Goal: Task Accomplishment & Management: Manage account settings

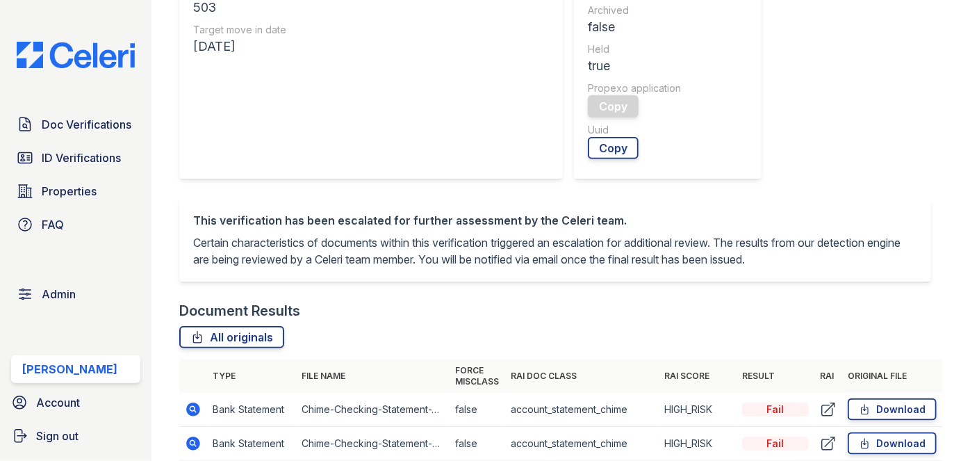
scroll to position [568, 0]
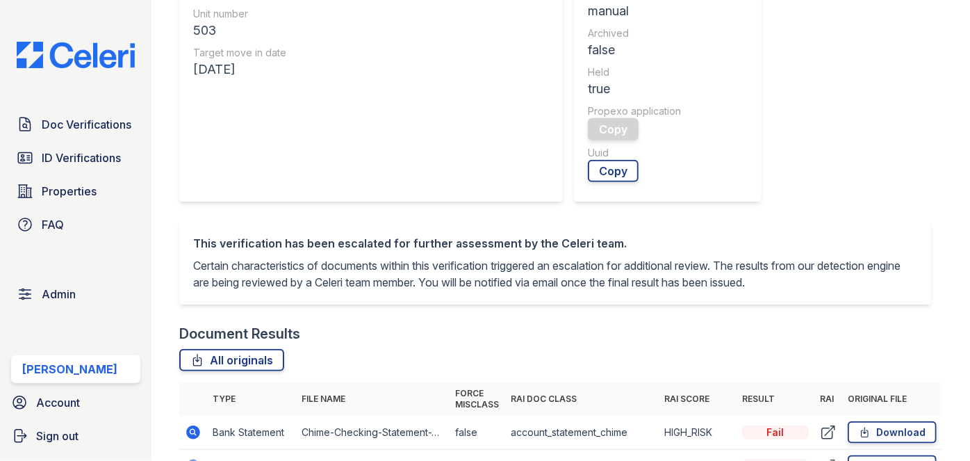
click at [822, 438] on icon at bounding box center [828, 432] width 13 height 13
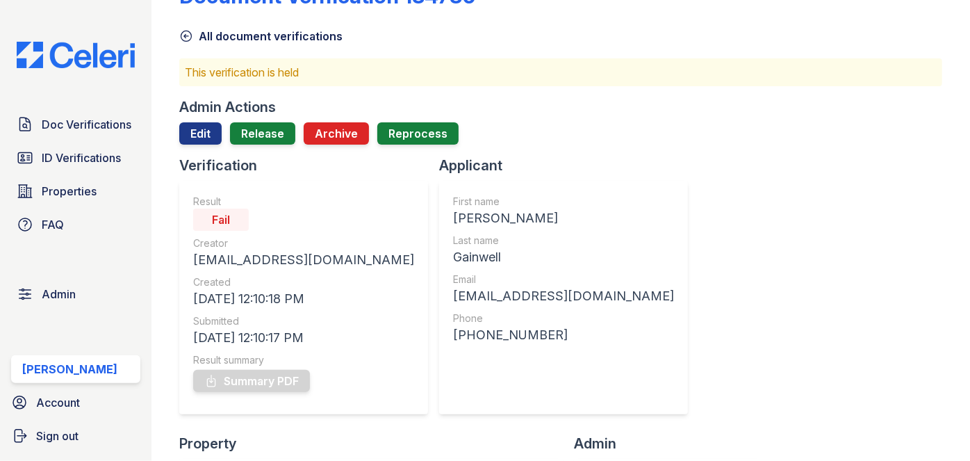
scroll to position [0, 0]
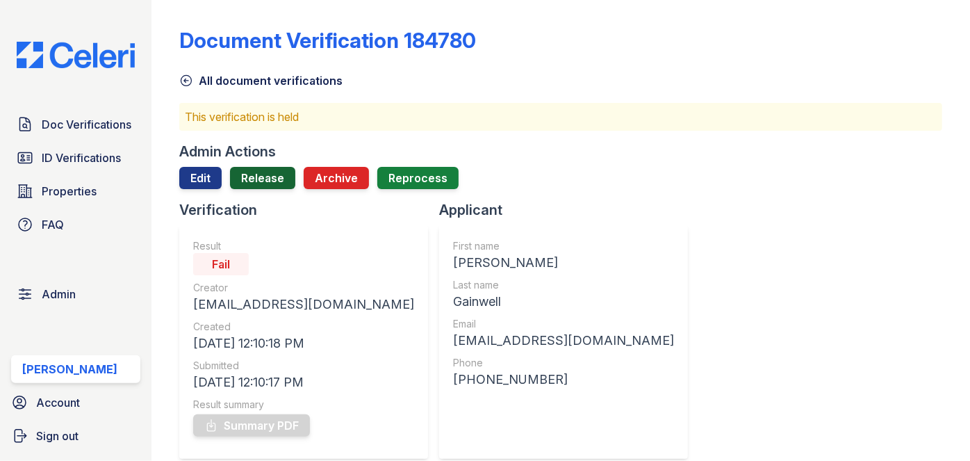
click at [272, 179] on link "Release" at bounding box center [262, 178] width 65 height 22
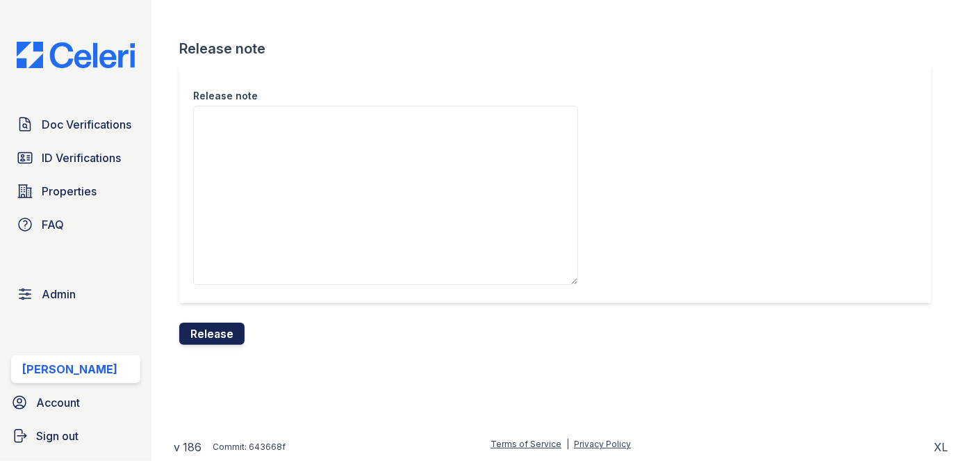
click at [217, 330] on button "Release" at bounding box center [211, 333] width 65 height 22
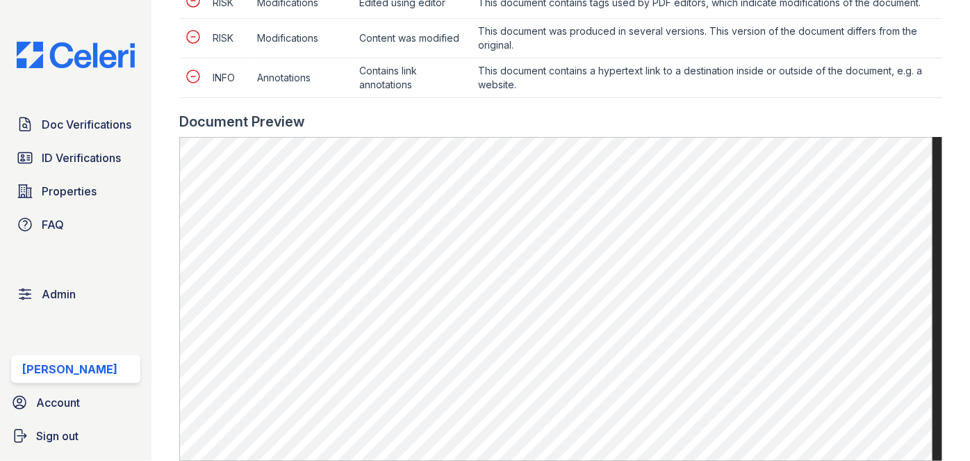
scroll to position [1200, 0]
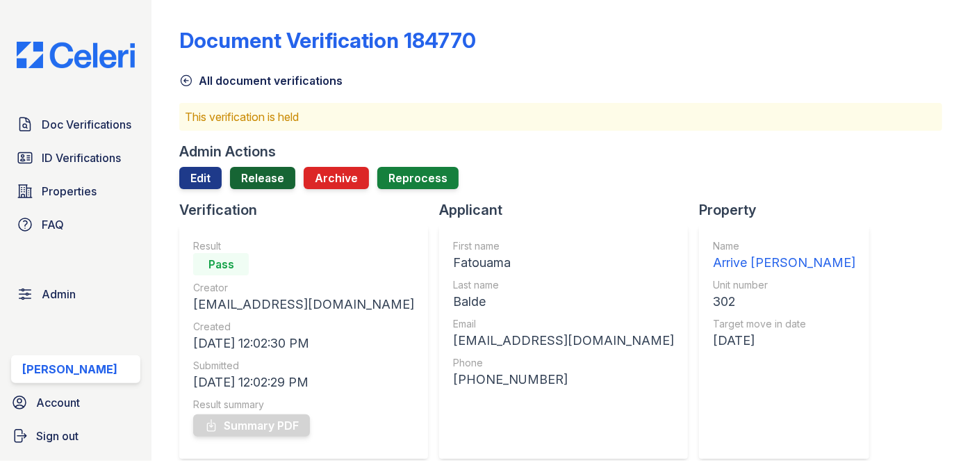
click at [261, 173] on link "Release" at bounding box center [262, 178] width 65 height 22
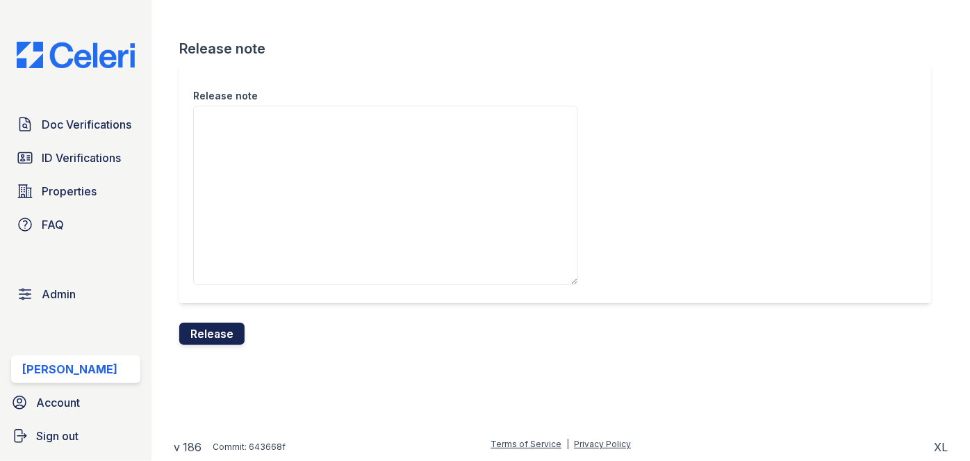
click at [220, 329] on button "Release" at bounding box center [211, 333] width 65 height 22
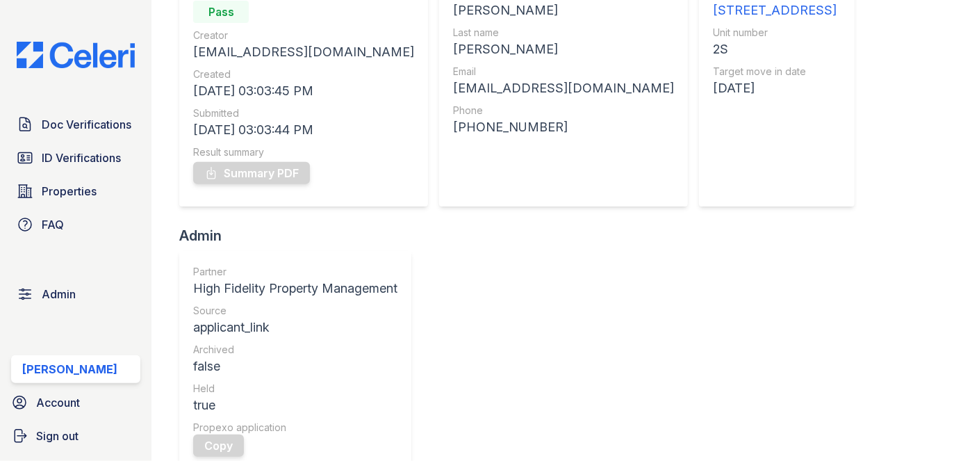
scroll to position [63, 0]
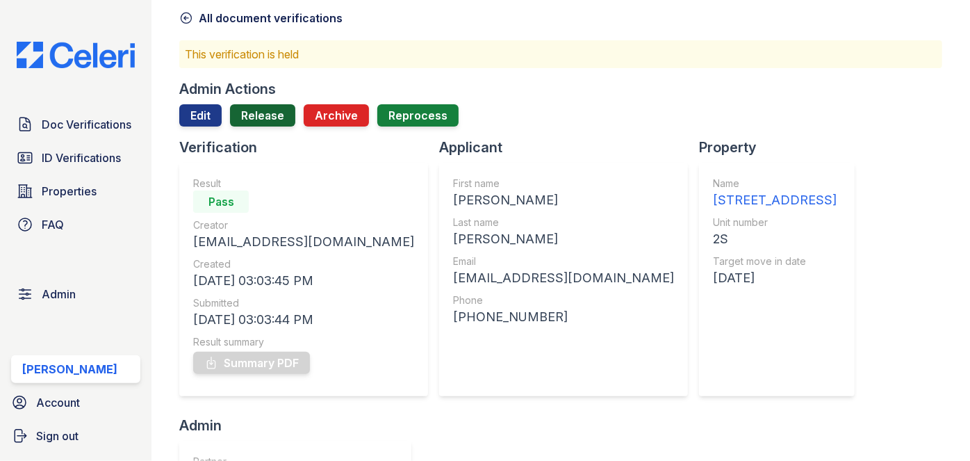
click at [261, 113] on link "Release" at bounding box center [262, 115] width 65 height 22
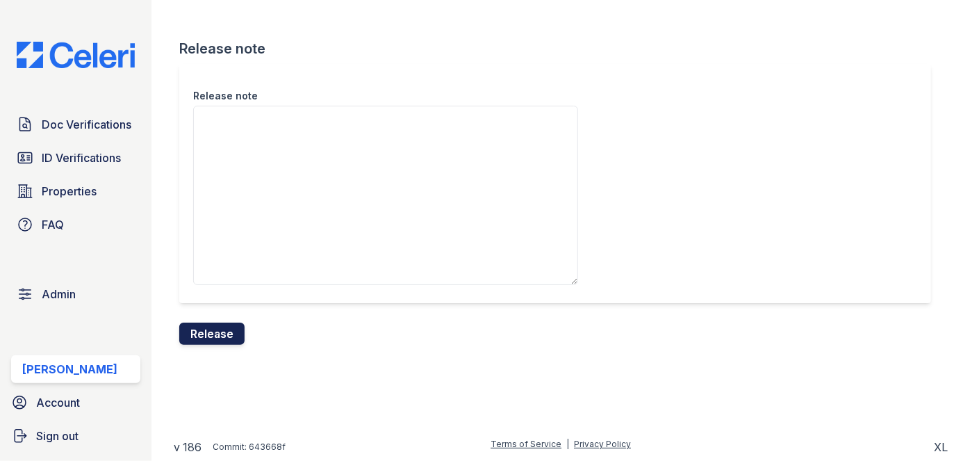
click at [222, 336] on button "Release" at bounding box center [211, 333] width 65 height 22
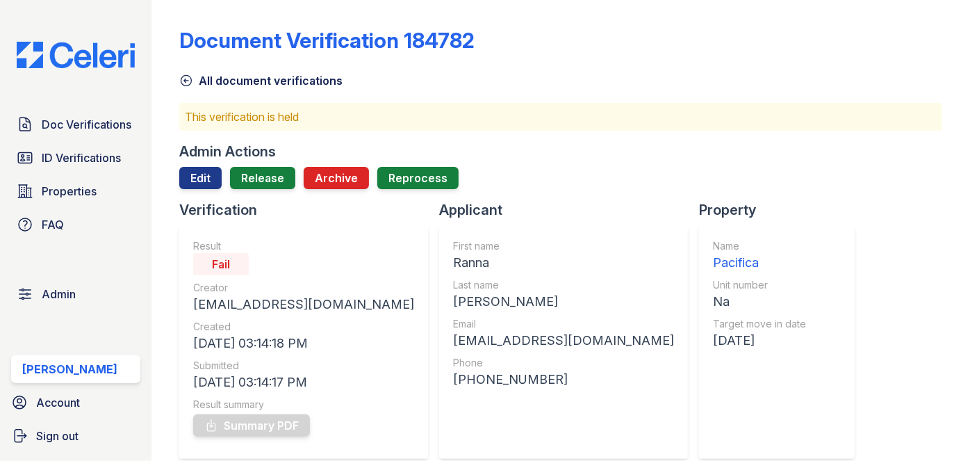
click at [265, 165] on div "Admin Actions Edit Release Archive Reprocess" at bounding box center [560, 171] width 763 height 58
click at [264, 169] on link "Release" at bounding box center [262, 178] width 65 height 22
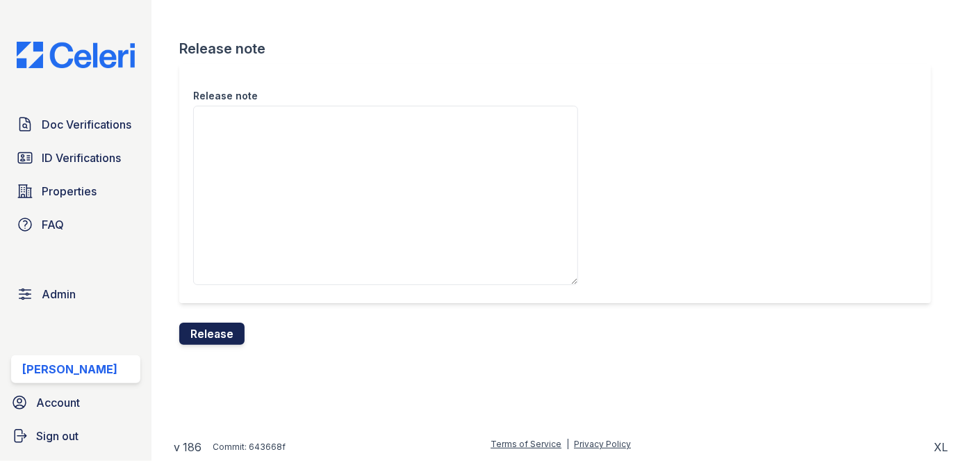
click at [217, 336] on button "Release" at bounding box center [211, 333] width 65 height 22
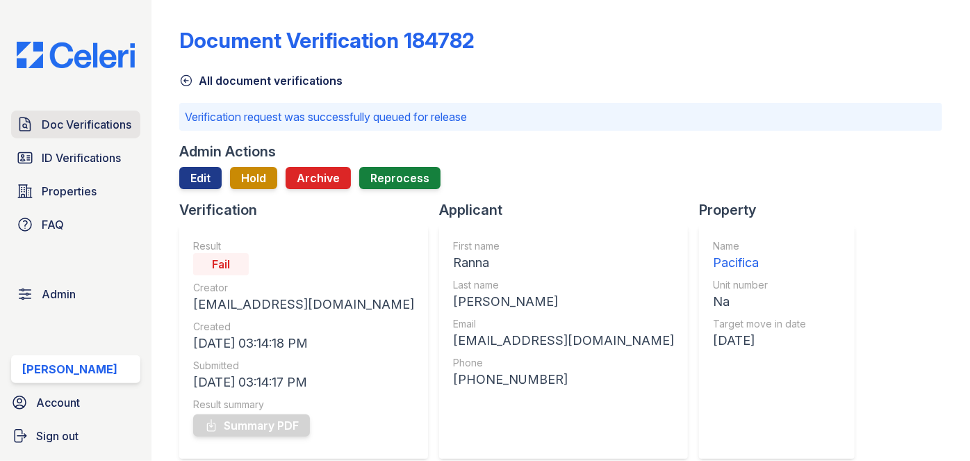
click at [117, 114] on link "Doc Verifications" at bounding box center [75, 124] width 129 height 28
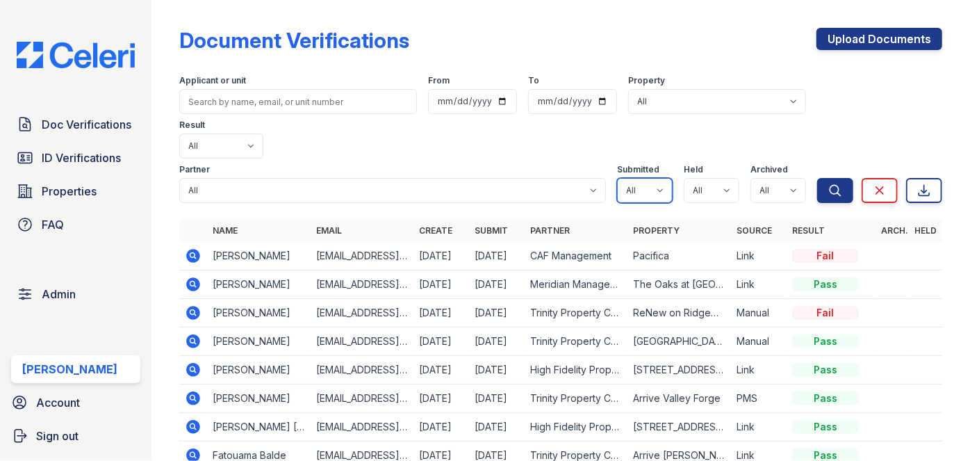
click at [650, 178] on select "All true false" at bounding box center [645, 190] width 56 height 25
select select "true"
click at [617, 178] on select "All true false" at bounding box center [645, 190] width 56 height 25
click at [695, 178] on select "All true false" at bounding box center [712, 190] width 56 height 25
select select "true"
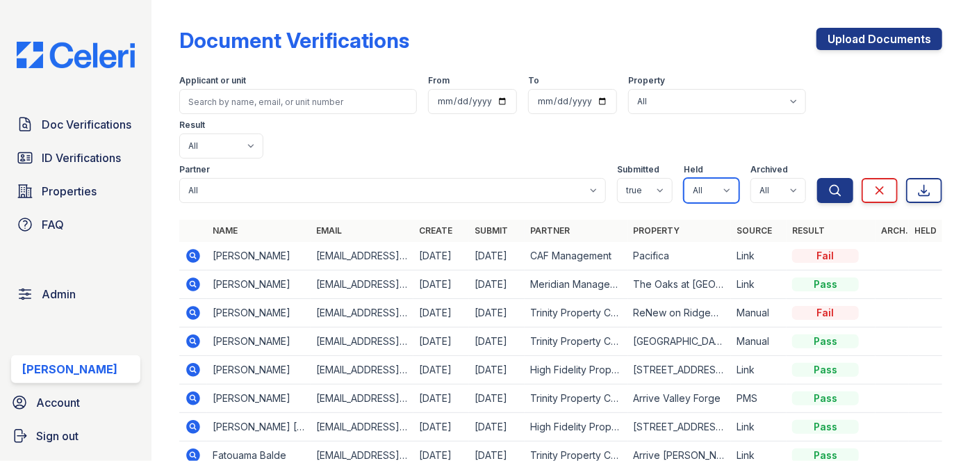
click at [684, 178] on select "All true false" at bounding box center [712, 190] width 56 height 25
drag, startPoint x: 768, startPoint y: 147, endPoint x: 766, endPoint y: 158, distance: 10.6
click at [768, 178] on select "All true false" at bounding box center [778, 190] width 56 height 25
select select "false"
click at [750, 178] on select "All true false" at bounding box center [778, 190] width 56 height 25
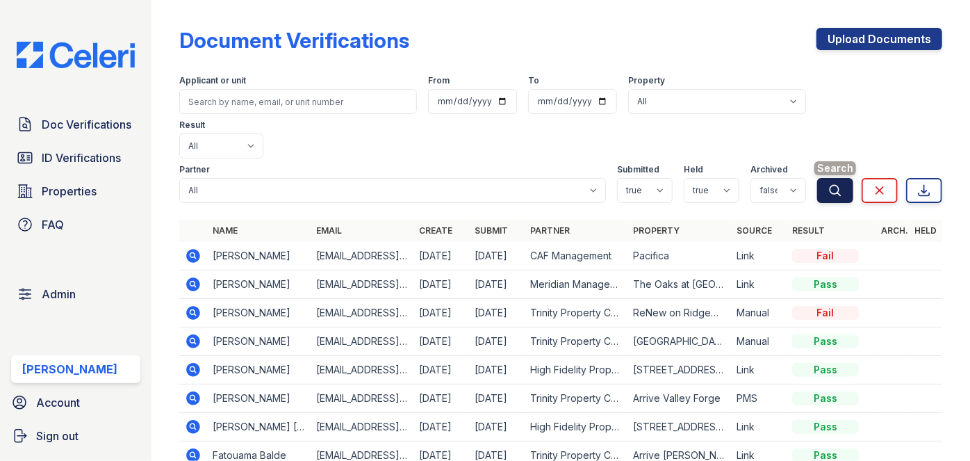
click at [828, 183] on icon "submit" at bounding box center [835, 190] width 14 height 14
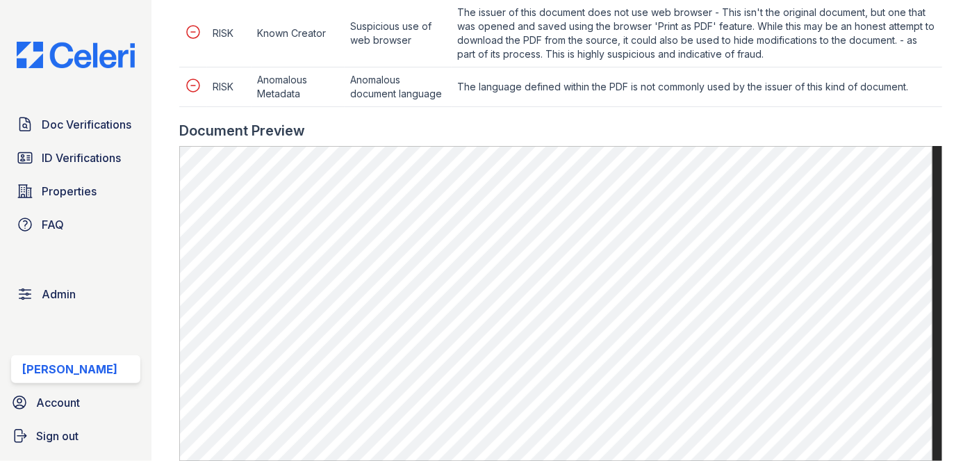
scroll to position [1073, 0]
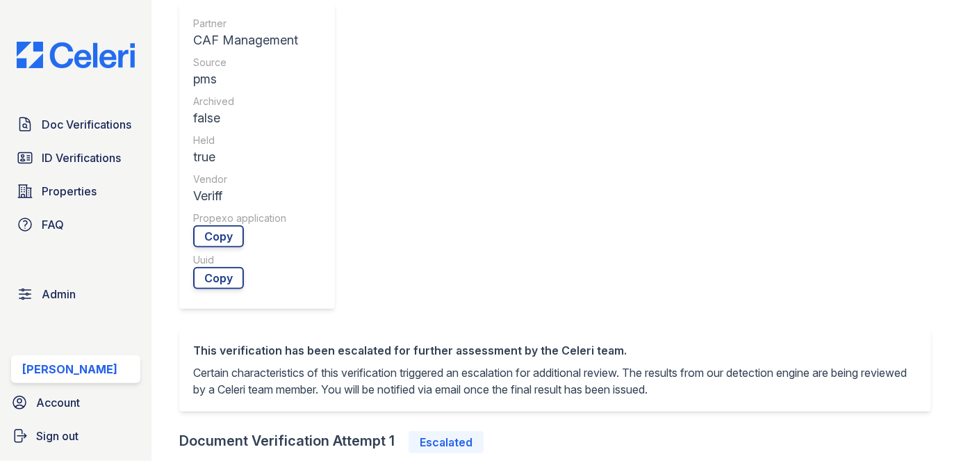
scroll to position [505, 0]
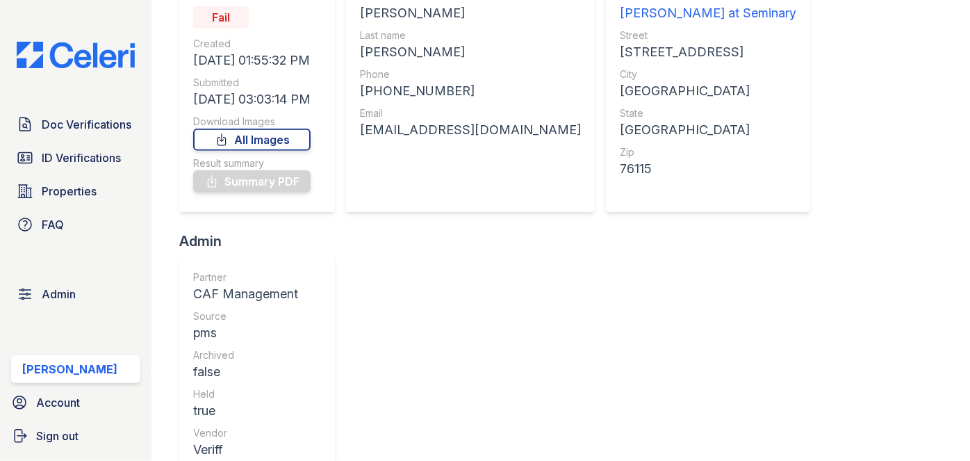
scroll to position [0, 0]
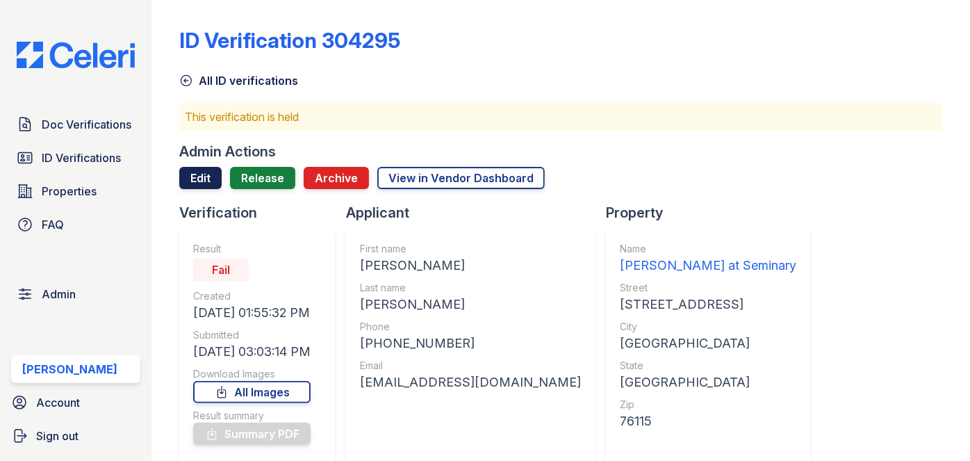
click at [197, 174] on link "Edit" at bounding box center [200, 178] width 42 height 22
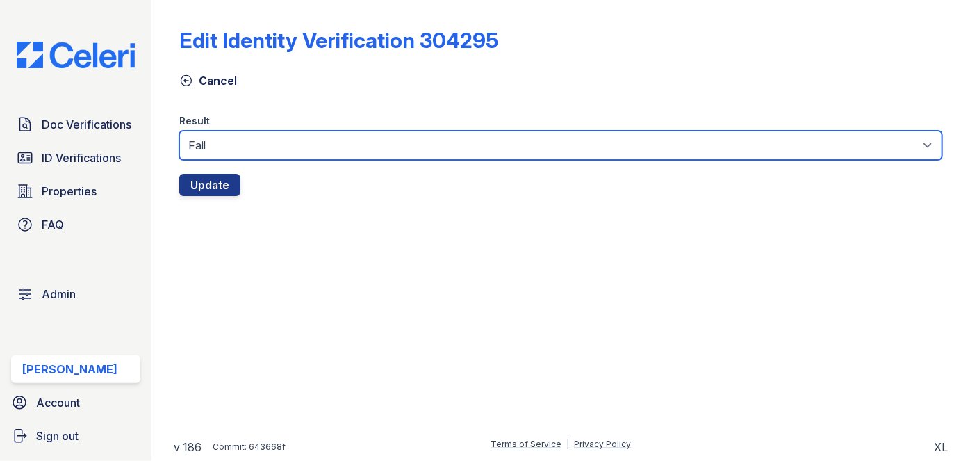
drag, startPoint x: 309, startPoint y: 142, endPoint x: 306, endPoint y: 154, distance: 12.3
click at [309, 142] on select "Fail Pass" at bounding box center [560, 145] width 763 height 29
select select "pass"
click at [179, 131] on select "Fail Pass" at bounding box center [560, 145] width 763 height 29
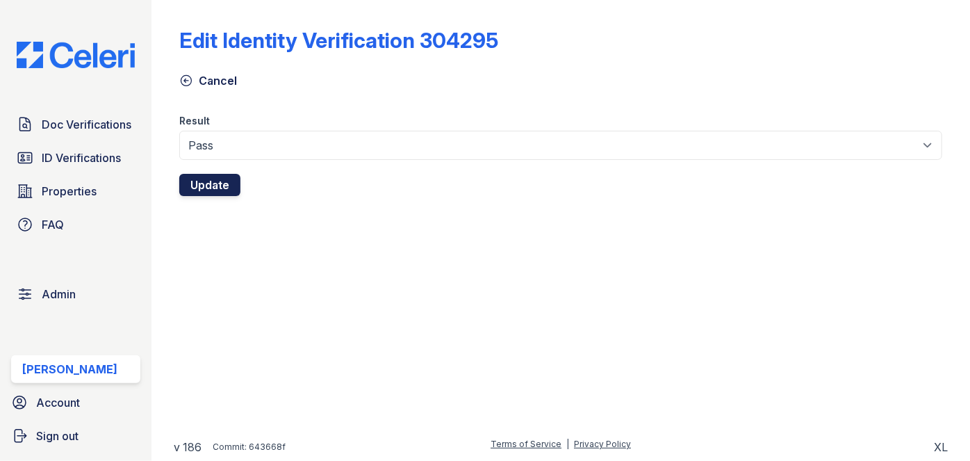
click at [226, 183] on button "Update" at bounding box center [209, 185] width 61 height 22
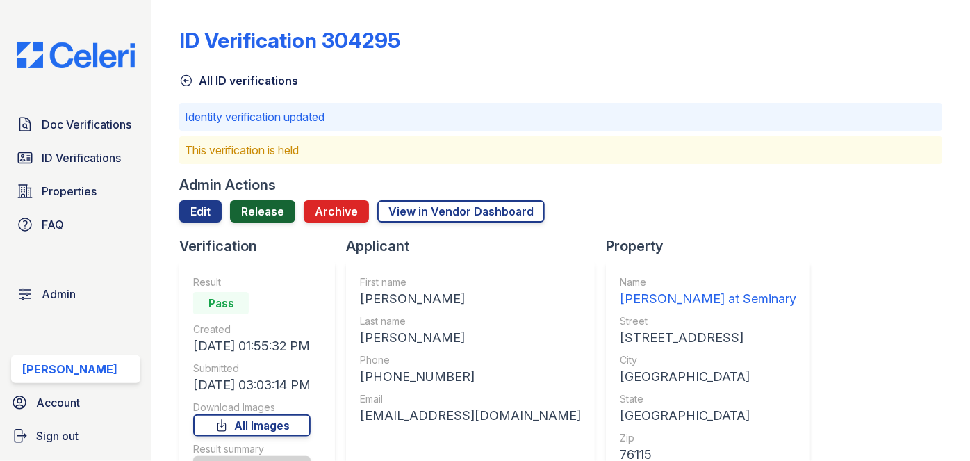
click at [276, 201] on link "Release" at bounding box center [262, 211] width 65 height 22
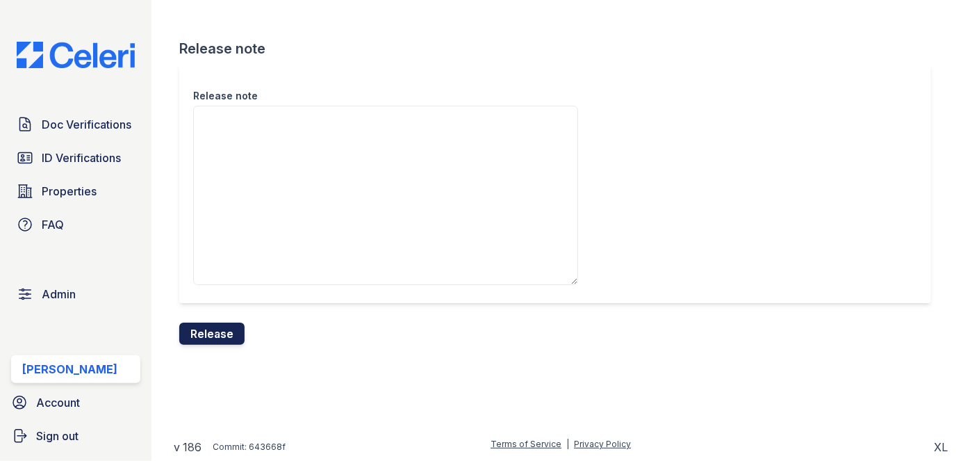
click at [217, 333] on button "Release" at bounding box center [211, 333] width 65 height 22
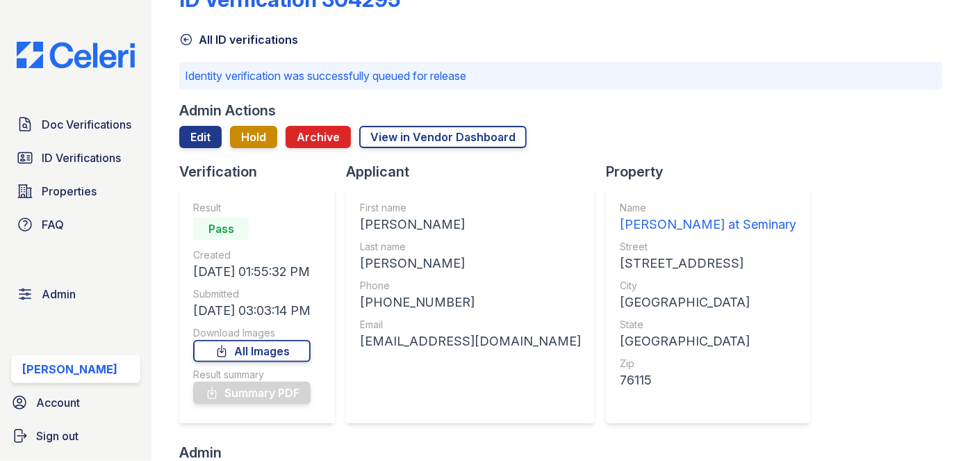
scroll to position [63, 0]
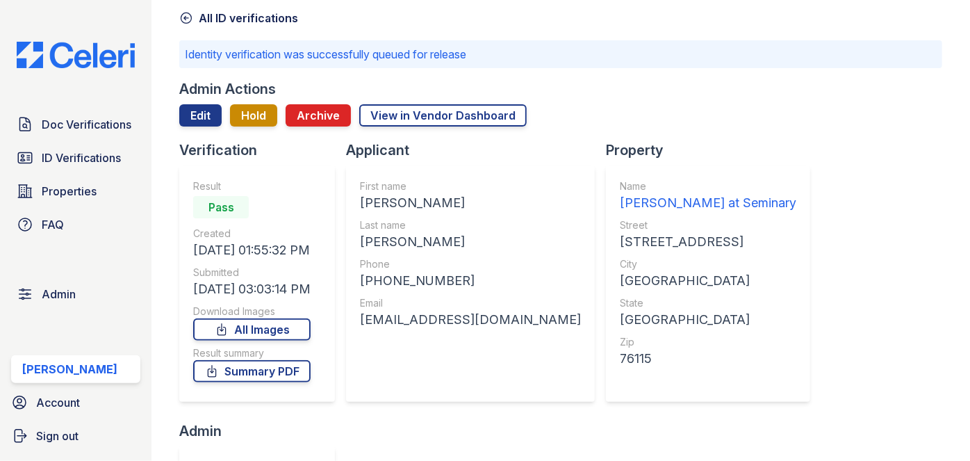
click at [941, 71] on div "ID Verification 304295 All ID verifications Identity verification was successfu…" at bounding box center [560, 167] width 818 height 461
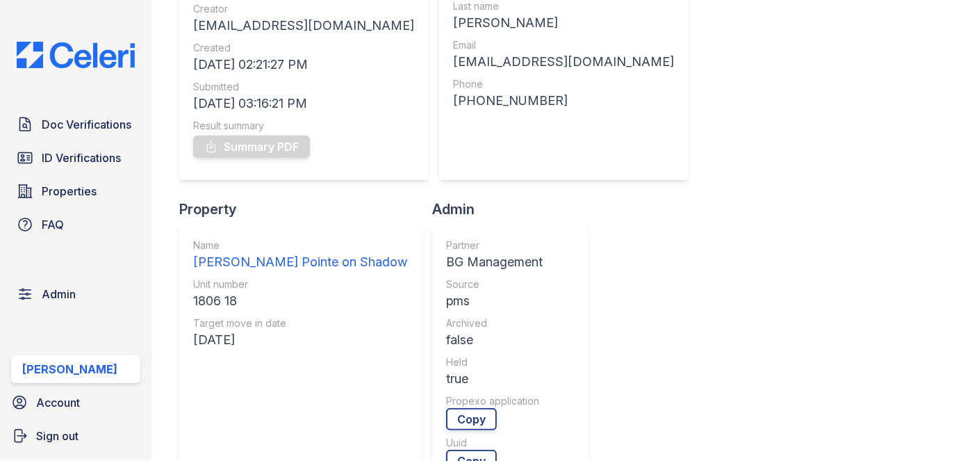
scroll to position [63, 0]
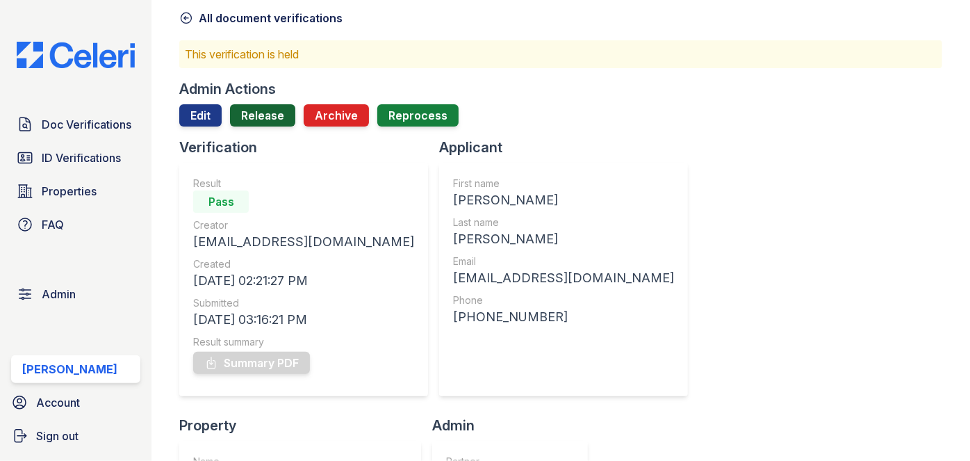
click at [254, 115] on link "Release" at bounding box center [262, 115] width 65 height 22
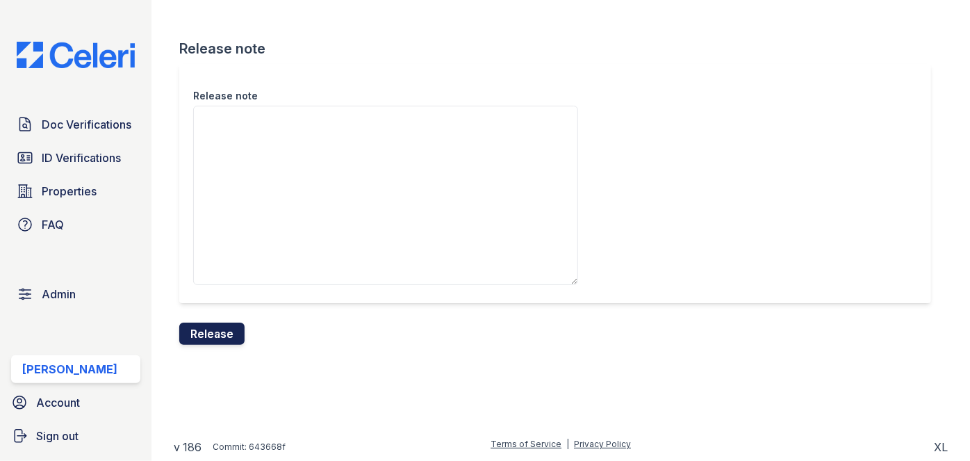
click at [222, 338] on button "Release" at bounding box center [211, 333] width 65 height 22
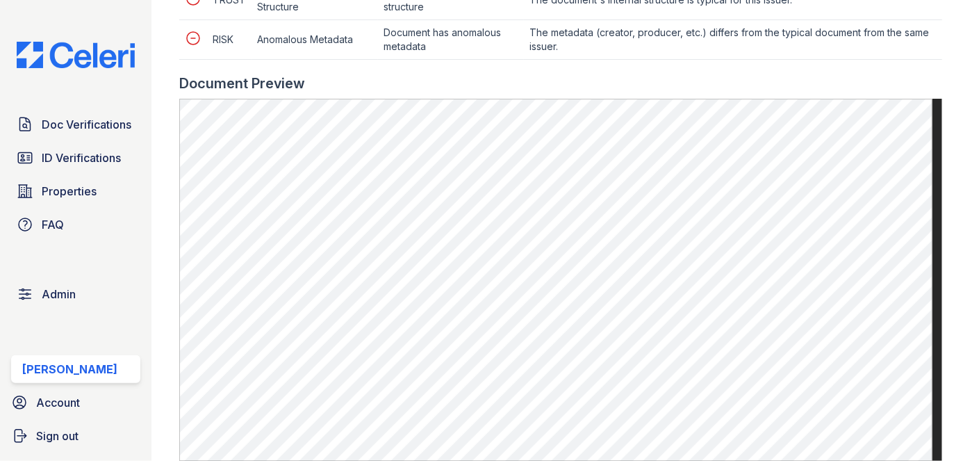
scroll to position [631, 0]
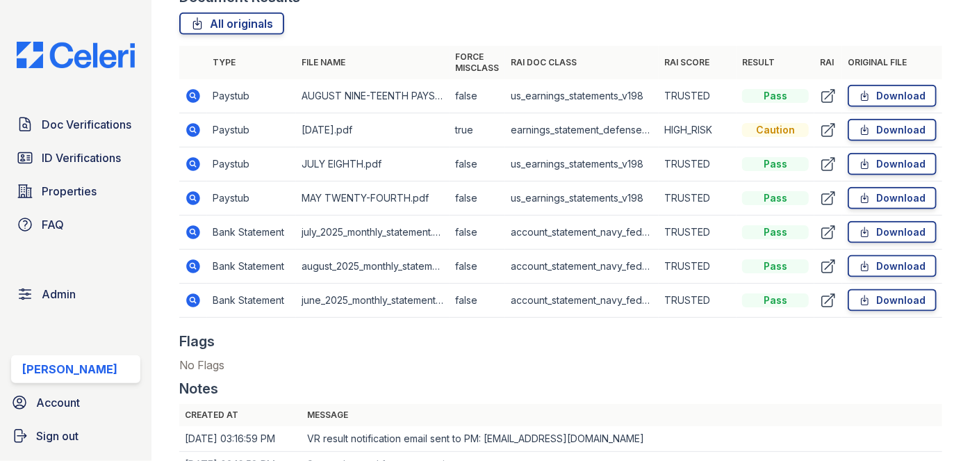
scroll to position [757, 0]
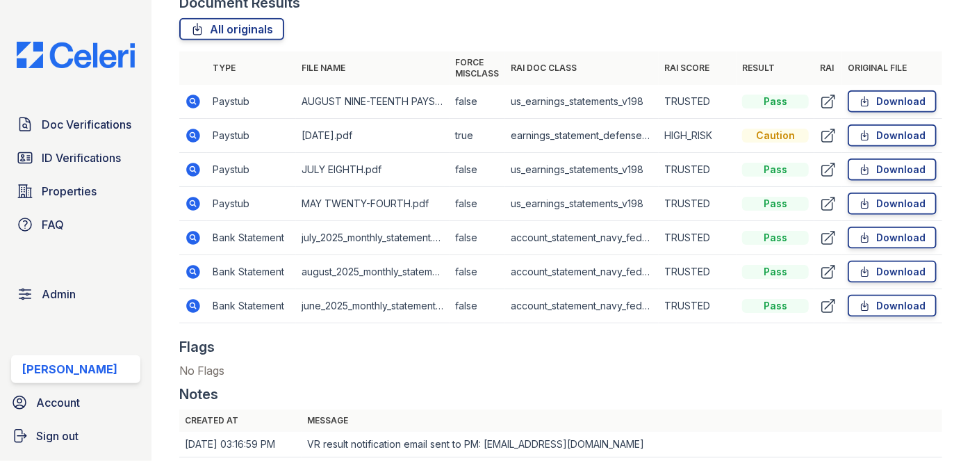
drag, startPoint x: 195, startPoint y: 134, endPoint x: 220, endPoint y: 141, distance: 25.3
click at [220, 141] on td "Paystub" at bounding box center [251, 136] width 89 height 34
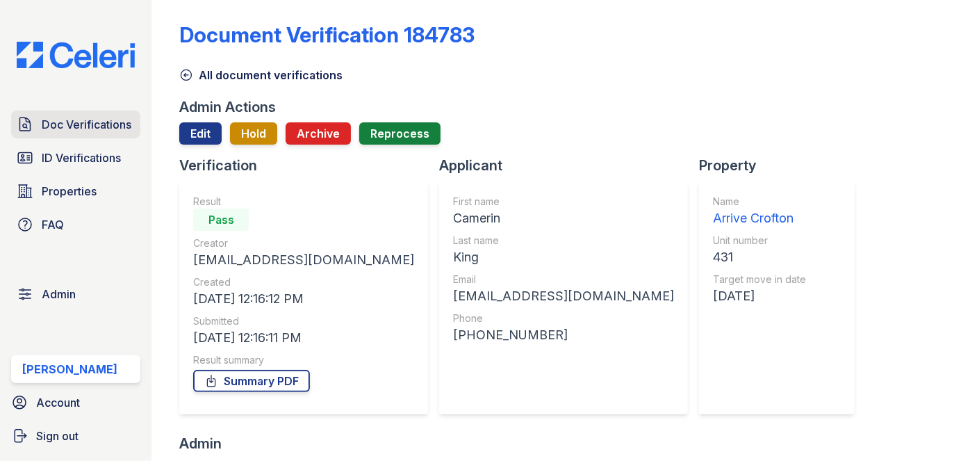
scroll to position [0, 0]
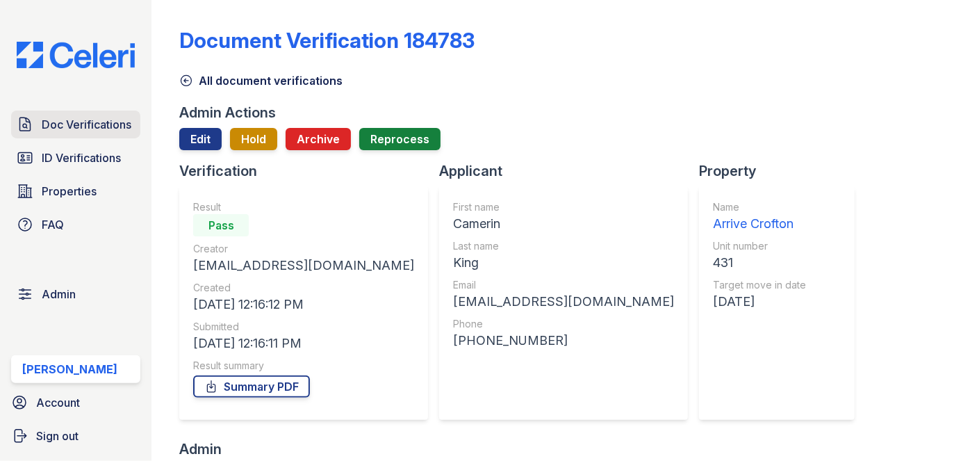
click at [92, 136] on link "Doc Verifications" at bounding box center [75, 124] width 129 height 28
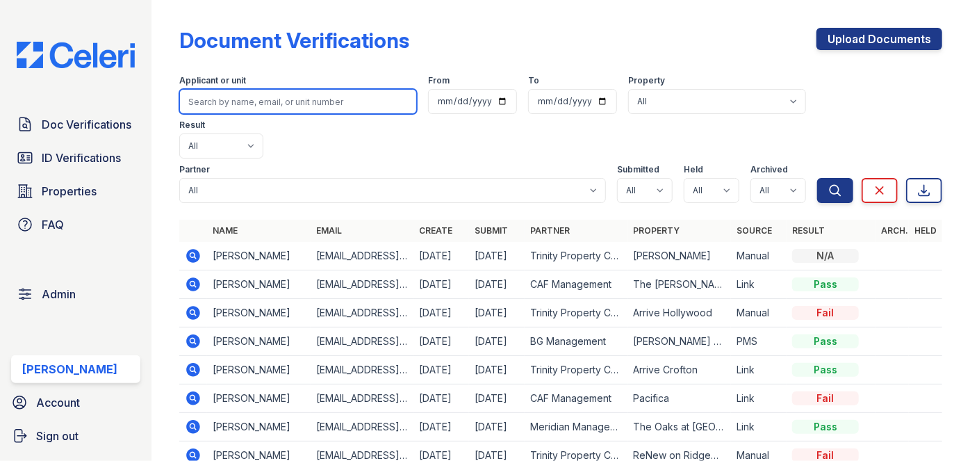
click at [197, 110] on input "search" at bounding box center [298, 101] width 238 height 25
paste input "Nicole Gainwell"
type input "Nicole Gainwell"
click at [817, 178] on button "Search" at bounding box center [835, 190] width 36 height 25
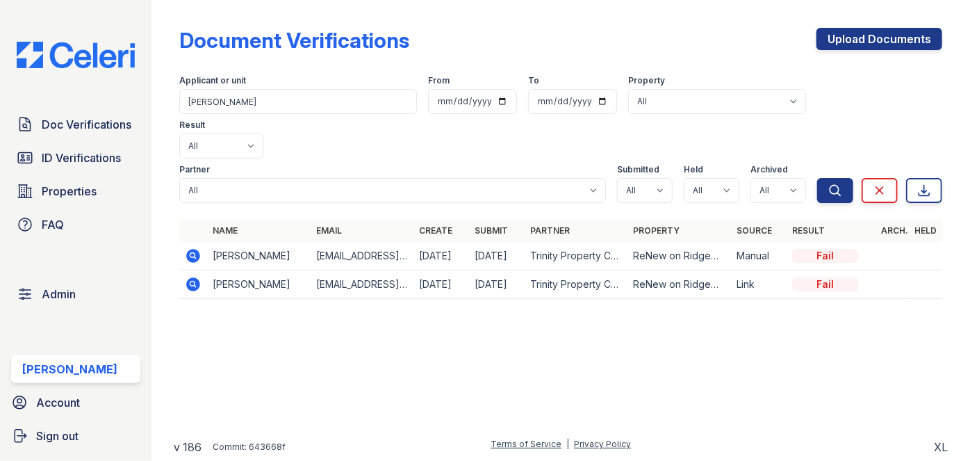
drag, startPoint x: 290, startPoint y: 211, endPoint x: 202, endPoint y: 210, distance: 88.2
click at [202, 242] on tr "Nicole Gainwell gainwelln28@aol.com 08/29/25 08/29/25 Trinity Property Consulta…" at bounding box center [560, 256] width 763 height 28
copy td "Nicole Gainwell"
click at [194, 249] on icon at bounding box center [194, 256] width 14 height 14
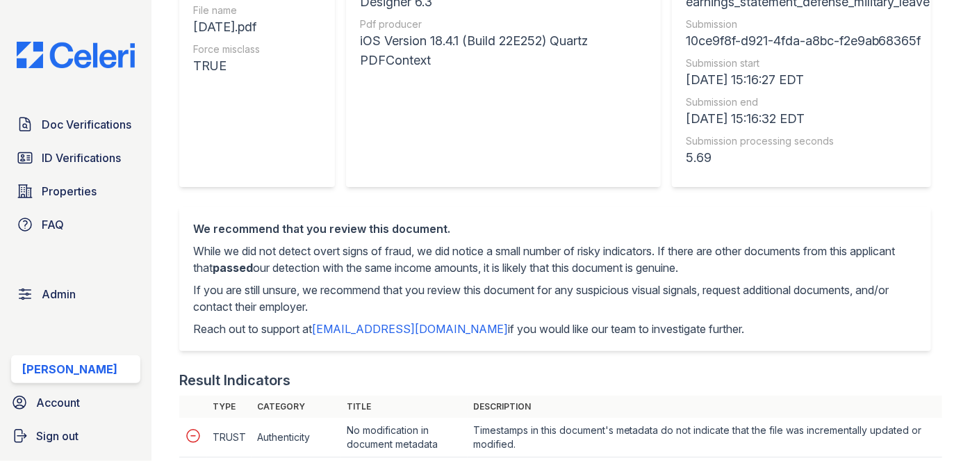
scroll to position [189, 0]
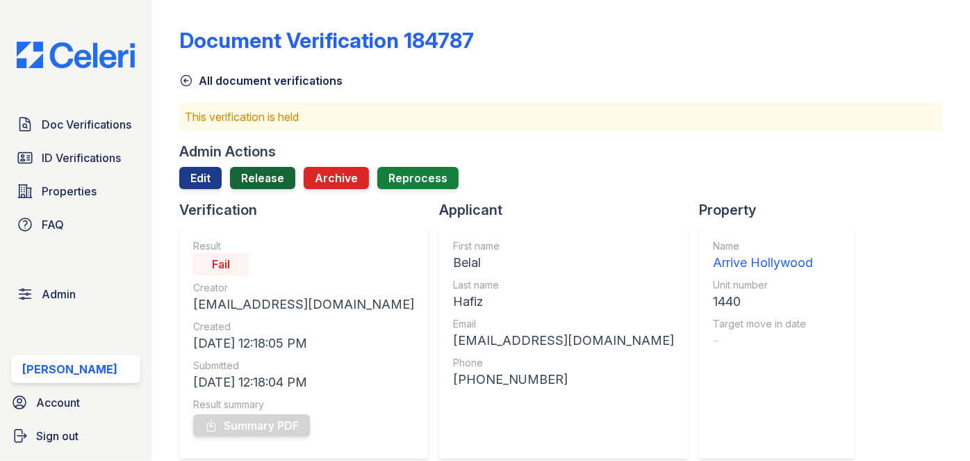
click at [268, 175] on link "Release" at bounding box center [262, 178] width 65 height 22
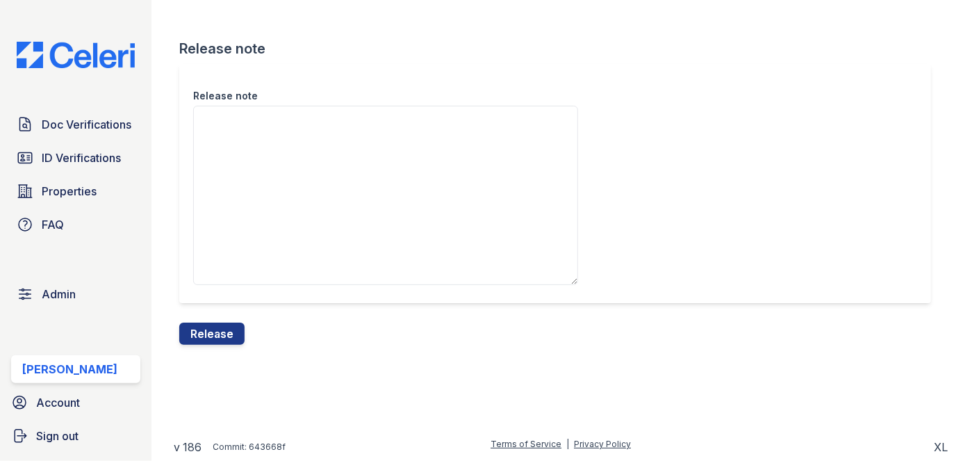
click at [208, 336] on button "Release" at bounding box center [211, 333] width 65 height 22
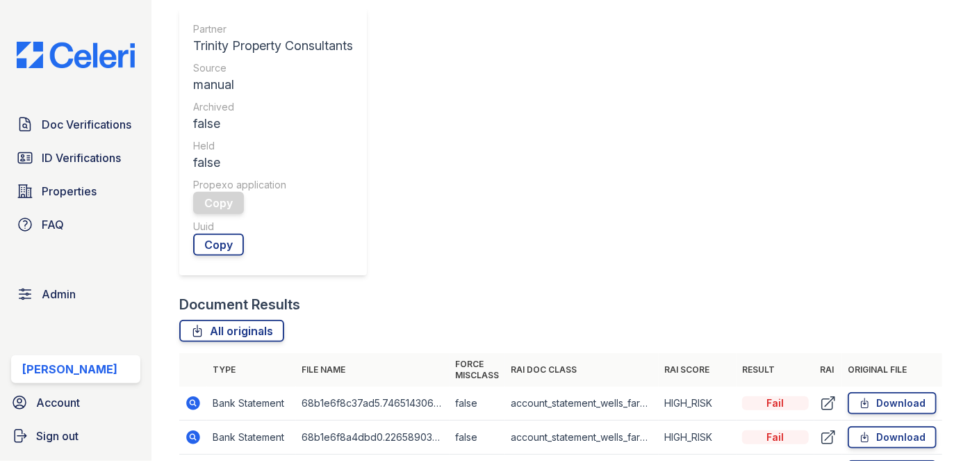
scroll to position [631, 0]
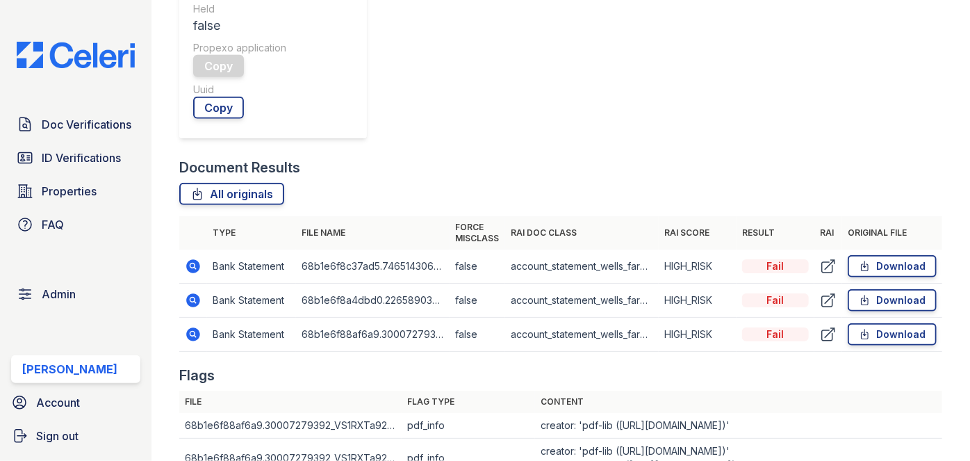
click at [193, 263] on icon at bounding box center [193, 266] width 17 height 17
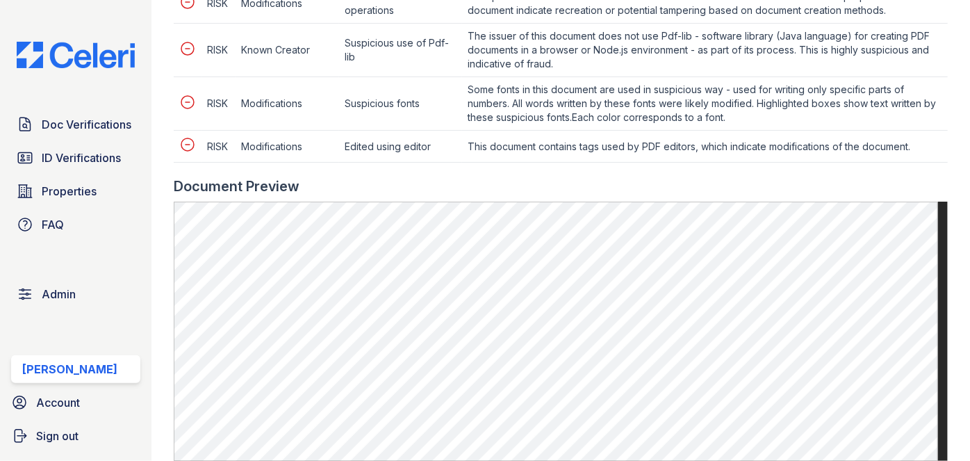
scroll to position [1073, 0]
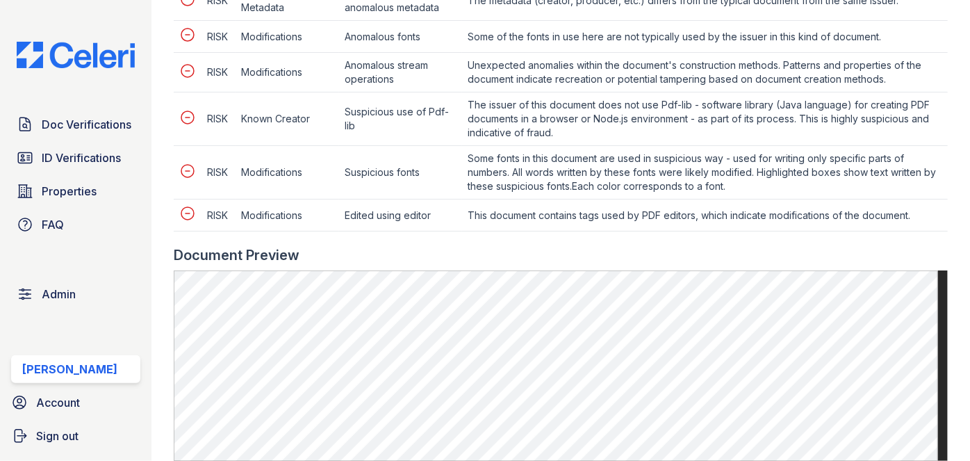
scroll to position [820, 0]
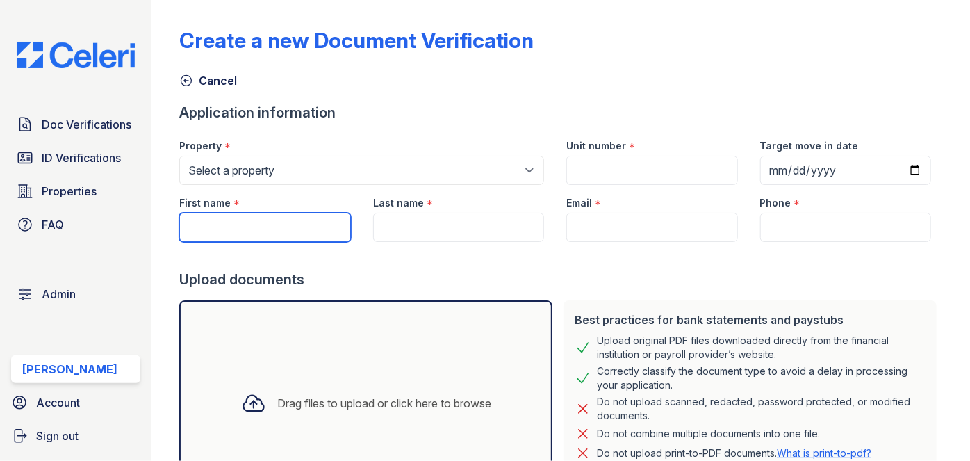
click at [244, 226] on input "First name" at bounding box center [264, 227] width 171 height 29
paste input "Nicole Gainwell"
click at [244, 226] on input "[PERSON_NAME]" at bounding box center [264, 227] width 171 height 29
click at [244, 226] on input "Nicole Gainwell" at bounding box center [264, 227] width 171 height 29
type input "Nicole"
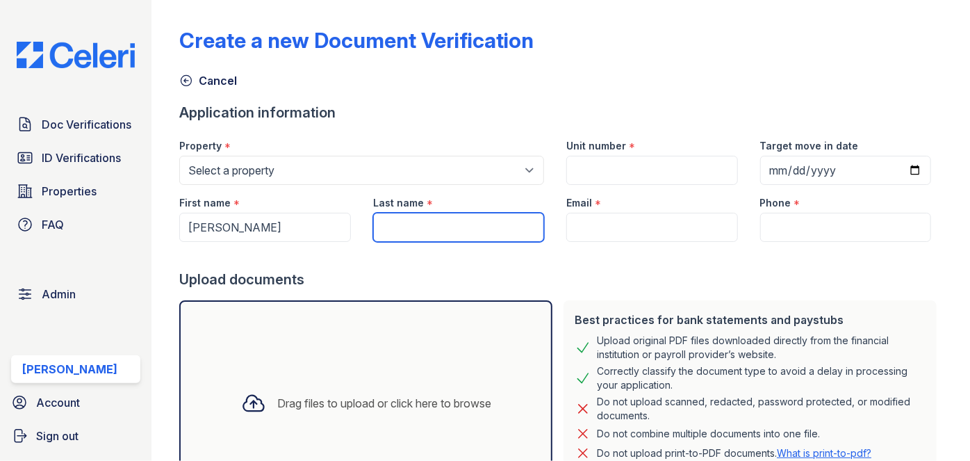
click at [421, 232] on input "Last name" at bounding box center [458, 227] width 171 height 29
paste input "Gainwell"
type input "Gainwell"
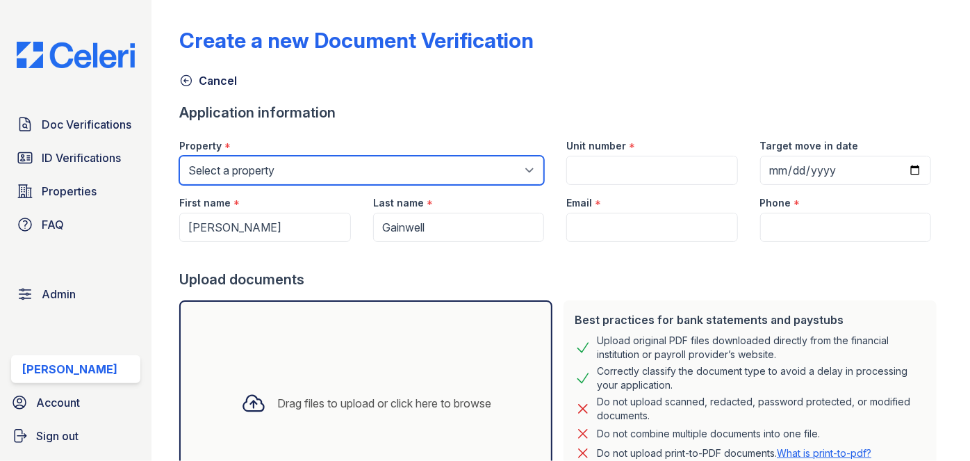
click at [303, 163] on select "Select a property 0000 Kinney Avenue 09 Cape Coral 10006 North Glowing Forge Co…" at bounding box center [361, 170] width 365 height 29
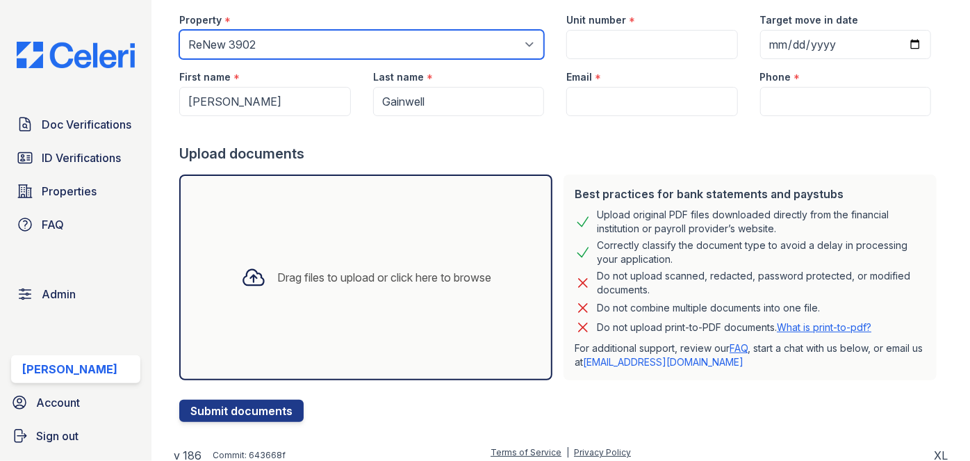
scroll to position [126, 0]
click at [290, 47] on select "Select a property 0000 Kinney Avenue 09 Cape Coral 10006 North Glowing Forge Co…" at bounding box center [361, 44] width 365 height 29
select select "4377"
click at [179, 30] on select "Select a property 0000 Kinney Avenue 09 Cape Coral 10006 North Glowing Forge Co…" at bounding box center [361, 44] width 365 height 29
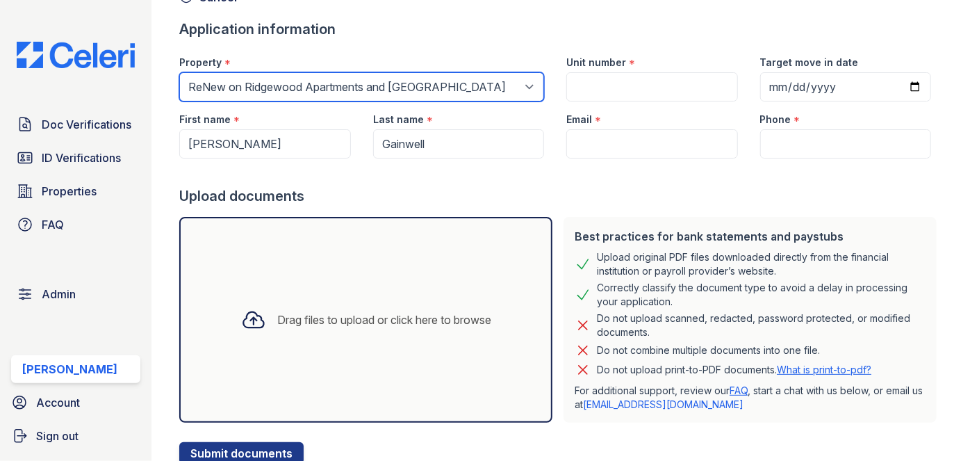
scroll to position [63, 0]
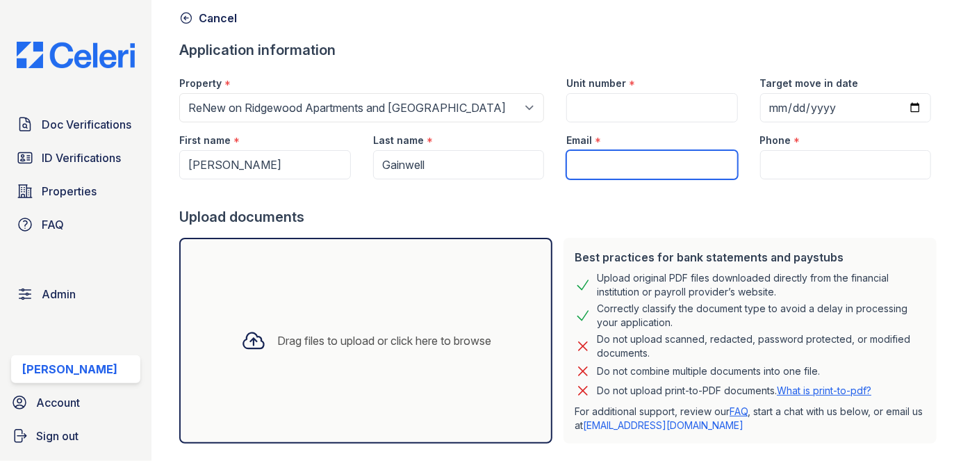
click at [627, 154] on input "Email" at bounding box center [651, 164] width 171 height 29
paste input "[EMAIL_ADDRESS][DOMAIN_NAME]"
type input "gainwelln28@aol.com"
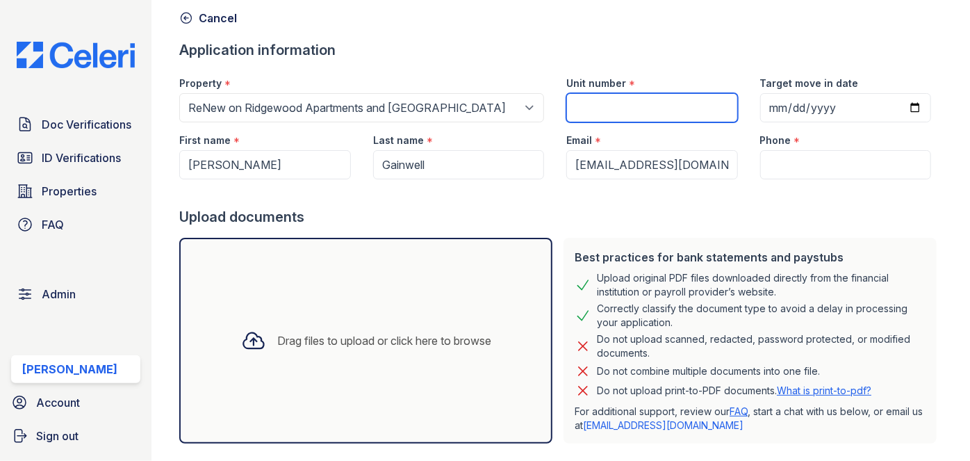
click at [606, 101] on input "Unit number" at bounding box center [651, 107] width 171 height 29
paste input "503"
type input "503"
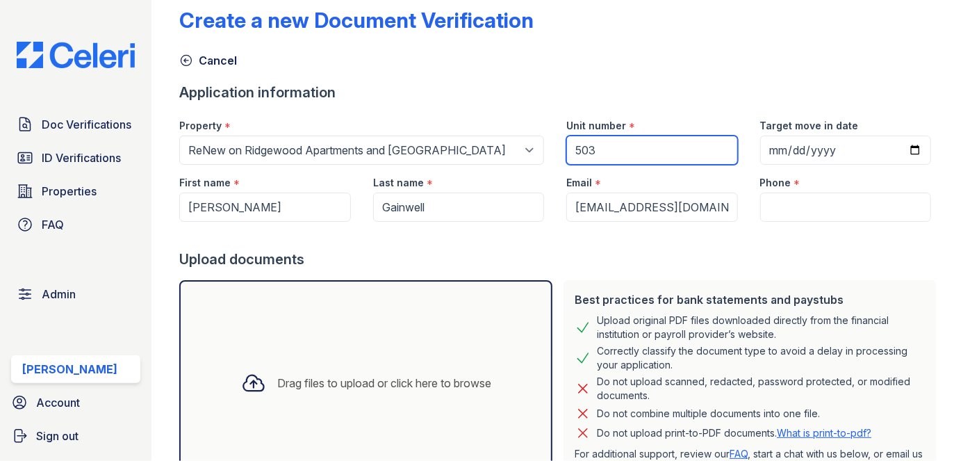
scroll to position [0, 0]
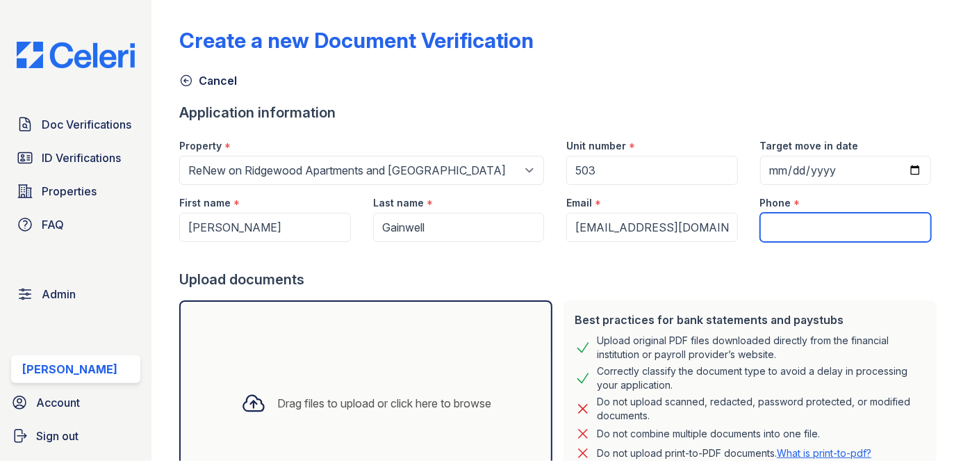
click at [769, 226] on input "Phone" at bounding box center [845, 227] width 171 height 29
paste input "+16012136446"
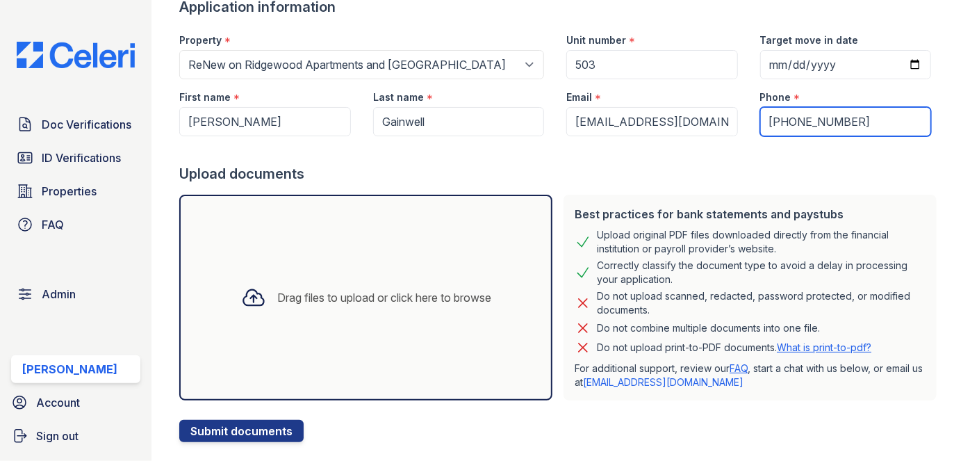
scroll to position [126, 0]
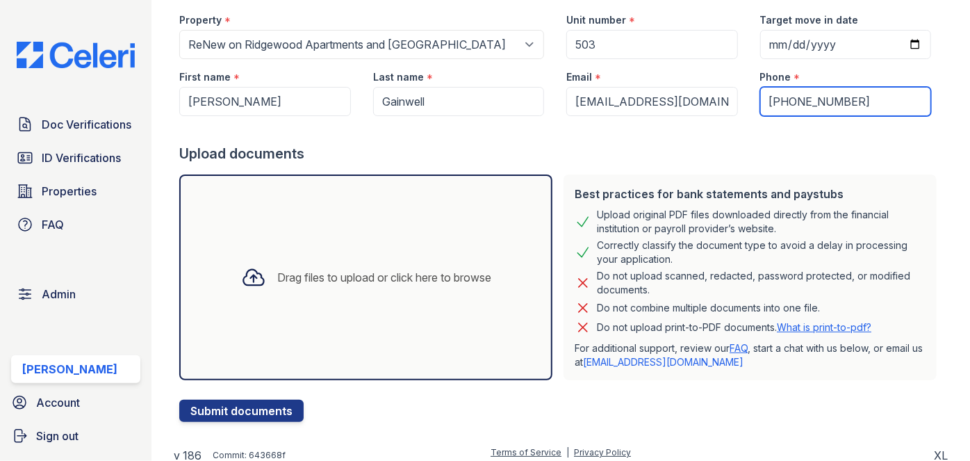
type input "+16012136446"
click at [341, 269] on div "Drag files to upload or click here to browse" at bounding box center [384, 277] width 214 height 17
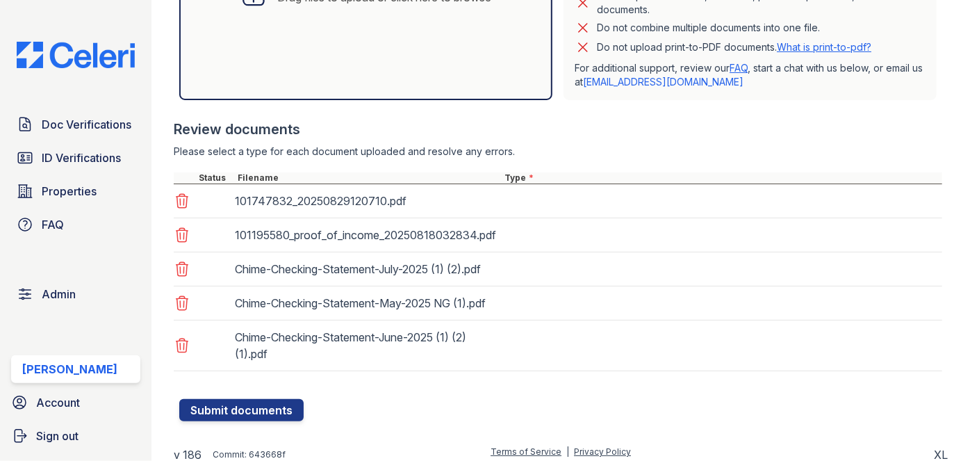
scroll to position [428, 0]
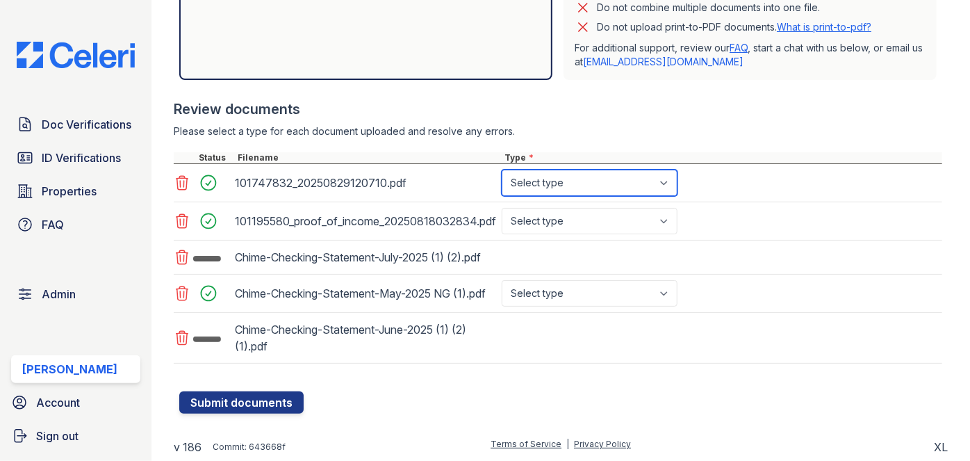
click at [554, 182] on select "Select type Paystub Bank Statement Offer Letter Tax Documents Benefit Award Let…" at bounding box center [590, 183] width 176 height 26
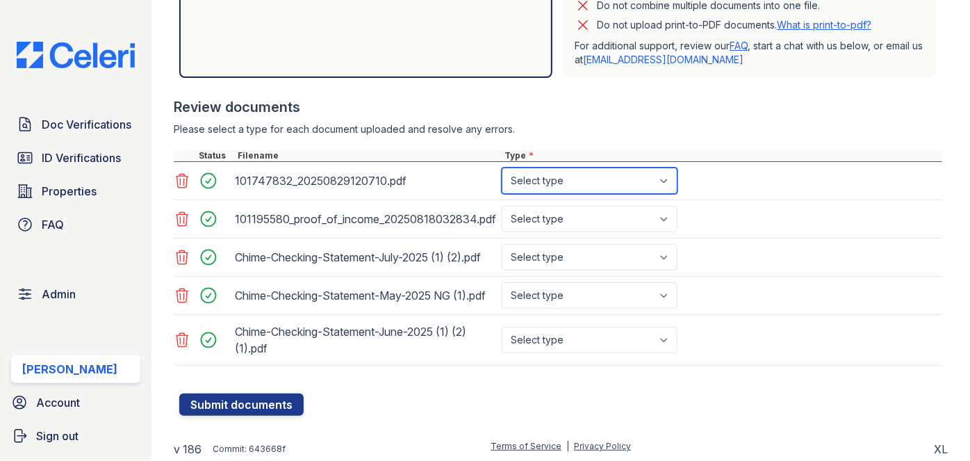
click at [502, 167] on select "Select type Paystub Bank Statement Offer Letter Tax Documents Benefit Award Let…" at bounding box center [590, 180] width 176 height 26
click at [548, 183] on select "Select type Paystub Bank Statement Offer Letter Tax Documents Benefit Award Let…" at bounding box center [590, 180] width 176 height 26
select select "paystub"
click at [502, 167] on select "Select type Paystub Bank Statement Offer Letter Tax Documents Benefit Award Let…" at bounding box center [590, 180] width 176 height 26
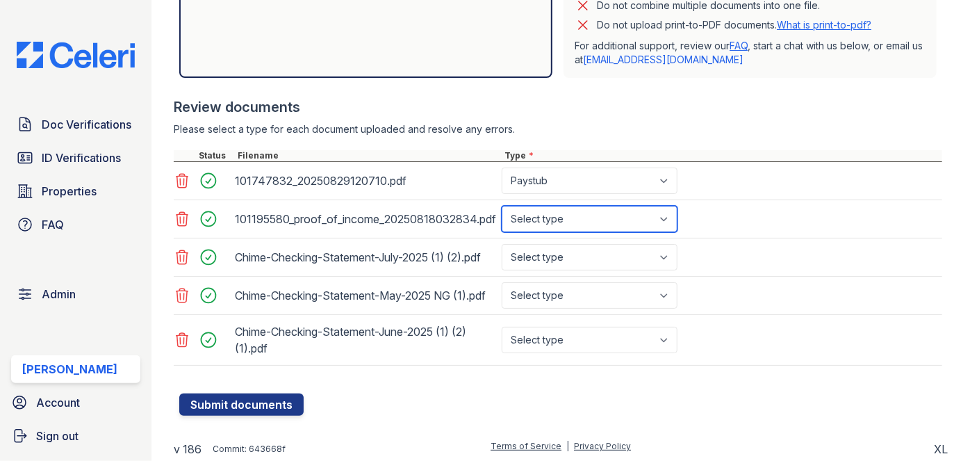
click at [546, 213] on select "Select type Paystub Bank Statement Offer Letter Tax Documents Benefit Award Let…" at bounding box center [590, 219] width 176 height 26
select select "paystub"
click at [502, 206] on select "Select type Paystub Bank Statement Offer Letter Tax Documents Benefit Award Let…" at bounding box center [590, 219] width 176 height 26
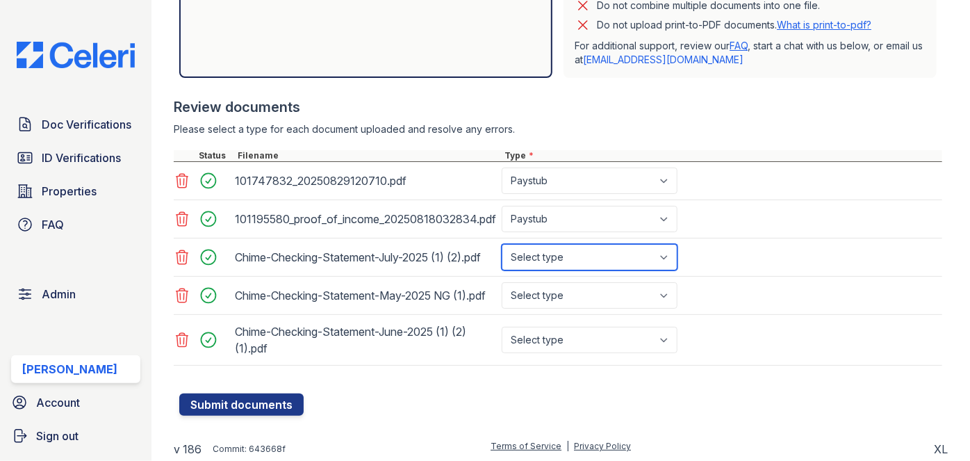
click at [549, 261] on select "Select type Paystub Bank Statement Offer Letter Tax Documents Benefit Award Let…" at bounding box center [590, 257] width 176 height 26
select select "bank_statement"
click at [502, 244] on select "Select type Paystub Bank Statement Offer Letter Tax Documents Benefit Award Let…" at bounding box center [590, 257] width 176 height 26
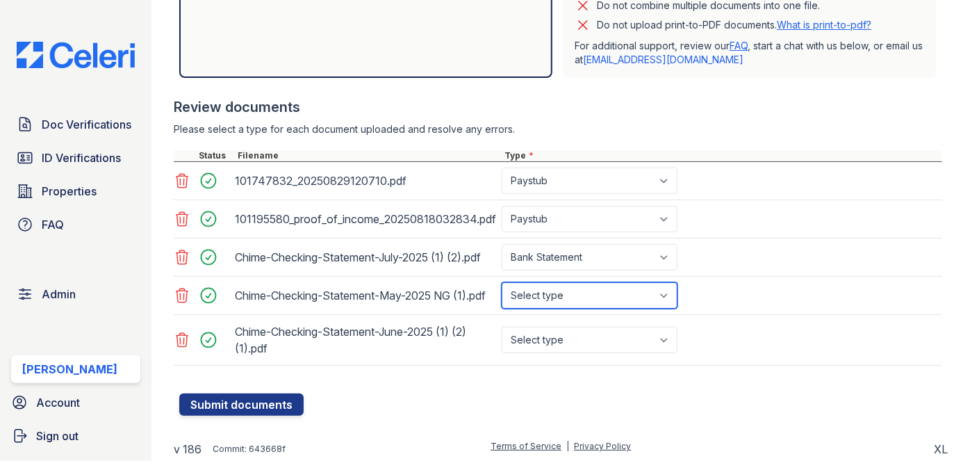
click at [546, 292] on select "Select type Paystub Bank Statement Offer Letter Tax Documents Benefit Award Let…" at bounding box center [590, 295] width 176 height 26
select select "bank_statement"
click at [502, 286] on select "Select type Paystub Bank Statement Offer Letter Tax Documents Benefit Award Let…" at bounding box center [590, 295] width 176 height 26
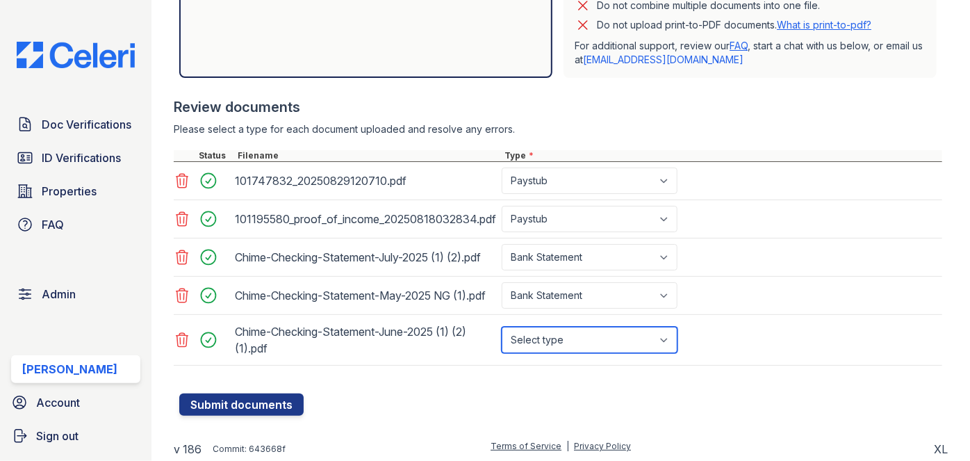
click at [545, 350] on select "Select type Paystub Bank Statement Offer Letter Tax Documents Benefit Award Let…" at bounding box center [590, 340] width 176 height 26
select select "bank_statement"
click at [502, 336] on select "Select type Paystub Bank Statement Offer Letter Tax Documents Benefit Award Let…" at bounding box center [590, 340] width 176 height 26
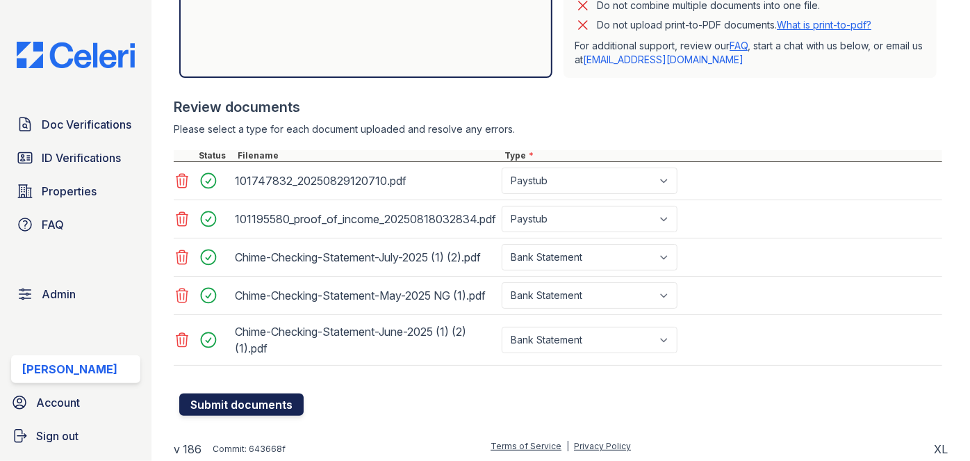
click at [265, 413] on button "Submit documents" at bounding box center [241, 404] width 124 height 22
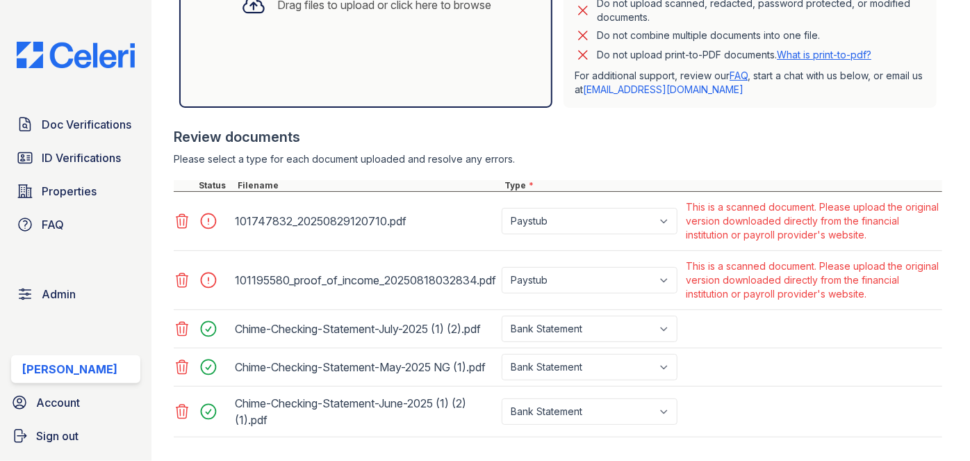
scroll to position [505, 0]
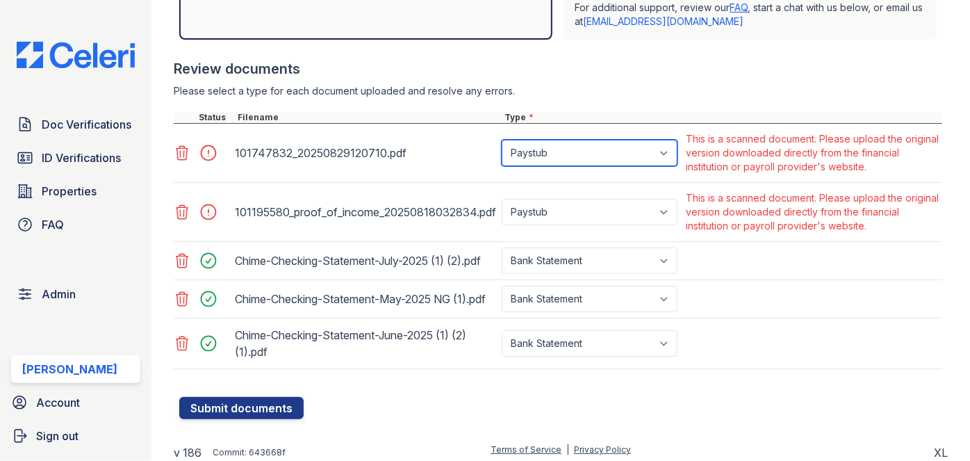
click at [545, 160] on select "Paystub Bank Statement Offer Letter Tax Documents Benefit Award Letter Investme…" at bounding box center [590, 153] width 176 height 26
select select "other"
click at [502, 140] on select "Paystub Bank Statement Offer Letter Tax Documents Benefit Award Letter Investme…" at bounding box center [590, 153] width 176 height 26
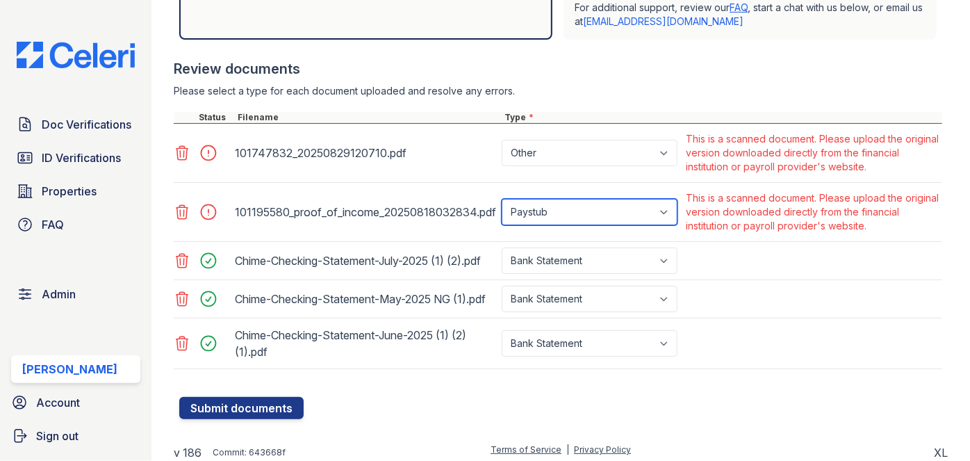
click at [537, 202] on select "Paystub Bank Statement Offer Letter Tax Documents Benefit Award Letter Investme…" at bounding box center [590, 212] width 176 height 26
select select "other"
click at [502, 199] on select "Paystub Bank Statement Offer Letter Tax Documents Benefit Award Letter Investme…" at bounding box center [590, 212] width 176 height 26
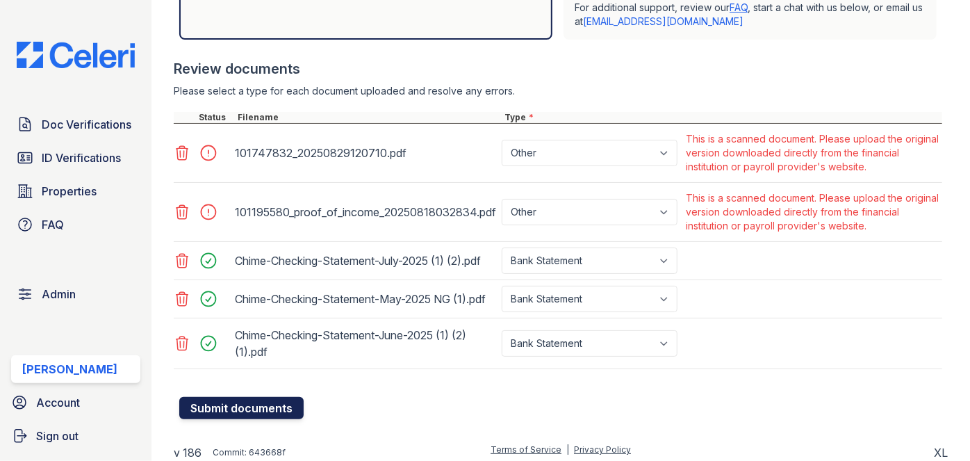
click at [265, 419] on button "Submit documents" at bounding box center [241, 408] width 124 height 22
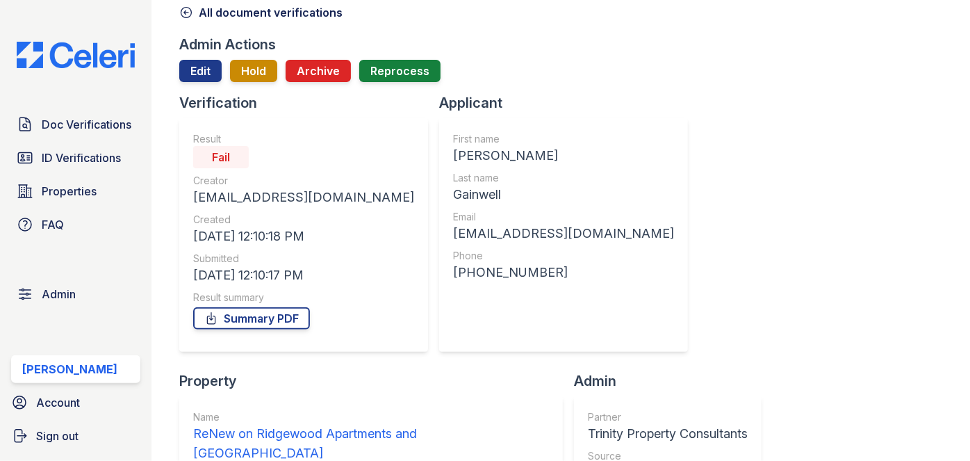
scroll to position [63, 0]
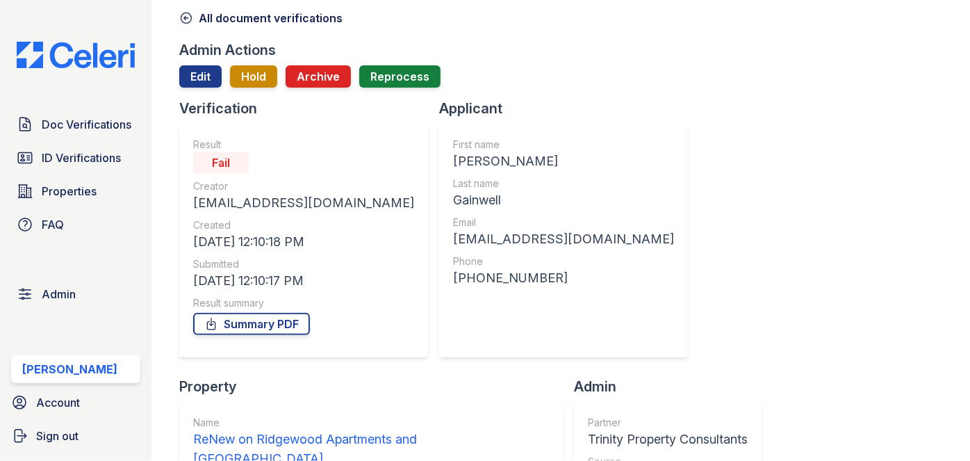
click at [490, 234] on div "[EMAIL_ADDRESS][DOMAIN_NAME]" at bounding box center [563, 238] width 221 height 19
copy div "[EMAIL_ADDRESS][DOMAIN_NAME]"
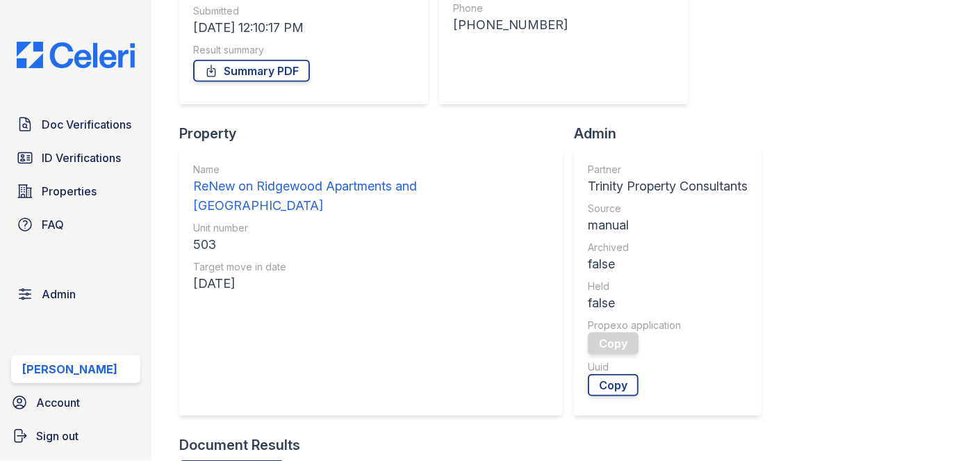
scroll to position [442, 0]
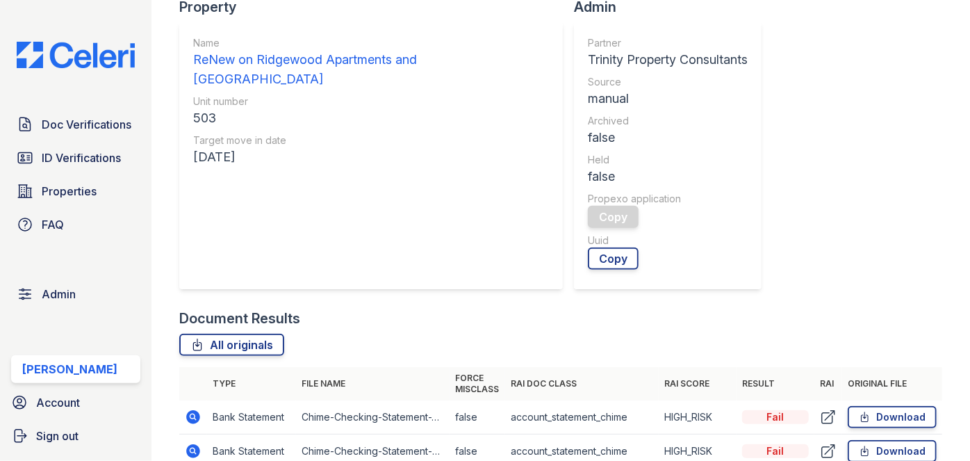
click at [209, 108] on div "503" at bounding box center [371, 117] width 356 height 19
copy div "503"
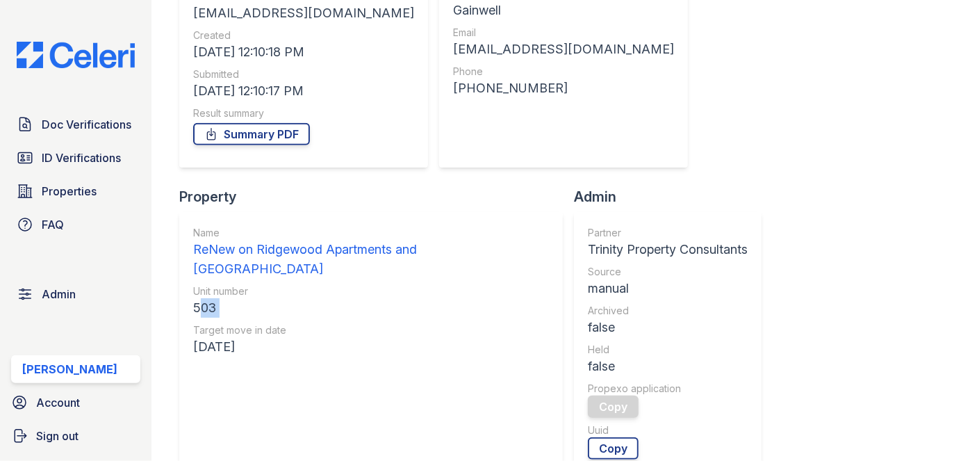
scroll to position [189, 0]
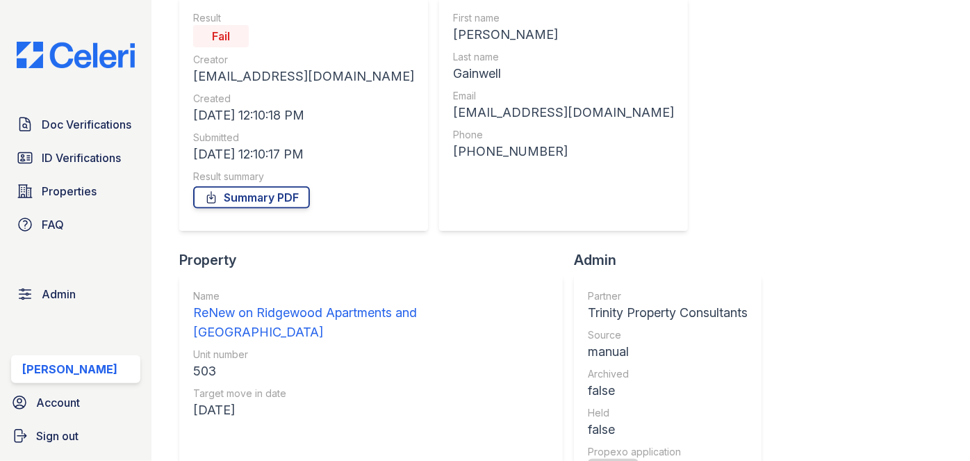
click at [531, 150] on div "[PHONE_NUMBER]" at bounding box center [563, 151] width 221 height 19
copy div "[PHONE_NUMBER]"
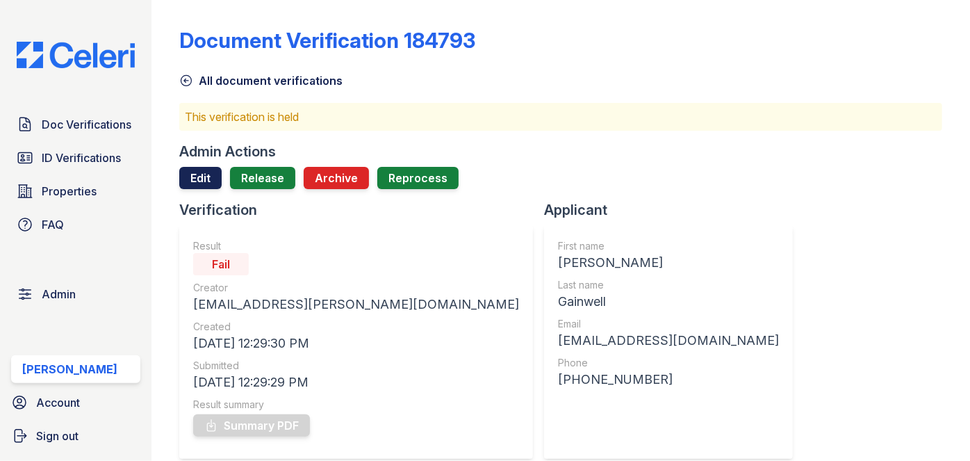
click at [201, 171] on link "Edit" at bounding box center [200, 178] width 42 height 22
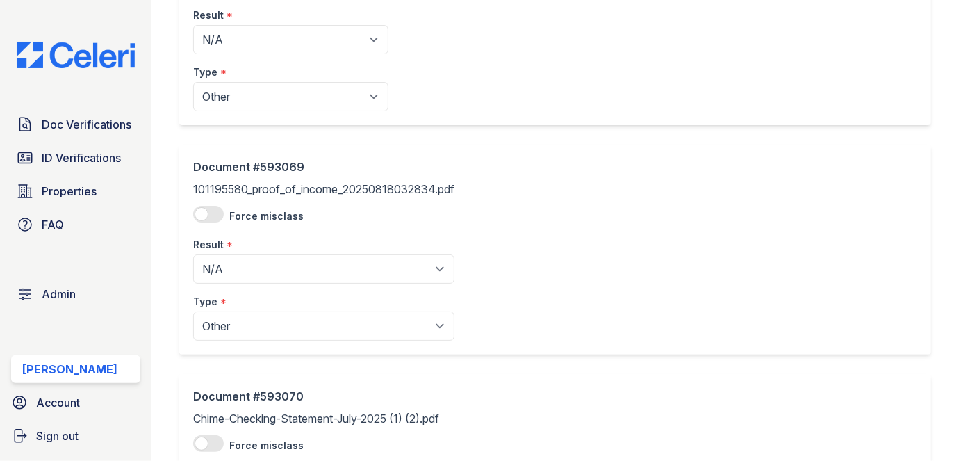
scroll to position [189, 0]
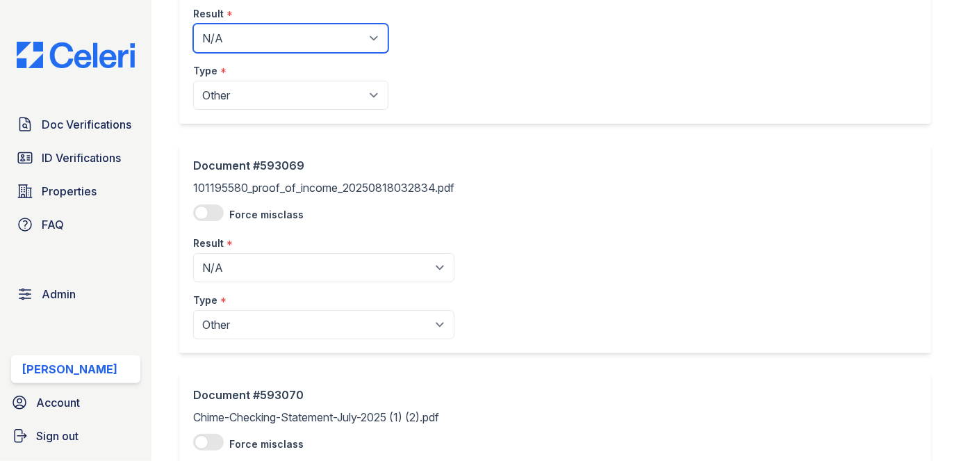
click at [254, 28] on select "Pending Sent Started Processing Pass Fail Caution Error N/A" at bounding box center [290, 38] width 195 height 29
select select "fail"
click at [193, 24] on select "Pending Sent Started Processing Pass Fail Caution Error N/A" at bounding box center [290, 38] width 195 height 29
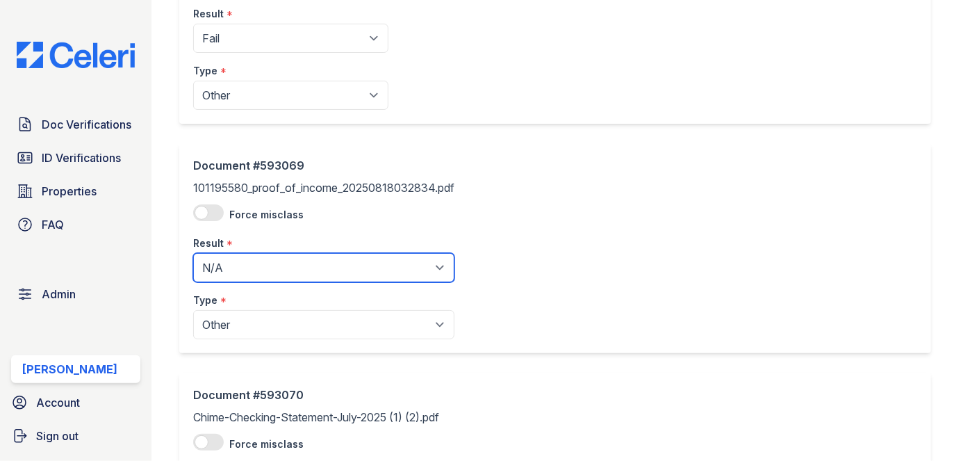
drag, startPoint x: 240, startPoint y: 267, endPoint x: 241, endPoint y: 254, distance: 12.5
click at [240, 267] on select "Pending Sent Started Processing Pass Fail Caution Error N/A" at bounding box center [323, 267] width 261 height 29
select select "fail"
click at [193, 253] on select "Pending Sent Started Processing Pass Fail Caution Error N/A" at bounding box center [323, 267] width 261 height 29
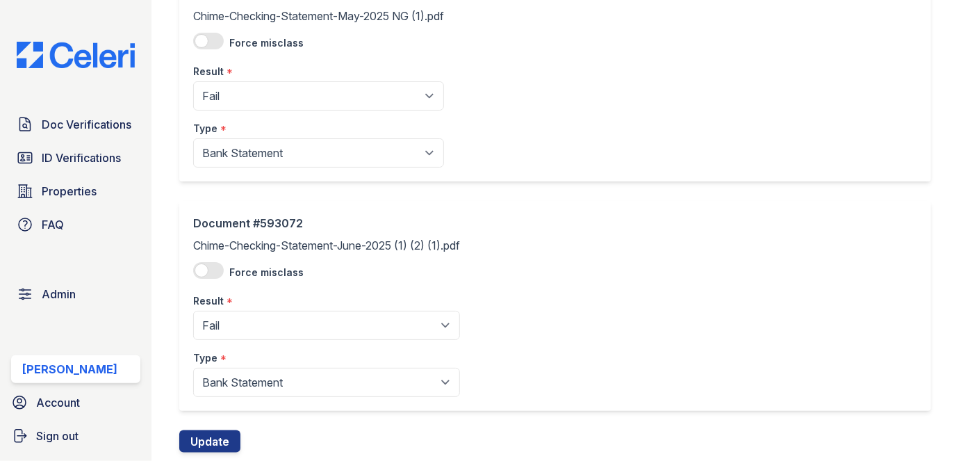
scroll to position [856, 0]
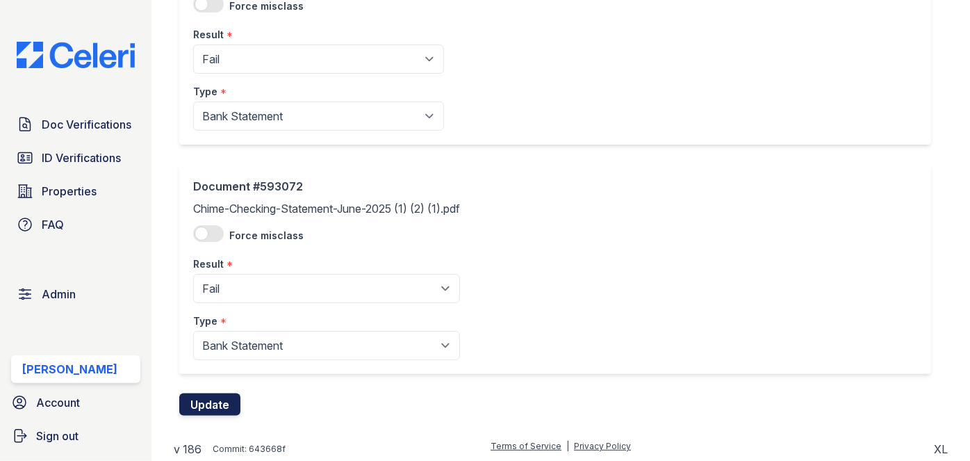
click at [219, 393] on button "Update" at bounding box center [209, 404] width 61 height 22
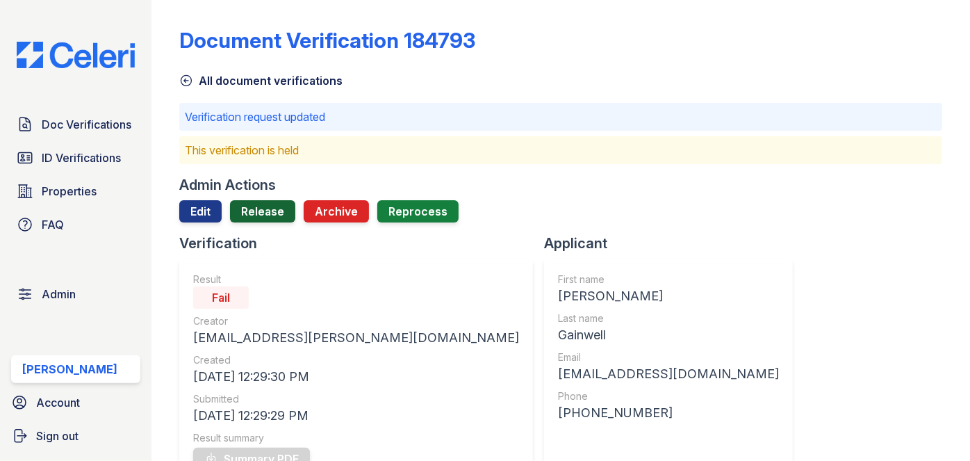
click at [275, 203] on link "Release" at bounding box center [262, 211] width 65 height 22
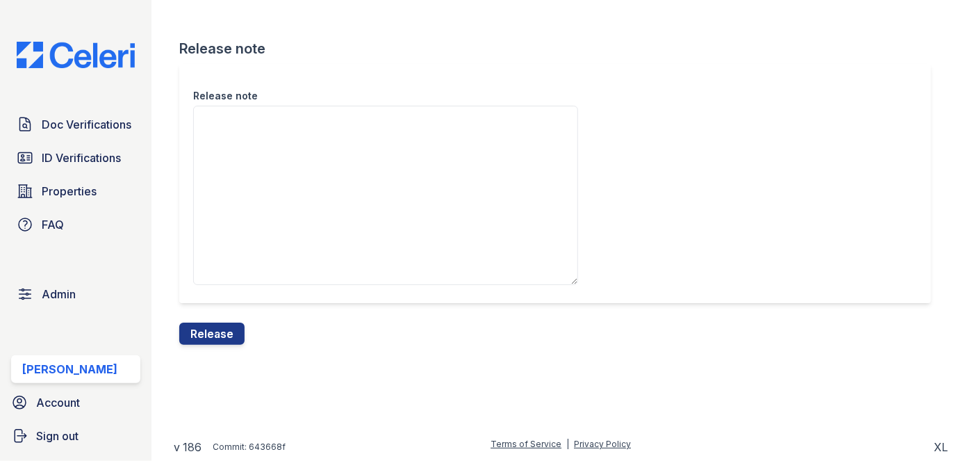
click at [228, 321] on div "Release note" at bounding box center [560, 193] width 763 height 258
click at [219, 339] on button "Release" at bounding box center [211, 333] width 65 height 22
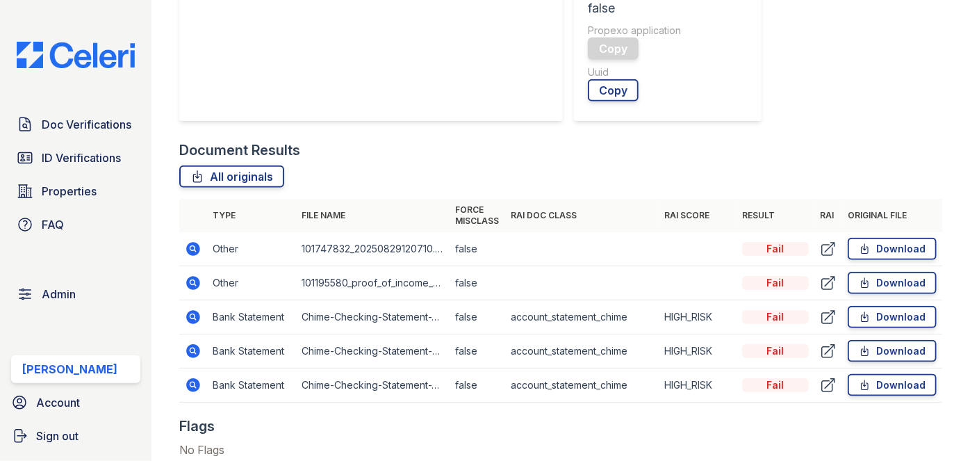
scroll to position [757, 0]
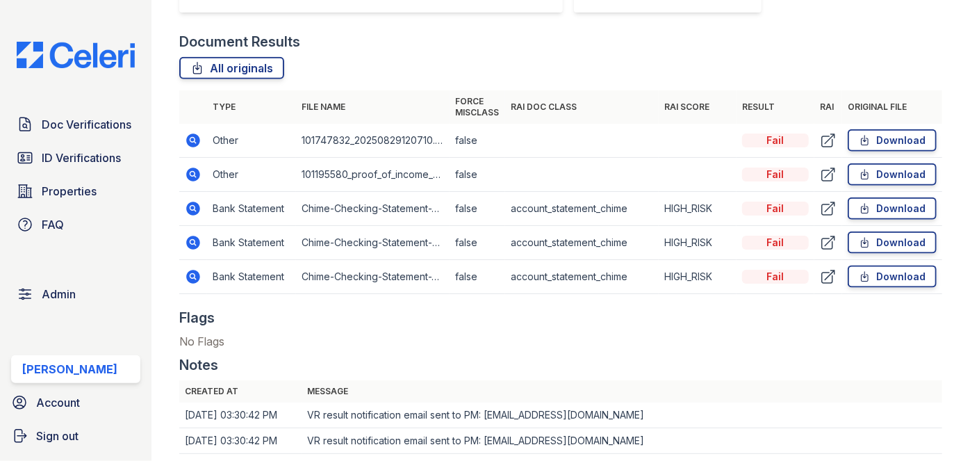
click at [113, 113] on link "Doc Verifications" at bounding box center [75, 124] width 129 height 28
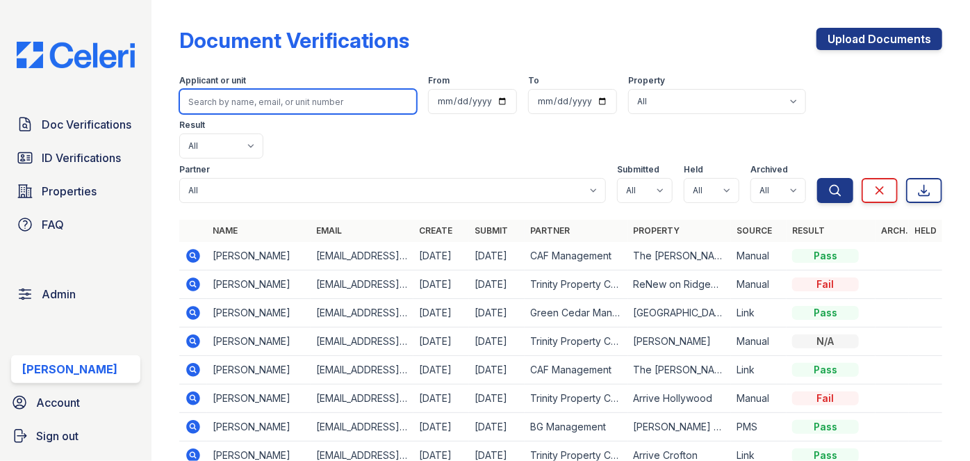
click at [231, 102] on input "search" at bounding box center [298, 101] width 238 height 25
paste input "Belal Hafiz"
type input "Belal Hafiz"
click at [817, 178] on button "Search" at bounding box center [835, 190] width 36 height 25
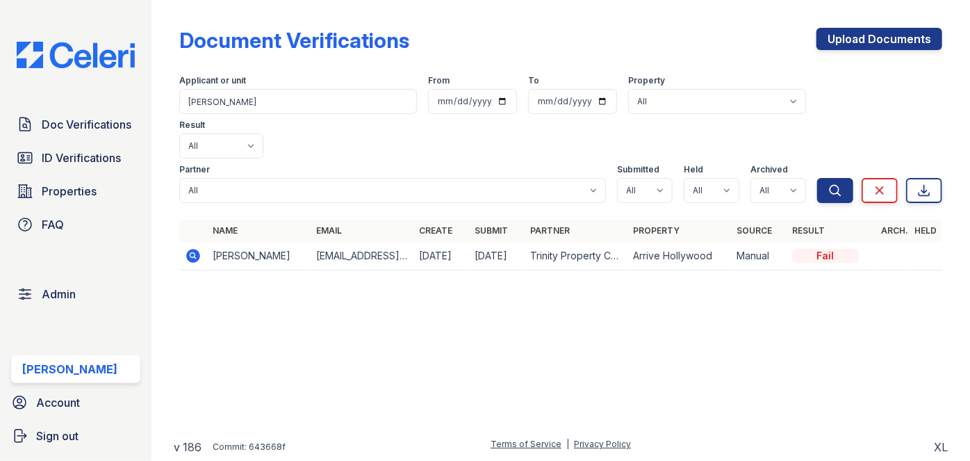
click at [190, 249] on icon at bounding box center [194, 256] width 14 height 14
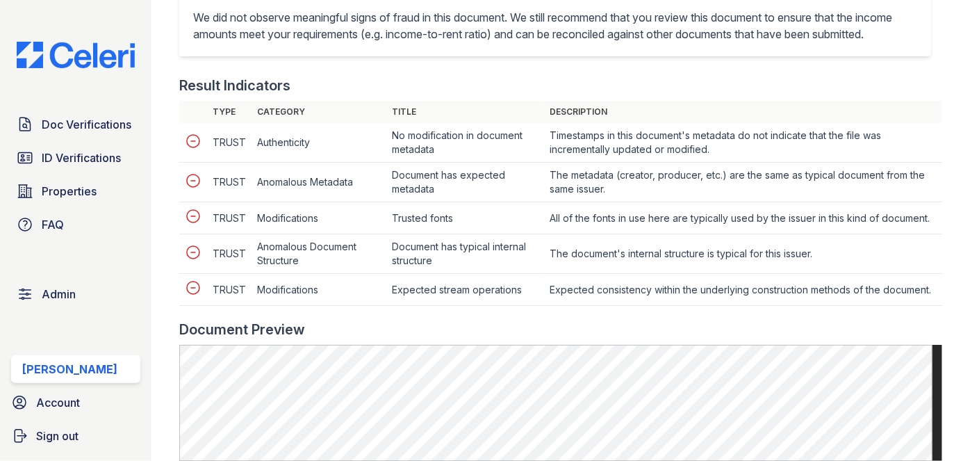
scroll to position [695, 0]
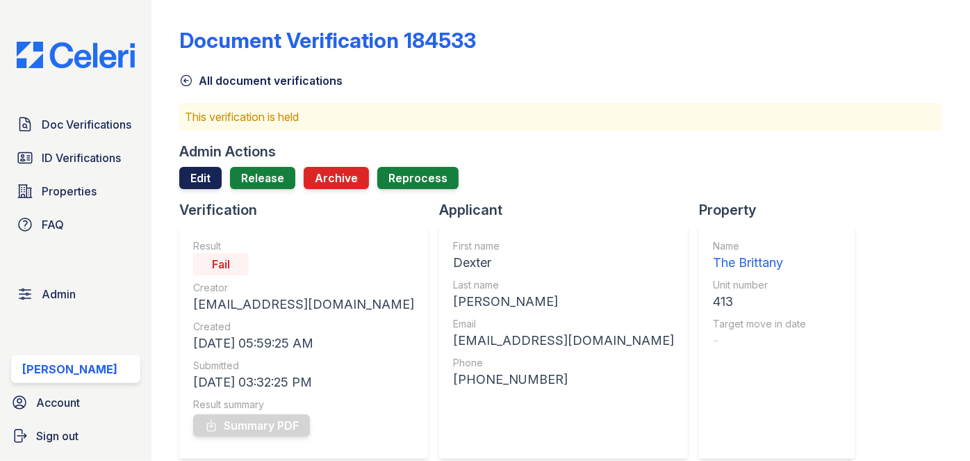
click at [196, 177] on link "Edit" at bounding box center [200, 178] width 42 height 22
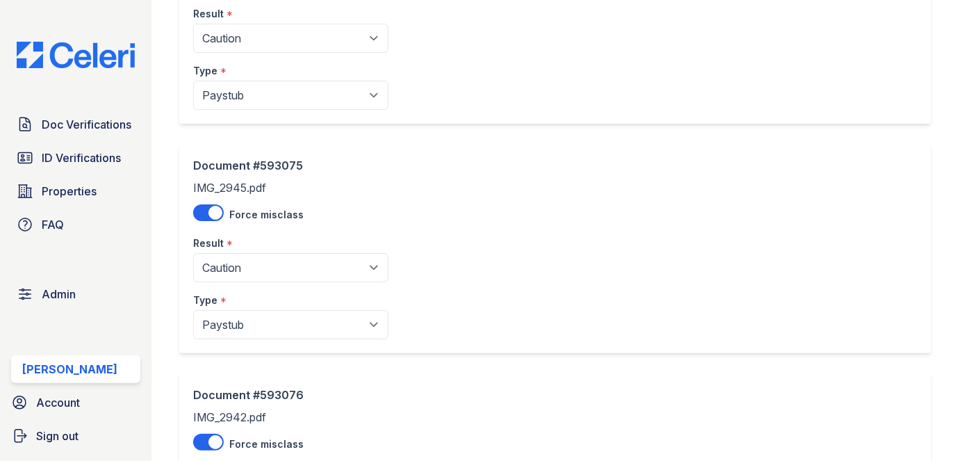
scroll to position [505, 0]
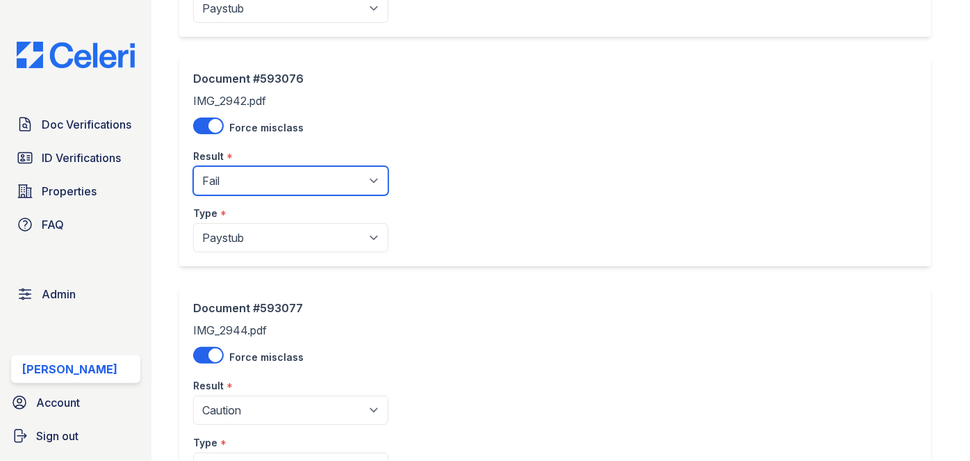
click at [255, 180] on select "Pending Sent Started Processing Pass Fail Caution Error N/A" at bounding box center [290, 180] width 195 height 29
select select "caution"
click at [193, 166] on select "Pending Sent Started Processing Pass Fail Caution Error N/A" at bounding box center [290, 180] width 195 height 29
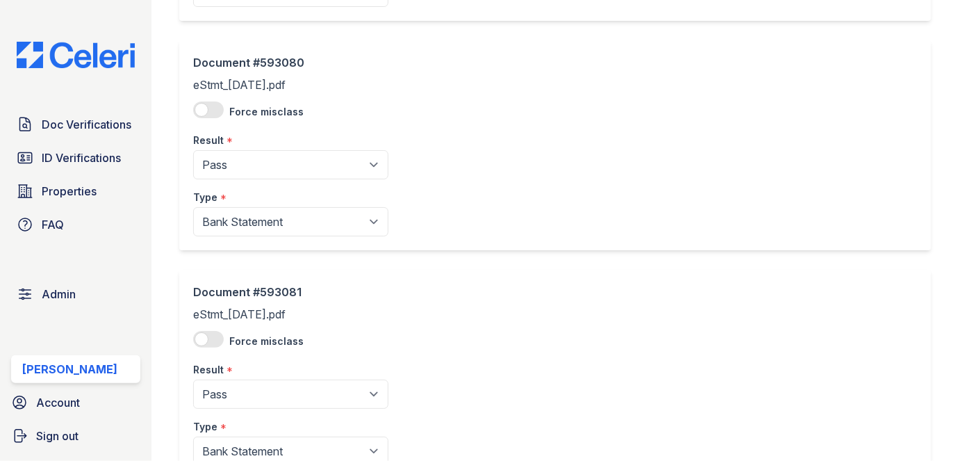
scroll to position [1542, 0]
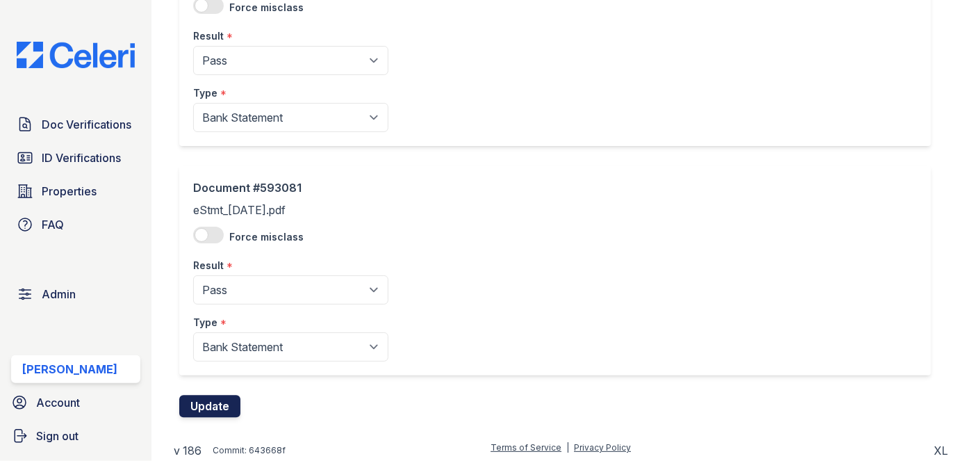
click at [213, 404] on button "Update" at bounding box center [209, 406] width 61 height 22
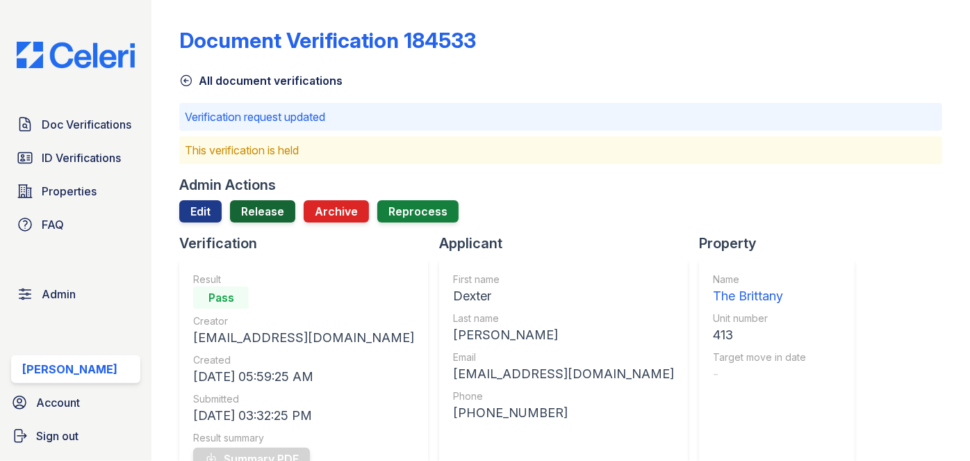
click at [260, 206] on link "Release" at bounding box center [262, 211] width 65 height 22
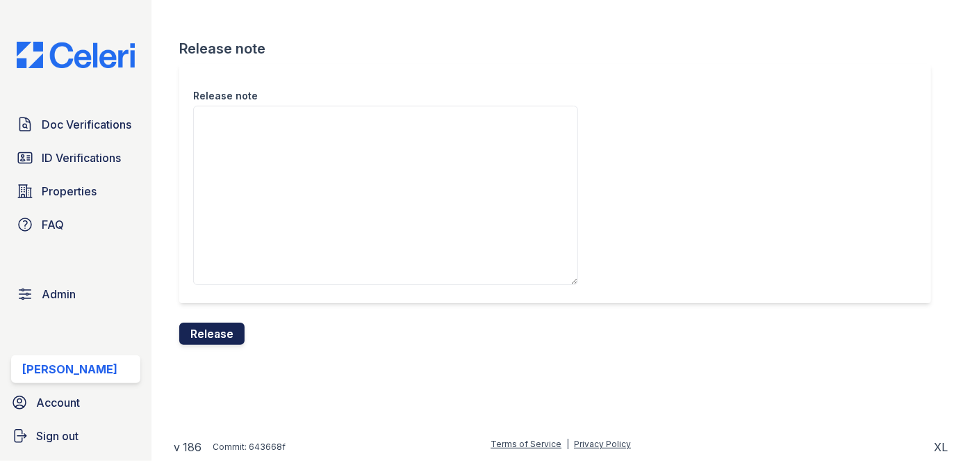
click at [231, 338] on button "Release" at bounding box center [211, 333] width 65 height 22
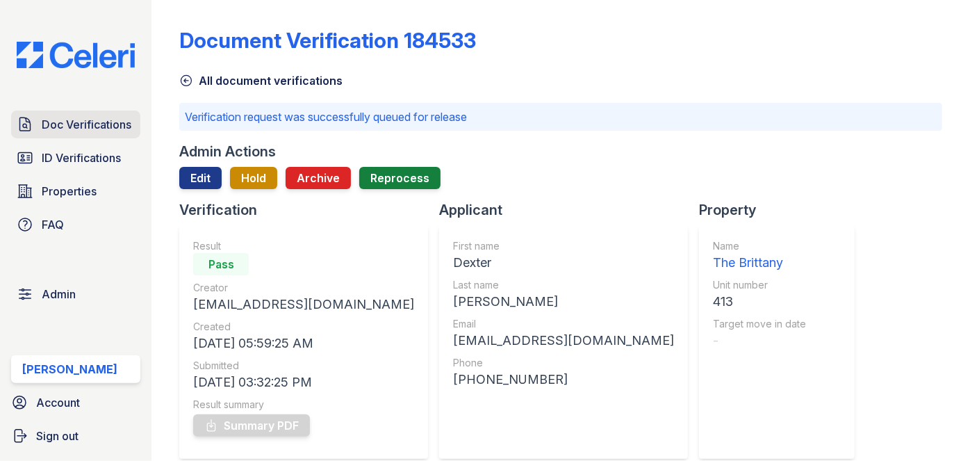
click at [93, 130] on span "Doc Verifications" at bounding box center [87, 124] width 90 height 17
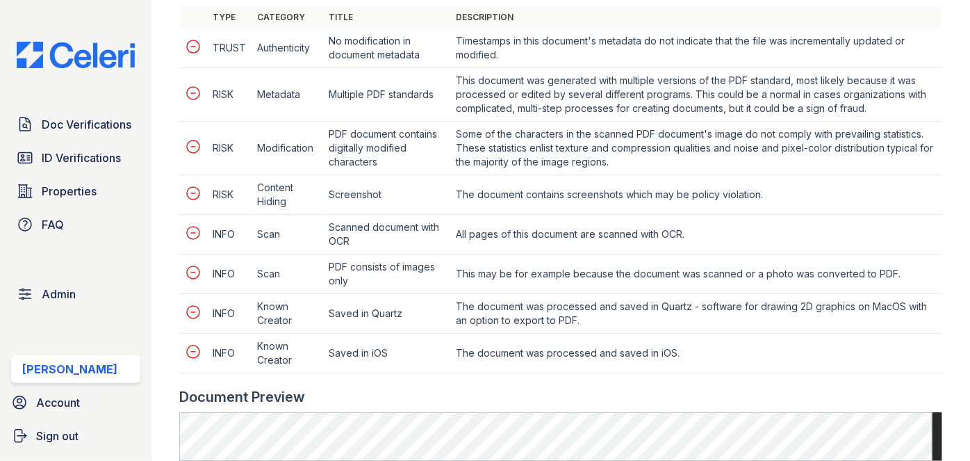
scroll to position [568, 0]
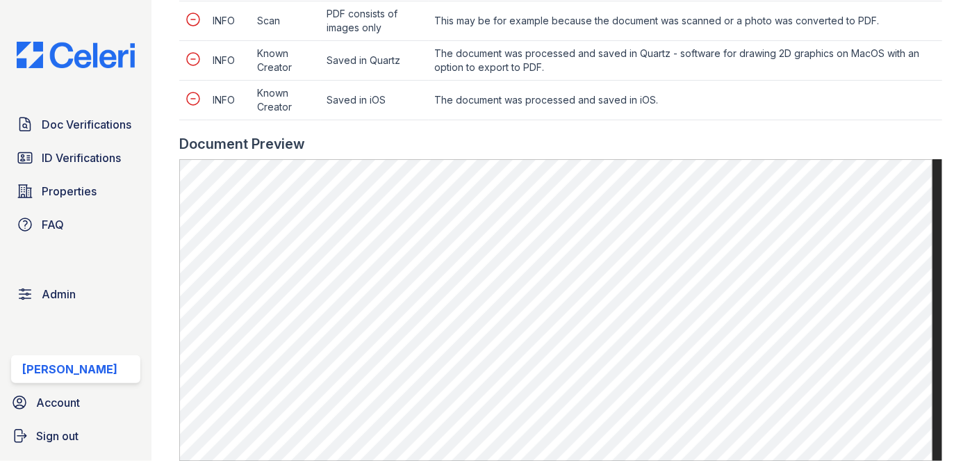
scroll to position [947, 0]
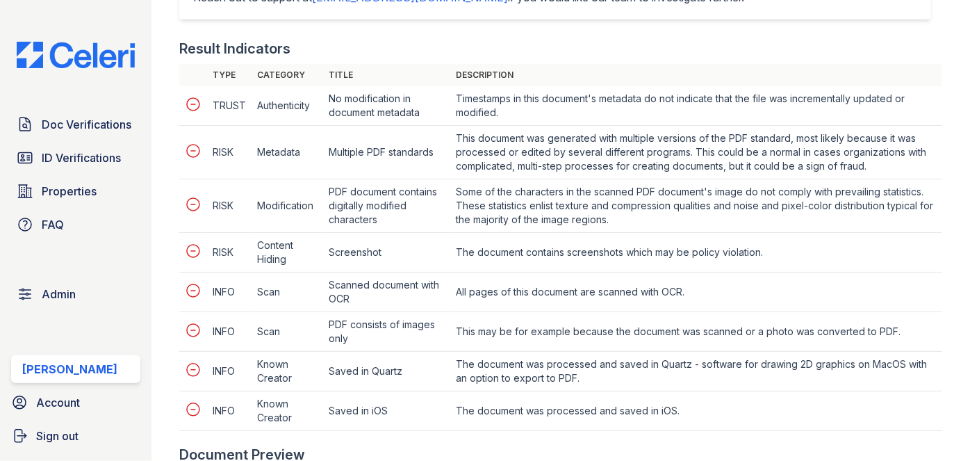
scroll to position [631, 0]
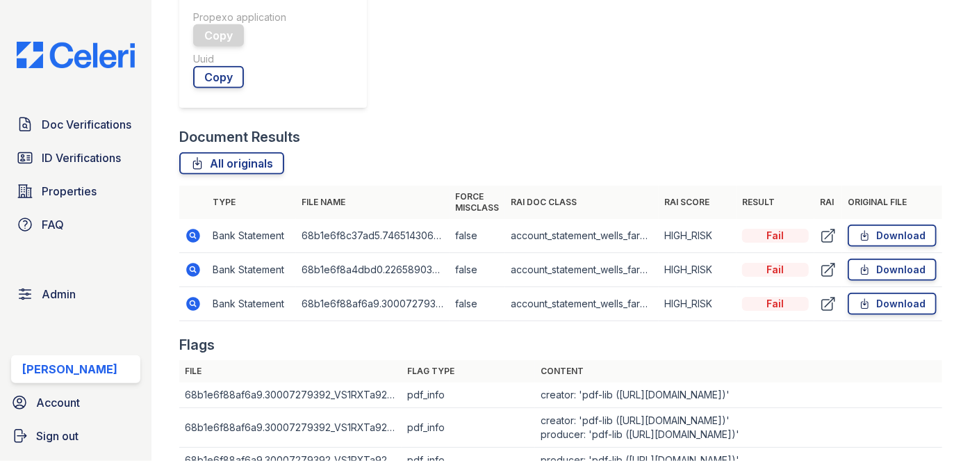
scroll to position [757, 0]
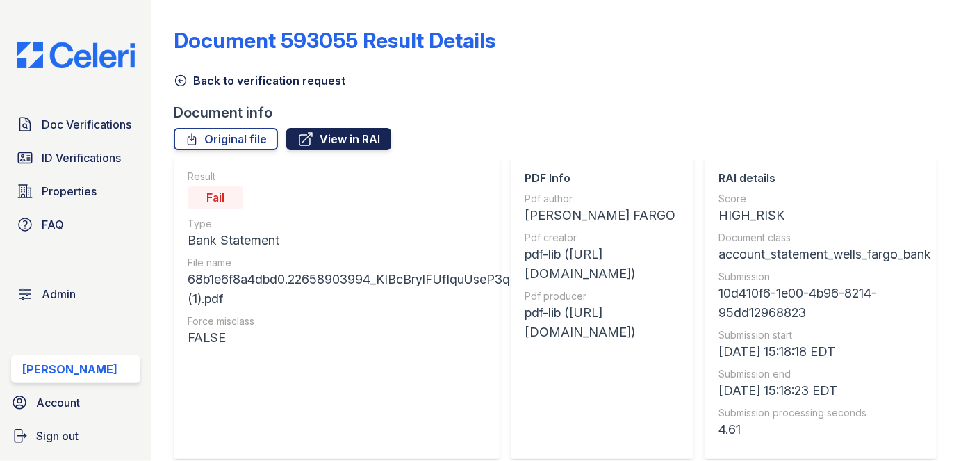
click at [364, 138] on link "View in RAI" at bounding box center [338, 139] width 105 height 22
click at [251, 140] on link "Original file" at bounding box center [226, 139] width 104 height 22
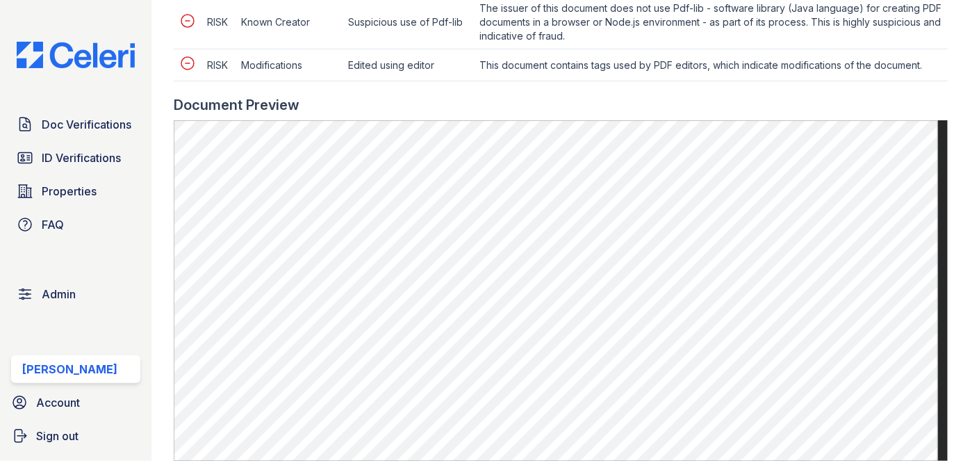
scroll to position [631, 0]
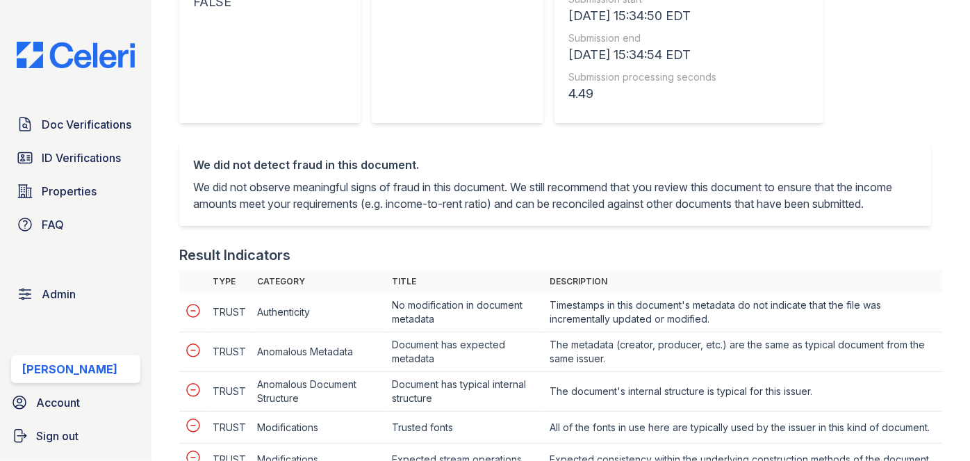
scroll to position [315, 0]
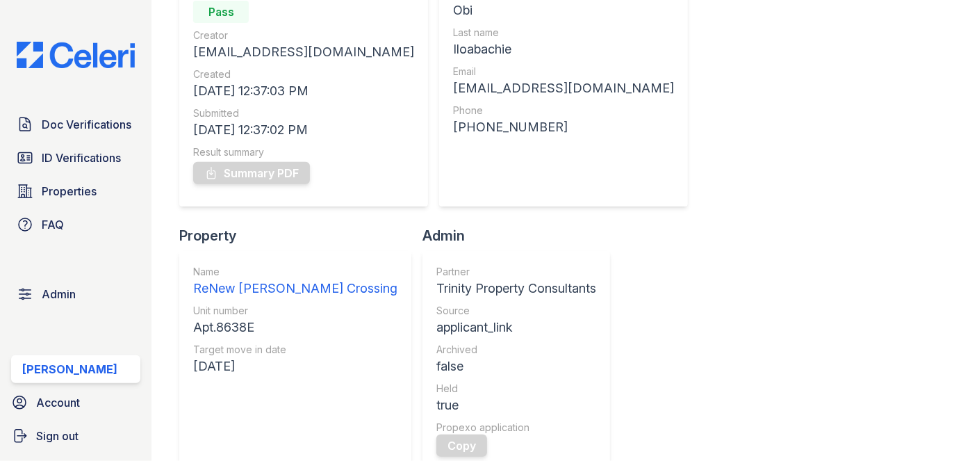
scroll to position [126, 0]
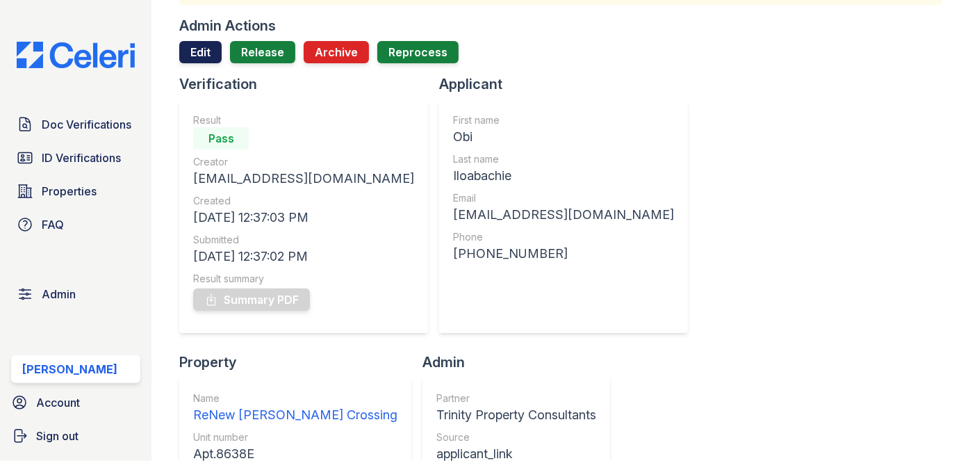
click at [200, 56] on link "Edit" at bounding box center [200, 52] width 42 height 22
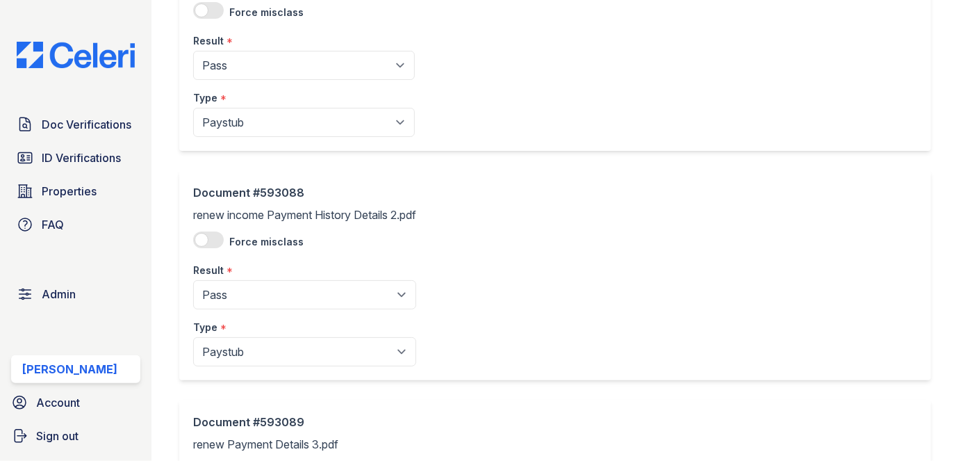
scroll to position [189, 0]
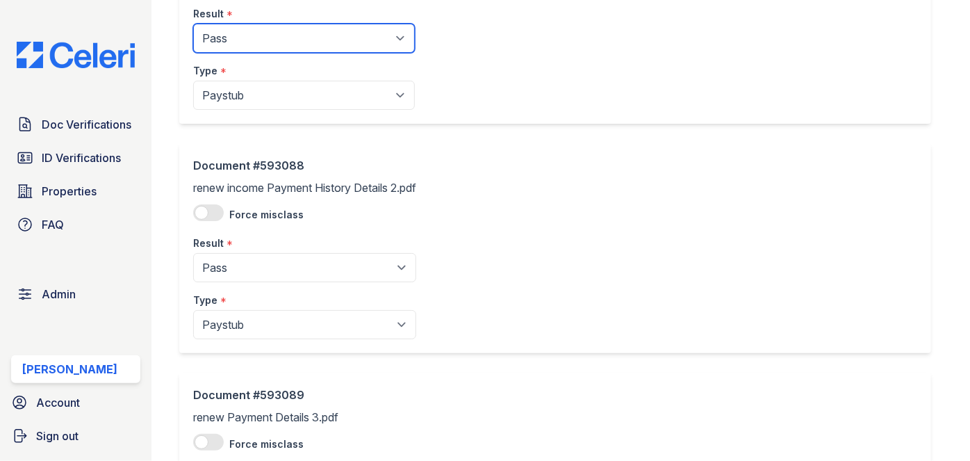
click at [258, 46] on select "Pending Sent Started Processing Pass Fail Caution Error N/A" at bounding box center [304, 38] width 222 height 29
select select "caution"
click at [193, 24] on select "Pending Sent Started Processing Pass Fail Caution Error N/A" at bounding box center [304, 38] width 222 height 29
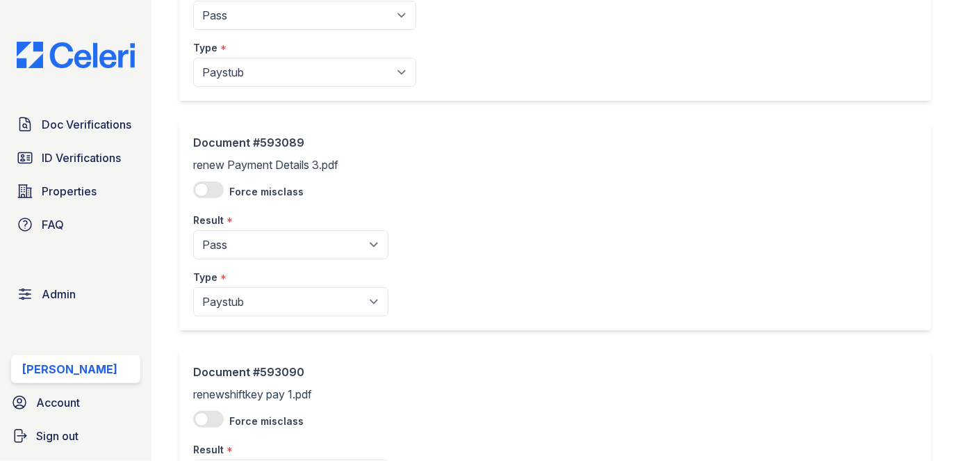
scroll to position [442, 0]
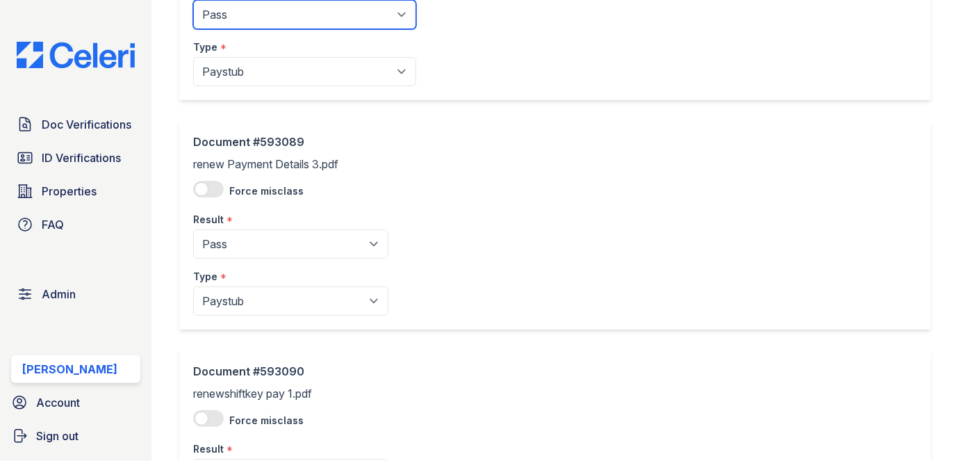
drag, startPoint x: 256, startPoint y: 16, endPoint x: 254, endPoint y: 24, distance: 8.6
click at [256, 16] on select "Pending Sent Started Processing Pass Fail Caution Error N/A" at bounding box center [304, 14] width 223 height 29
select select "caution"
click at [193, 0] on select "Pending Sent Started Processing Pass Fail Caution Error N/A" at bounding box center [304, 14] width 223 height 29
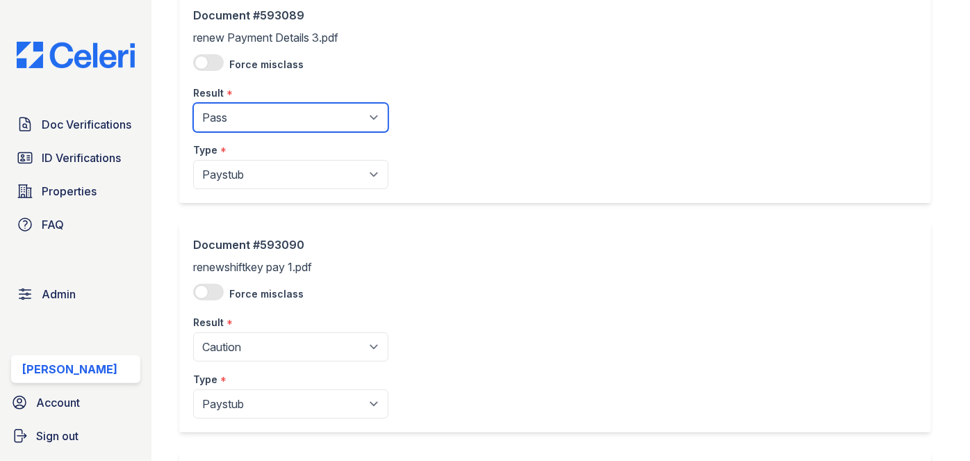
click at [263, 113] on select "Pending Sent Started Processing Pass Fail Caution Error N/A" at bounding box center [290, 117] width 195 height 29
select select "caution"
click at [193, 103] on select "Pending Sent Started Processing Pass Fail Caution Error N/A" at bounding box center [290, 117] width 195 height 29
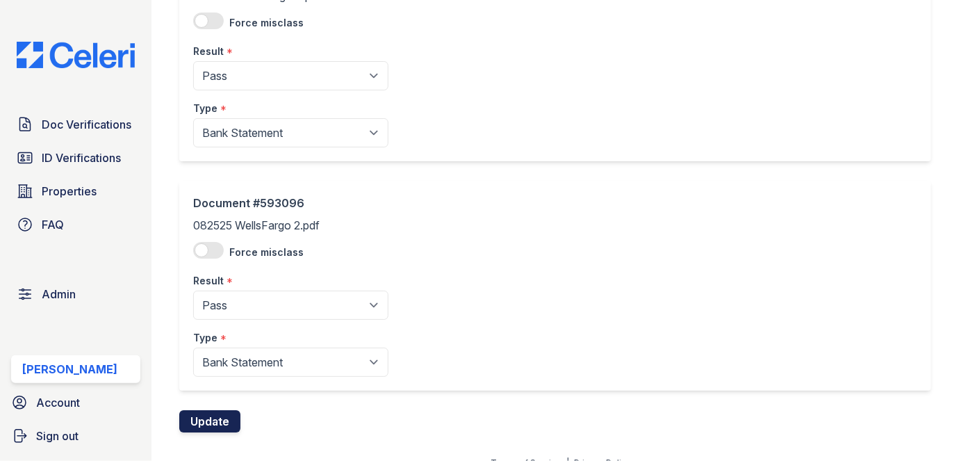
scroll to position [2000, 0]
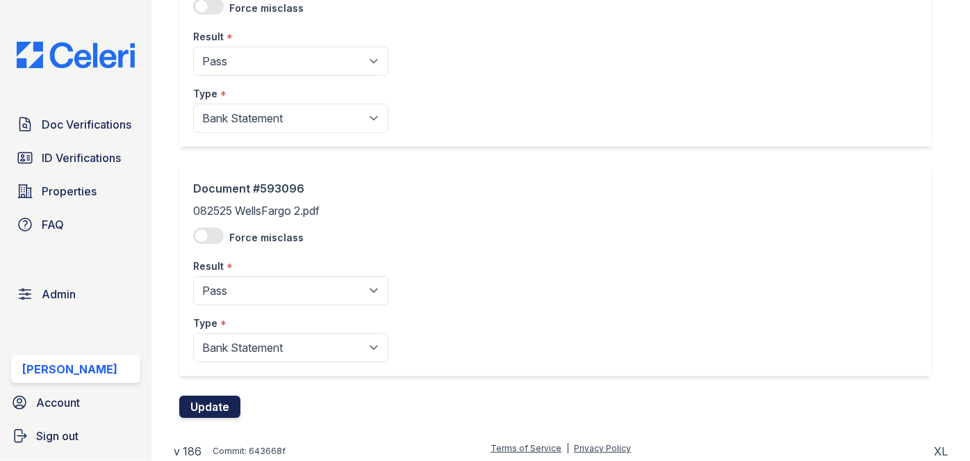
click at [220, 398] on button "Update" at bounding box center [209, 406] width 61 height 22
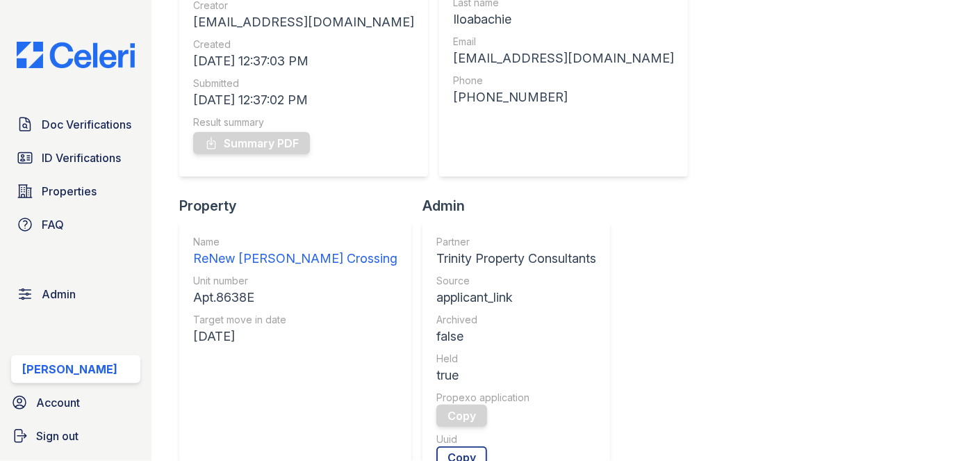
scroll to position [63, 0]
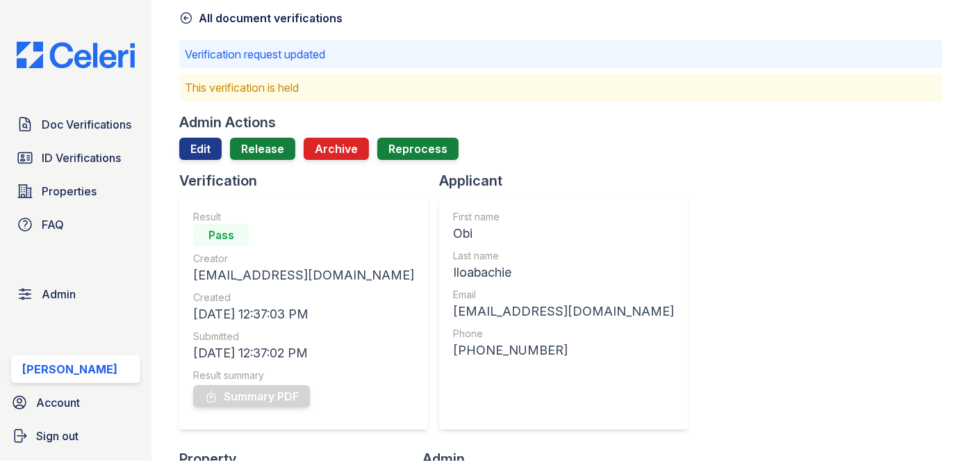
click at [261, 133] on div "Admin Actions Edit Release Archive Reprocess" at bounding box center [560, 142] width 763 height 58
click at [261, 149] on link "Release" at bounding box center [262, 149] width 65 height 22
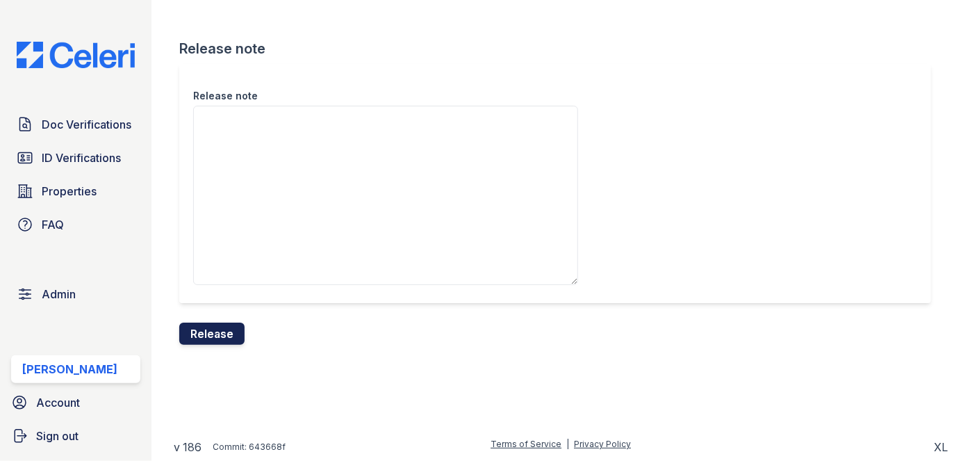
click at [200, 334] on button "Release" at bounding box center [211, 333] width 65 height 22
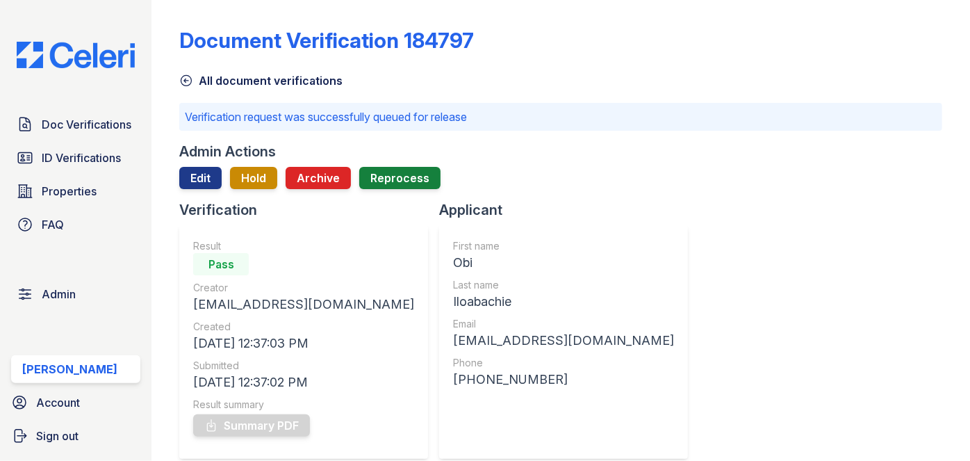
drag, startPoint x: 156, startPoint y: 13, endPoint x: 191, endPoint y: 0, distance: 37.6
click at [156, 13] on div "Document Verification 184797 All document verifications Verification request wa…" at bounding box center [560, 230] width 818 height 461
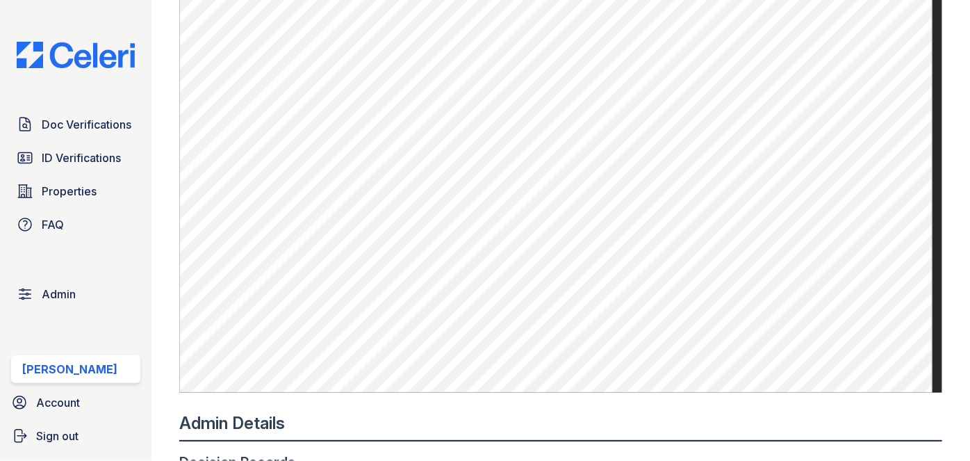
scroll to position [884, 0]
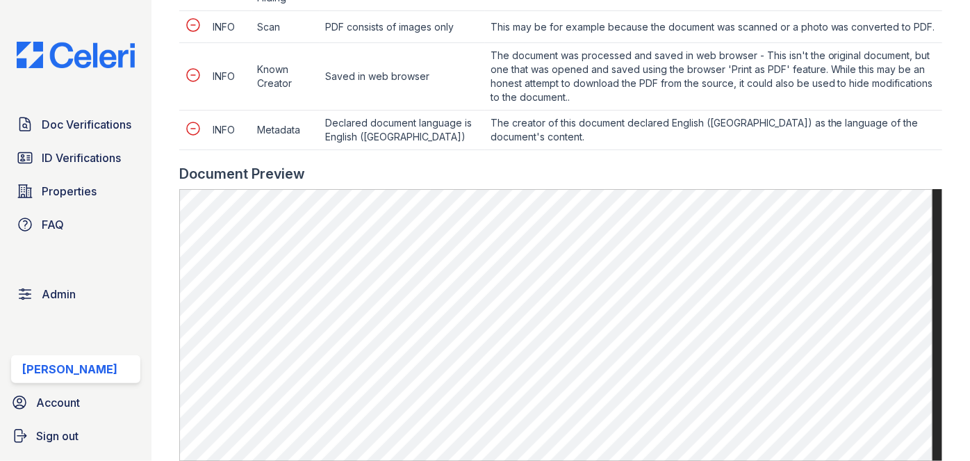
scroll to position [1010, 0]
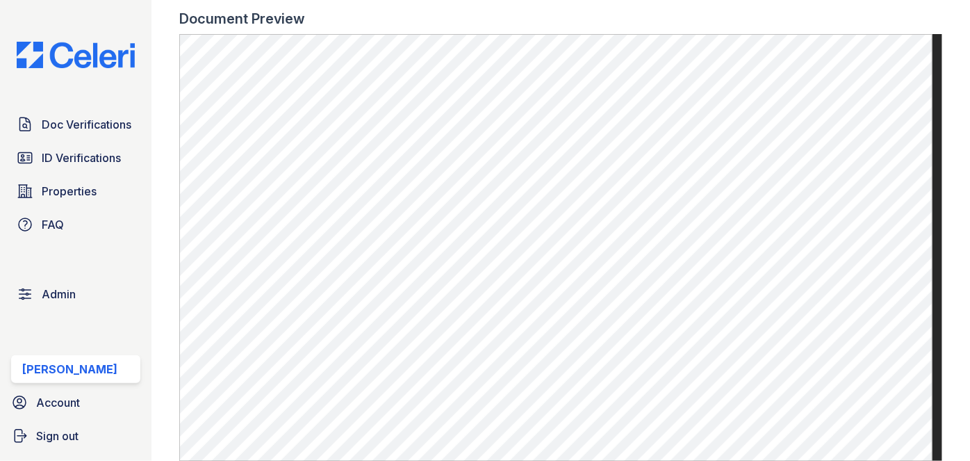
scroll to position [947, 0]
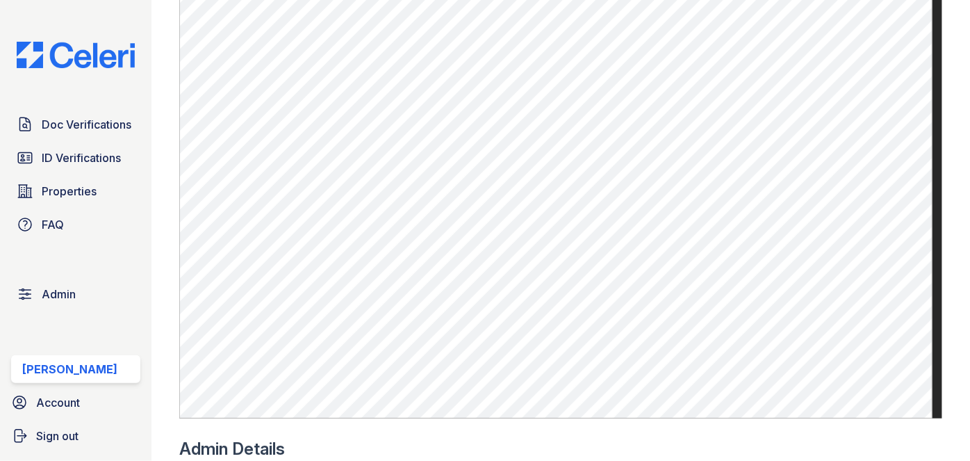
scroll to position [884, 0]
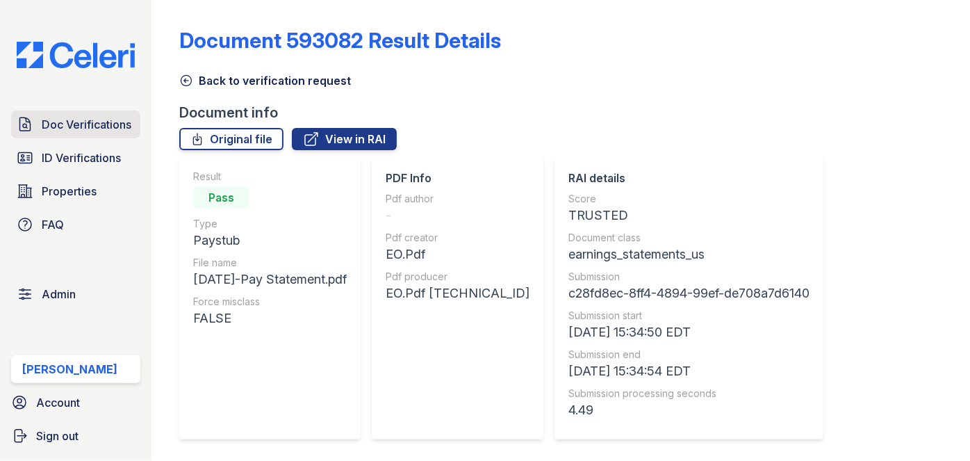
click at [94, 121] on span "Doc Verifications" at bounding box center [87, 124] width 90 height 17
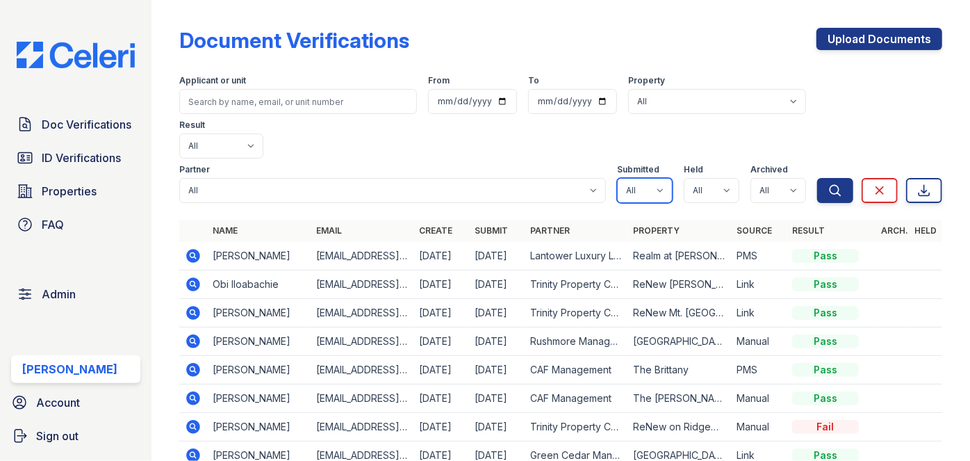
click at [652, 178] on select "All true false" at bounding box center [645, 190] width 56 height 25
select select "true"
click at [617, 178] on select "All true false" at bounding box center [645, 190] width 56 height 25
click at [721, 178] on select "All true false" at bounding box center [712, 190] width 56 height 25
select select "true"
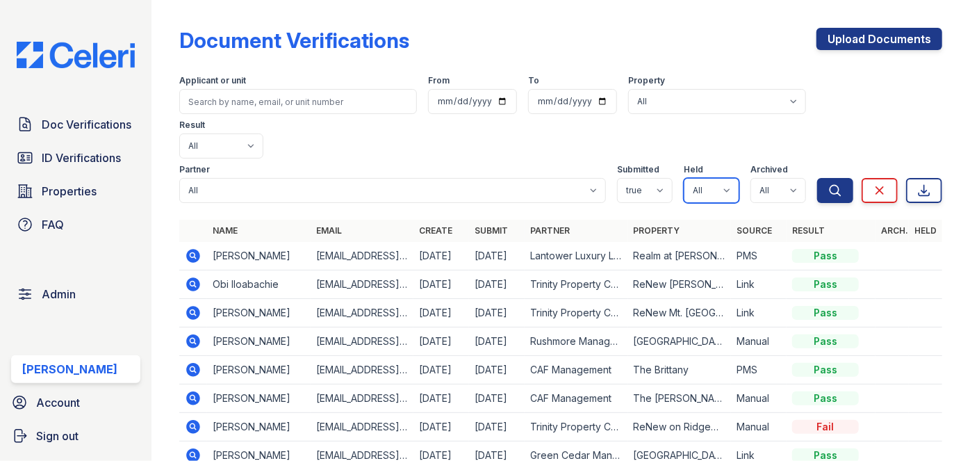
click at [684, 178] on select "All true false" at bounding box center [712, 190] width 56 height 25
click at [783, 178] on select "All true false" at bounding box center [778, 190] width 56 height 25
select select "false"
click at [750, 178] on select "All true false" at bounding box center [778, 190] width 56 height 25
click at [817, 178] on button "Search" at bounding box center [835, 190] width 36 height 25
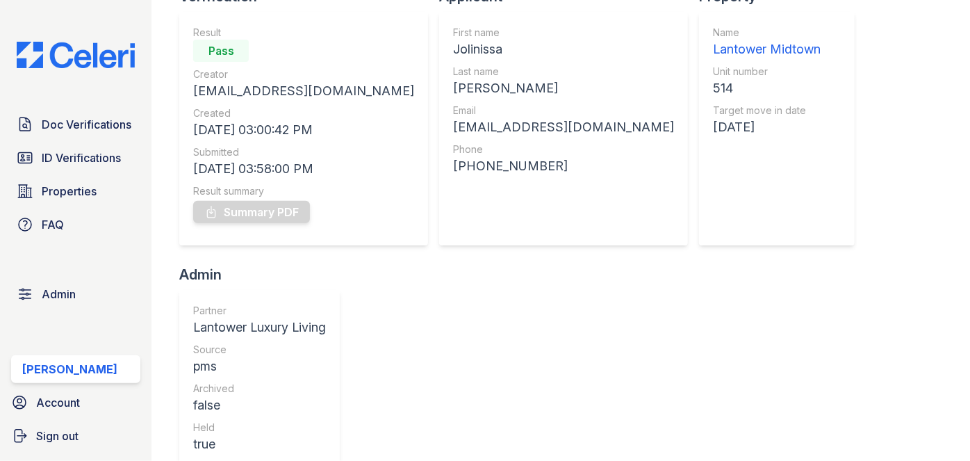
scroll to position [46, 0]
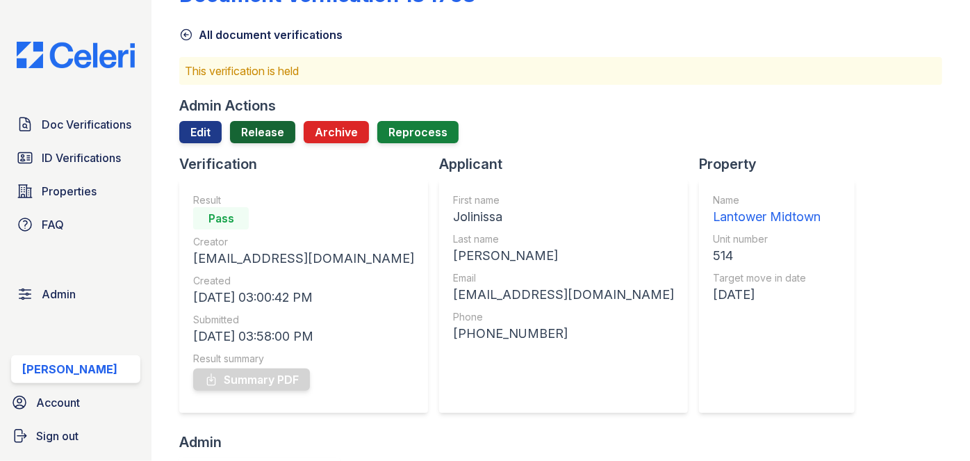
click at [263, 135] on link "Release" at bounding box center [262, 132] width 65 height 22
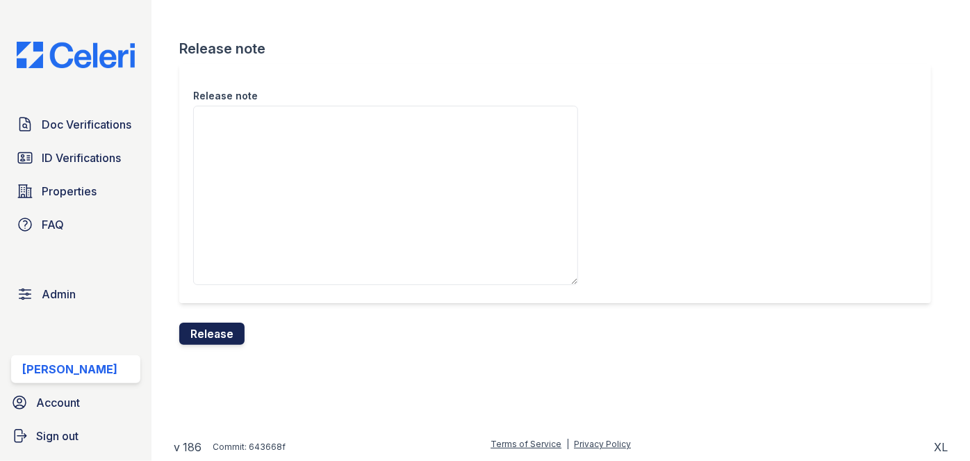
click at [221, 336] on button "Release" at bounding box center [211, 333] width 65 height 22
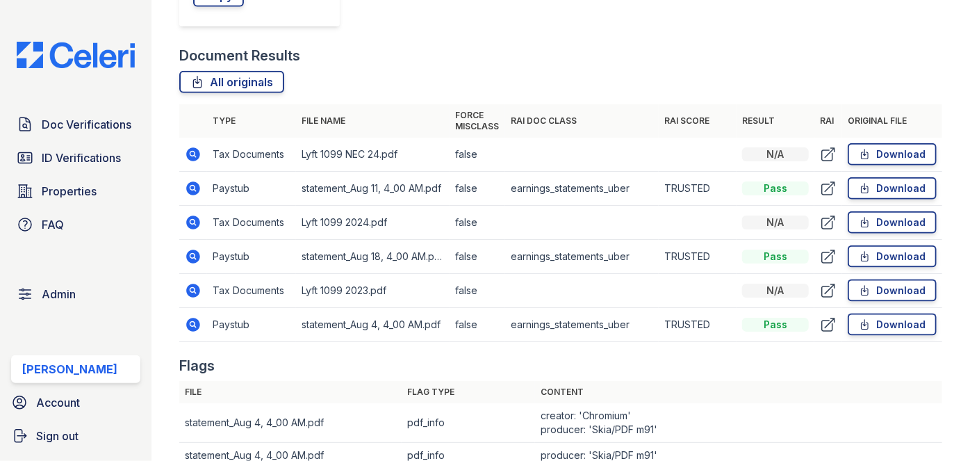
scroll to position [820, 0]
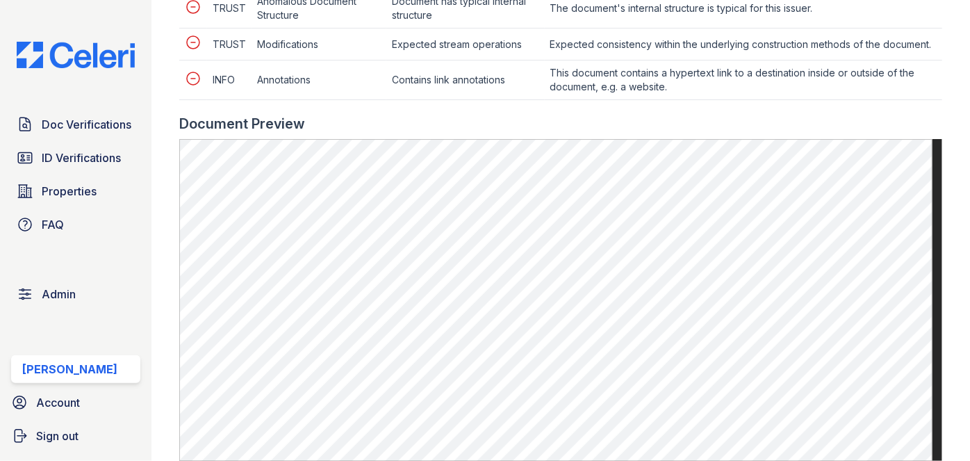
scroll to position [820, 0]
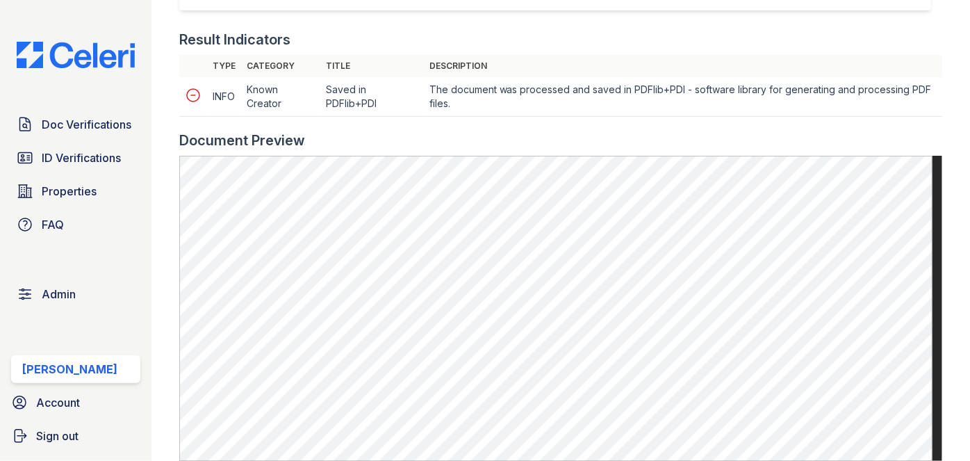
scroll to position [695, 0]
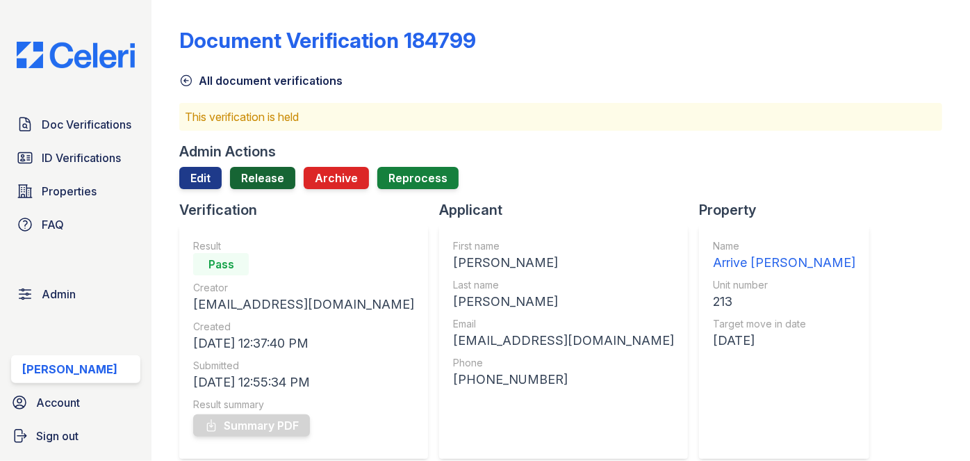
click at [279, 182] on link "Release" at bounding box center [262, 178] width 65 height 22
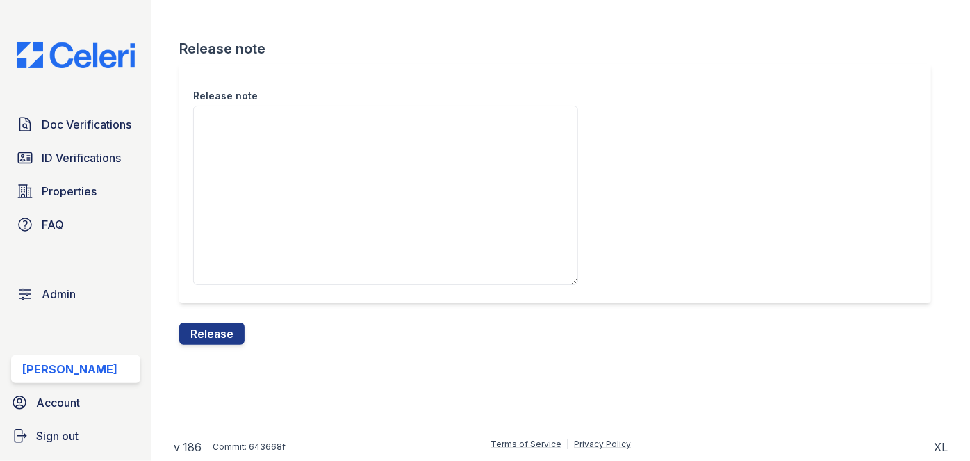
click at [229, 332] on button "Release" at bounding box center [211, 333] width 65 height 22
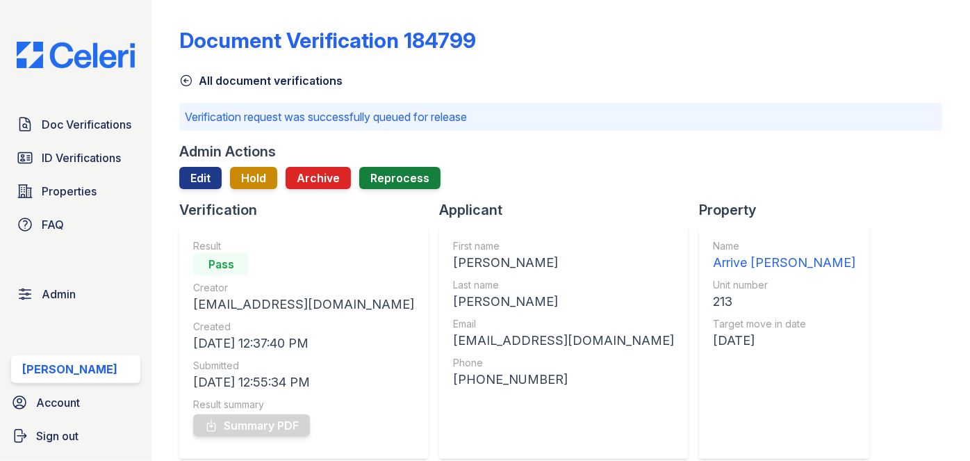
click at [93, 109] on div "Doc Verifications ID Verifications Properties FAQ Admin [PERSON_NAME] Account S…" at bounding box center [75, 230] width 151 height 461
click at [97, 119] on span "Doc Verifications" at bounding box center [87, 124] width 90 height 17
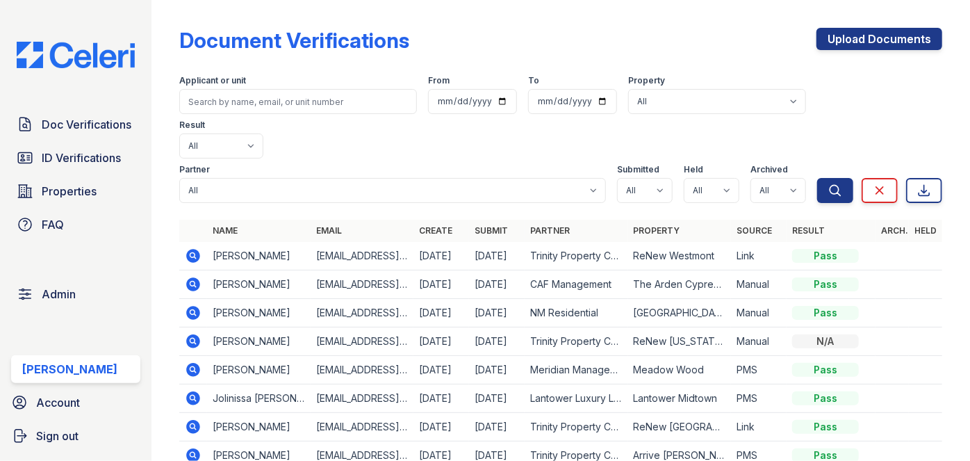
click at [215, 88] on div "Applicant or unit" at bounding box center [298, 82] width 238 height 14
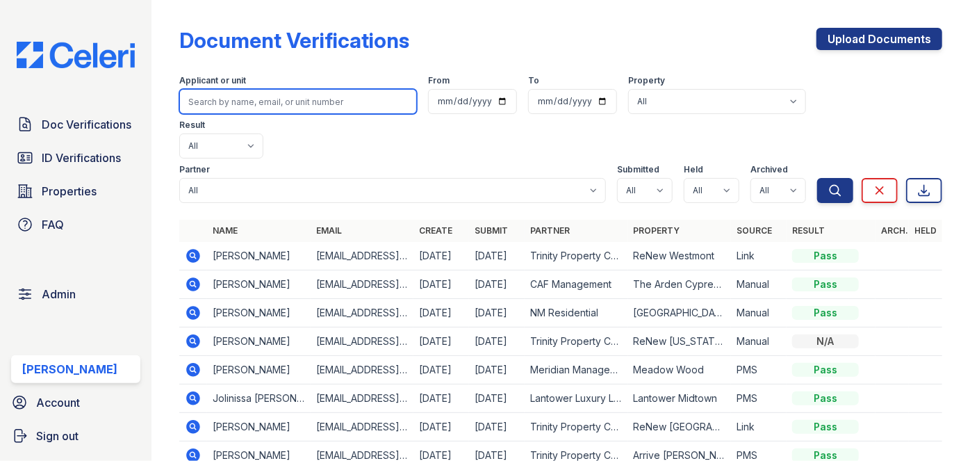
click at [215, 96] on input "search" at bounding box center [298, 101] width 238 height 25
paste input "[EMAIL_ADDRESS][DOMAIN_NAME]"
type input "[EMAIL_ADDRESS][DOMAIN_NAME]"
click at [817, 178] on button "Search" at bounding box center [835, 190] width 36 height 25
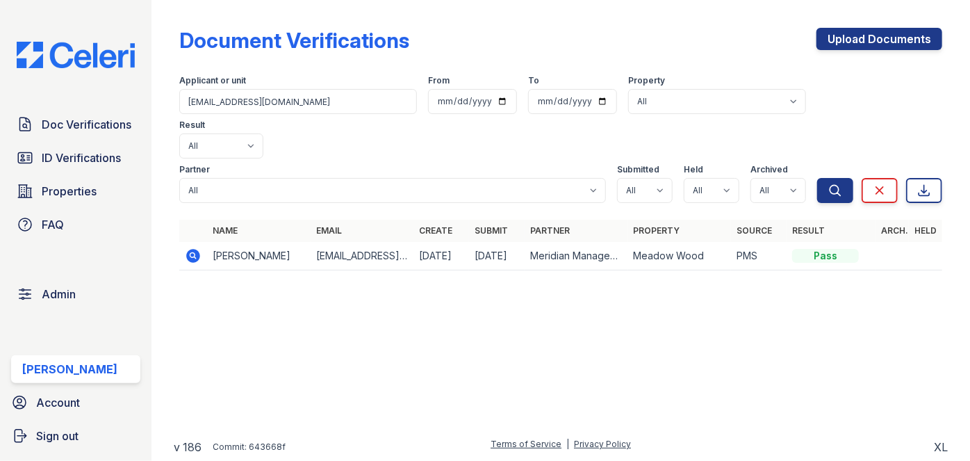
click at [195, 247] on icon at bounding box center [193, 255] width 17 height 17
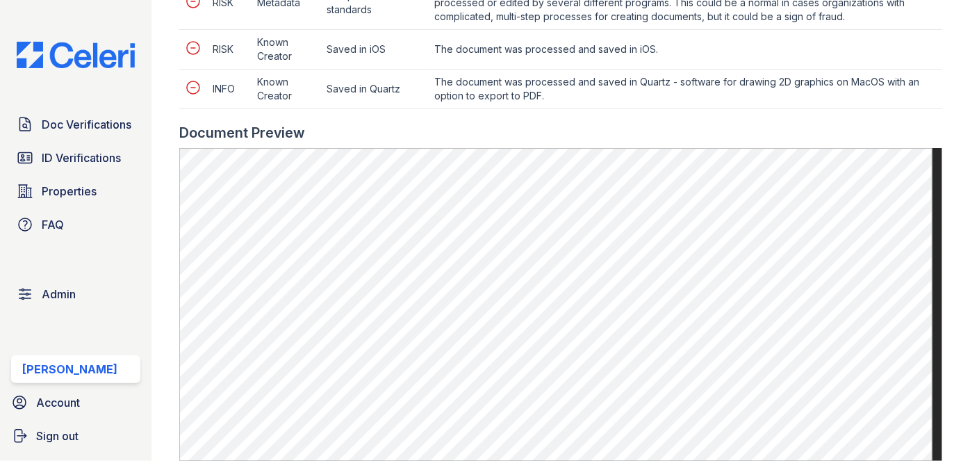
scroll to position [757, 0]
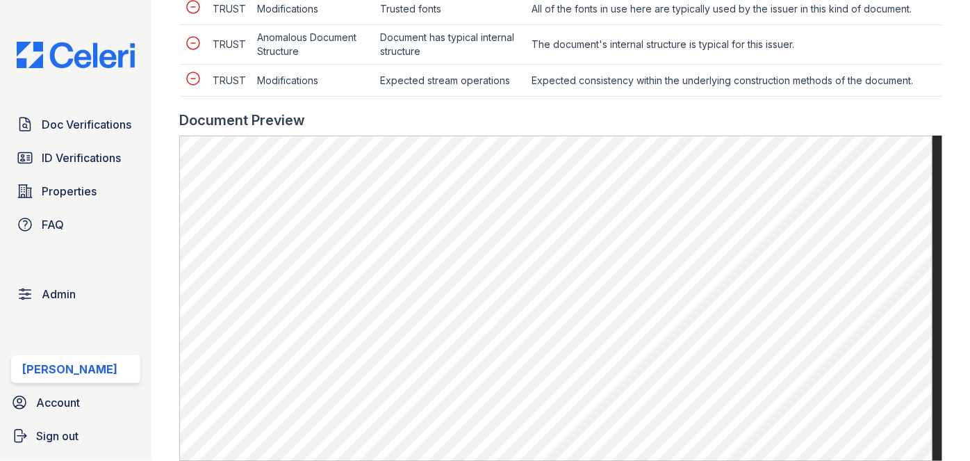
scroll to position [884, 0]
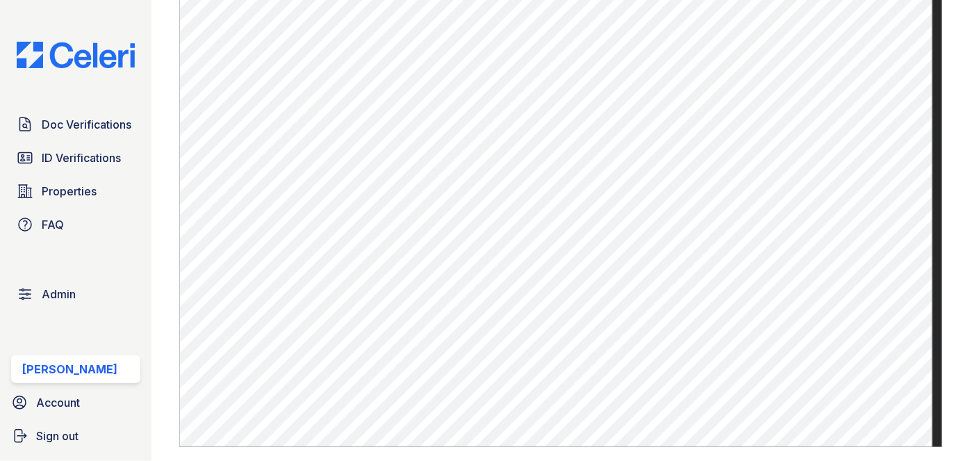
scroll to position [505, 0]
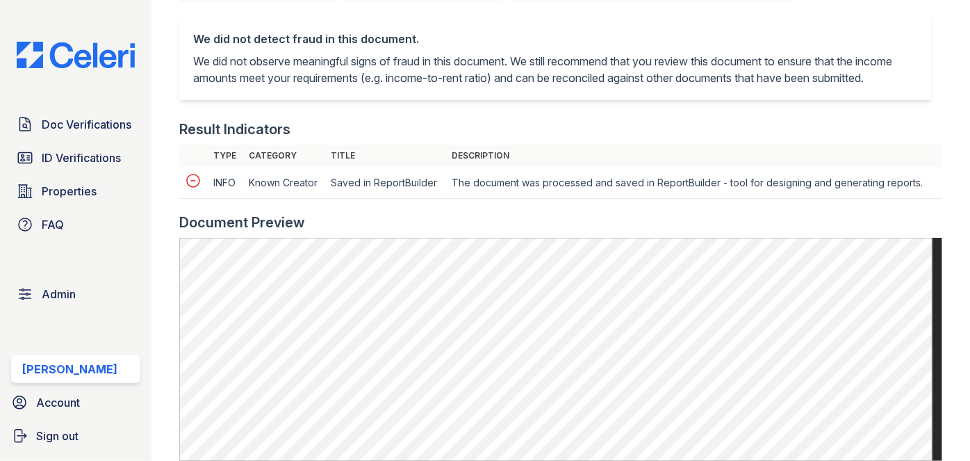
scroll to position [695, 0]
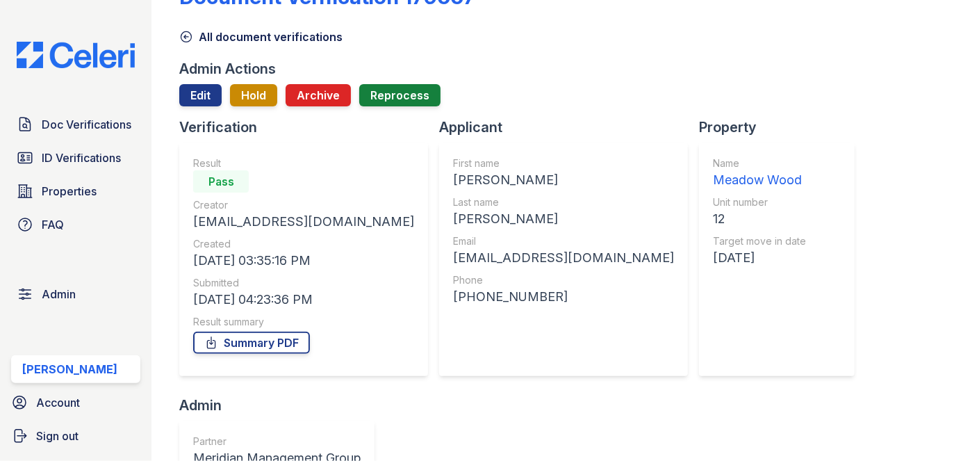
scroll to position [63, 0]
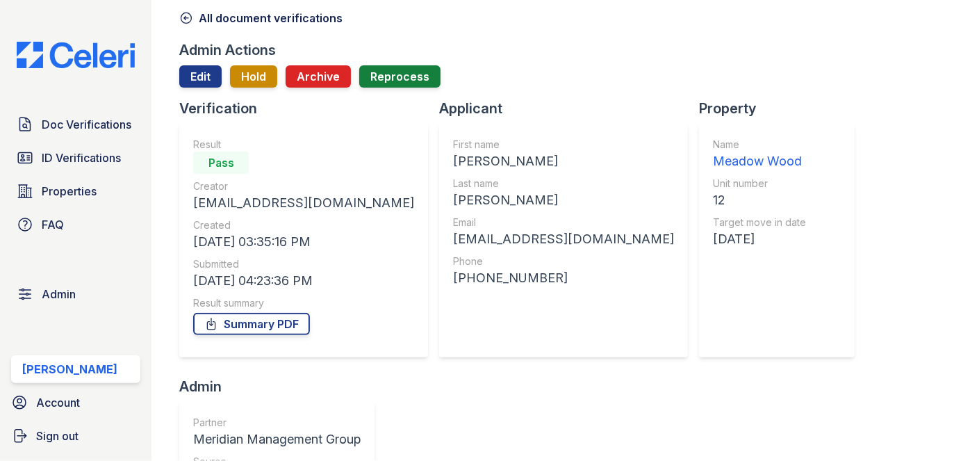
click at [713, 160] on div "Meadow Wood" at bounding box center [759, 160] width 93 height 19
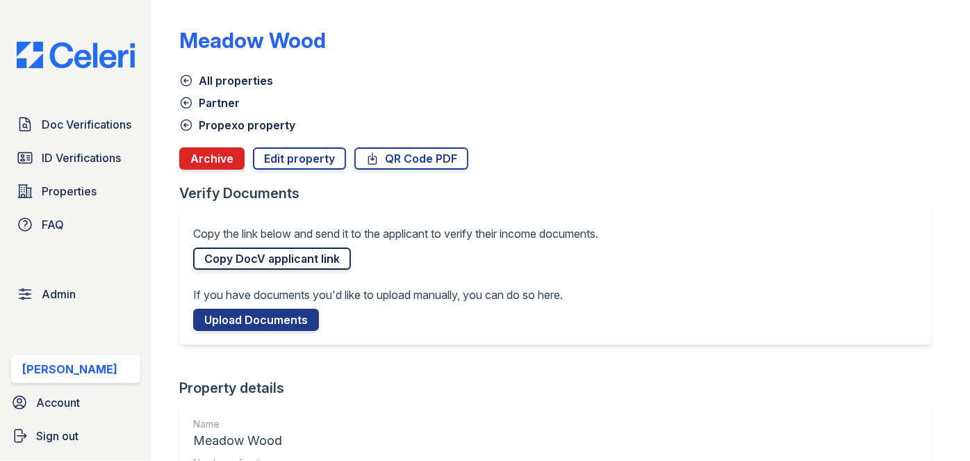
click at [310, 256] on link "Copy DocV applicant link" at bounding box center [272, 258] width 158 height 22
click at [97, 135] on link "Doc Verifications" at bounding box center [75, 124] width 129 height 28
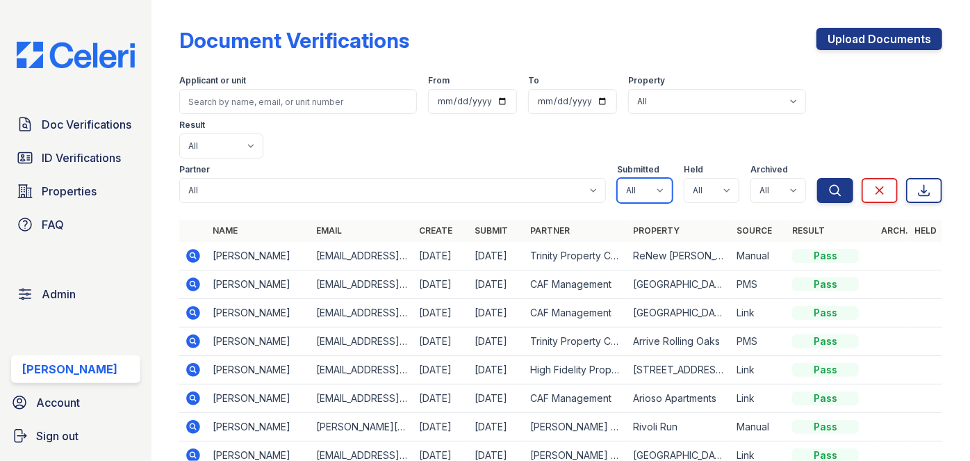
click at [639, 178] on select "All true false" at bounding box center [645, 190] width 56 height 25
select select "true"
click at [617, 178] on select "All true false" at bounding box center [645, 190] width 56 height 25
click at [702, 178] on select "All true false" at bounding box center [712, 190] width 56 height 25
select select "true"
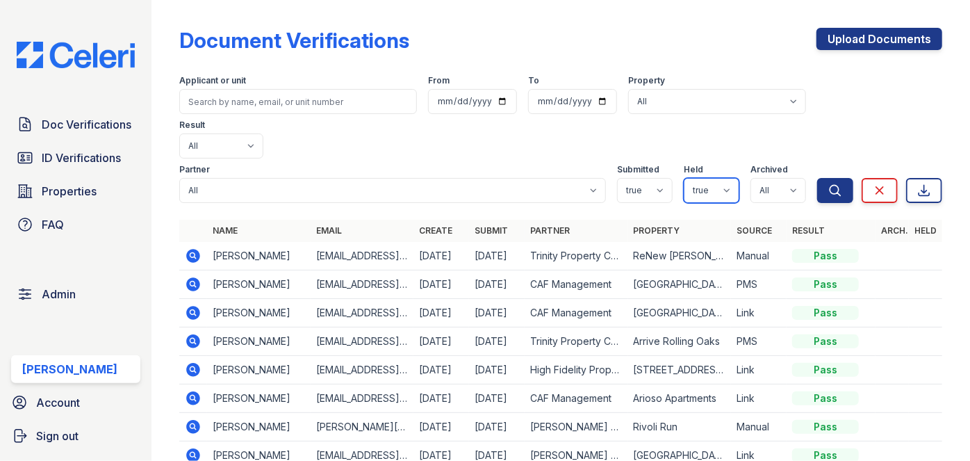
click at [684, 178] on select "All true false" at bounding box center [712, 190] width 56 height 25
click at [754, 178] on select "All true false" at bounding box center [778, 190] width 56 height 25
select select "false"
click at [750, 178] on select "All true false" at bounding box center [778, 190] width 56 height 25
click at [828, 183] on icon "submit" at bounding box center [835, 190] width 14 height 14
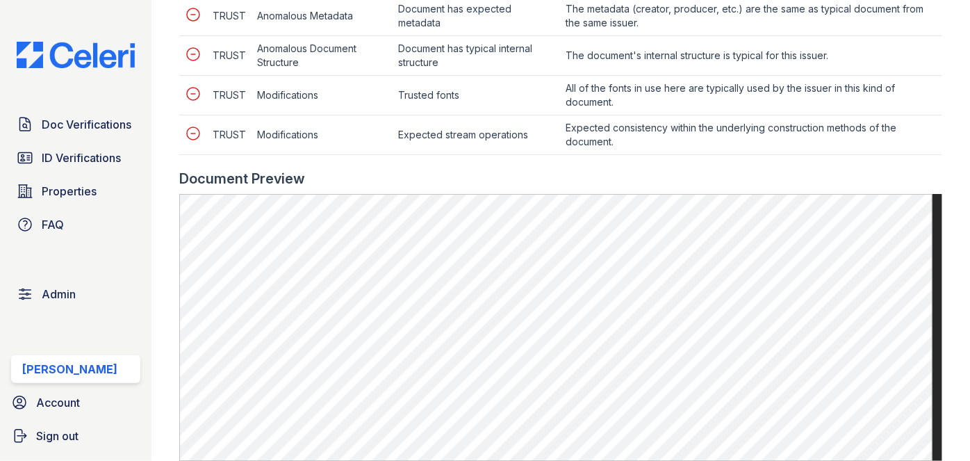
scroll to position [947, 0]
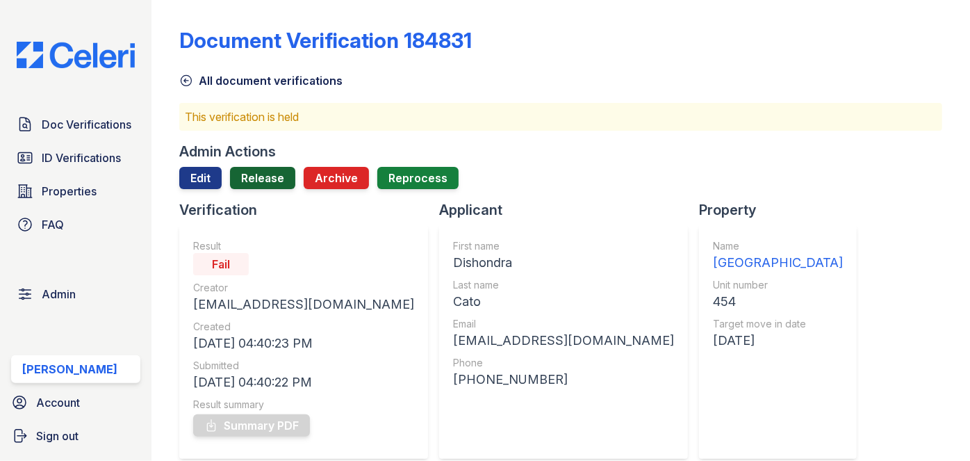
click at [251, 168] on link "Release" at bounding box center [262, 178] width 65 height 22
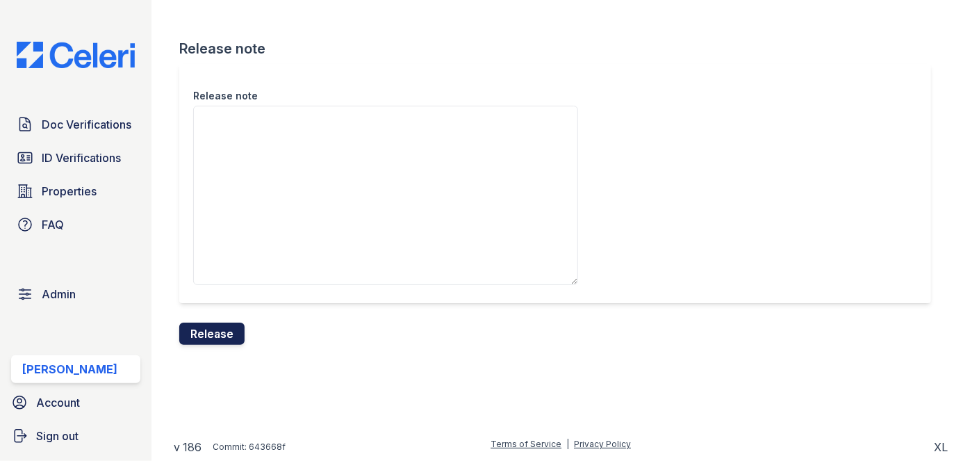
click at [222, 342] on button "Release" at bounding box center [211, 333] width 65 height 22
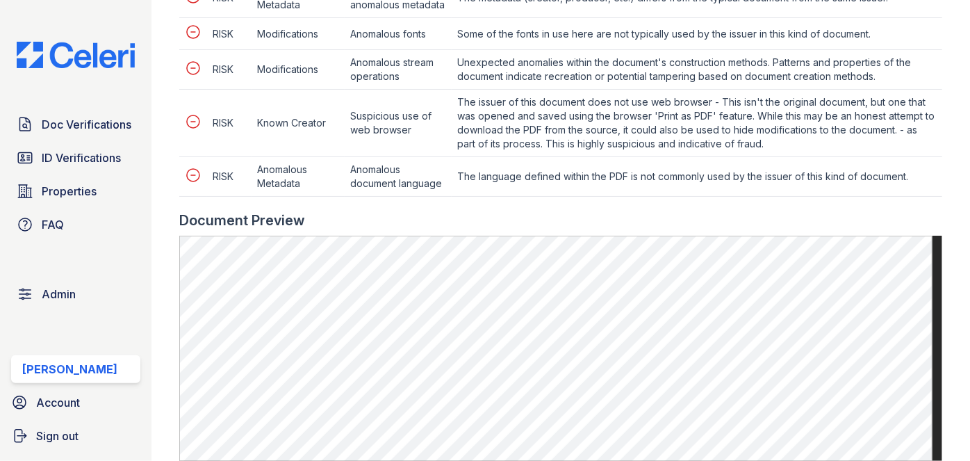
scroll to position [1010, 0]
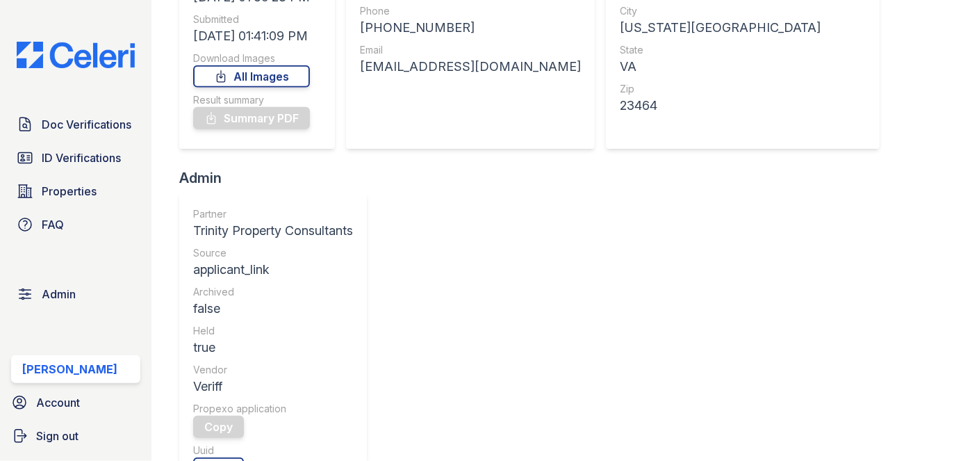
scroll to position [568, 0]
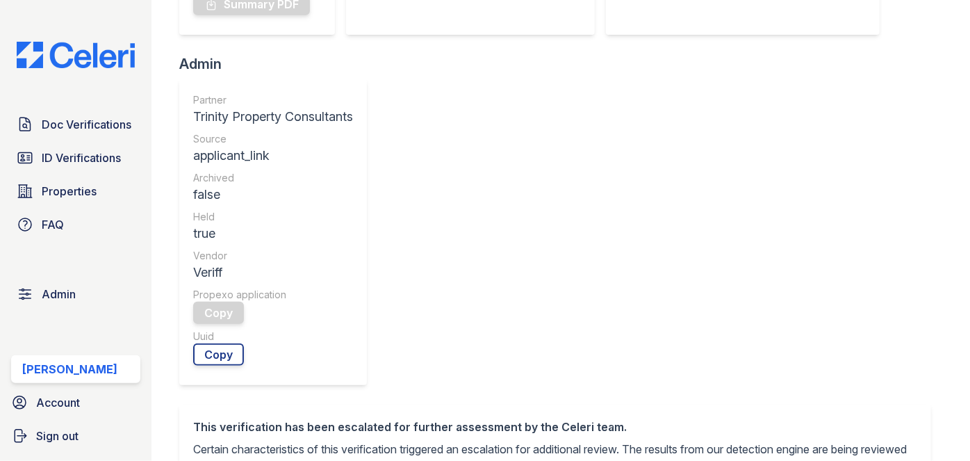
scroll to position [379, 0]
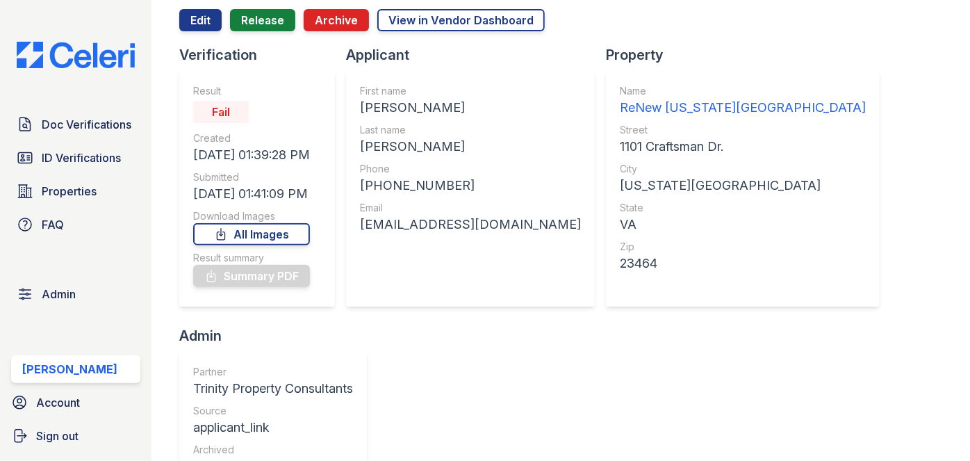
scroll to position [0, 0]
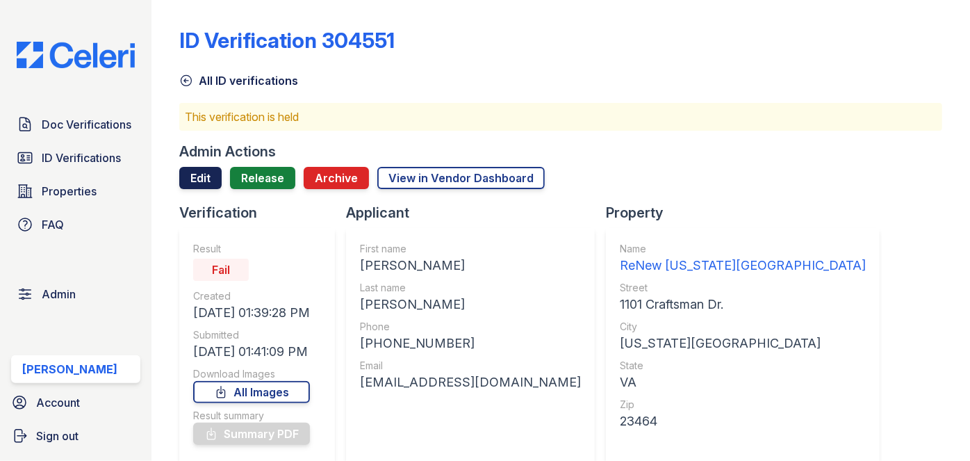
click at [201, 178] on link "Edit" at bounding box center [200, 178] width 42 height 22
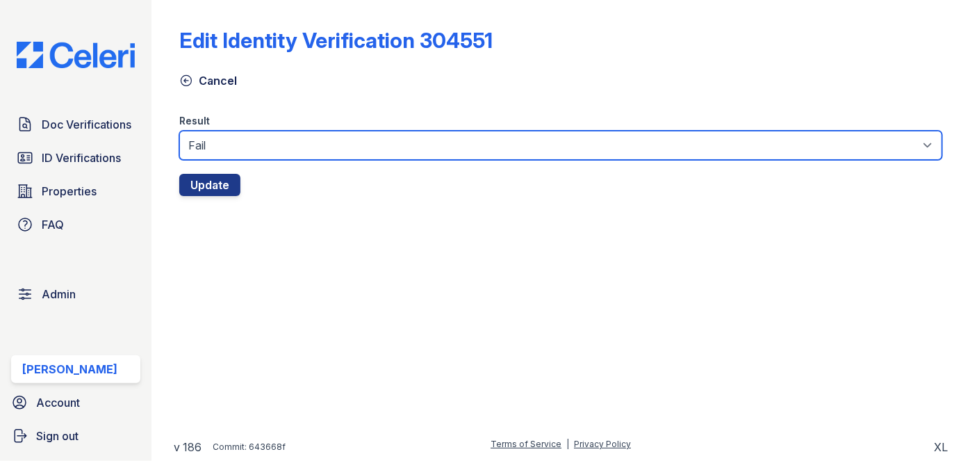
click at [218, 137] on select "Fail Pass" at bounding box center [560, 145] width 763 height 29
select select "pass"
click at [179, 131] on select "Fail Pass" at bounding box center [560, 145] width 763 height 29
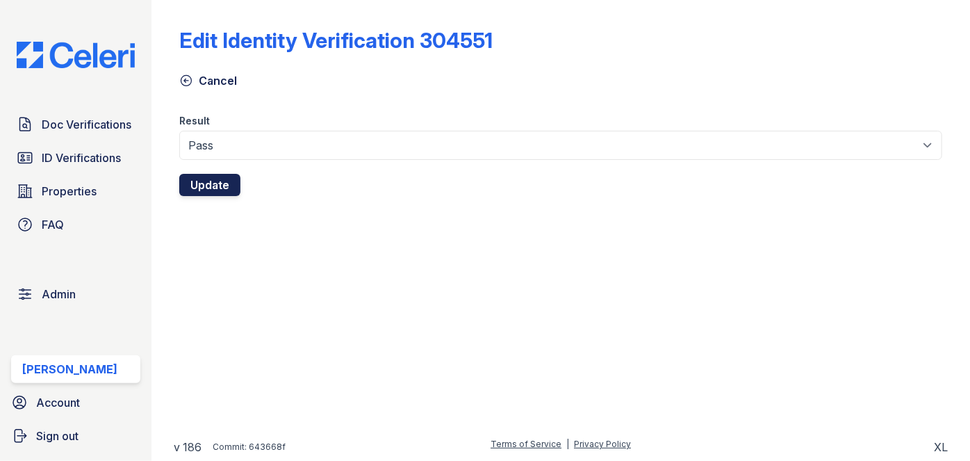
click at [223, 180] on button "Update" at bounding box center [209, 185] width 61 height 22
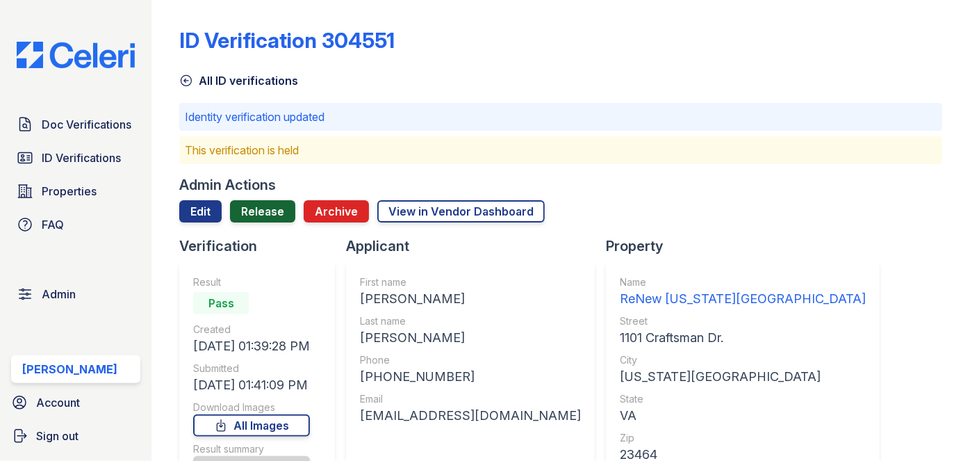
click at [263, 201] on link "Release" at bounding box center [262, 211] width 65 height 22
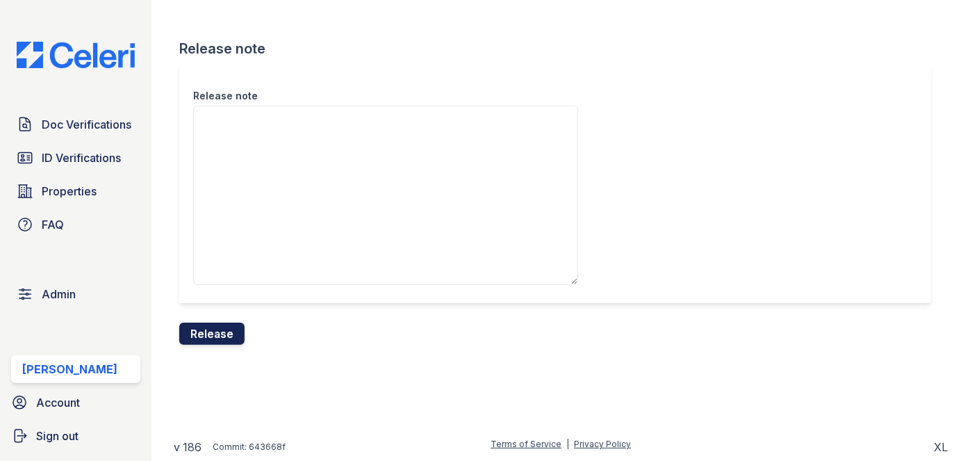
click at [227, 329] on button "Release" at bounding box center [211, 333] width 65 height 22
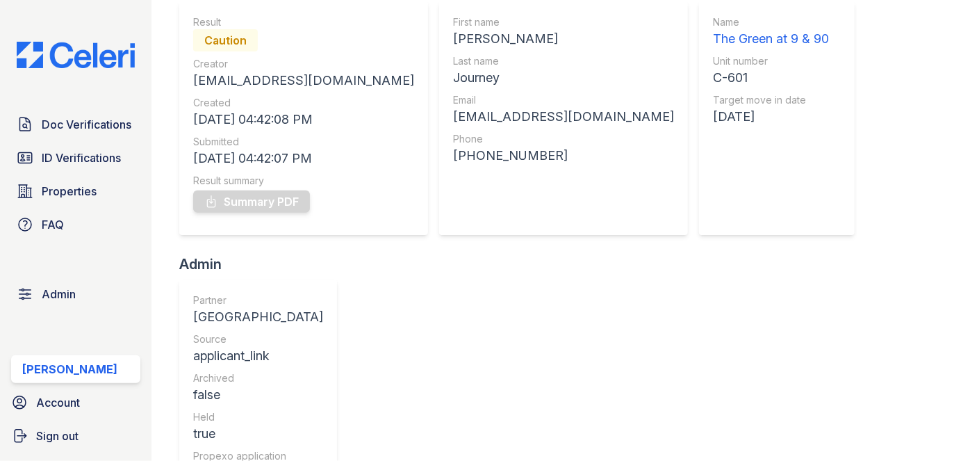
scroll to position [126, 0]
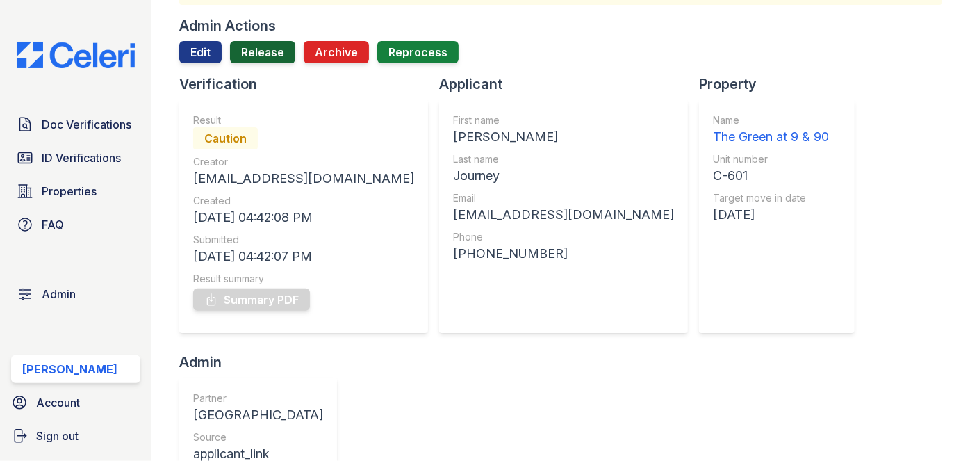
click at [259, 59] on link "Release" at bounding box center [262, 52] width 65 height 22
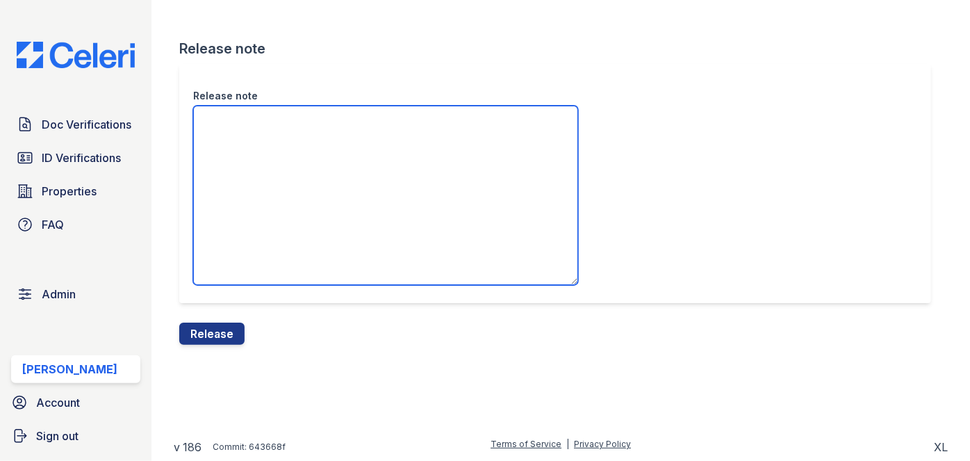
click at [254, 140] on textarea "Release note" at bounding box center [385, 195] width 385 height 179
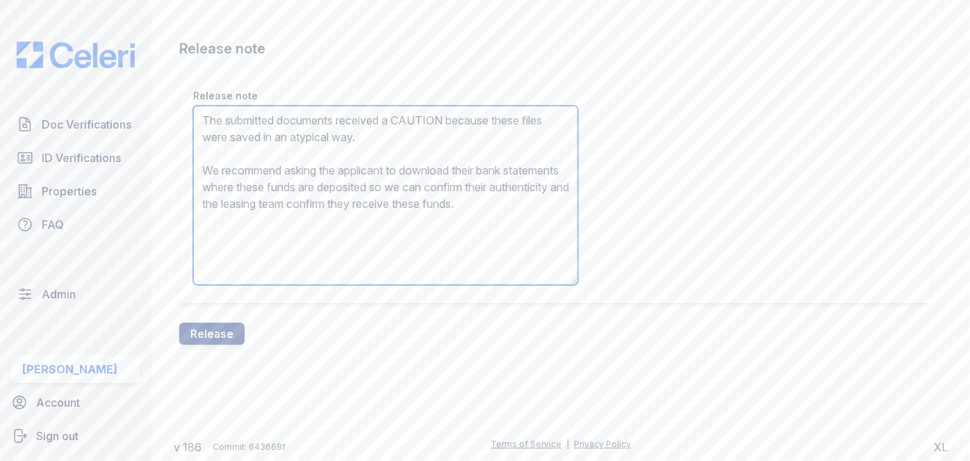
click at [259, 177] on textarea "The submitted documents received a CAUTION because these files were saved in an…" at bounding box center [385, 195] width 385 height 179
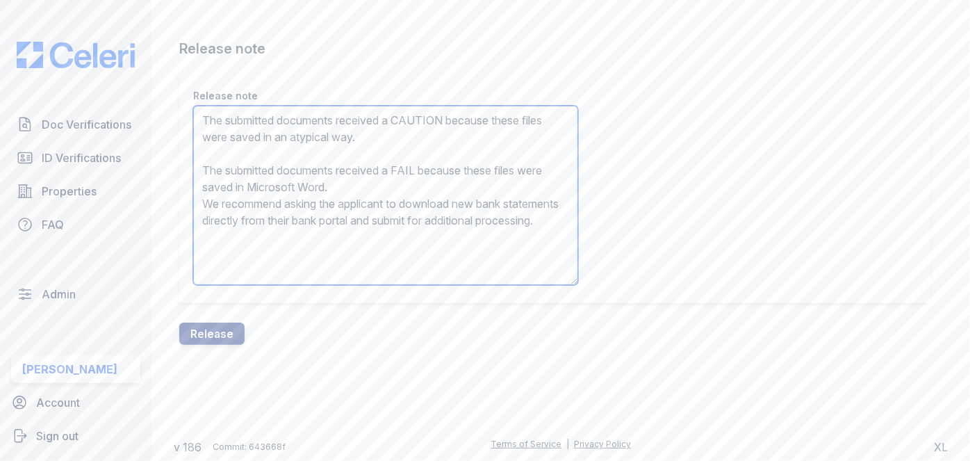
click at [263, 176] on textarea "The submitted documents received a CAUTION because these files were saved in an…" at bounding box center [385, 195] width 385 height 179
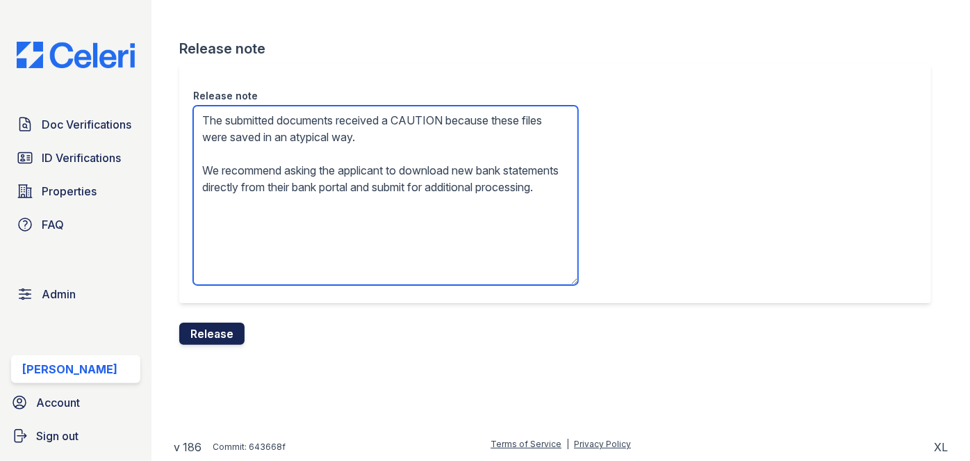
type textarea "The submitted documents received a CAUTION because these files were saved in an…"
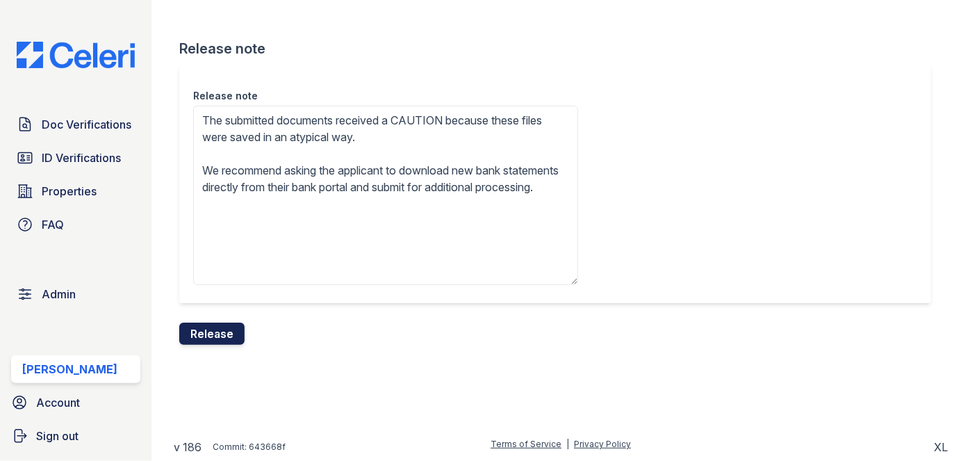
click at [199, 329] on button "Release" at bounding box center [211, 333] width 65 height 22
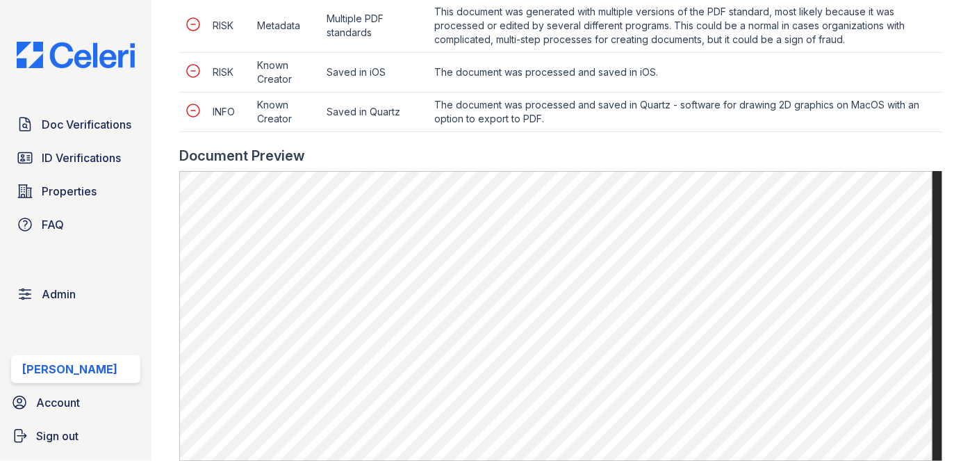
scroll to position [884, 0]
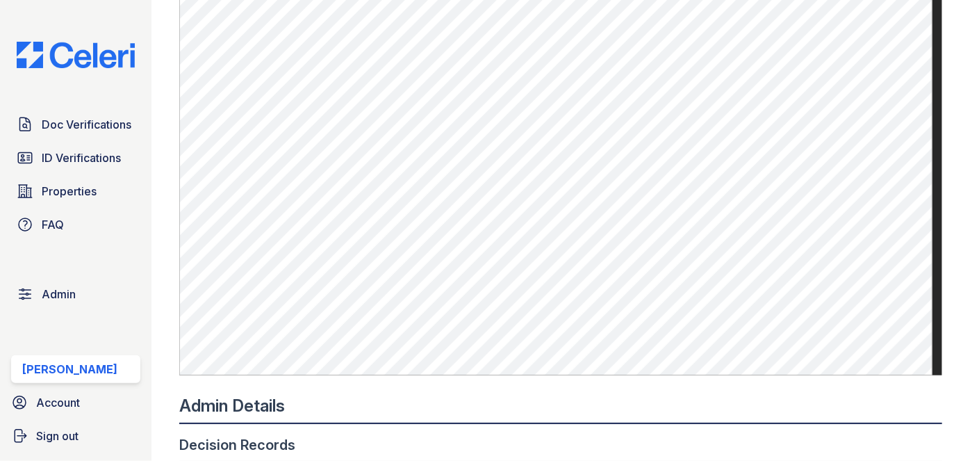
scroll to position [947, 0]
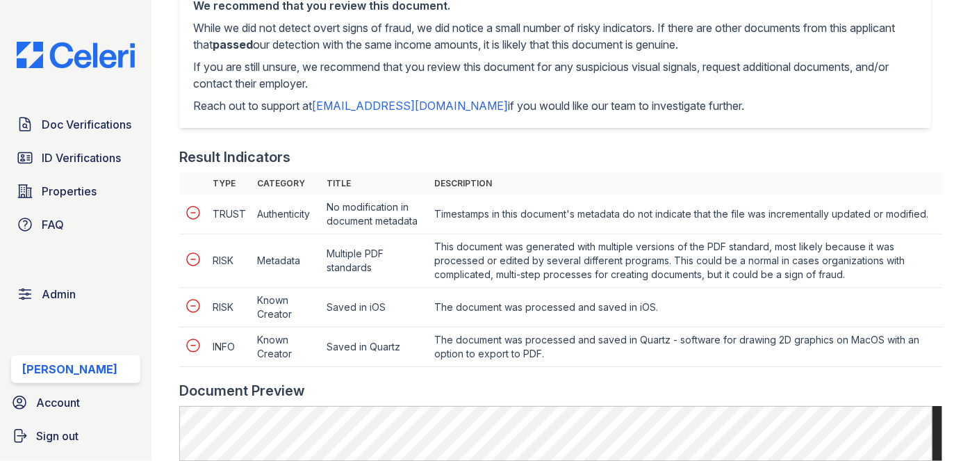
scroll to position [442, 0]
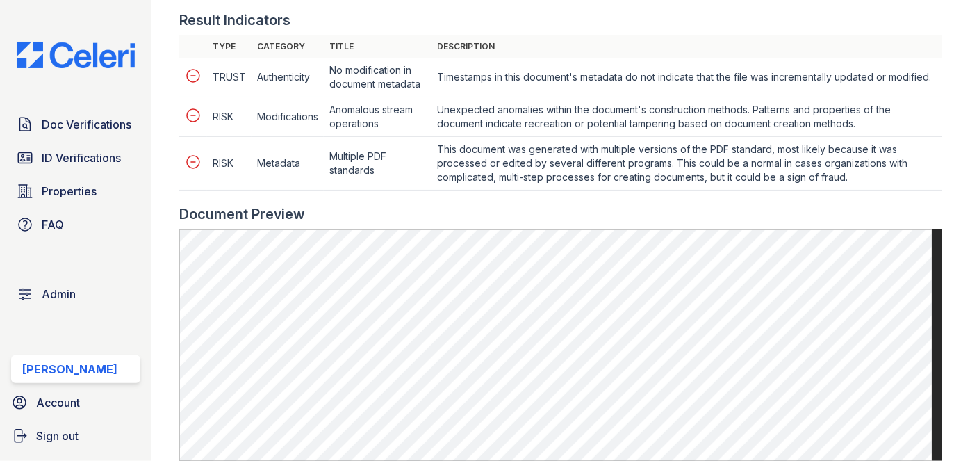
scroll to position [884, 0]
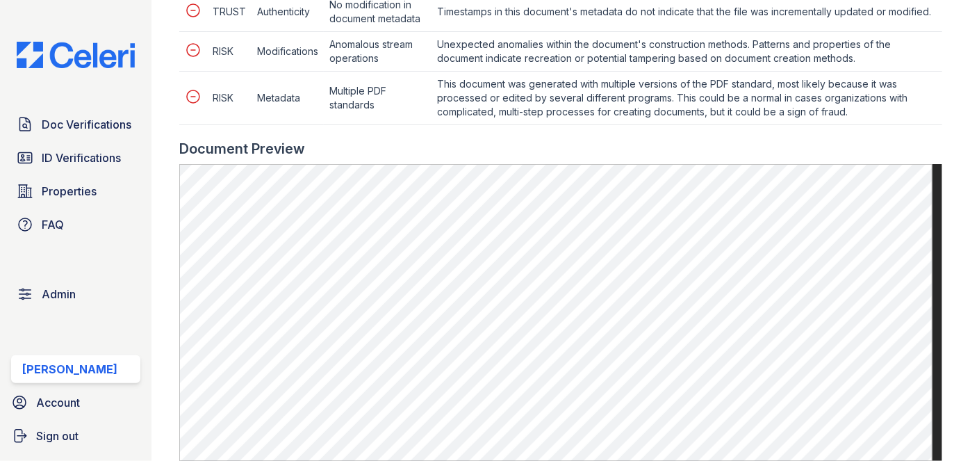
scroll to position [757, 0]
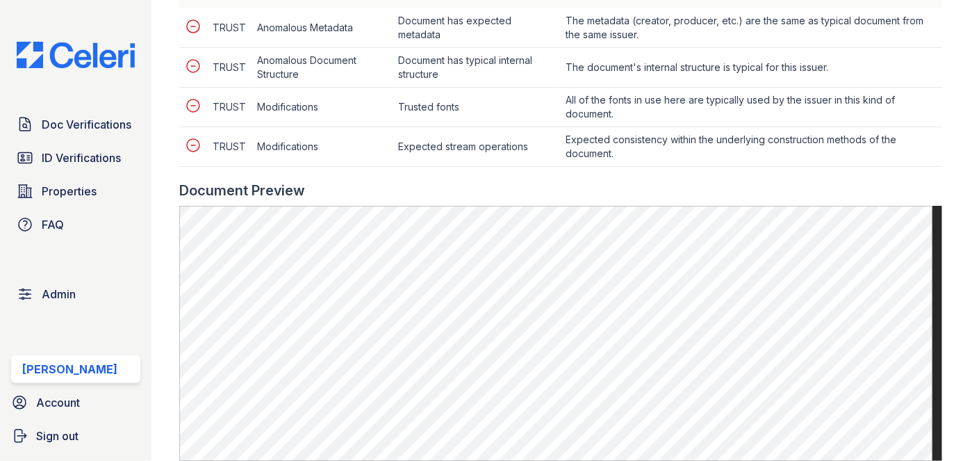
scroll to position [631, 0]
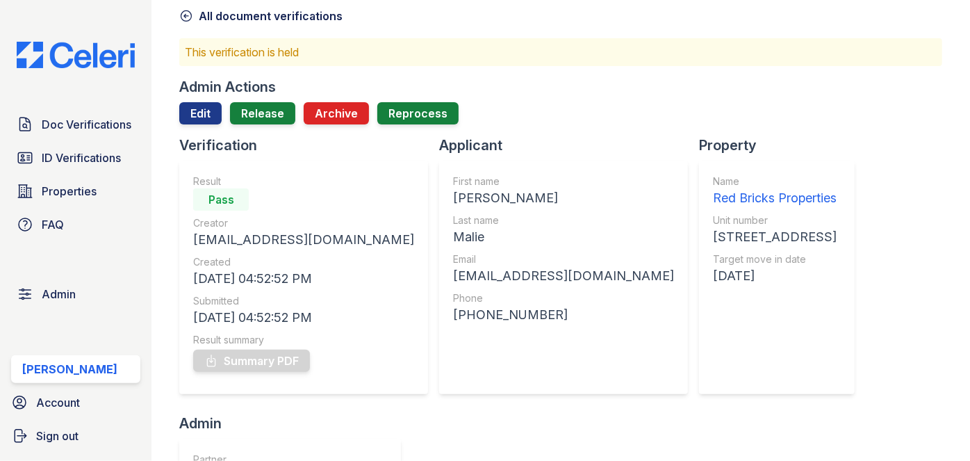
scroll to position [63, 0]
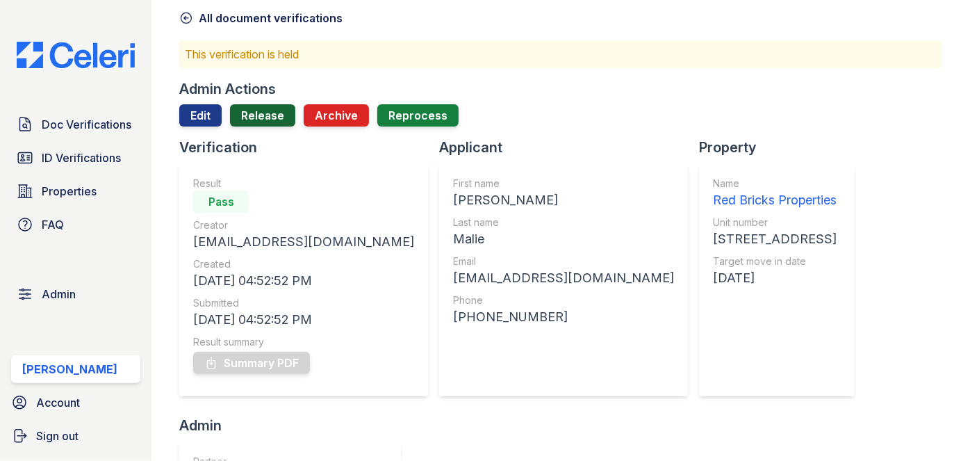
click at [273, 120] on link "Release" at bounding box center [262, 115] width 65 height 22
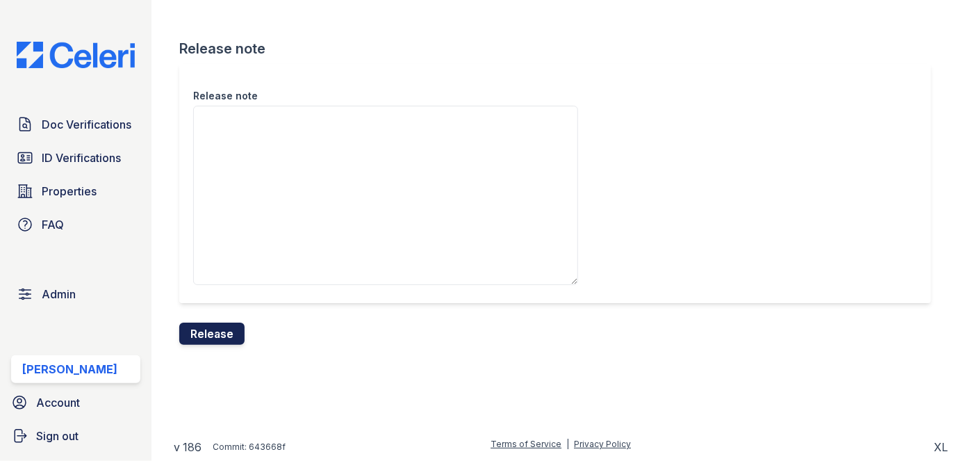
click at [222, 327] on button "Release" at bounding box center [211, 333] width 65 height 22
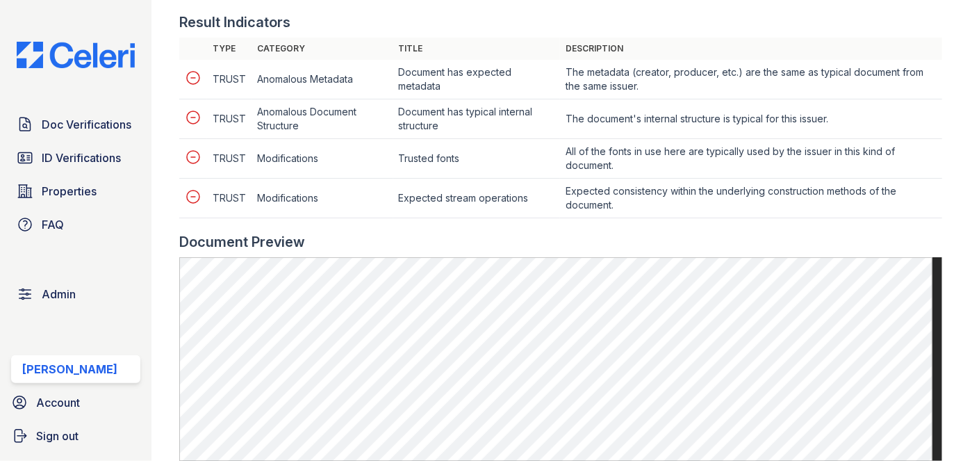
scroll to position [695, 0]
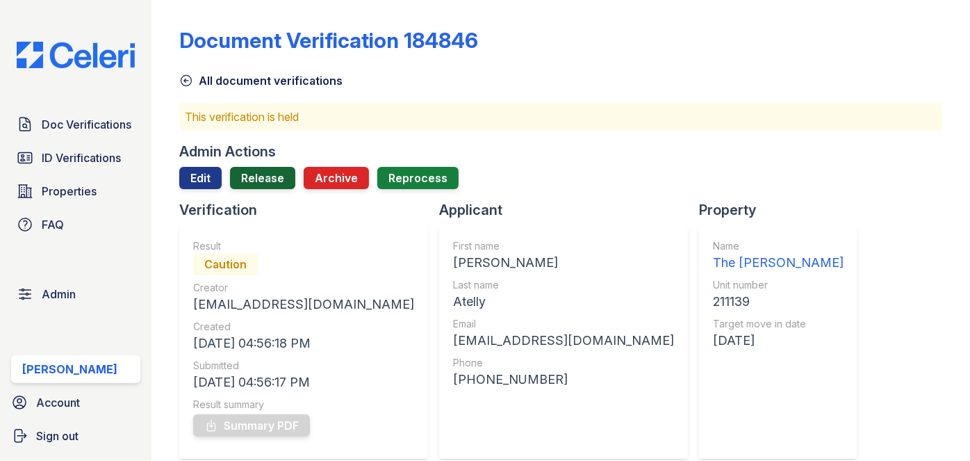
click at [271, 172] on link "Release" at bounding box center [262, 178] width 65 height 22
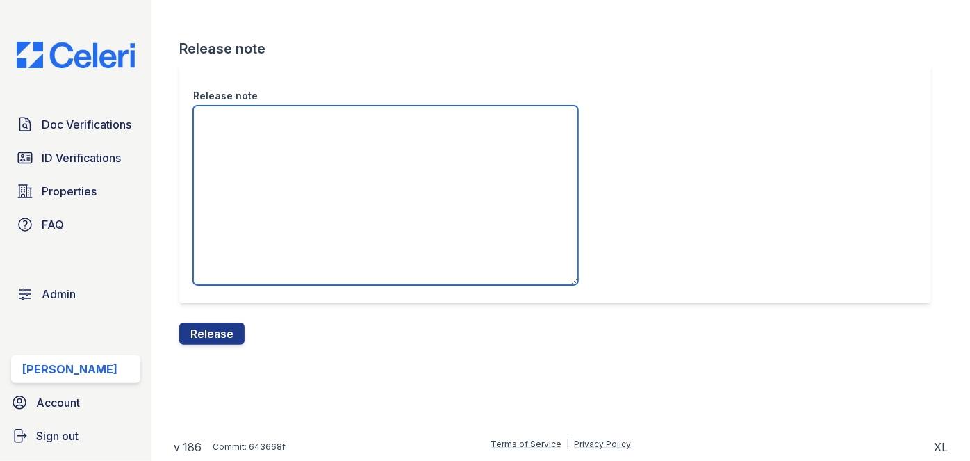
click at [264, 178] on textarea "Release note" at bounding box center [385, 195] width 385 height 179
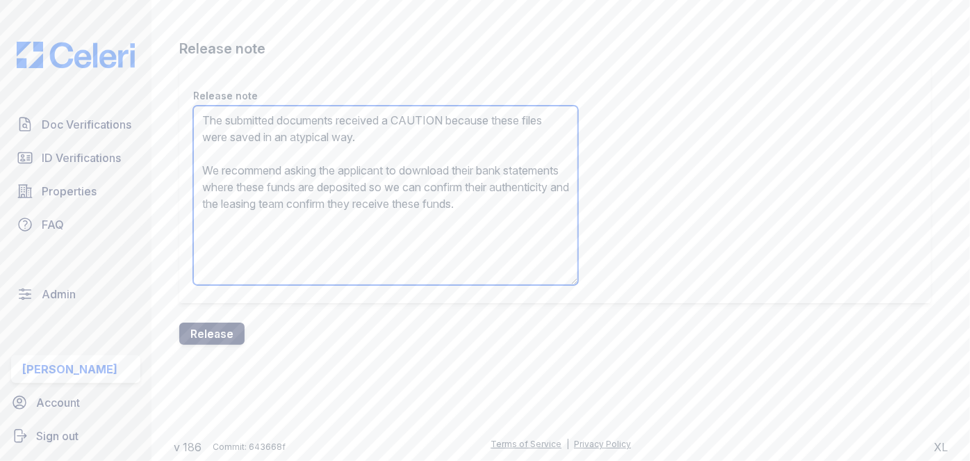
type textarea "The submitted documents received a CAUTION because these files were saved in an…"
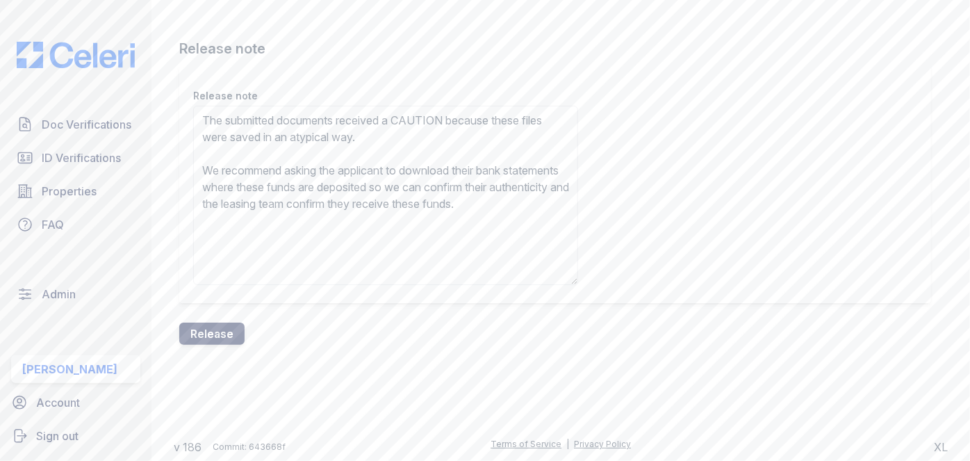
click at [237, 331] on button "Release" at bounding box center [211, 333] width 65 height 22
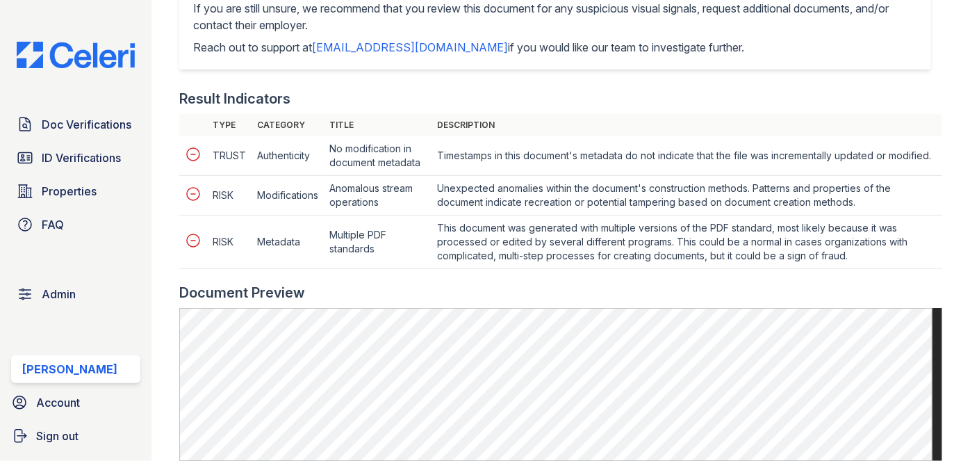
scroll to position [695, 0]
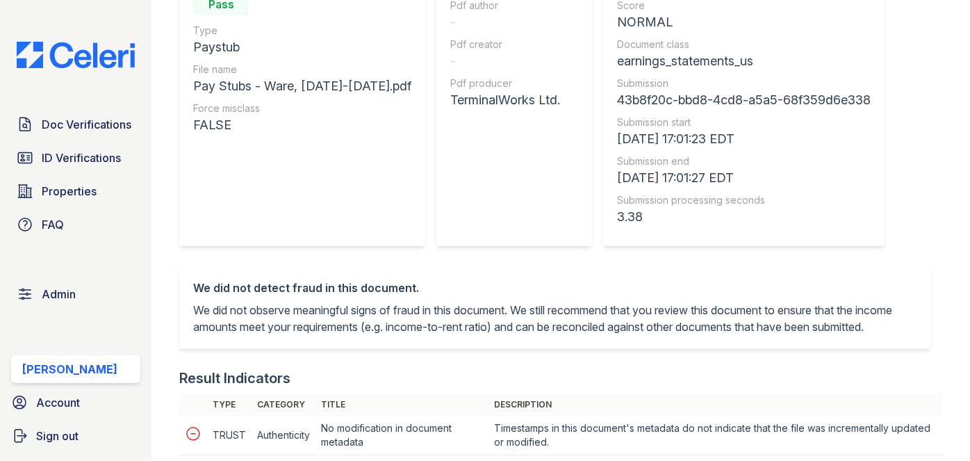
scroll to position [126, 0]
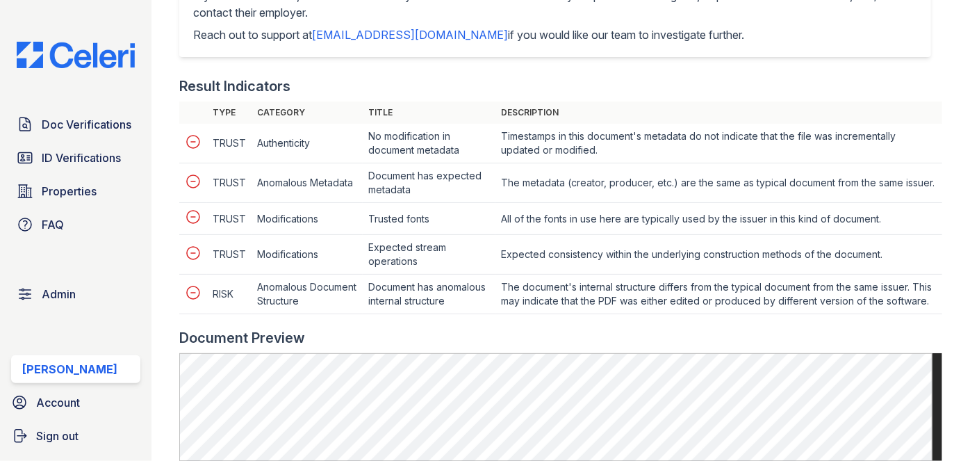
scroll to position [757, 0]
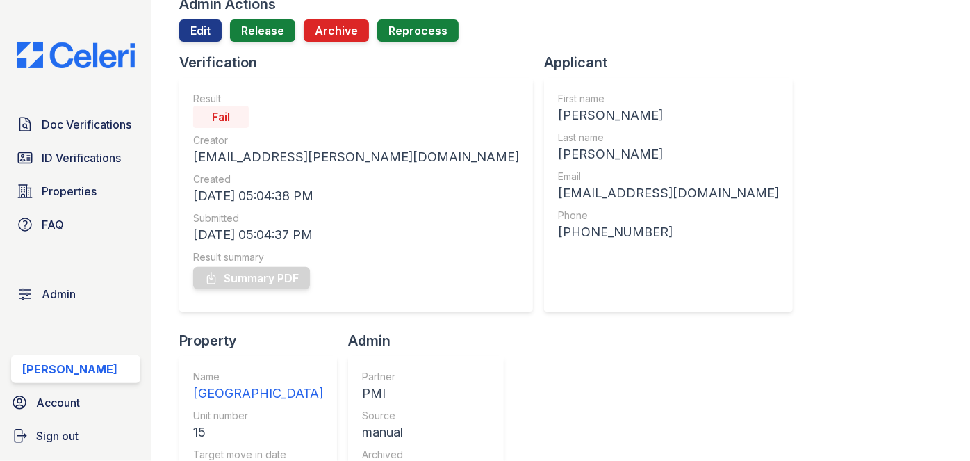
scroll to position [63, 0]
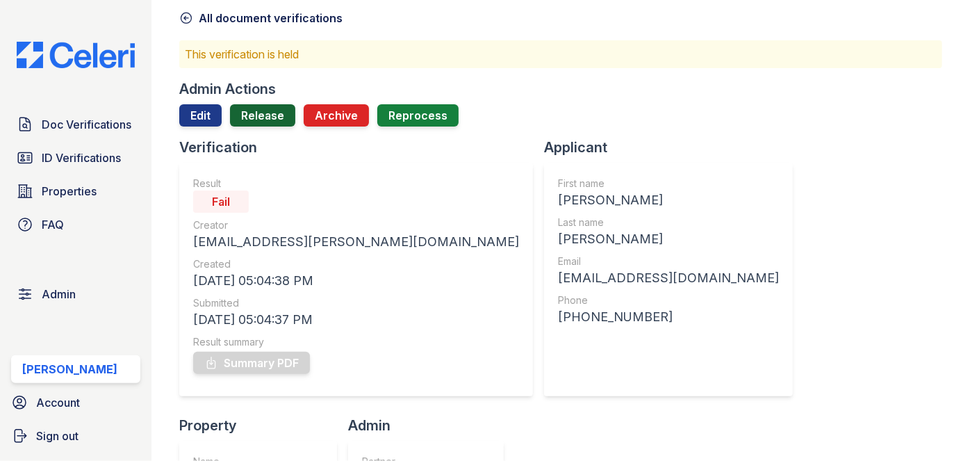
click at [275, 109] on link "Release" at bounding box center [262, 115] width 65 height 22
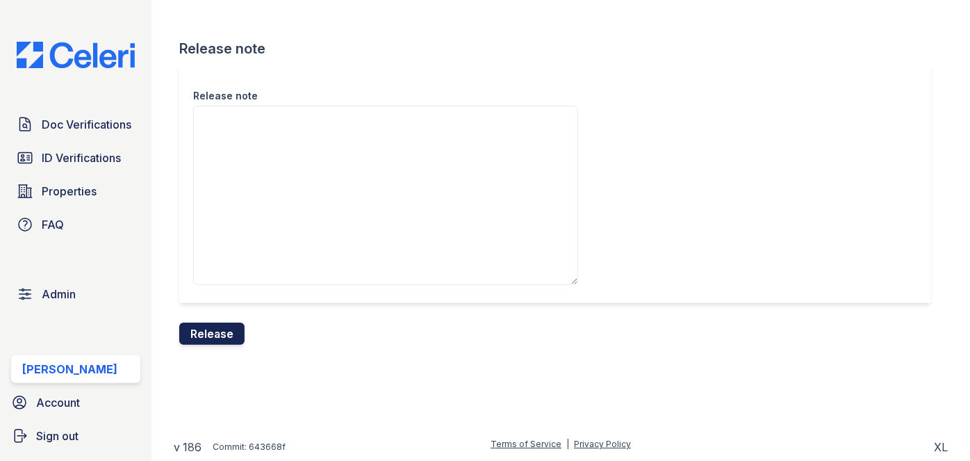
click at [223, 330] on button "Release" at bounding box center [211, 333] width 65 height 22
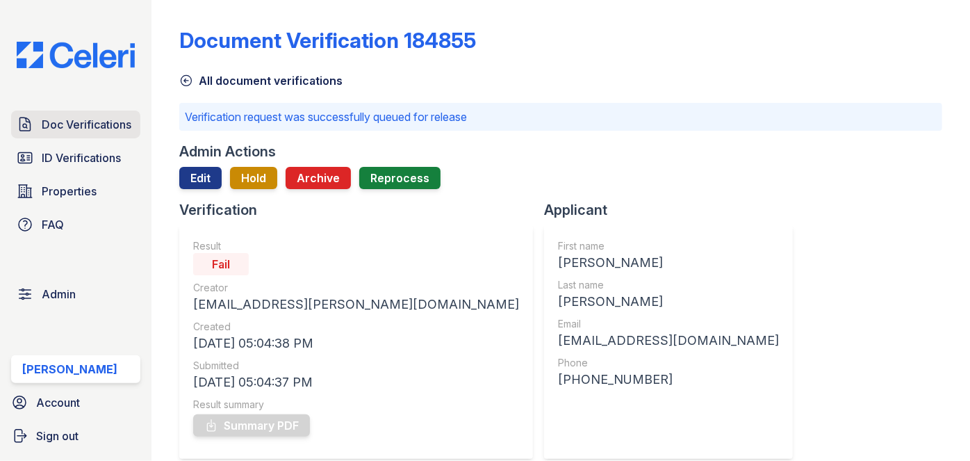
click at [126, 132] on link "Doc Verifications" at bounding box center [75, 124] width 129 height 28
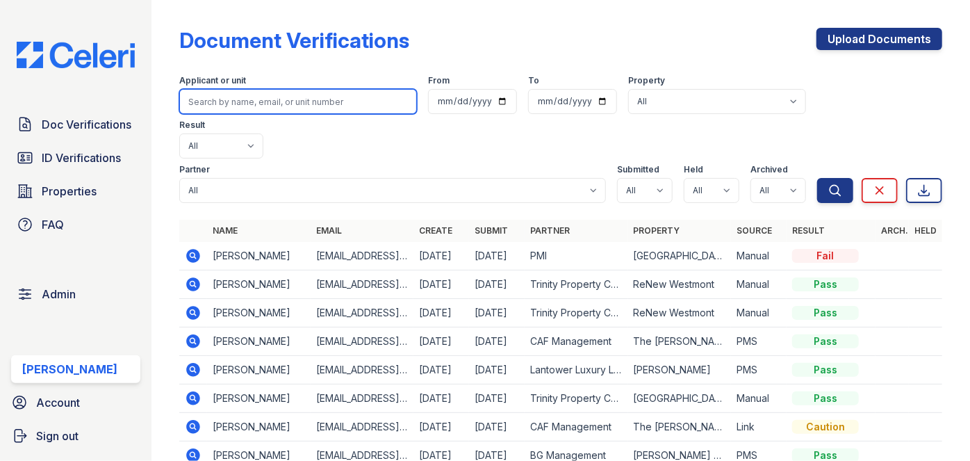
click at [213, 108] on input "search" at bounding box center [298, 101] width 238 height 25
paste input "derikmoralesusmc@gmail.com"
type input "derikmoralesusmc@gmail.com"
click at [817, 178] on button "Search" at bounding box center [835, 190] width 36 height 25
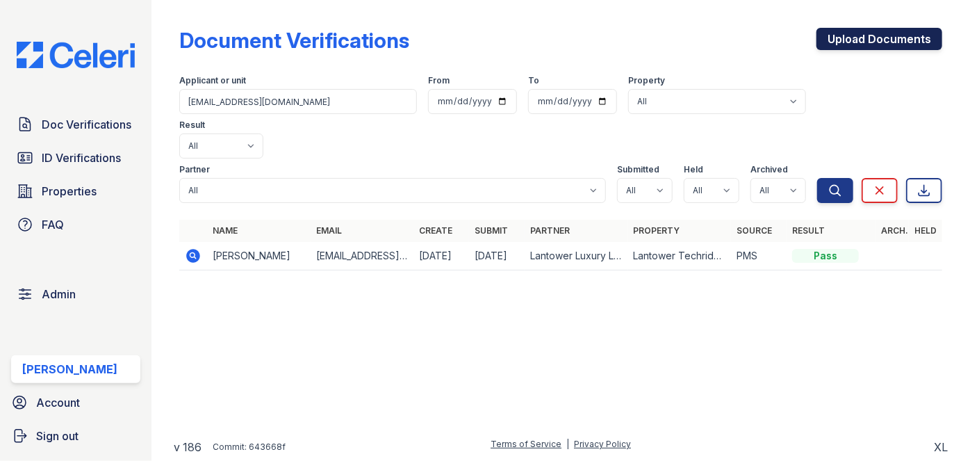
click at [836, 28] on link "Upload Documents" at bounding box center [879, 39] width 126 height 22
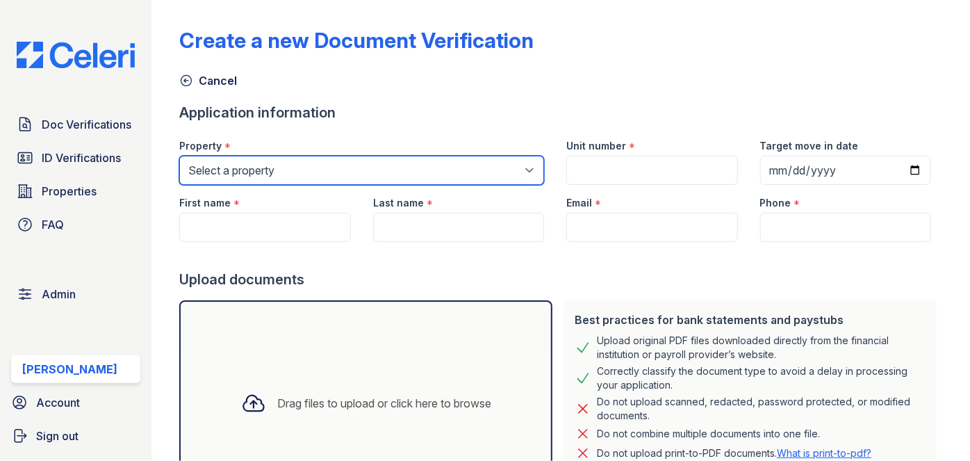
click at [276, 168] on select "Select a property 0000 Kinney Avenue 09 Cape Coral 10006 North Glowing Forge Co…" at bounding box center [361, 170] width 365 height 29
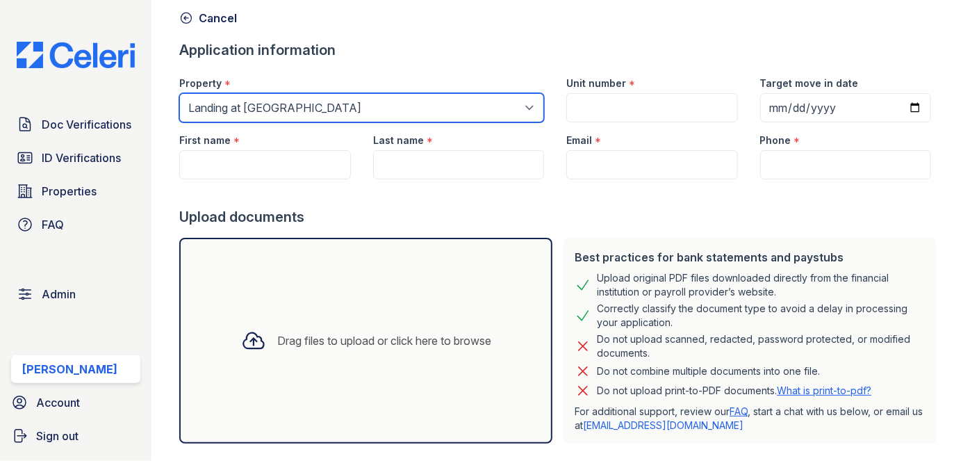
click at [277, 116] on select "Select a property 0000 Kinney Avenue 09 Cape Coral 10006 North Glowing Forge Co…" at bounding box center [361, 107] width 365 height 29
select select "4571"
click at [179, 93] on select "Select a property 0000 Kinney Avenue 09 Cape Coral 10006 North Glowing Forge Co…" at bounding box center [361, 107] width 365 height 29
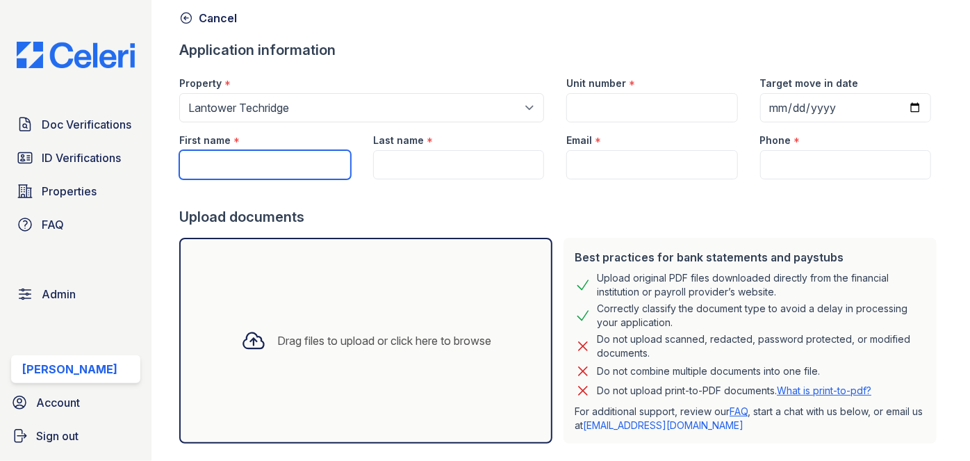
click at [249, 159] on input "First name" at bounding box center [264, 164] width 171 height 29
paste input "Derik"
type input "Derik"
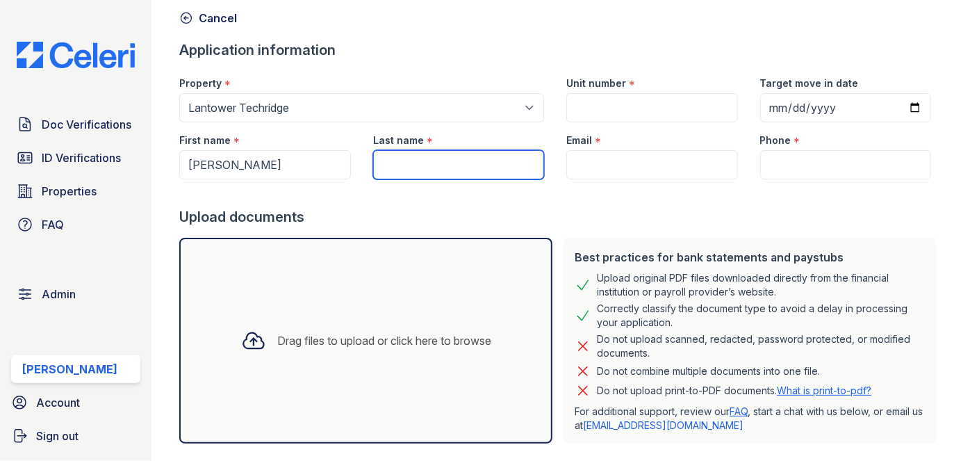
click at [429, 168] on input "Last name" at bounding box center [458, 164] width 171 height 29
paste input "Morales"
type input "Morales"
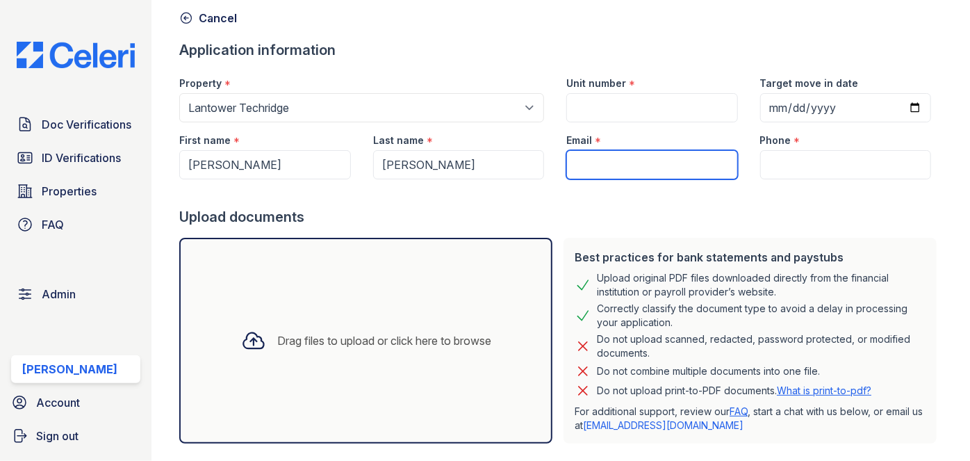
click at [578, 166] on input "Email" at bounding box center [651, 164] width 171 height 29
paste input "derikmoralesusmc@gmail.com"
type input "derikmoralesusmc@gmail.com"
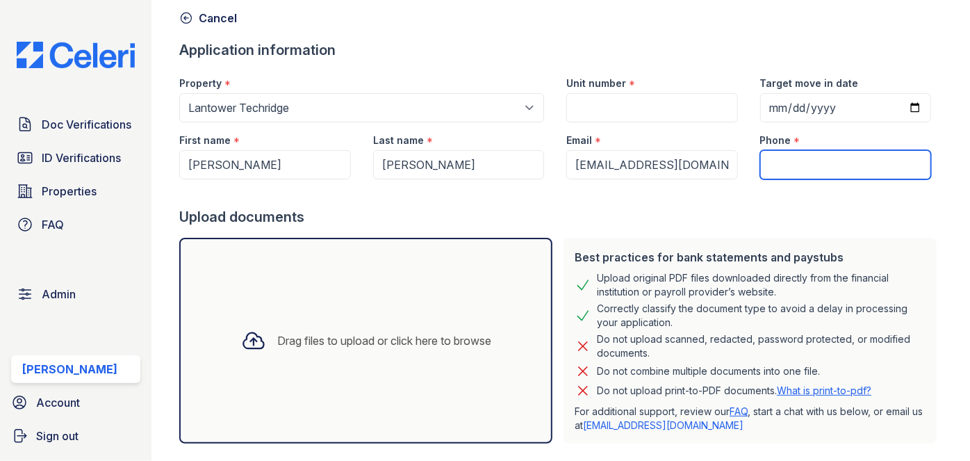
click at [807, 166] on input "Phone" at bounding box center [845, 164] width 171 height 29
paste input "+19563697585"
type input "+19563697585"
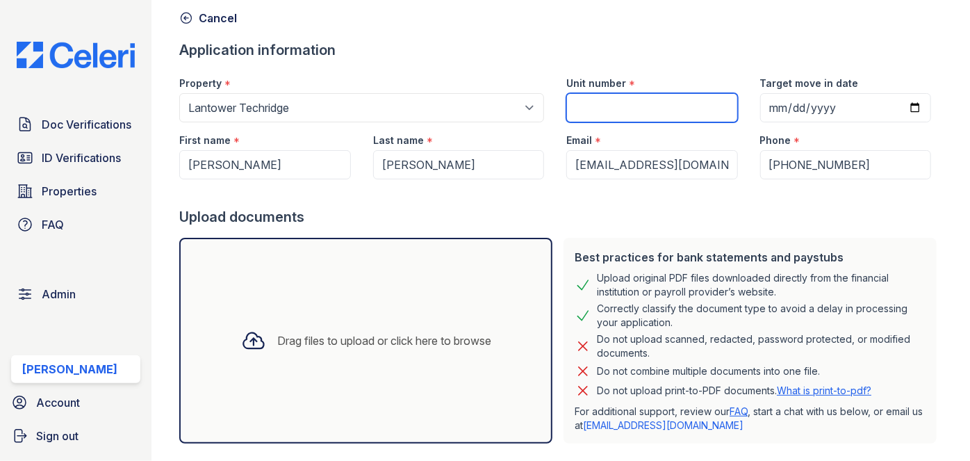
click at [588, 100] on input "Unit number" at bounding box center [651, 107] width 171 height 29
paste input "1116"
type input "1116"
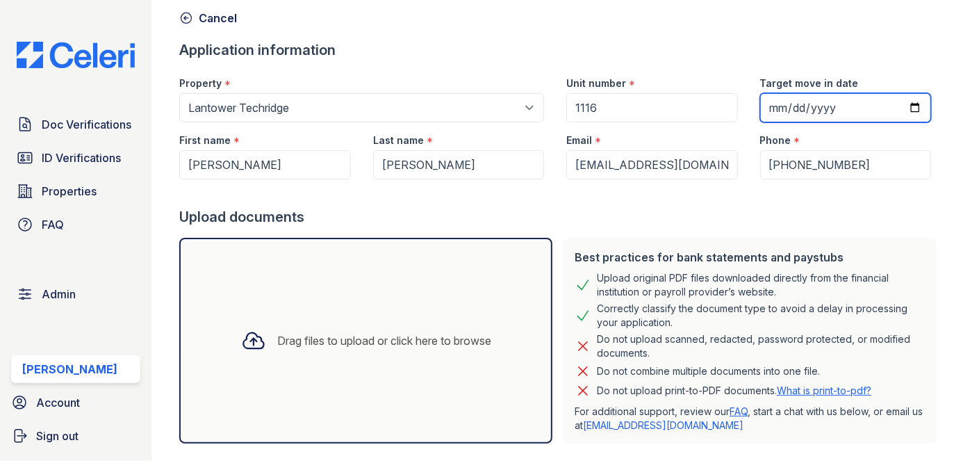
click at [782, 104] on input "Target move in date" at bounding box center [845, 107] width 171 height 29
type input "0029-10-03"
type input "252025-10-03"
type input "2025-10-03"
click at [705, 18] on div "Cancel" at bounding box center [560, 13] width 763 height 25
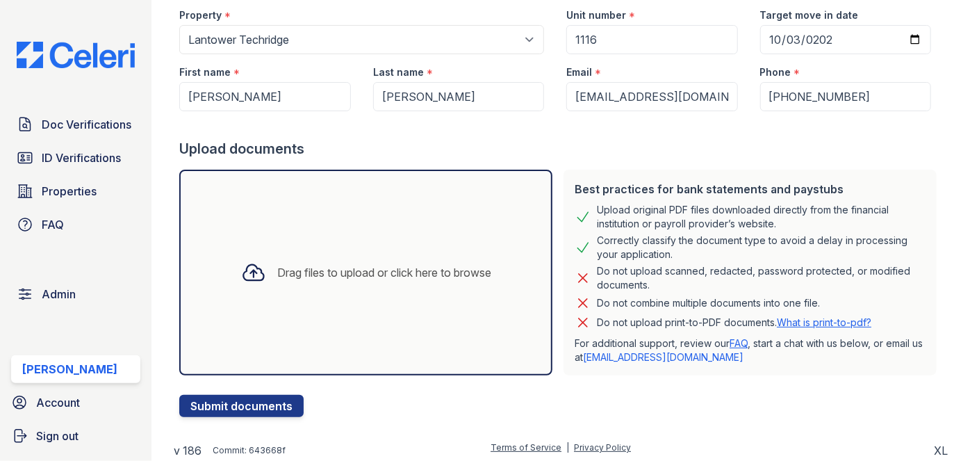
scroll to position [133, 0]
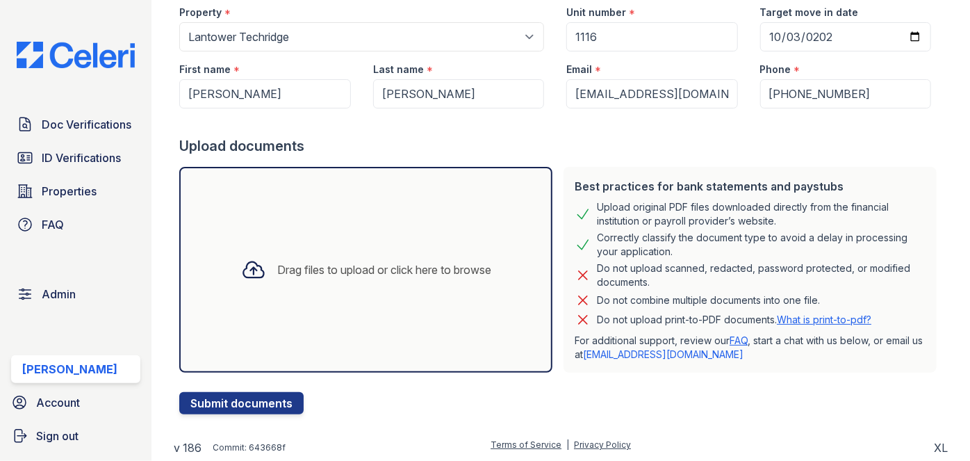
click at [322, 275] on div "Drag files to upload or click here to browse" at bounding box center [384, 269] width 214 height 17
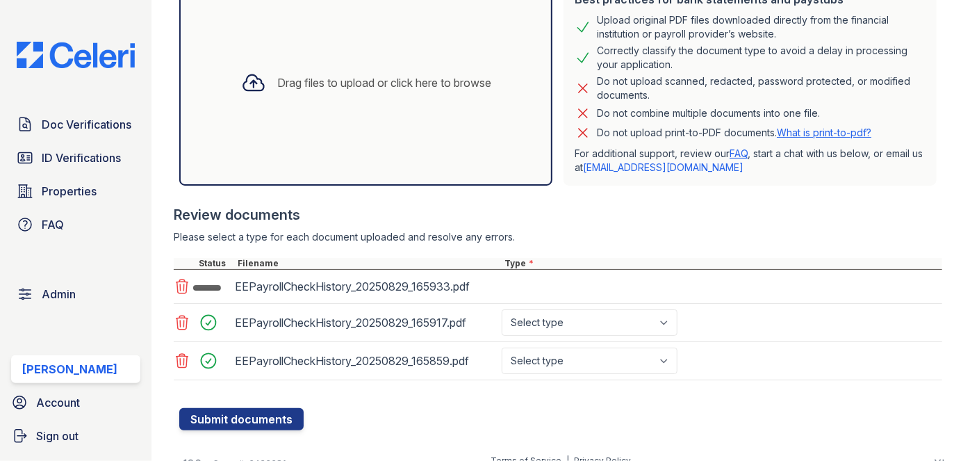
scroll to position [327, 0]
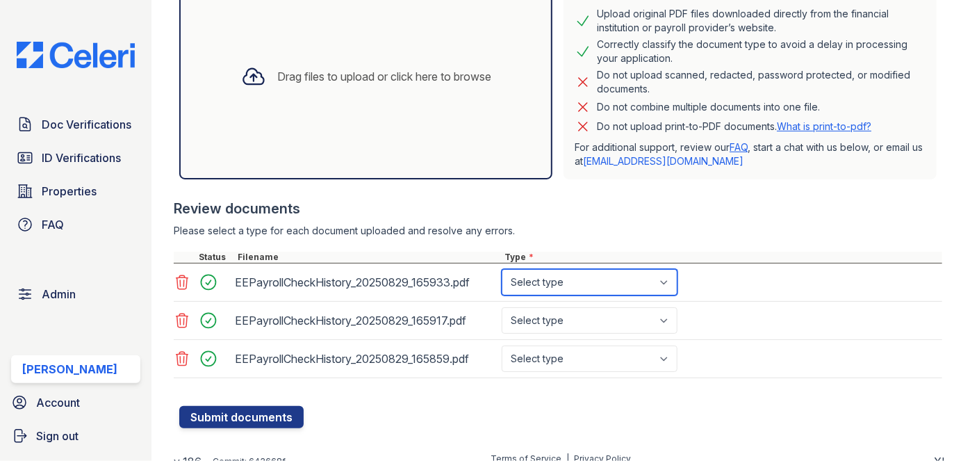
click at [531, 271] on select "Select type Paystub Bank Statement Offer Letter Tax Documents Benefit Award Let…" at bounding box center [590, 282] width 176 height 26
select select "paystub"
click at [502, 269] on select "Select type Paystub Bank Statement Offer Letter Tax Documents Benefit Award Let…" at bounding box center [590, 282] width 176 height 26
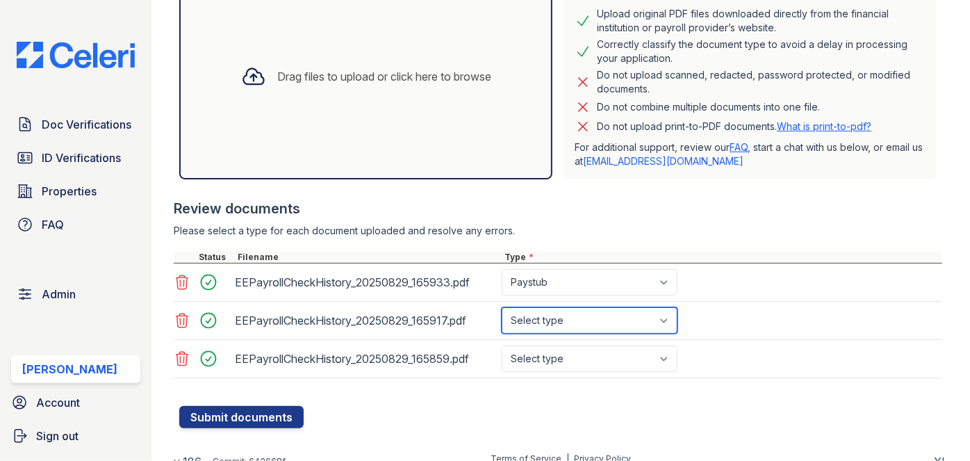
click at [543, 318] on select "Select type Paystub Bank Statement Offer Letter Tax Documents Benefit Award Let…" at bounding box center [590, 320] width 176 height 26
select select "paystub"
click at [502, 307] on select "Select type Paystub Bank Statement Offer Letter Tax Documents Benefit Award Let…" at bounding box center [590, 320] width 176 height 26
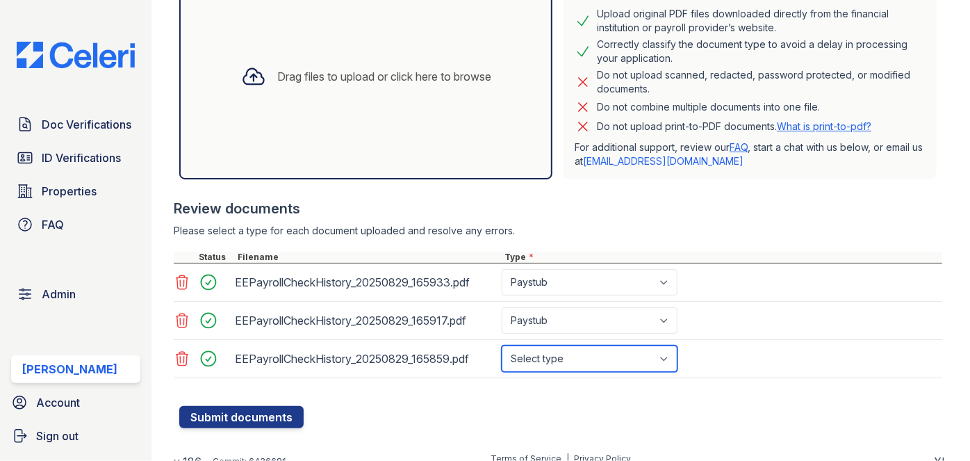
drag, startPoint x: 563, startPoint y: 356, endPoint x: 561, endPoint y: 345, distance: 12.0
click at [563, 356] on select "Select type Paystub Bank Statement Offer Letter Tax Documents Benefit Award Let…" at bounding box center [590, 358] width 176 height 26
select select "paystub"
click at [502, 345] on select "Select type Paystub Bank Statement Offer Letter Tax Documents Benefit Award Let…" at bounding box center [590, 358] width 176 height 26
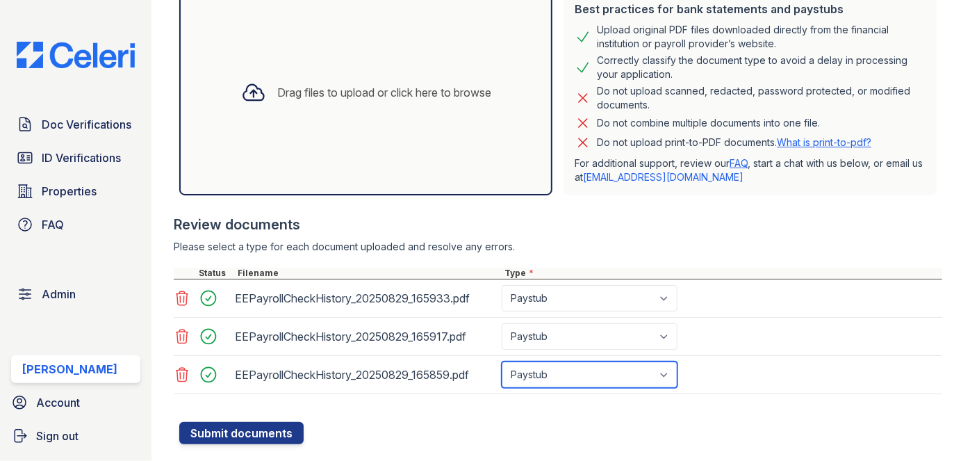
scroll to position [338, 0]
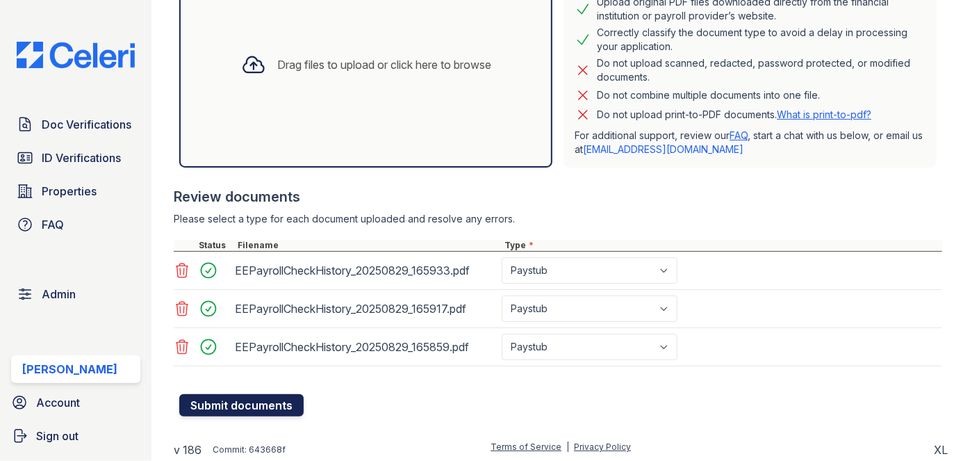
click at [254, 405] on button "Submit documents" at bounding box center [241, 405] width 124 height 22
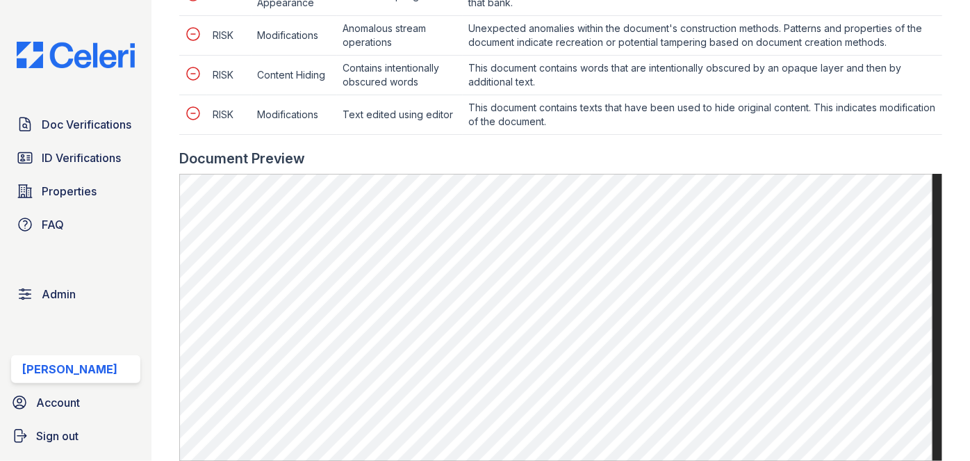
scroll to position [757, 0]
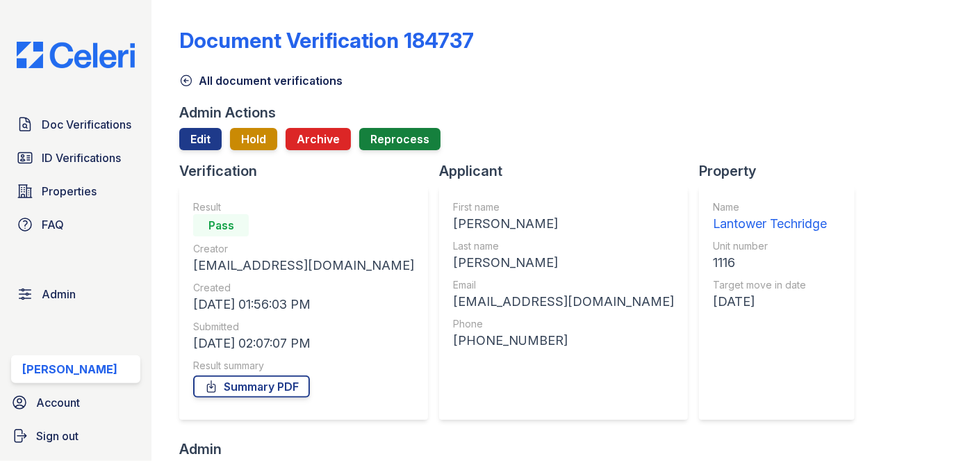
click at [713, 256] on div "1116" at bounding box center [770, 262] width 114 height 19
click at [453, 222] on div "Derik" at bounding box center [563, 223] width 221 height 19
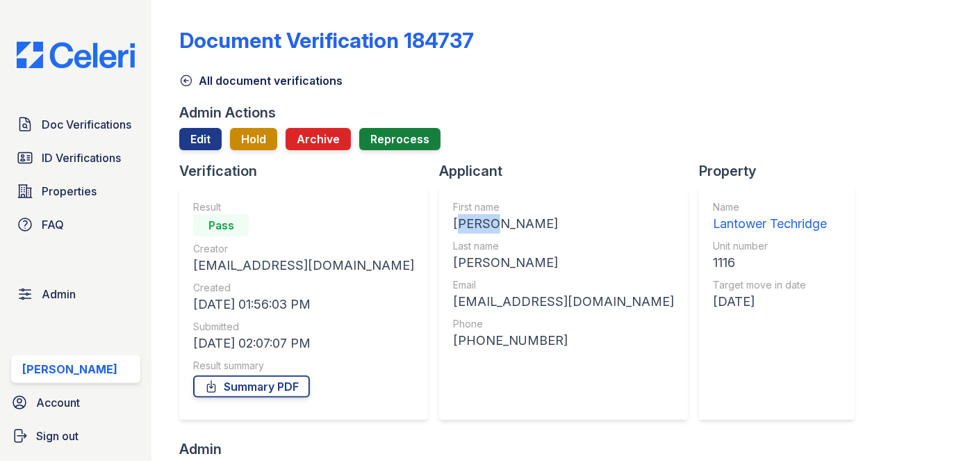
copy div "Derik"
click at [453, 271] on div "Morales" at bounding box center [563, 262] width 221 height 19
click at [453, 265] on div "Morales" at bounding box center [563, 262] width 221 height 19
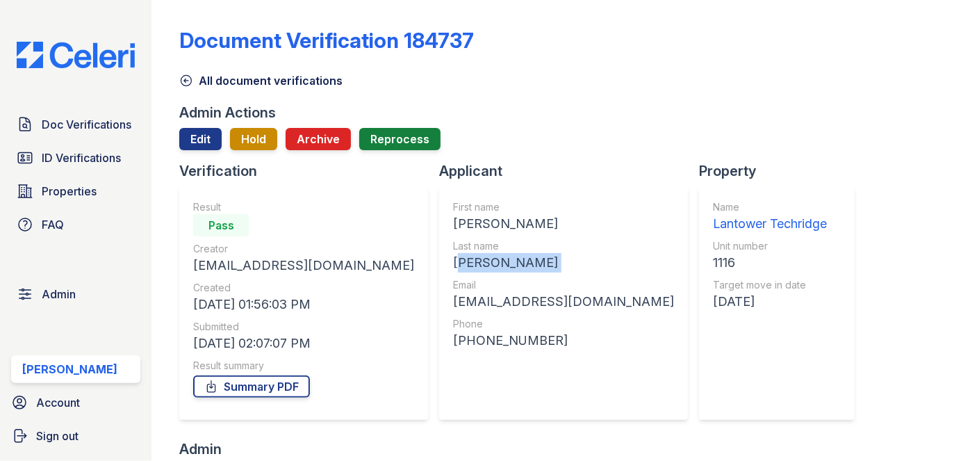
copy div "Morales"
click at [493, 302] on div "derikmoralesusmc@gmail.com" at bounding box center [563, 301] width 221 height 19
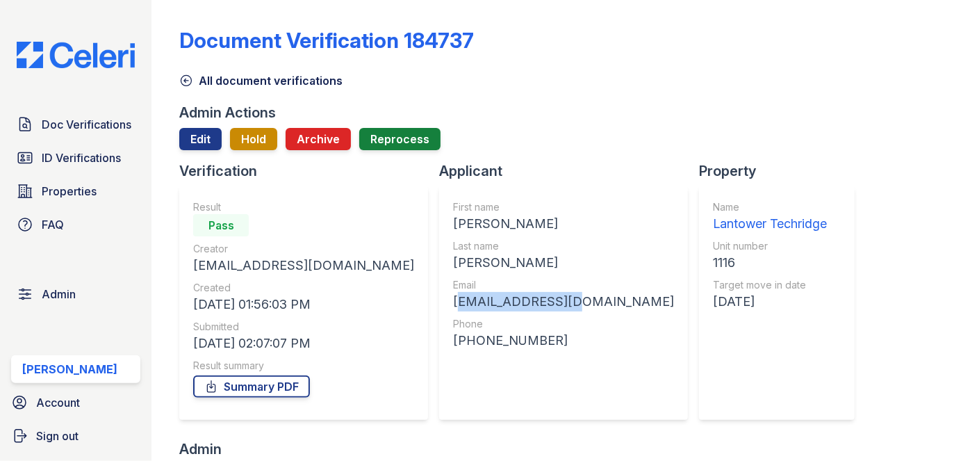
click at [493, 302] on div "derikmoralesusmc@gmail.com" at bounding box center [563, 301] width 221 height 19
copy div "derikmoralesusmc@gmail.com"
click at [493, 335] on div "+19563697585" at bounding box center [563, 340] width 221 height 19
click at [493, 335] on div "[PHONE_NUMBER]" at bounding box center [563, 340] width 221 height 19
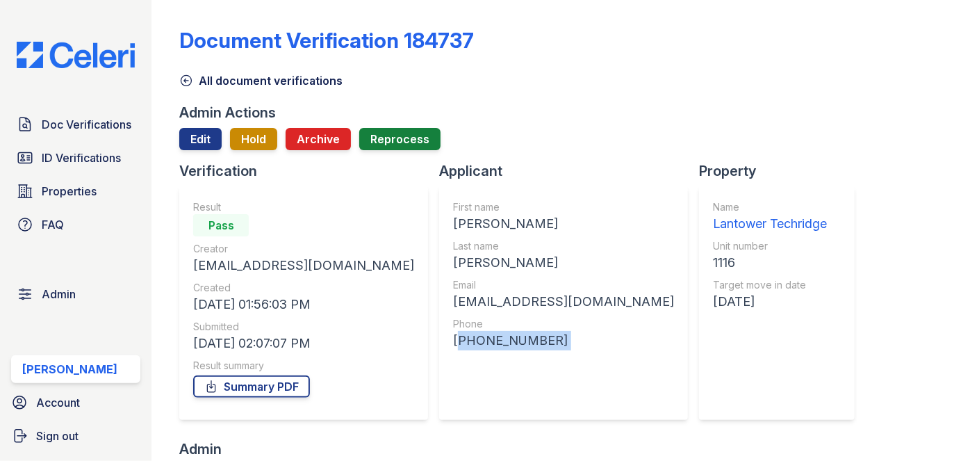
click at [493, 335] on div "[PHONE_NUMBER]" at bounding box center [563, 340] width 221 height 19
copy div "[PHONE_NUMBER]"
click at [713, 263] on div "1116" at bounding box center [770, 262] width 114 height 19
click at [713, 261] on div "1116" at bounding box center [770, 262] width 114 height 19
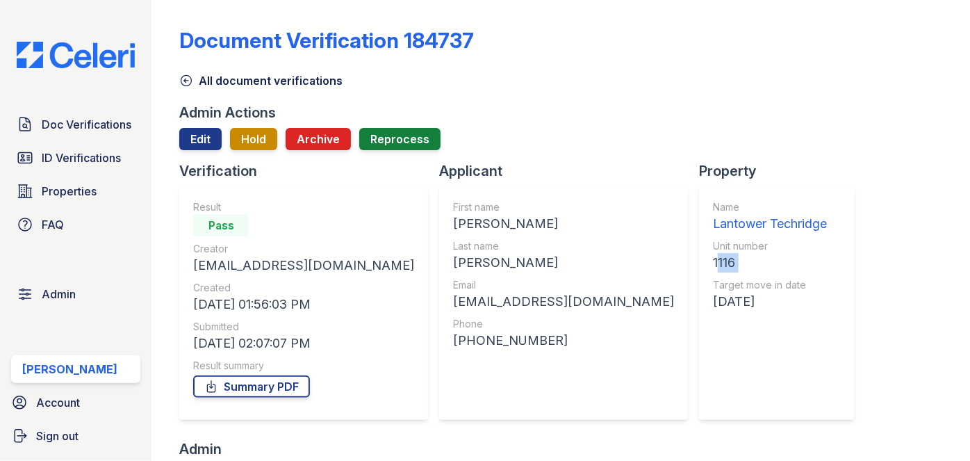
click at [713, 261] on div "1116" at bounding box center [770, 262] width 114 height 19
copy div "1116"
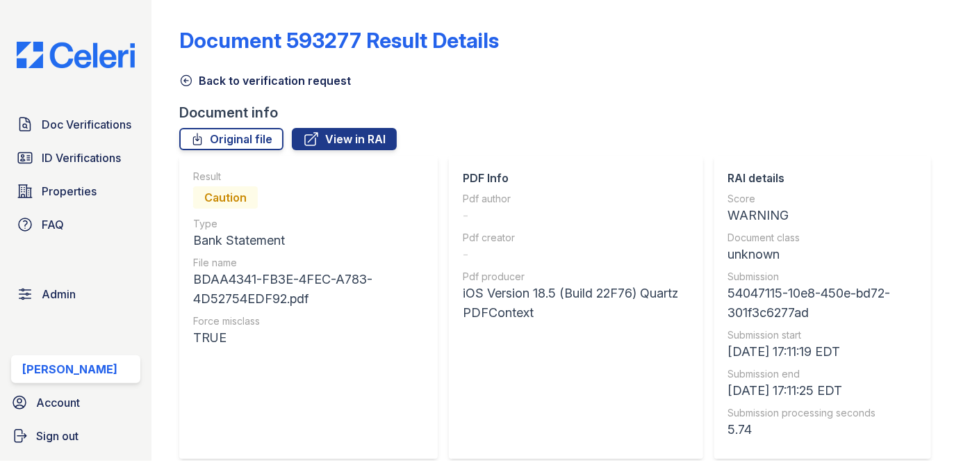
scroll to position [884, 0]
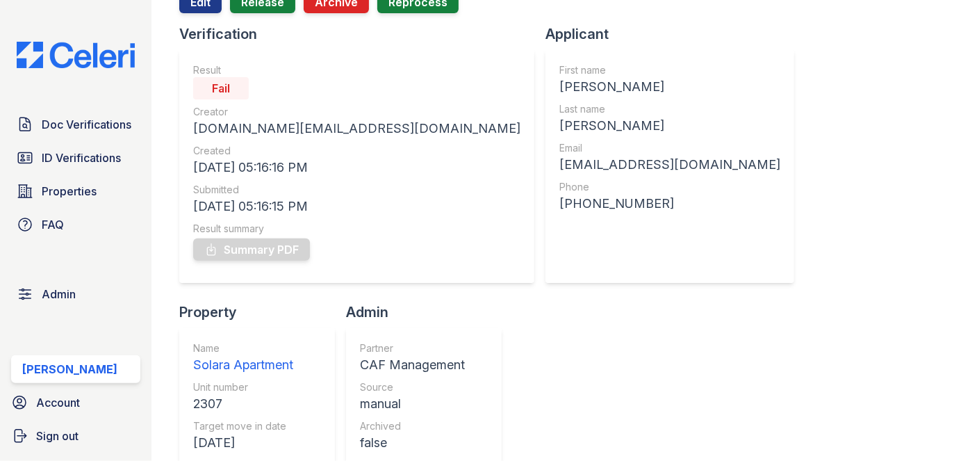
scroll to position [126, 0]
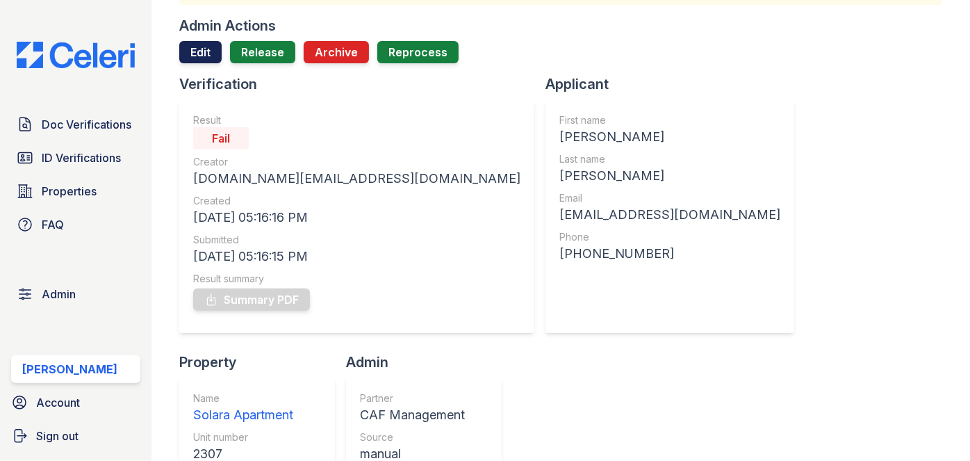
click at [188, 45] on link "Edit" at bounding box center [200, 52] width 42 height 22
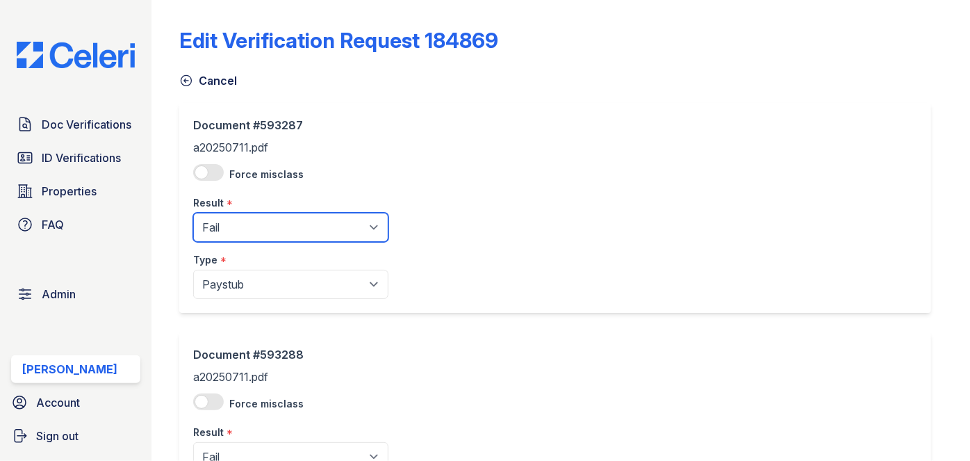
click at [251, 232] on select "Pending Sent Started Processing Pass Fail Caution Error N/A" at bounding box center [290, 227] width 195 height 29
select select "caution"
click at [193, 213] on select "Pending Sent Started Processing Pass Fail Caution Error N/A" at bounding box center [290, 227] width 195 height 29
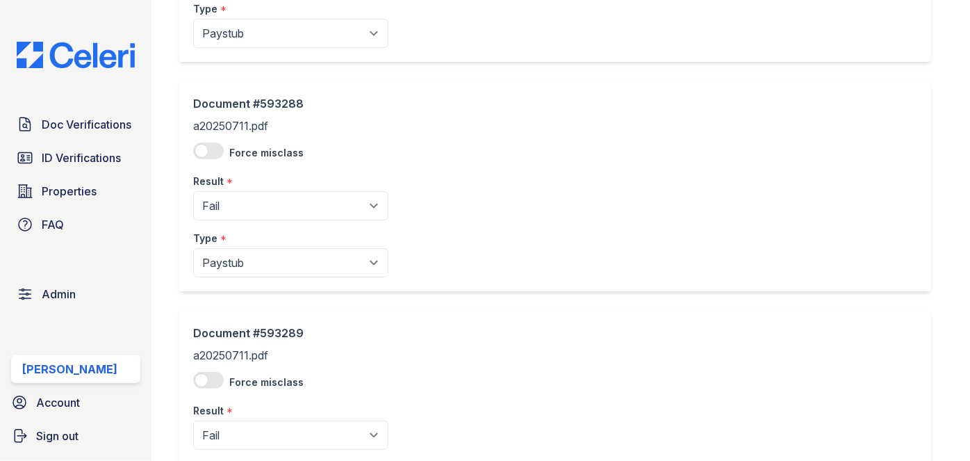
scroll to position [252, 0]
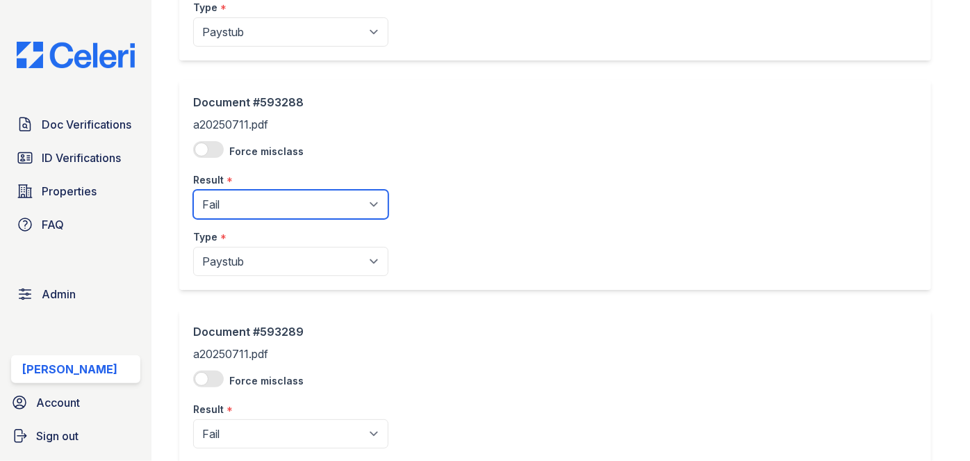
click at [242, 215] on select "Pending Sent Started Processing Pass Fail Caution Error N/A" at bounding box center [290, 204] width 195 height 29
select select "caution"
click at [193, 190] on select "Pending Sent Started Processing Pass Fail Caution Error N/A" at bounding box center [290, 204] width 195 height 29
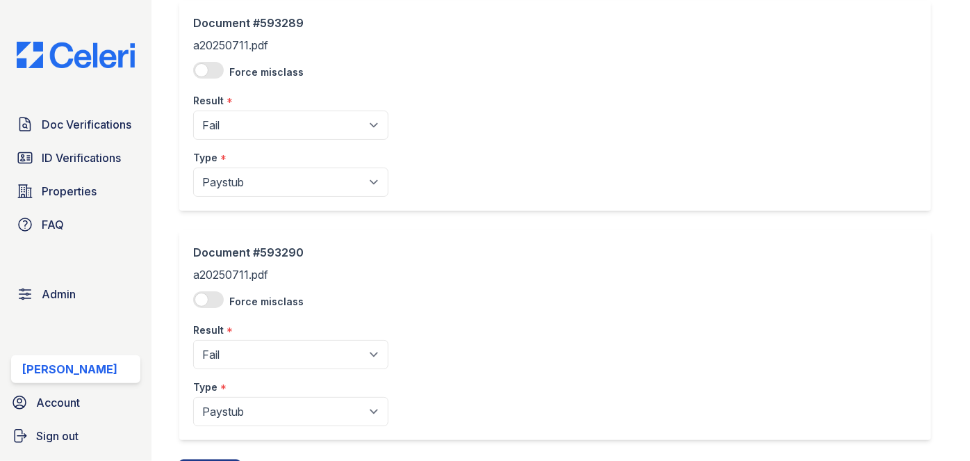
scroll to position [568, 0]
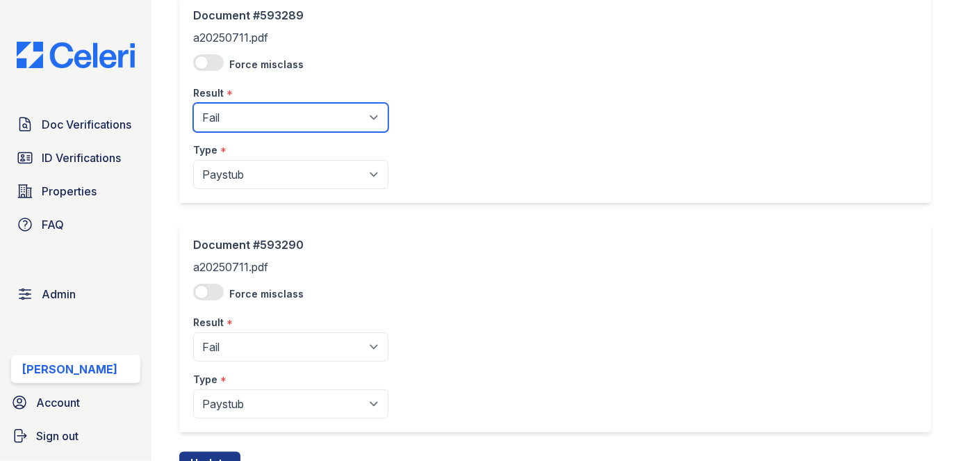
click at [254, 119] on select "Pending Sent Started Processing Pass Fail Caution Error N/A" at bounding box center [290, 117] width 195 height 29
select select "caution"
click at [193, 103] on select "Pending Sent Started Processing Pass Fail Caution Error N/A" at bounding box center [290, 117] width 195 height 29
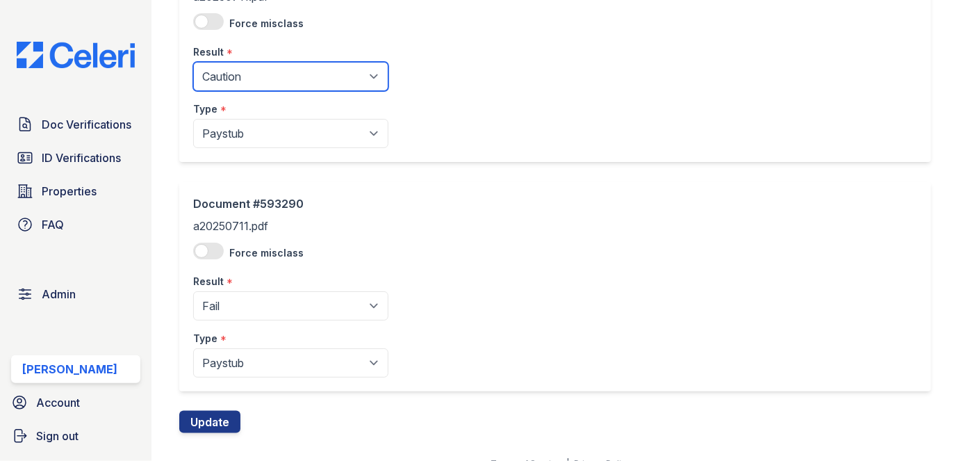
scroll to position [627, 0]
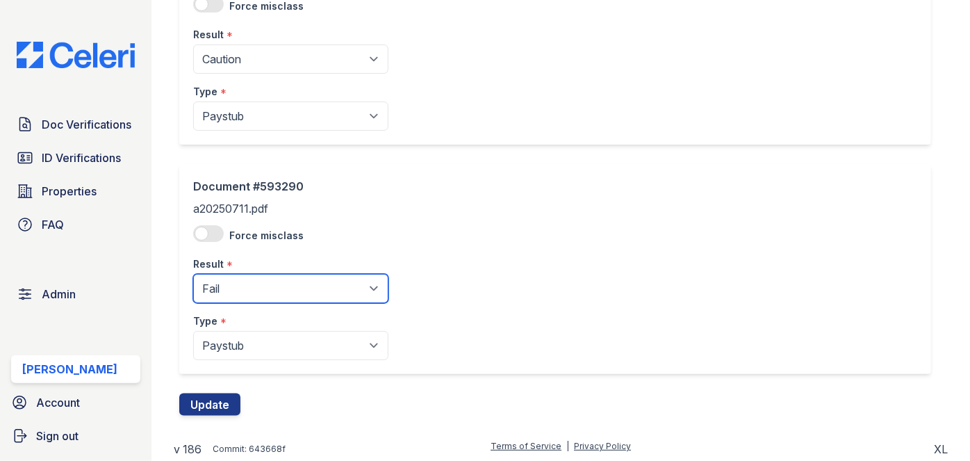
click at [267, 281] on select "Pending Sent Started Processing Pass Fail Caution Error N/A" at bounding box center [290, 288] width 195 height 29
select select "caution"
click at [193, 274] on select "Pending Sent Started Processing Pass Fail Caution Error N/A" at bounding box center [290, 288] width 195 height 29
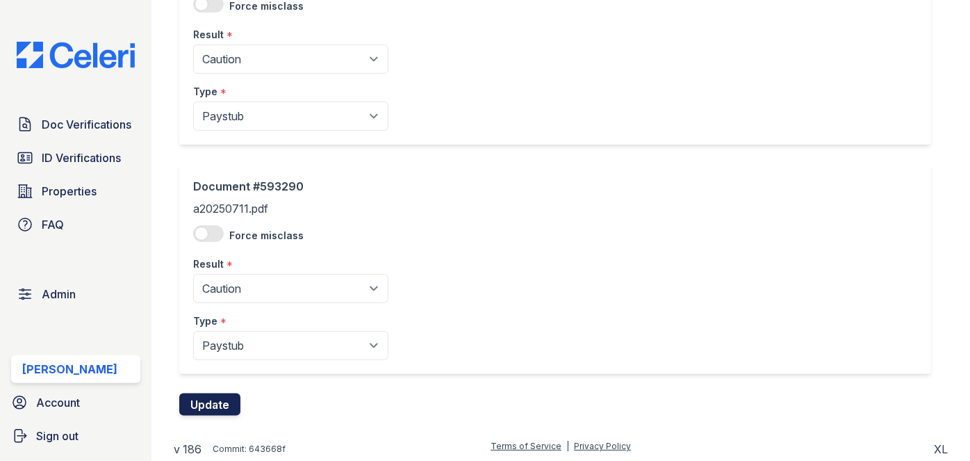
click at [235, 399] on button "Update" at bounding box center [209, 404] width 61 height 22
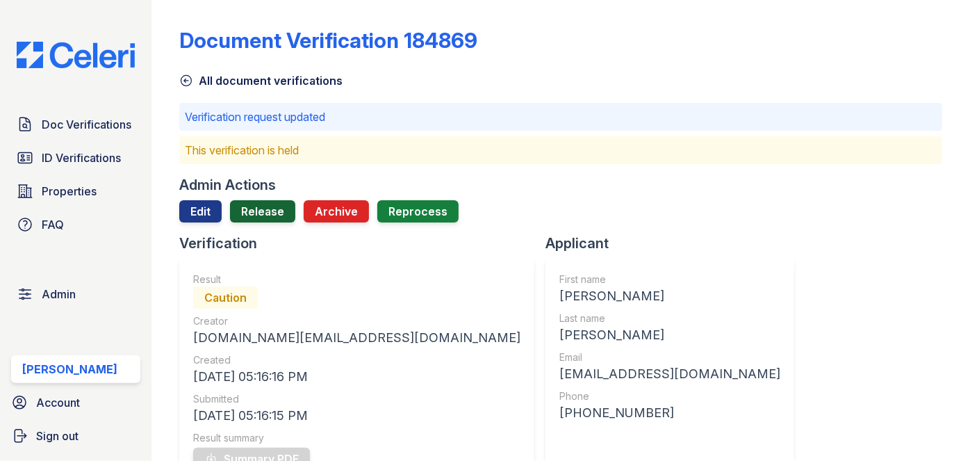
click at [258, 208] on link "Release" at bounding box center [262, 211] width 65 height 22
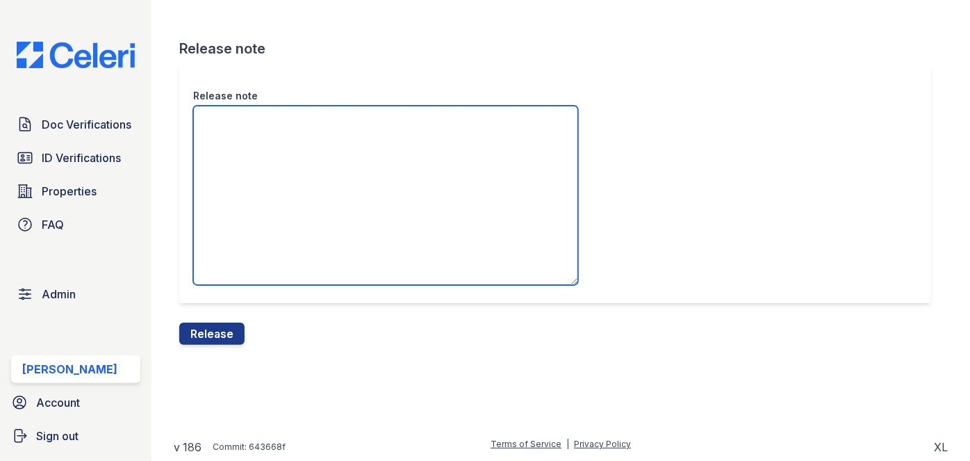
click at [256, 167] on textarea "Release note" at bounding box center [385, 195] width 385 height 179
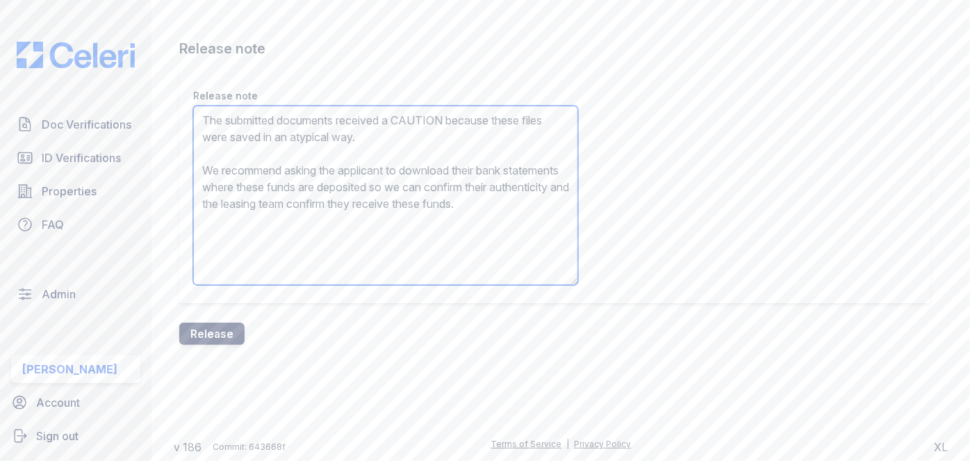
type textarea "The submitted documents received a CAUTION because these files were saved in an…"
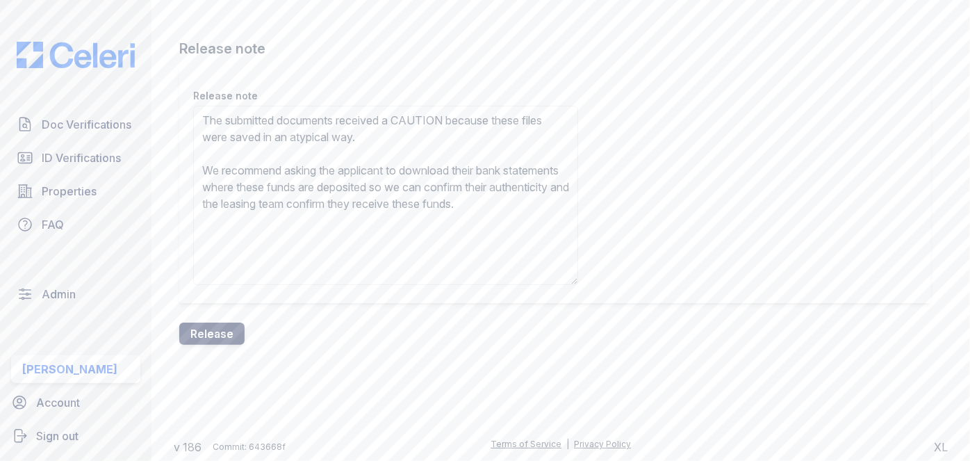
click at [221, 332] on button "Release" at bounding box center [211, 333] width 65 height 22
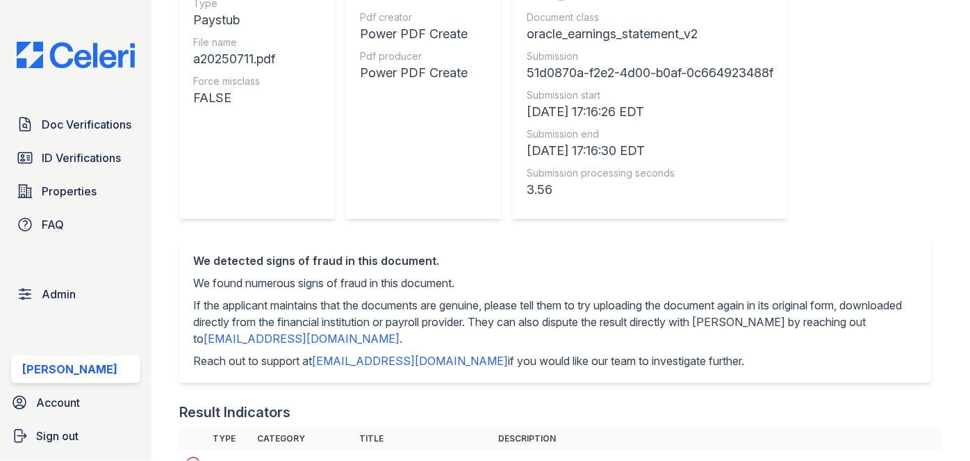
scroll to position [126, 0]
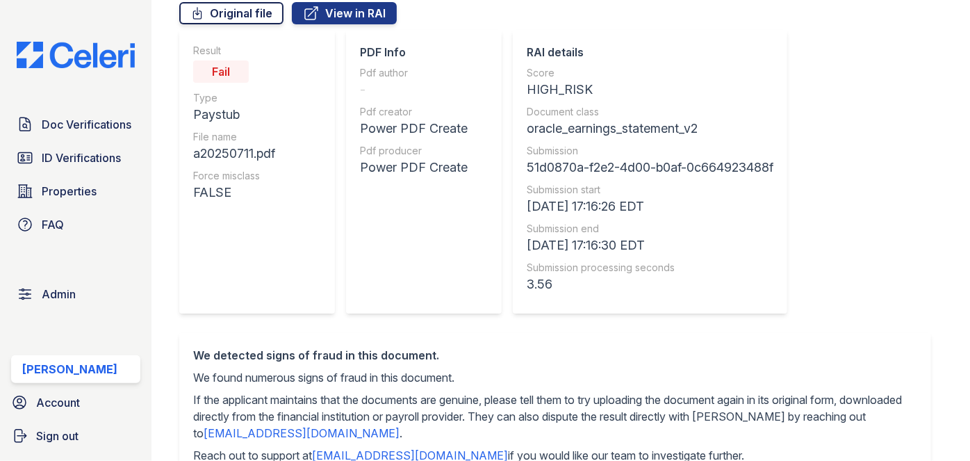
click at [240, 12] on link "Original file" at bounding box center [231, 13] width 104 height 22
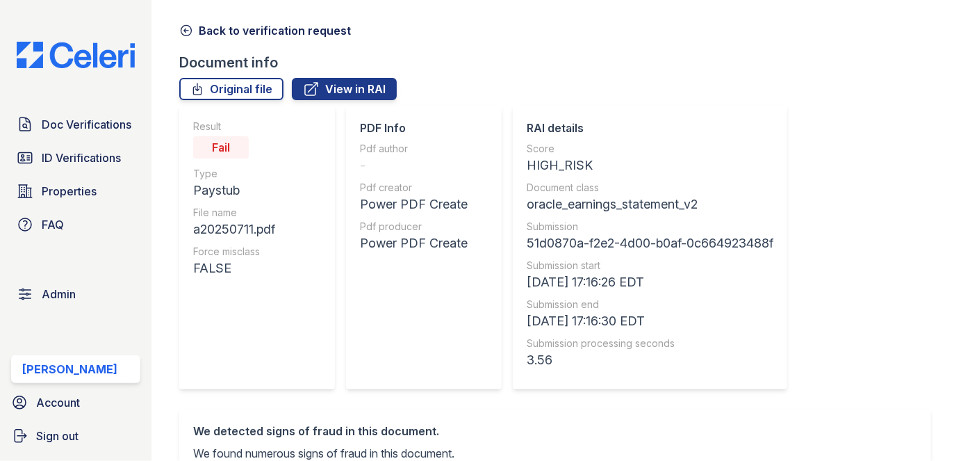
scroll to position [0, 0]
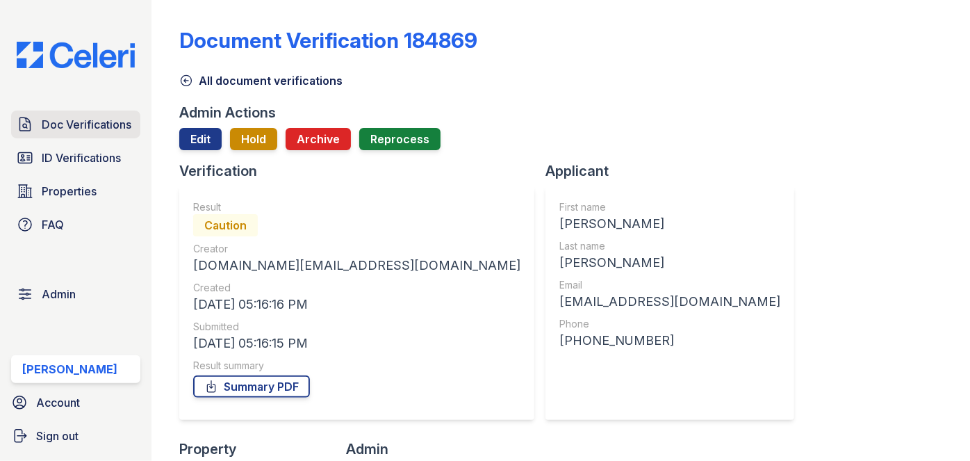
click at [89, 131] on span "Doc Verifications" at bounding box center [87, 124] width 90 height 17
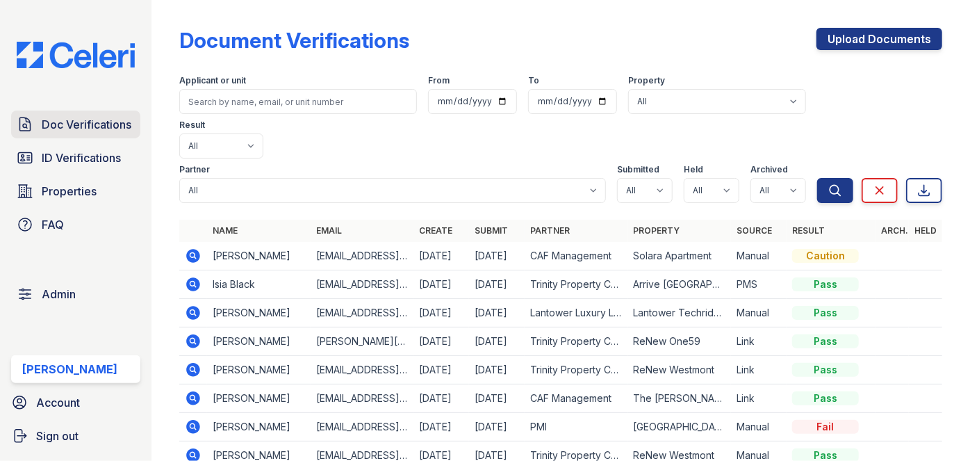
click at [91, 118] on span "Doc Verifications" at bounding box center [87, 124] width 90 height 17
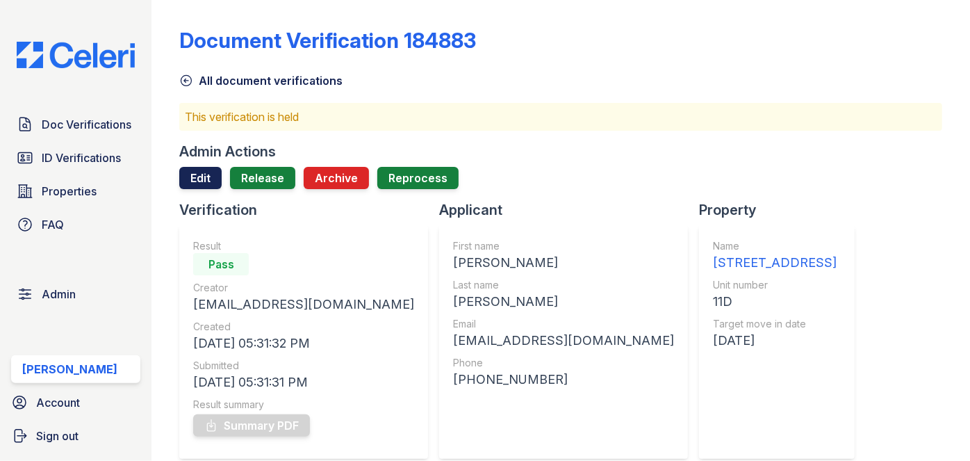
click at [187, 170] on link "Edit" at bounding box center [200, 178] width 42 height 22
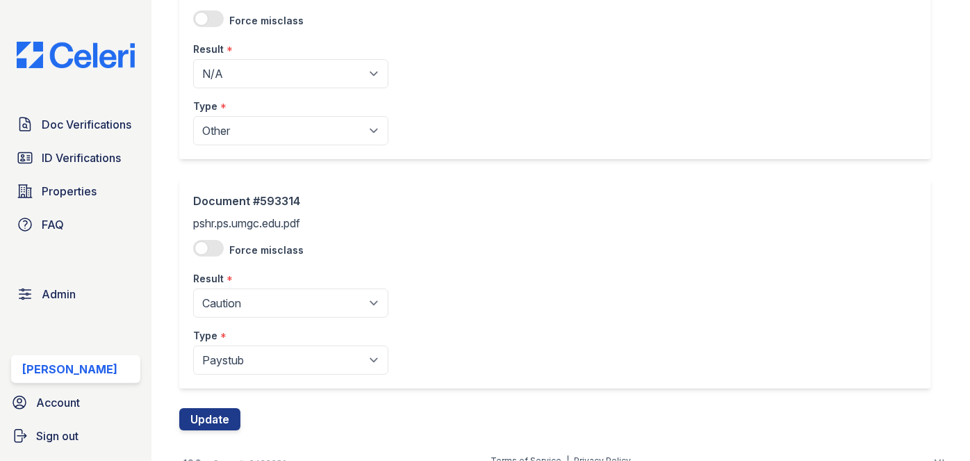
scroll to position [2000, 0]
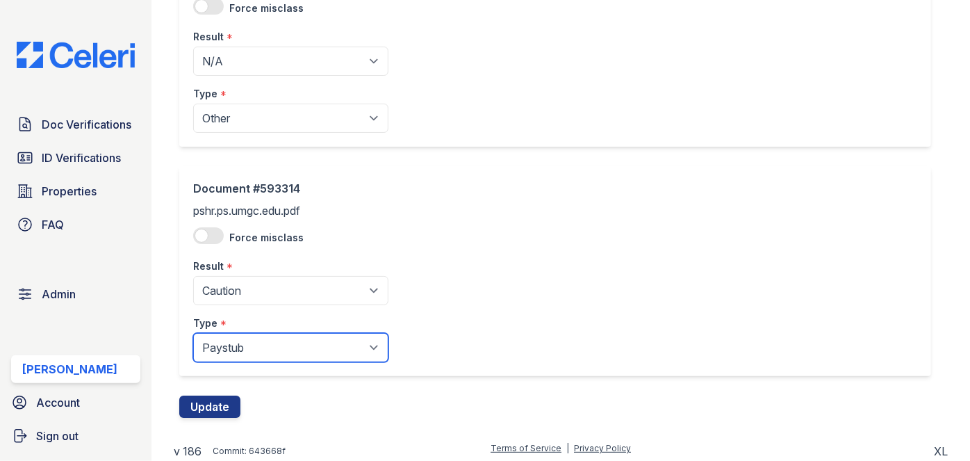
click at [242, 343] on select "Paystub Bank Statement Offer Letter Tax Documents Benefit Award Letter Investme…" at bounding box center [290, 347] width 195 height 29
select select "other"
click at [193, 333] on select "Paystub Bank Statement Offer Letter Tax Documents Benefit Award Letter Investme…" at bounding box center [290, 347] width 195 height 29
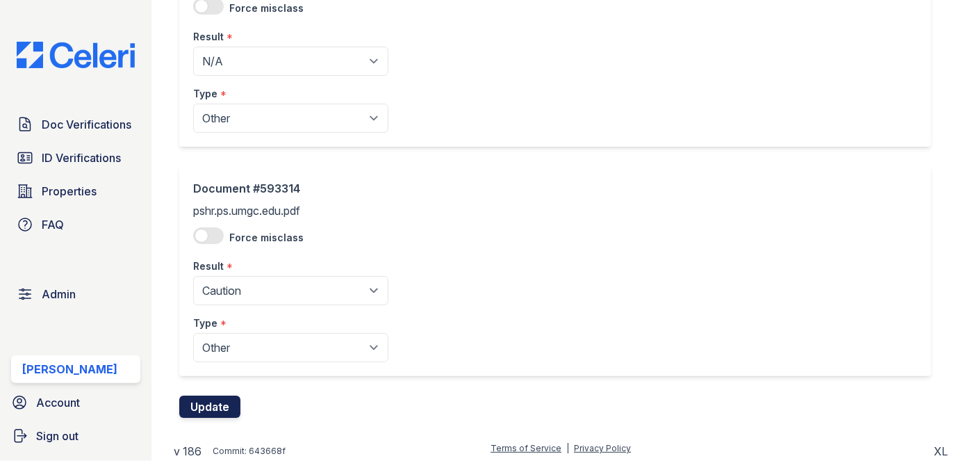
click at [209, 402] on button "Update" at bounding box center [209, 406] width 61 height 22
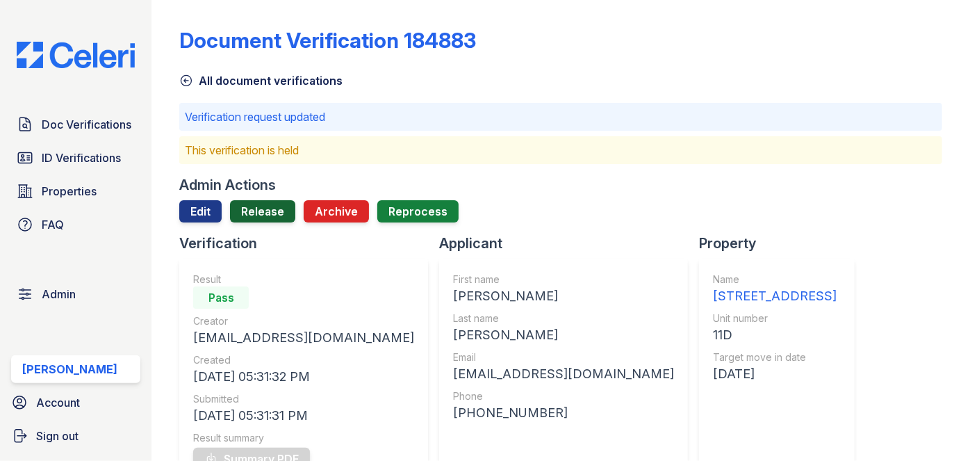
click at [267, 211] on link "Release" at bounding box center [262, 211] width 65 height 22
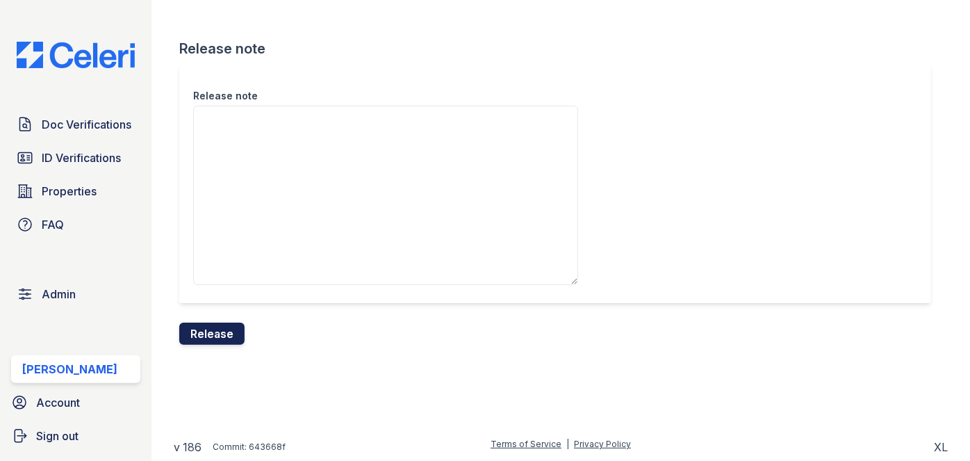
click at [210, 332] on button "Release" at bounding box center [211, 333] width 65 height 22
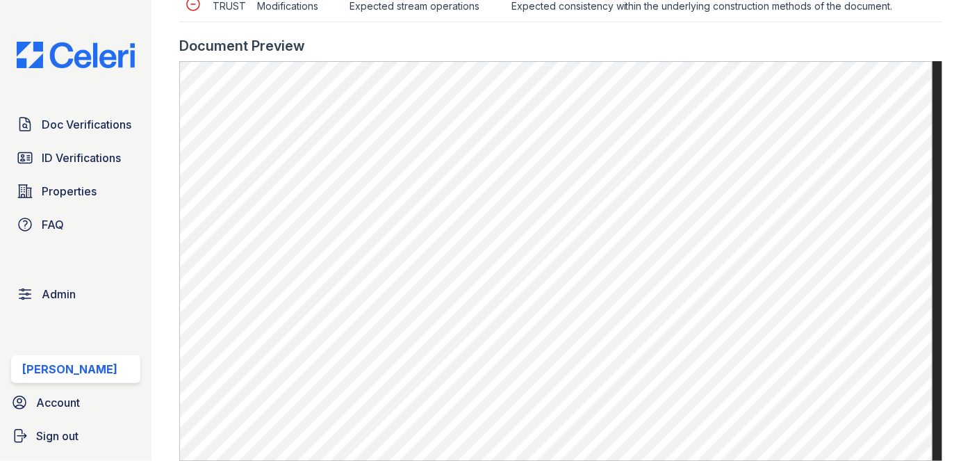
scroll to position [820, 0]
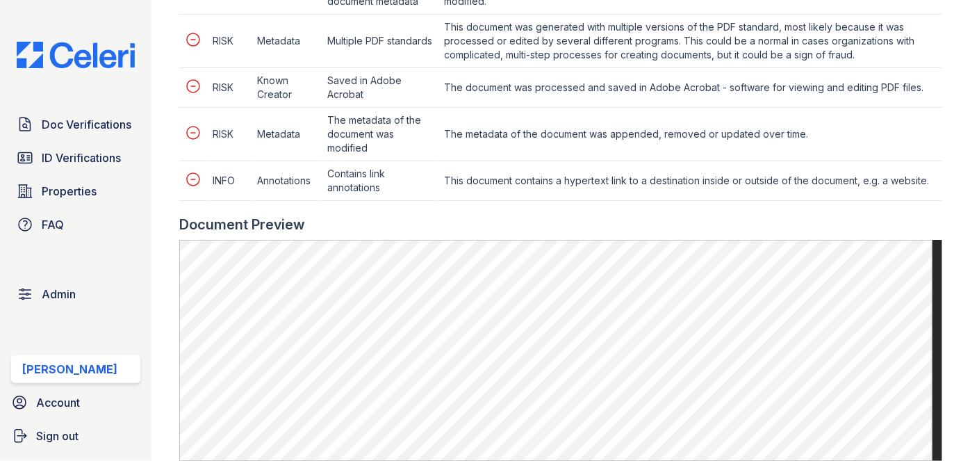
scroll to position [757, 0]
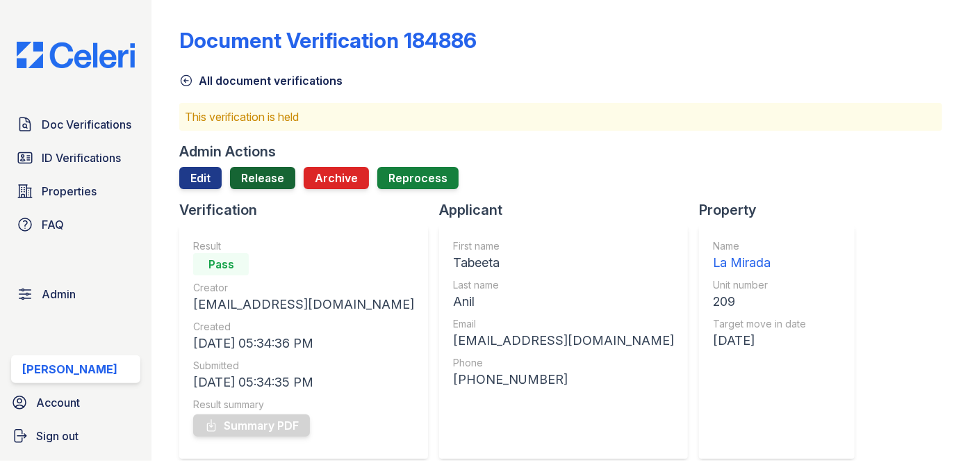
click at [267, 174] on link "Release" at bounding box center [262, 178] width 65 height 22
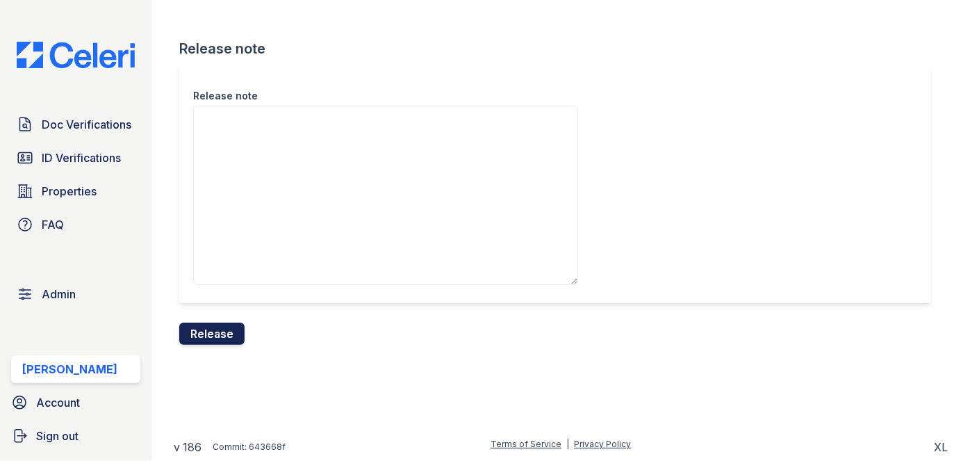
click at [220, 333] on button "Release" at bounding box center [211, 333] width 65 height 22
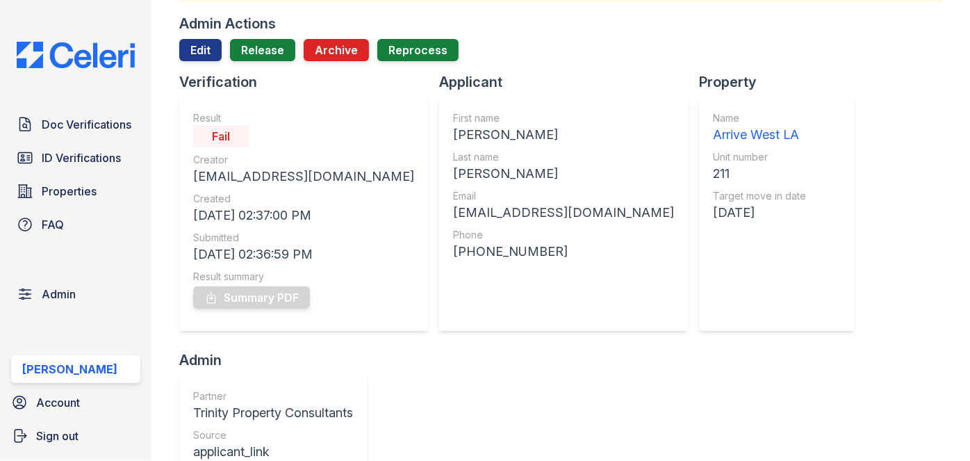
scroll to position [126, 0]
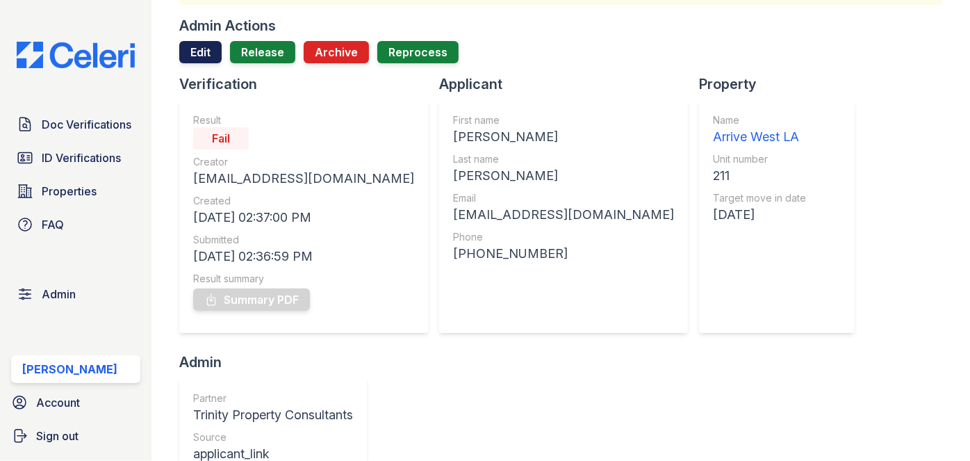
click at [205, 49] on link "Edit" at bounding box center [200, 52] width 42 height 22
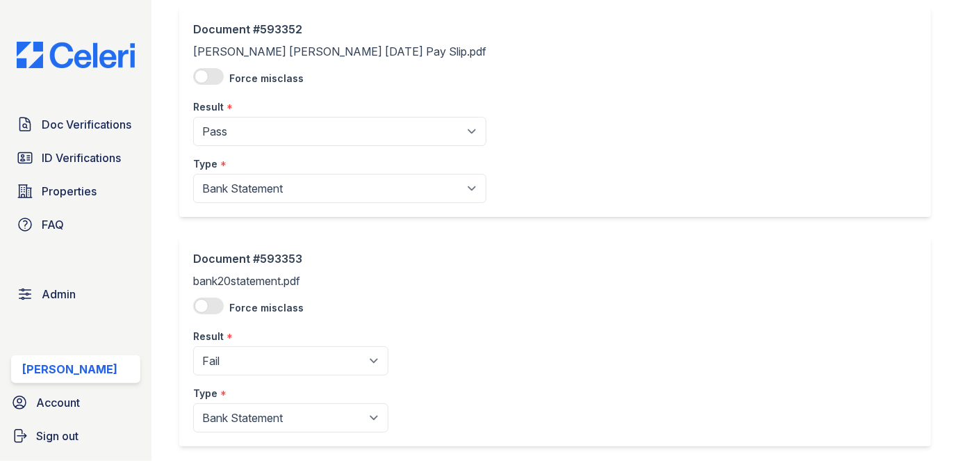
scroll to position [856, 0]
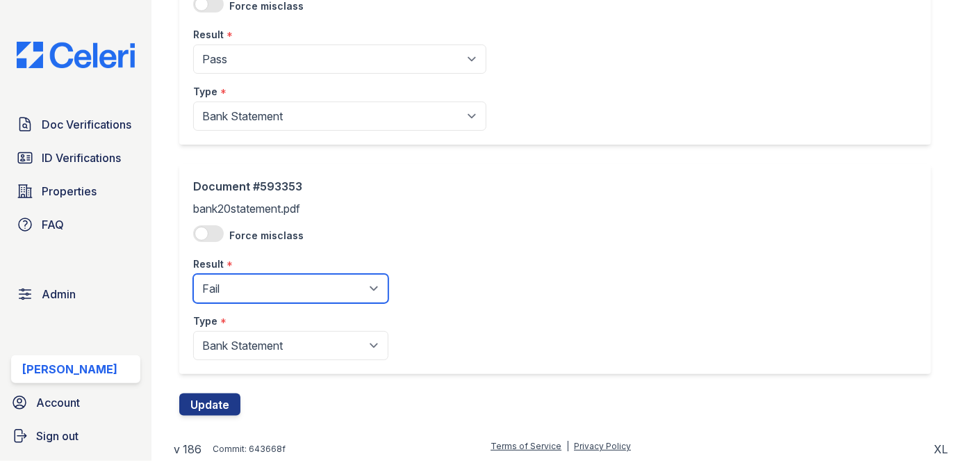
click at [248, 297] on select "Pending Sent Started Processing Pass Fail Caution Error N/A" at bounding box center [290, 288] width 195 height 29
select select "caution"
click at [193, 274] on select "Pending Sent Started Processing Pass Fail Caution Error N/A" at bounding box center [290, 288] width 195 height 29
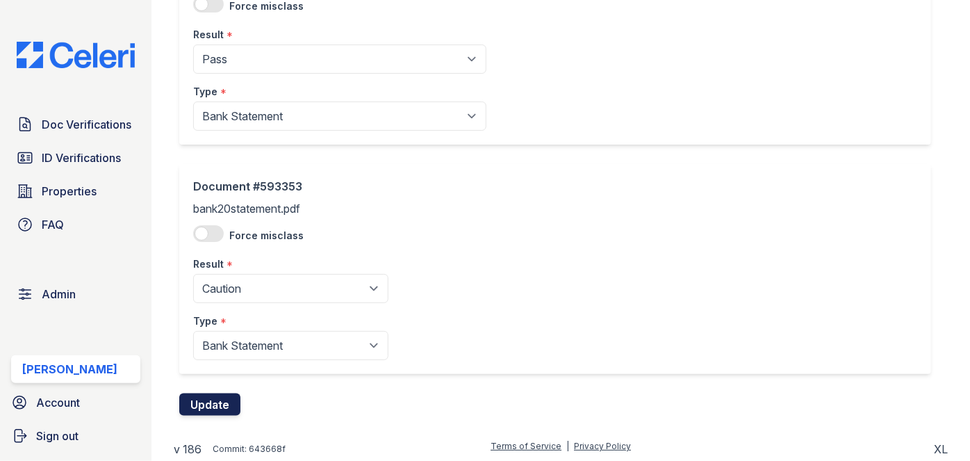
click at [227, 393] on button "Update" at bounding box center [209, 404] width 61 height 22
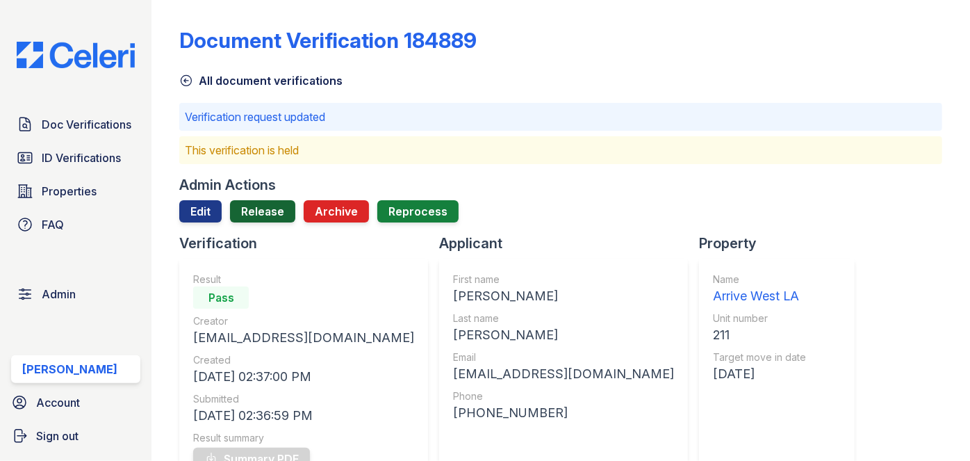
drag, startPoint x: 263, startPoint y: 202, endPoint x: 263, endPoint y: 210, distance: 7.6
click at [263, 202] on link "Release" at bounding box center [262, 211] width 65 height 22
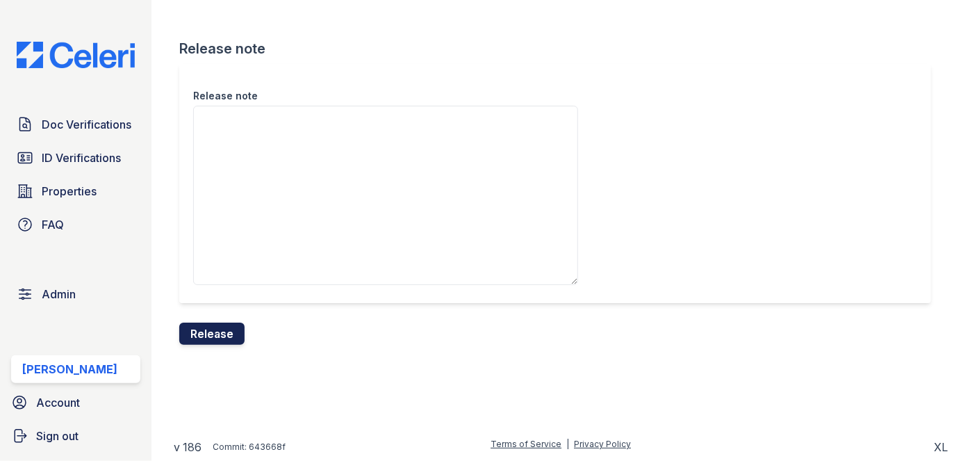
click at [233, 324] on button "Release" at bounding box center [211, 333] width 65 height 22
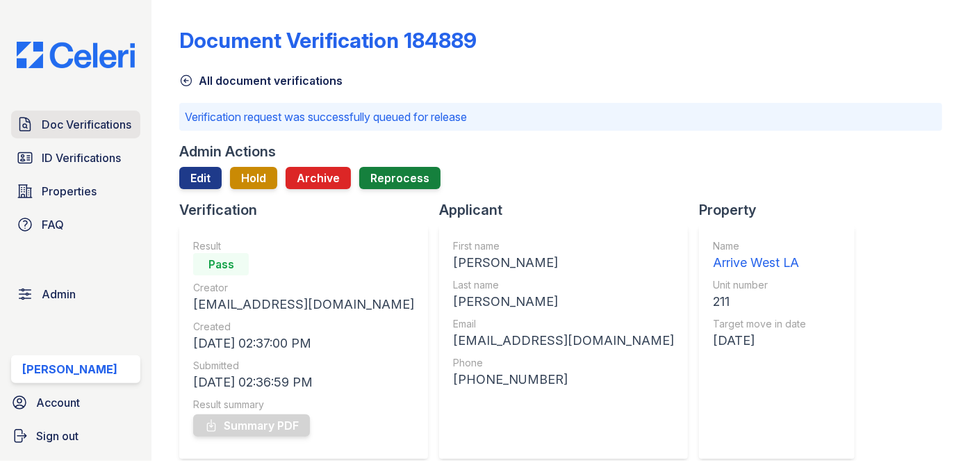
drag, startPoint x: 131, startPoint y: 104, endPoint x: 122, endPoint y: 111, distance: 12.0
click at [122, 111] on link "Doc Verifications" at bounding box center [75, 124] width 129 height 28
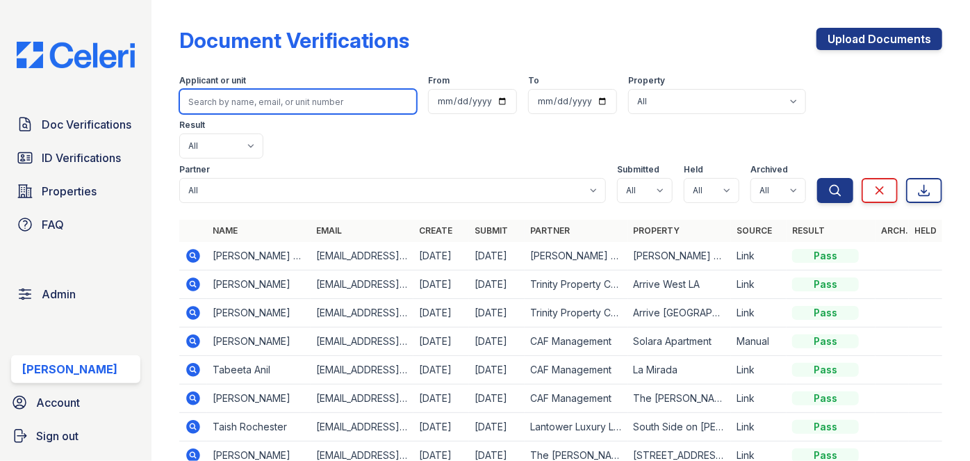
click at [220, 91] on input "search" at bounding box center [298, 101] width 238 height 25
paste input "[EMAIL_ADDRESS][DOMAIN_NAME]"
type input "[EMAIL_ADDRESS][DOMAIN_NAME]"
click at [817, 178] on button "Search" at bounding box center [835, 190] width 36 height 25
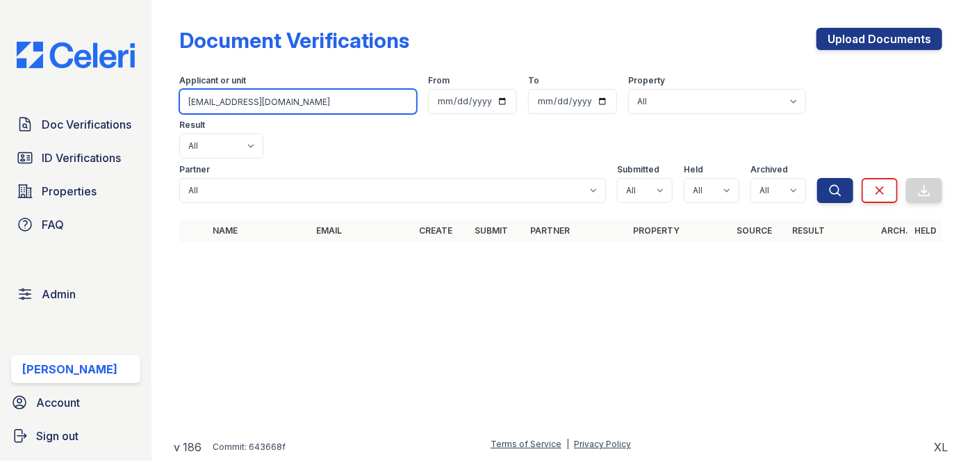
click at [283, 100] on input "imanueljones11@icloud.com" at bounding box center [298, 101] width 238 height 25
paste input "Imanuel Jones"
type input "Imanuel Jones"
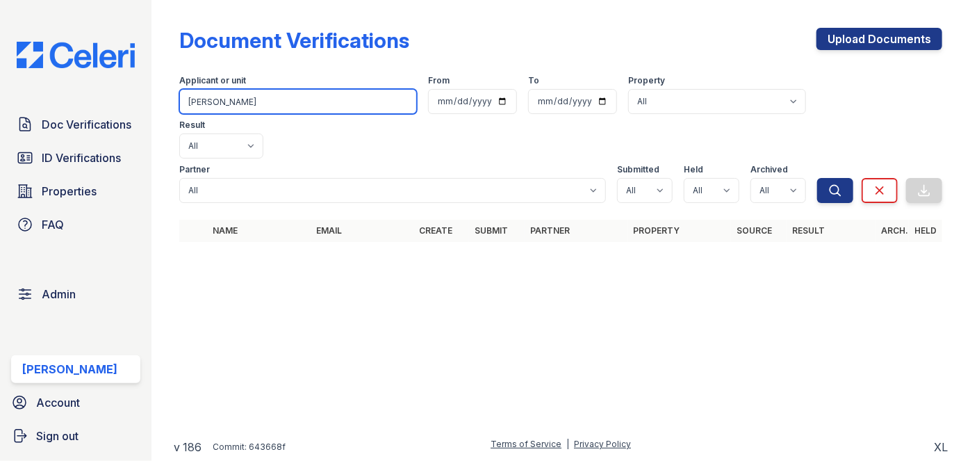
click at [817, 178] on button "Search" at bounding box center [835, 190] width 36 height 25
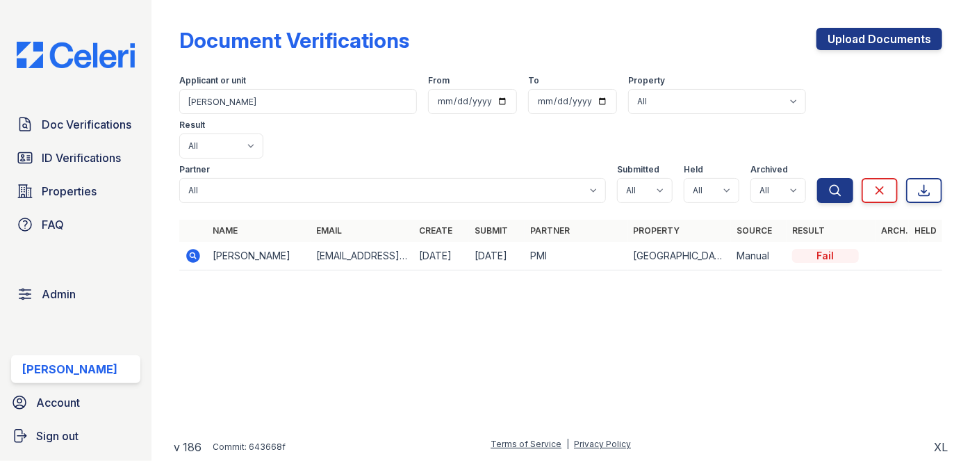
click at [193, 249] on icon at bounding box center [194, 256] width 14 height 14
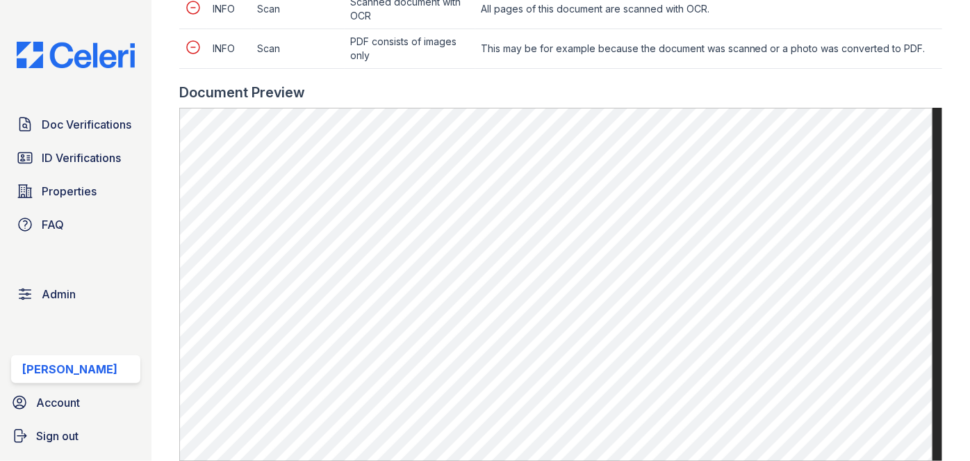
scroll to position [757, 0]
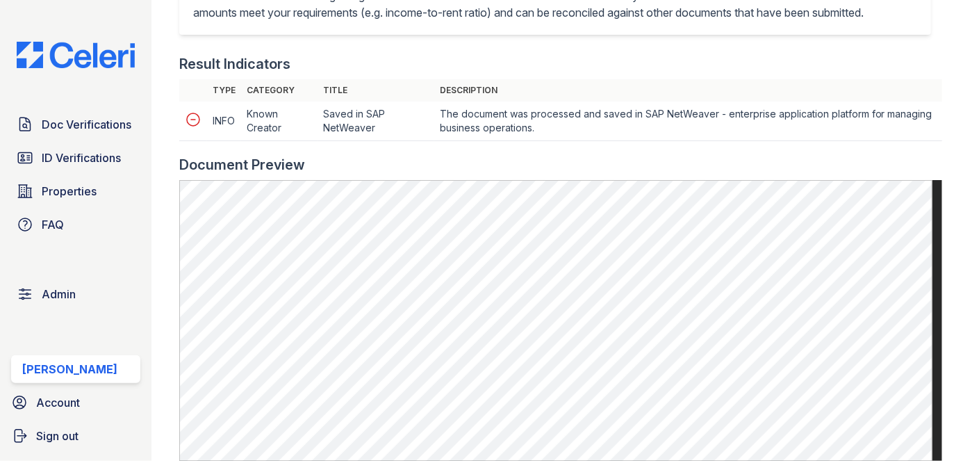
scroll to position [631, 0]
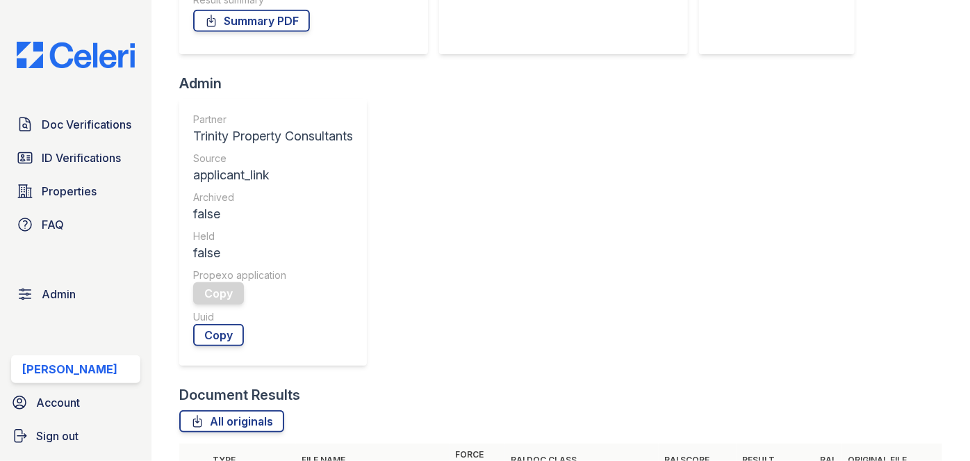
scroll to position [442, 0]
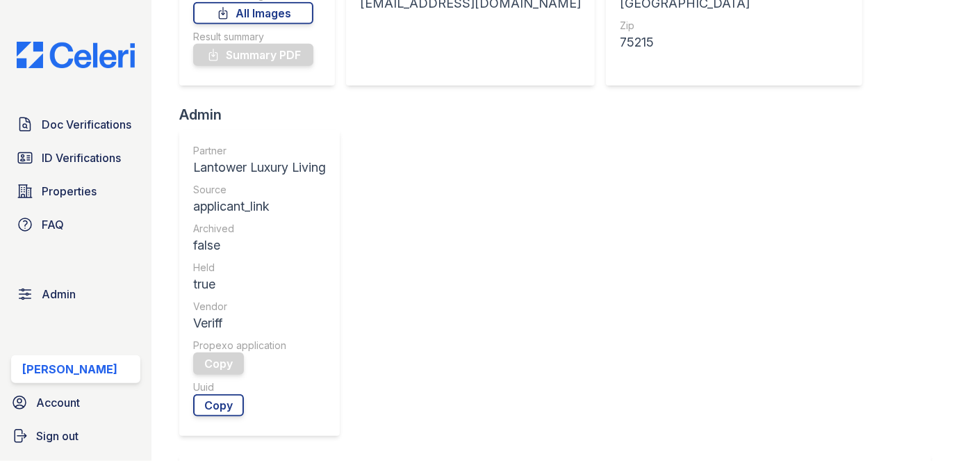
scroll to position [442, 0]
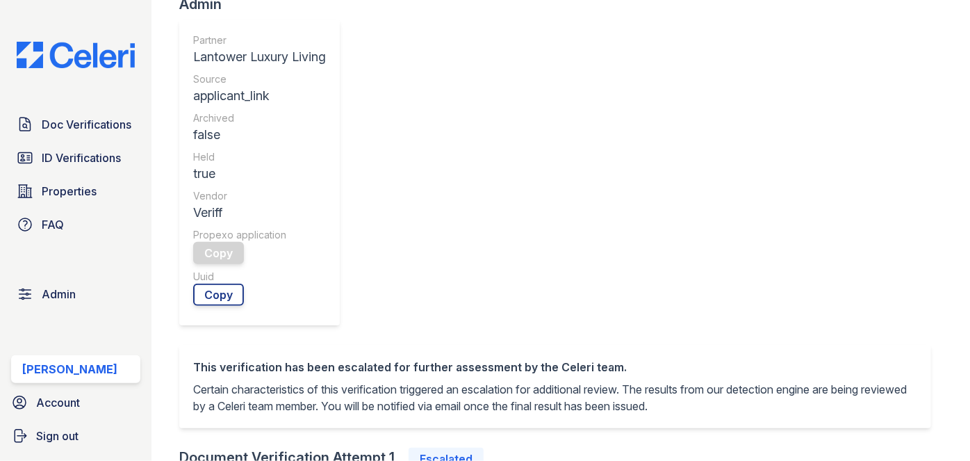
scroll to position [379, 0]
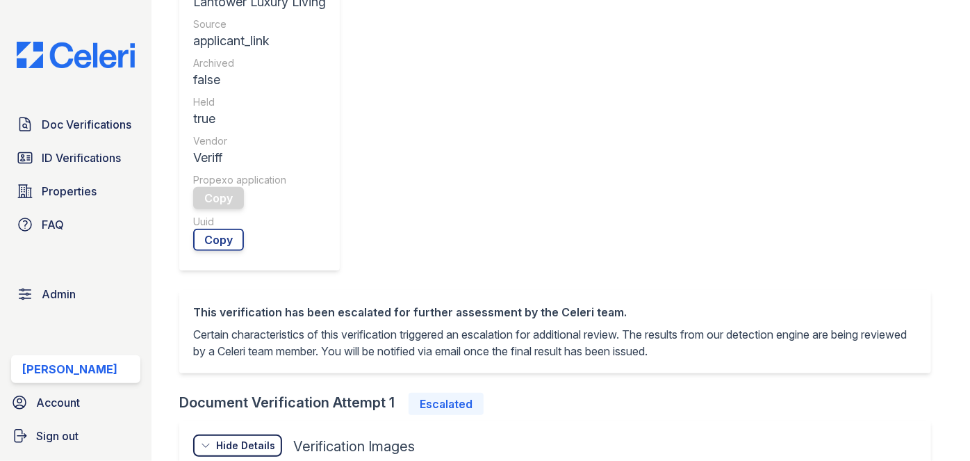
scroll to position [631, 0]
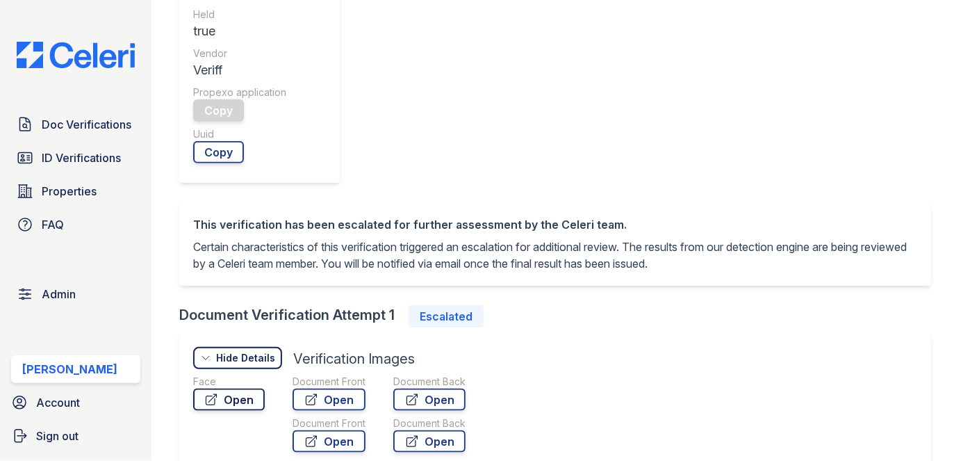
click at [253, 388] on link "Open" at bounding box center [229, 399] width 72 height 22
click at [339, 374] on div "Document Front" at bounding box center [328, 381] width 73 height 14
click at [341, 388] on link "Open" at bounding box center [328, 399] width 73 height 22
click at [348, 430] on link "Open" at bounding box center [328, 441] width 73 height 22
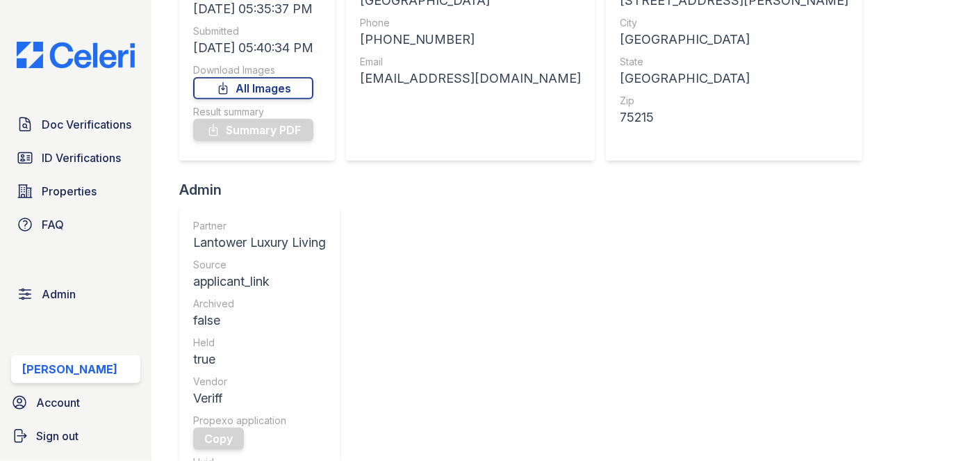
scroll to position [147, 0]
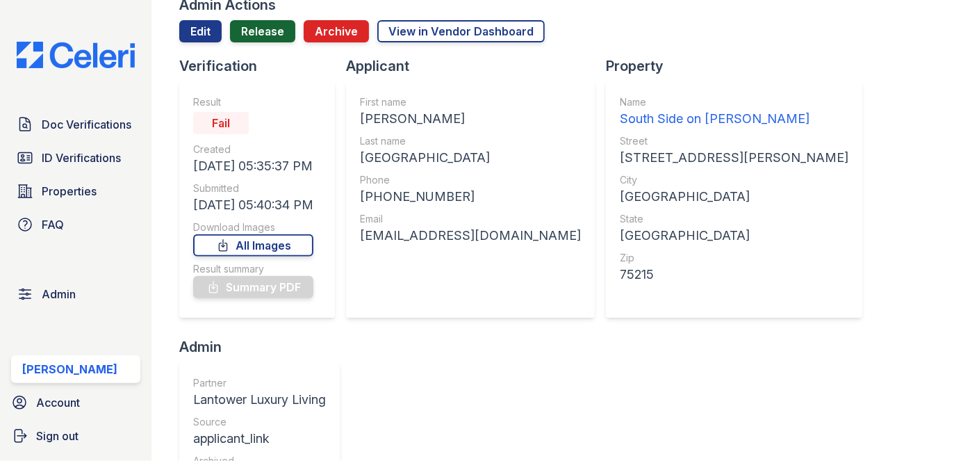
click at [270, 40] on link "Release" at bounding box center [262, 31] width 65 height 22
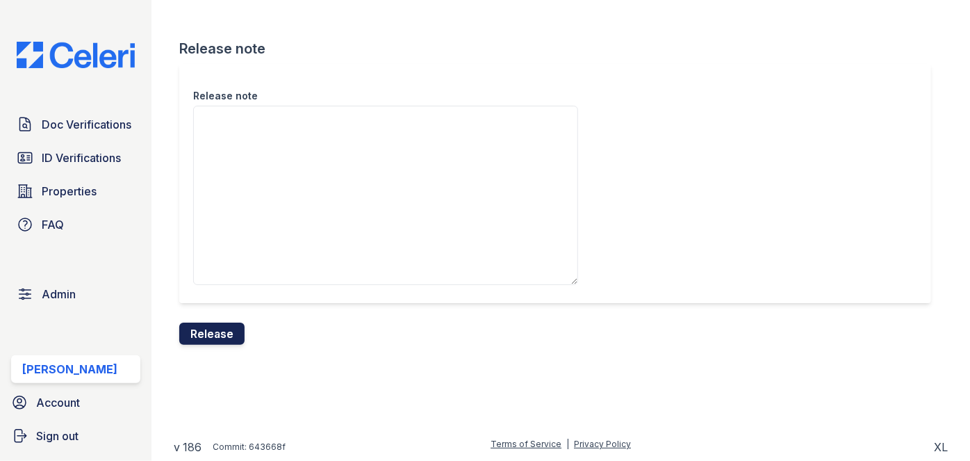
click at [229, 327] on button "Release" at bounding box center [211, 333] width 65 height 22
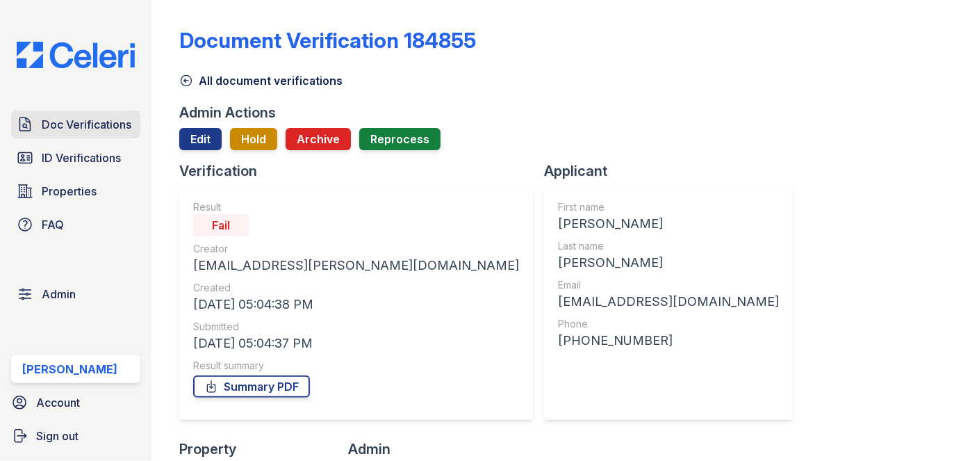
click at [106, 116] on span "Doc Verifications" at bounding box center [87, 124] width 90 height 17
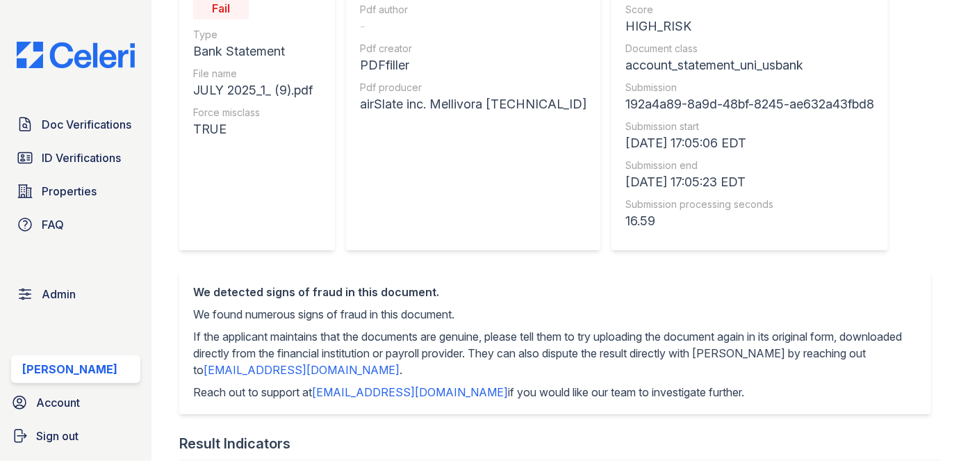
scroll to position [126, 0]
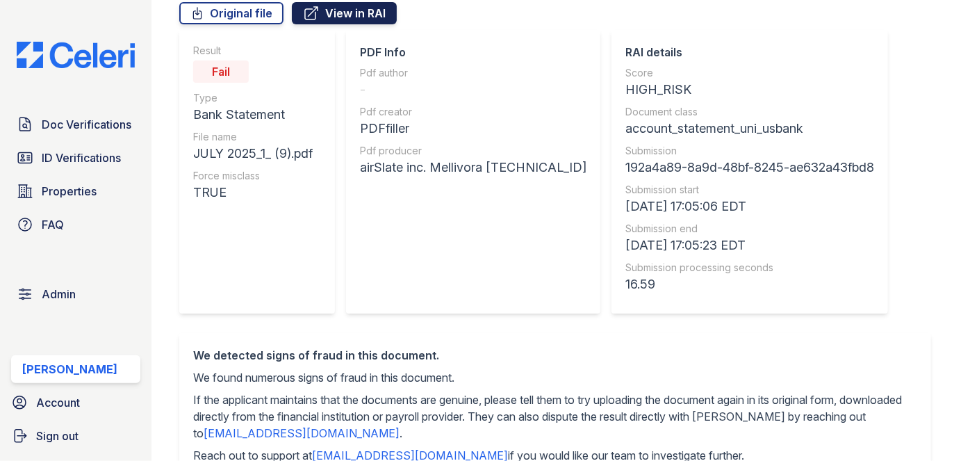
click at [355, 7] on link "View in RAI" at bounding box center [344, 13] width 105 height 22
click at [249, 17] on link "Original file" at bounding box center [231, 13] width 104 height 22
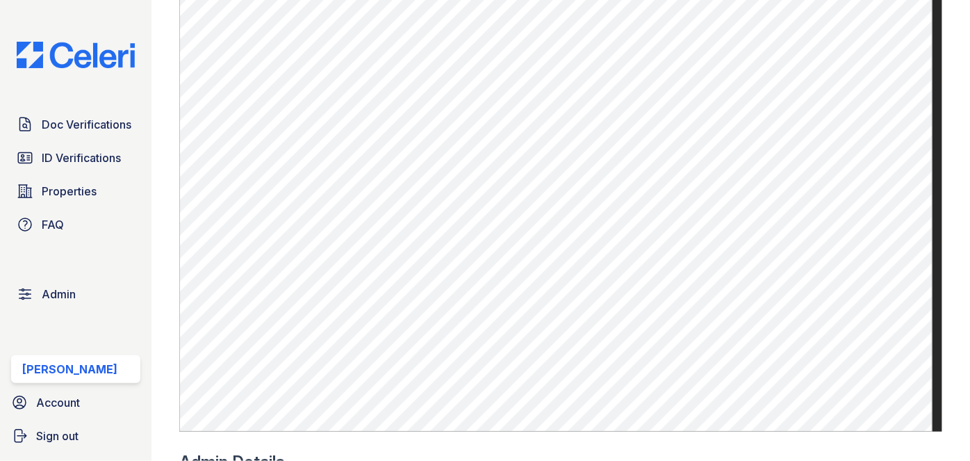
scroll to position [1073, 0]
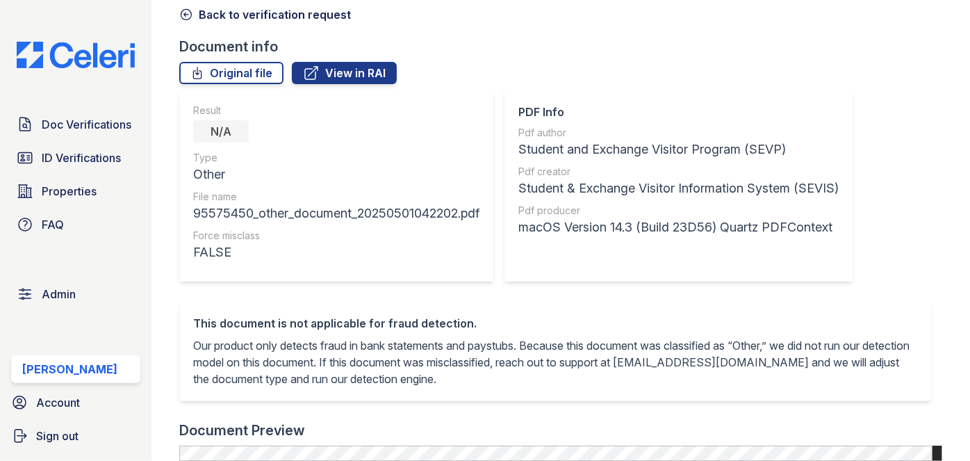
scroll to position [63, 0]
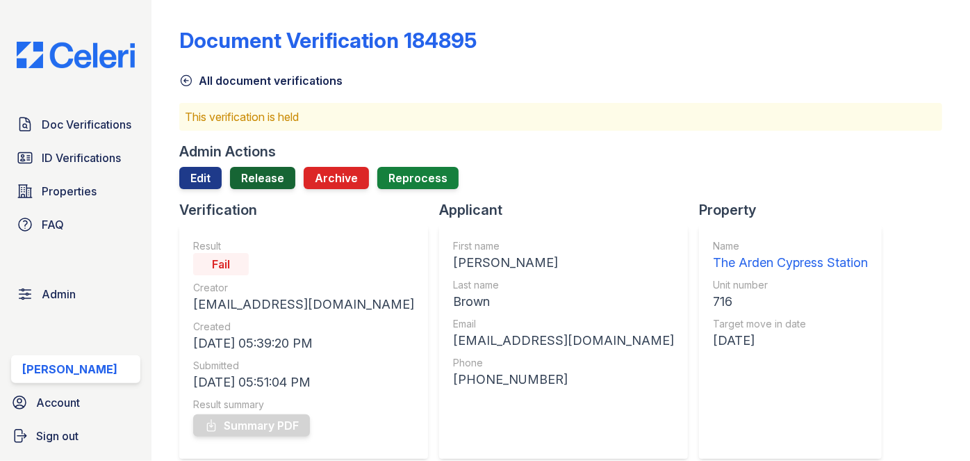
click at [279, 167] on link "Release" at bounding box center [262, 178] width 65 height 22
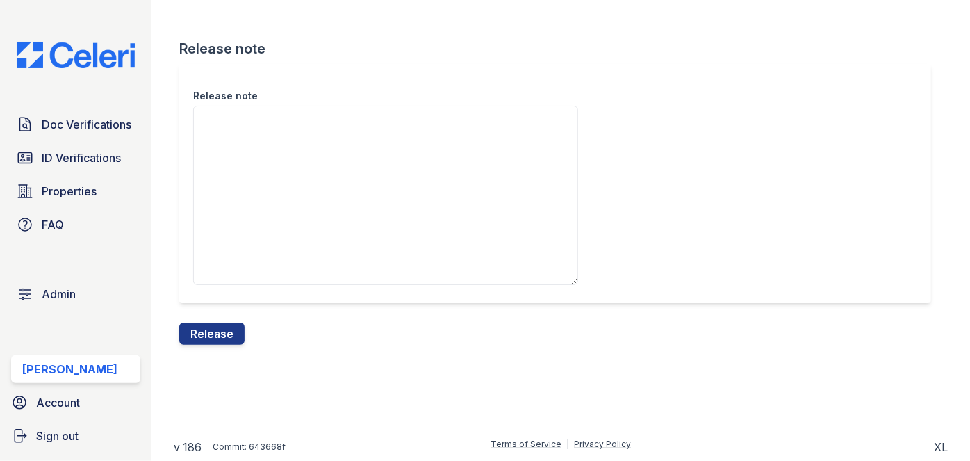
click at [226, 328] on button "Release" at bounding box center [211, 333] width 65 height 22
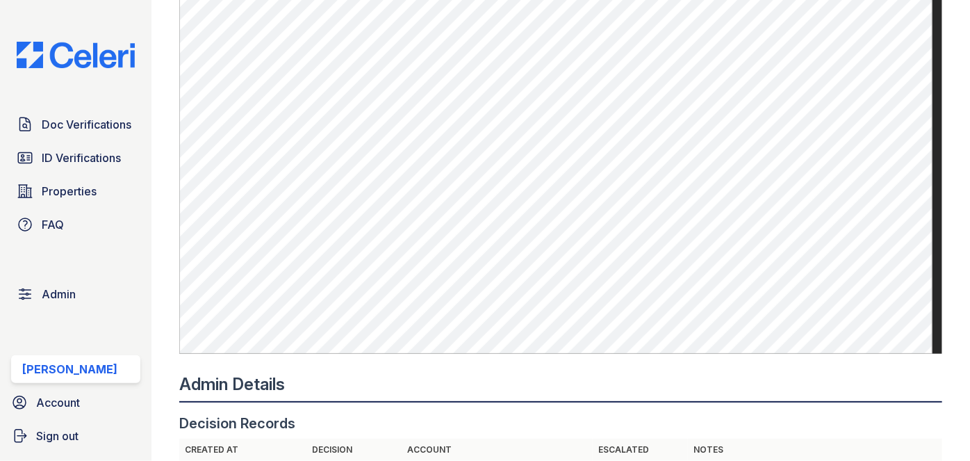
scroll to position [1010, 0]
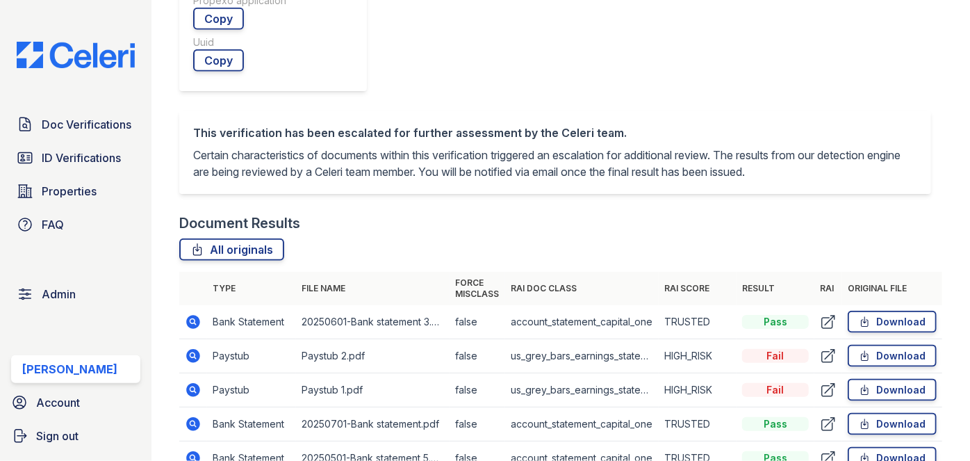
scroll to position [757, 0]
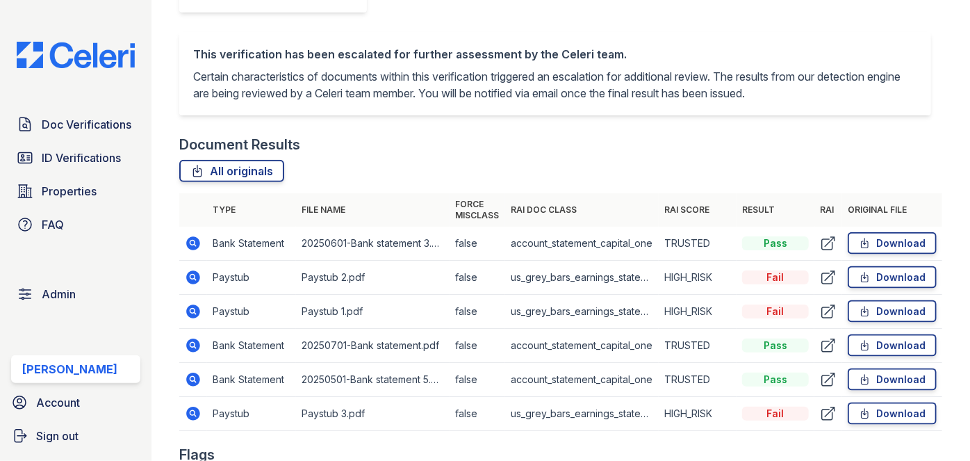
drag, startPoint x: 196, startPoint y: 304, endPoint x: 295, endPoint y: 119, distance: 208.9
click at [295, 119] on div "This verification has been escalated for further assessment by the Celeri team.…" at bounding box center [560, 83] width 763 height 103
drag, startPoint x: 196, startPoint y: 343, endPoint x: 170, endPoint y: 321, distance: 34.5
click at [170, 321] on main "Document Verification 184522 All document verifications This verification is he…" at bounding box center [560, 230] width 818 height 461
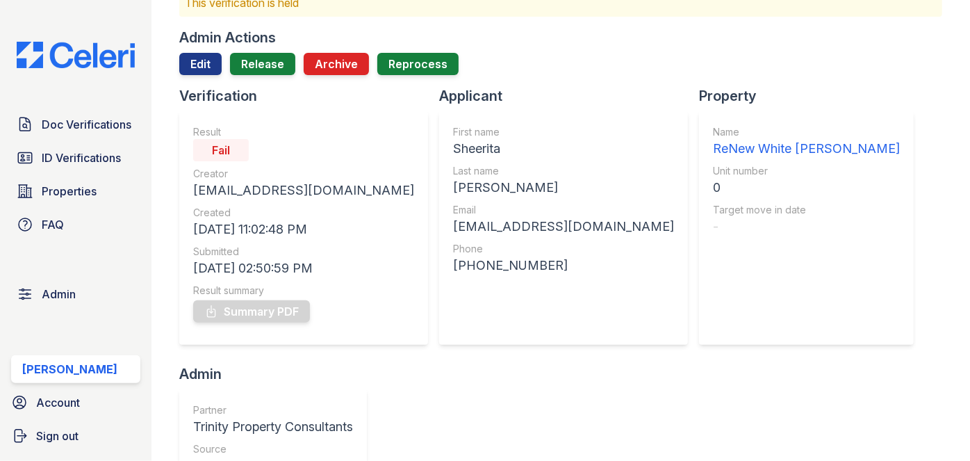
scroll to position [63, 0]
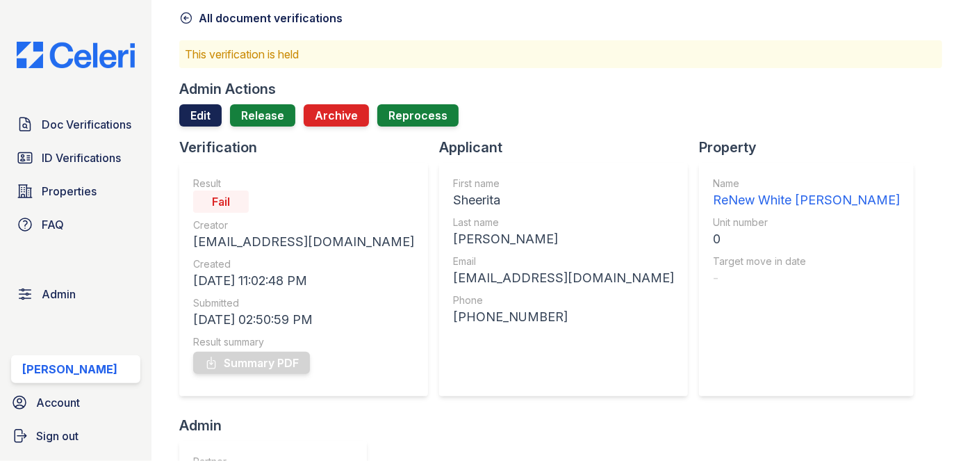
click at [200, 110] on link "Edit" at bounding box center [200, 115] width 42 height 22
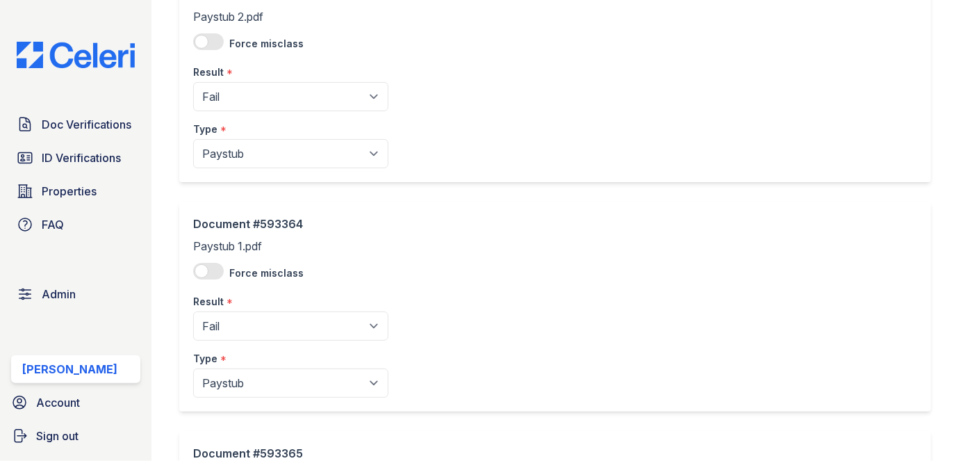
scroll to position [379, 0]
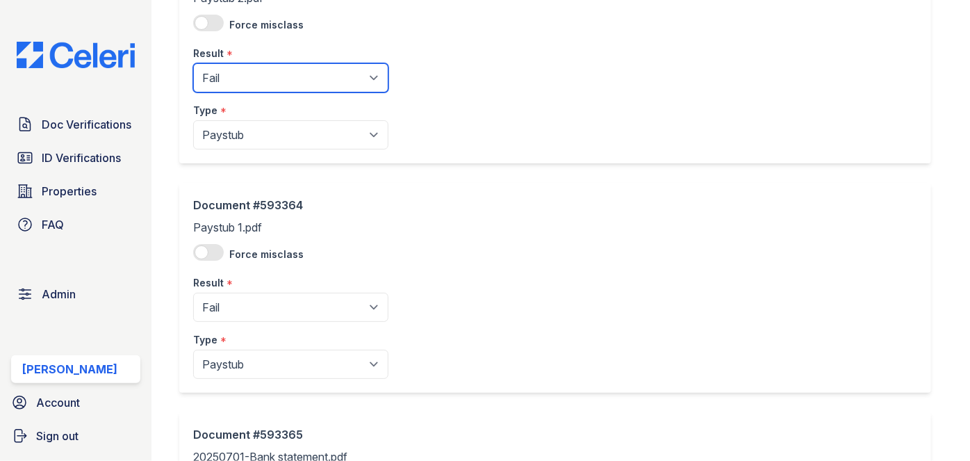
click at [246, 78] on select "Pending Sent Started Processing Pass Fail Caution Error N/A" at bounding box center [290, 77] width 195 height 29
select select "pass"
click at [193, 63] on select "Pending Sent Started Processing Pass Fail Caution Error N/A" at bounding box center [290, 77] width 195 height 29
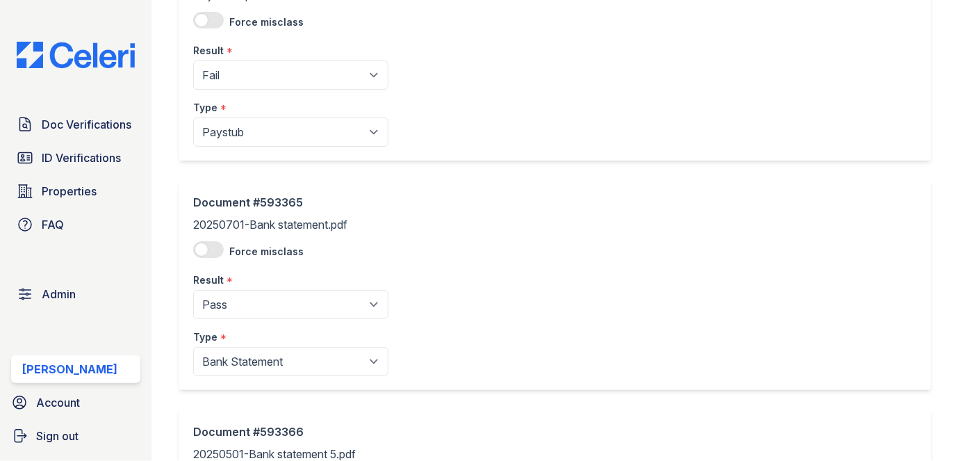
scroll to position [631, 0]
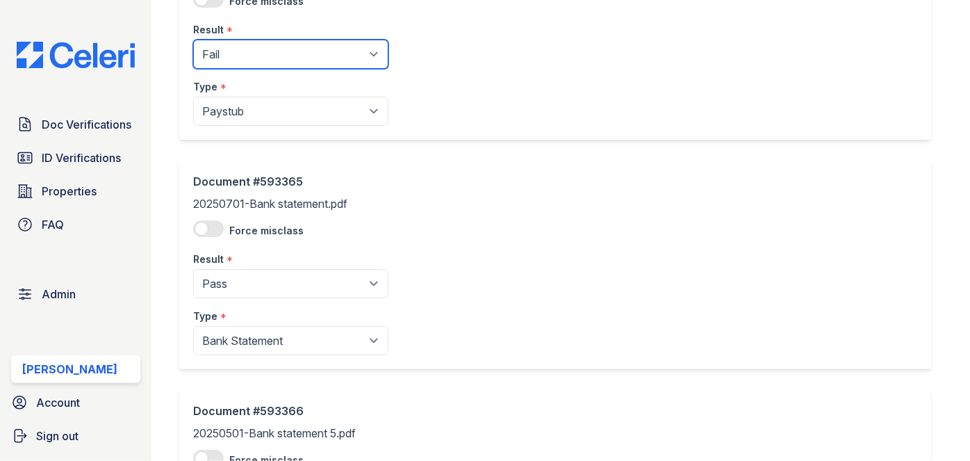
click at [242, 47] on select "Pending Sent Started Processing Pass Fail Caution Error N/A" at bounding box center [290, 54] width 195 height 29
select select "pass"
click at [193, 40] on select "Pending Sent Started Processing Pass Fail Caution Error N/A" at bounding box center [290, 54] width 195 height 29
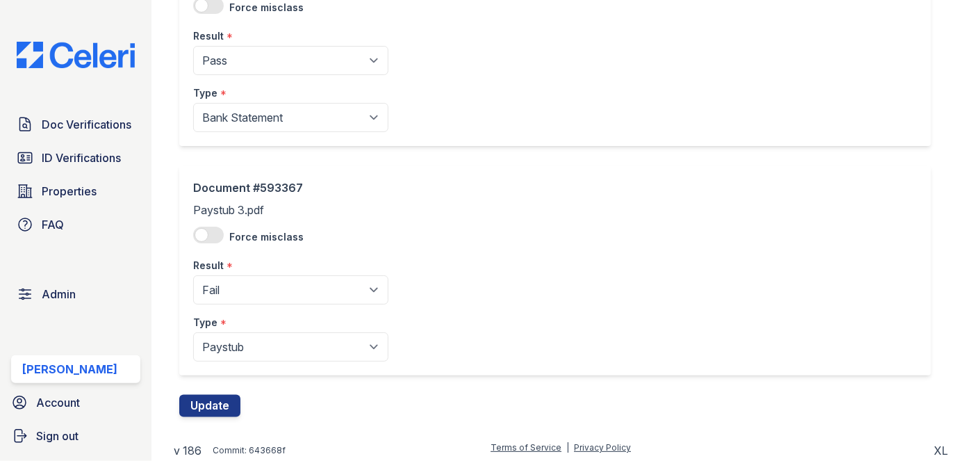
scroll to position [1084, 0]
click at [241, 279] on select "Pending Sent Started Processing Pass Fail Caution Error N/A" at bounding box center [290, 288] width 195 height 29
select select "pass"
click at [193, 274] on select "Pending Sent Started Processing Pass Fail Caution Error N/A" at bounding box center [290, 288] width 195 height 29
click at [220, 403] on button "Update" at bounding box center [209, 405] width 61 height 22
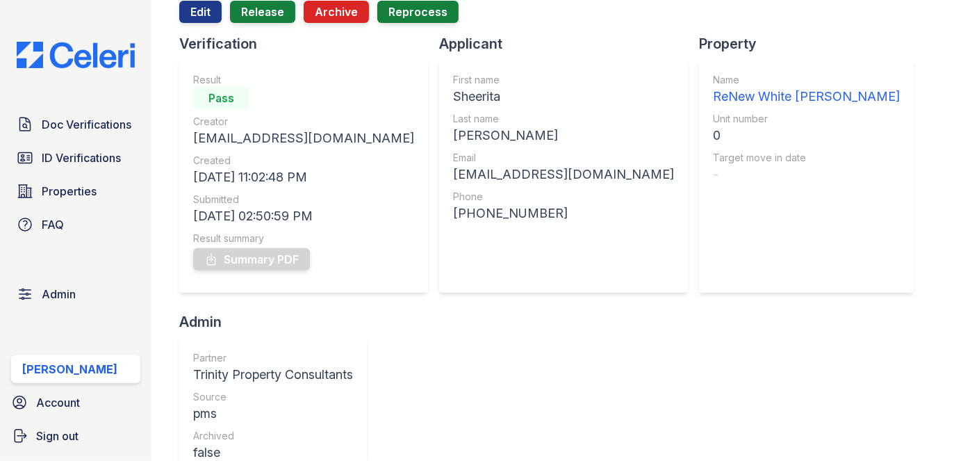
scroll to position [63, 0]
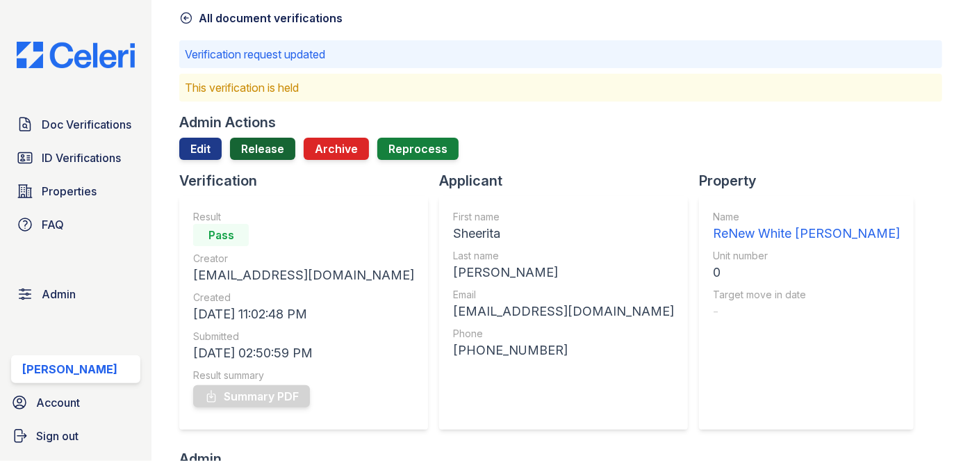
click at [261, 138] on link "Release" at bounding box center [262, 149] width 65 height 22
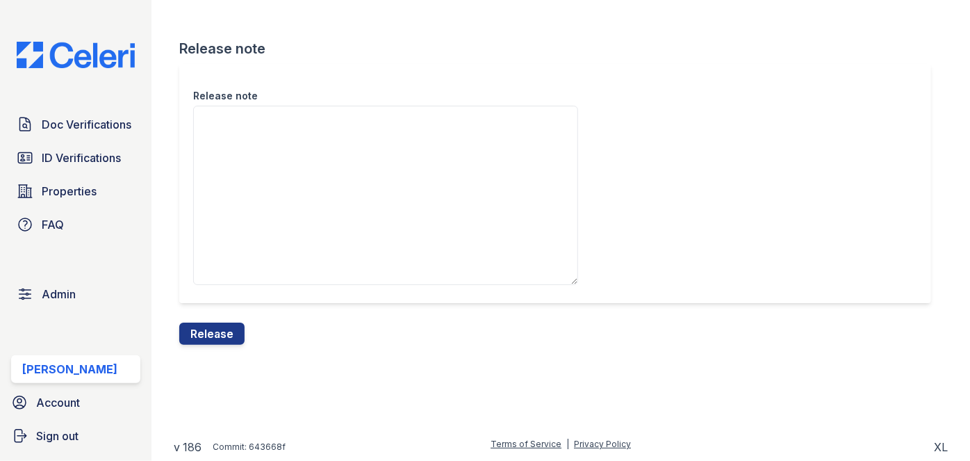
click at [233, 320] on div "Release note" at bounding box center [560, 193] width 763 height 258
click at [233, 330] on button "Release" at bounding box center [211, 333] width 65 height 22
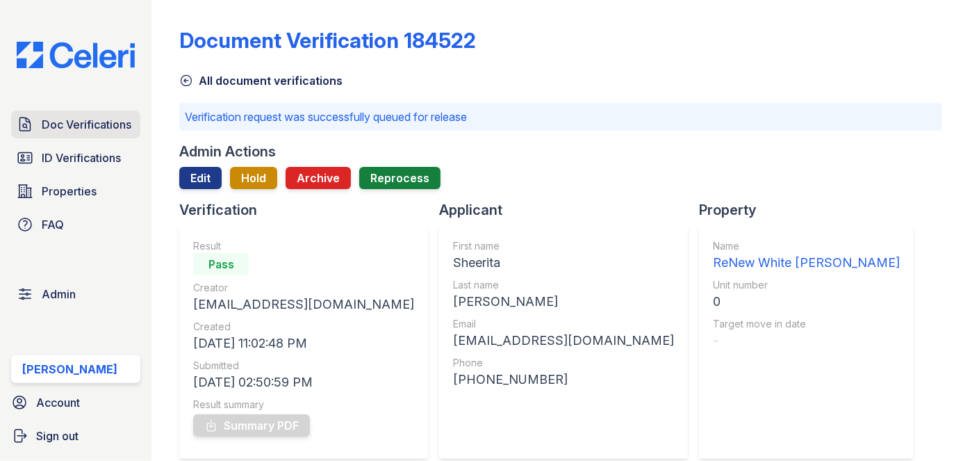
click at [124, 119] on span "Doc Verifications" at bounding box center [87, 124] width 90 height 17
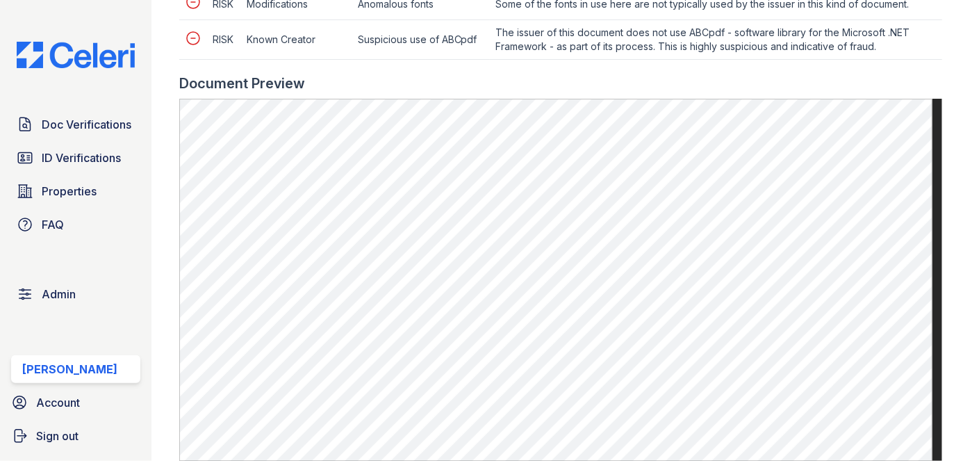
scroll to position [884, 0]
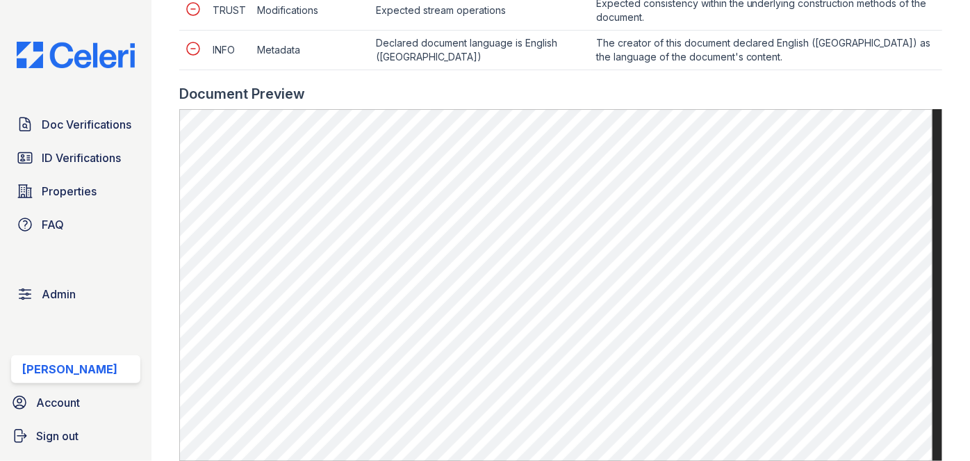
scroll to position [884, 0]
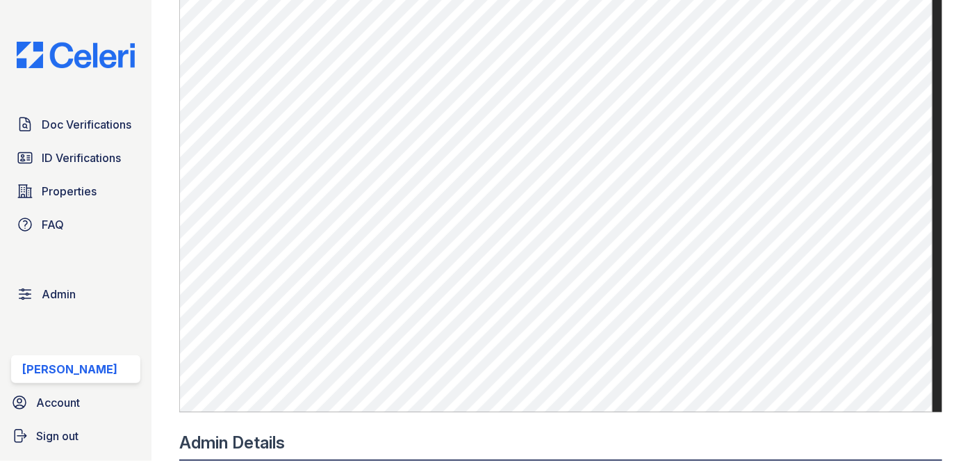
scroll to position [947, 0]
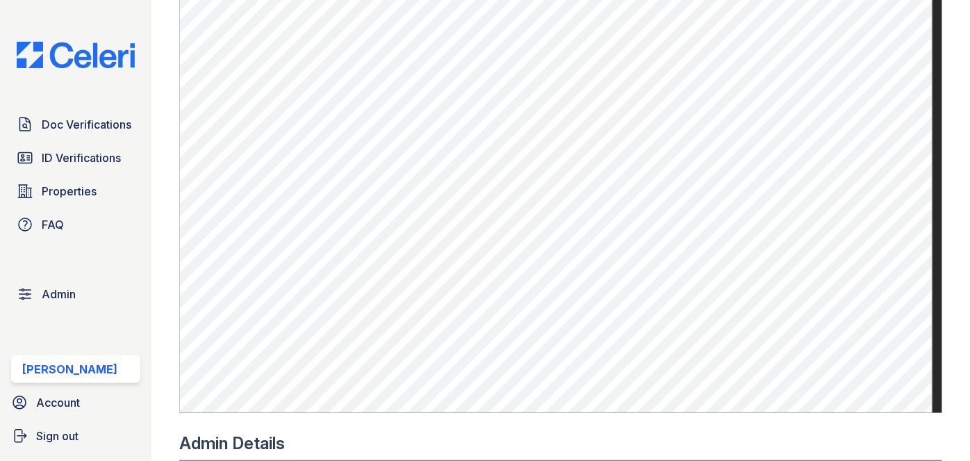
scroll to position [1010, 0]
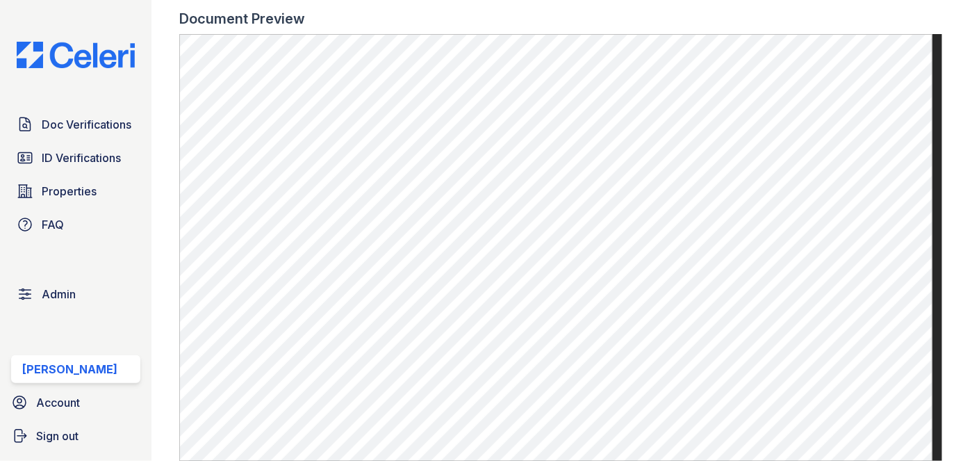
scroll to position [884, 0]
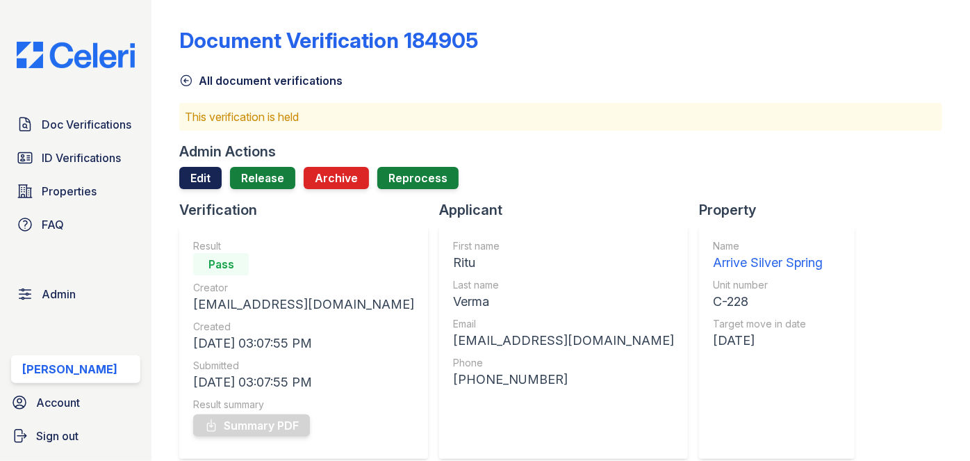
click at [200, 183] on link "Edit" at bounding box center [200, 178] width 42 height 22
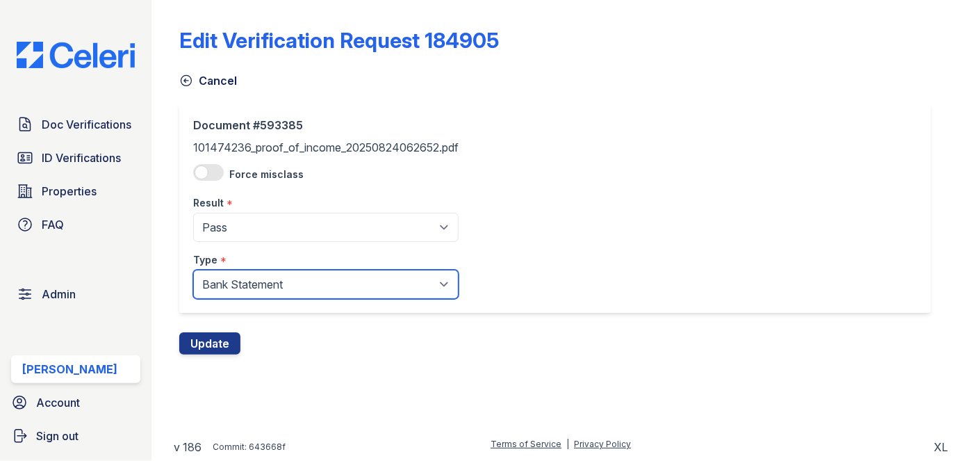
click at [238, 294] on select "Paystub Bank Statement Offer Letter Tax Documents Benefit Award Letter Investme…" at bounding box center [325, 284] width 265 height 29
select select "offer_letter"
click at [193, 270] on select "Paystub Bank Statement Offer Letter Tax Documents Benefit Award Letter Investme…" at bounding box center [325, 284] width 265 height 29
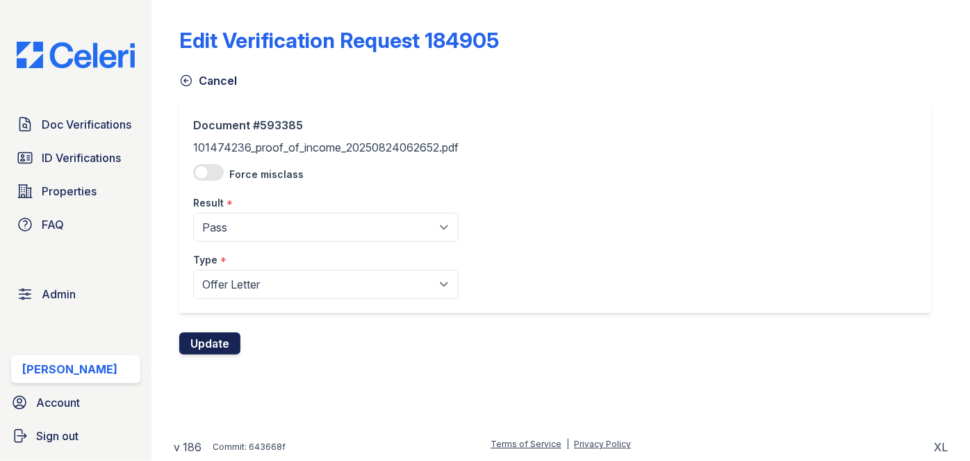
click at [226, 342] on button "Update" at bounding box center [209, 343] width 61 height 22
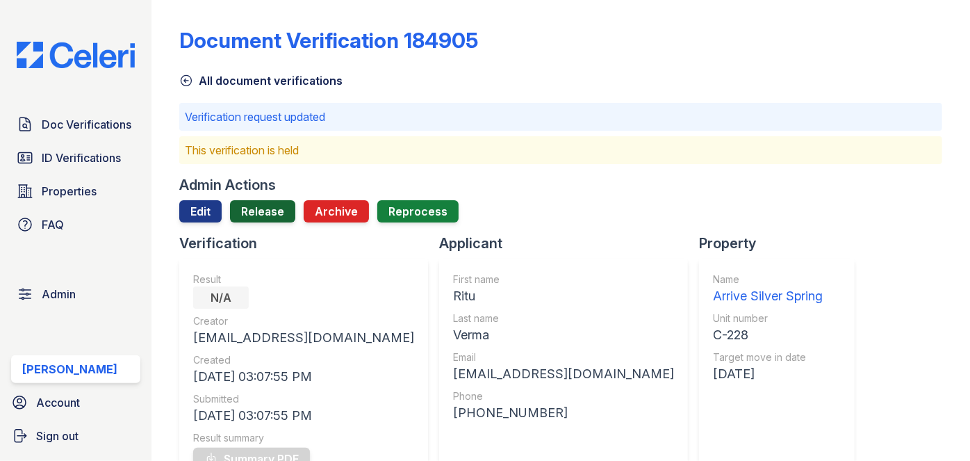
click at [255, 212] on link "Release" at bounding box center [262, 211] width 65 height 22
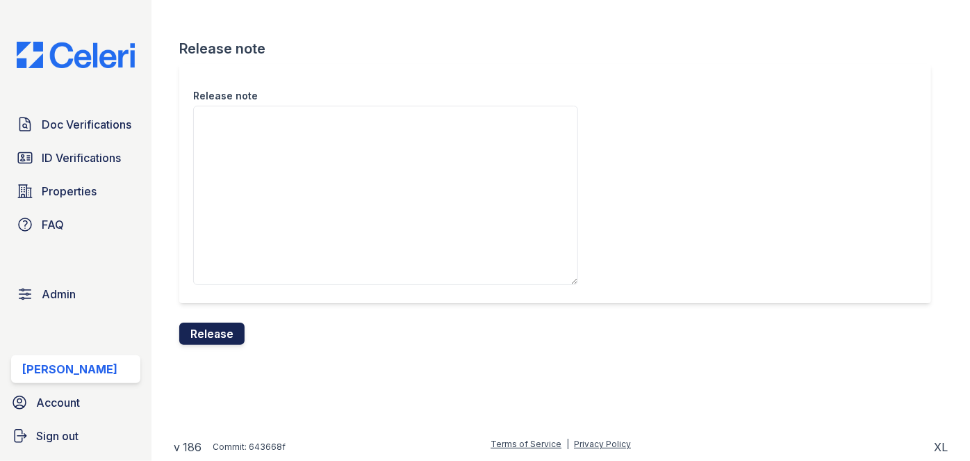
click at [227, 334] on button "Release" at bounding box center [211, 333] width 65 height 22
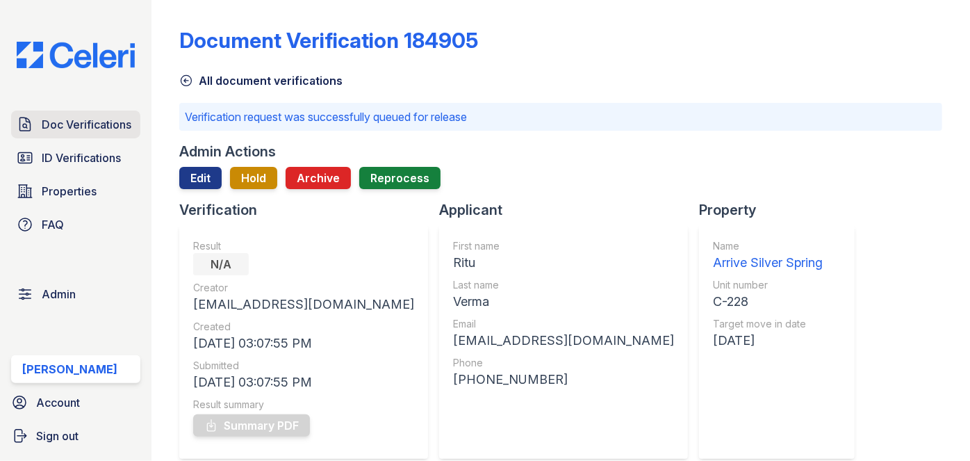
click at [42, 119] on span "Doc Verifications" at bounding box center [87, 124] width 90 height 17
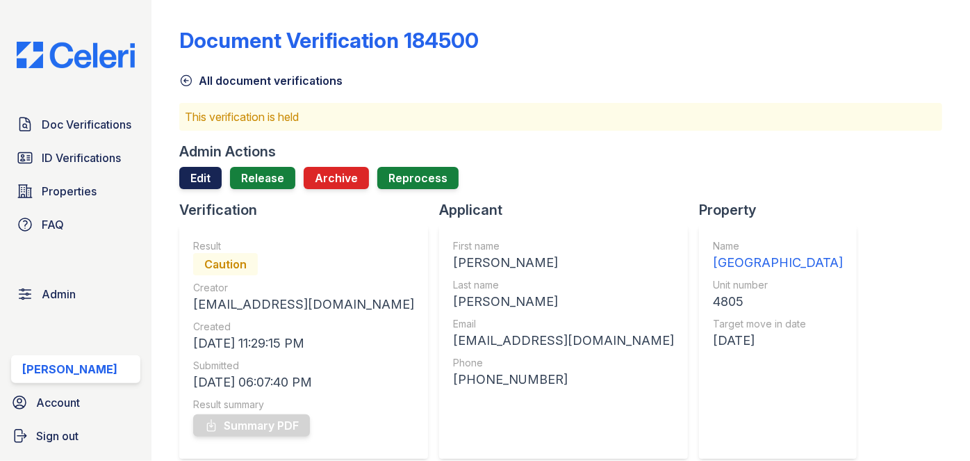
click at [199, 167] on link "Edit" at bounding box center [200, 178] width 42 height 22
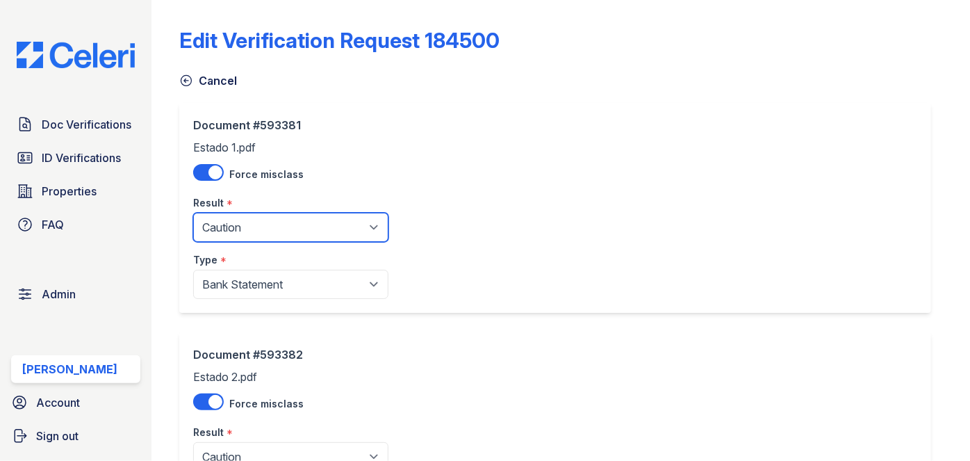
click at [245, 233] on select "Pending Sent Started Processing Pass Fail Caution Error N/A" at bounding box center [290, 227] width 195 height 29
click at [193, 213] on select "Pending Sent Started Processing Pass Fail Caution Error N/A" at bounding box center [290, 227] width 195 height 29
click at [236, 217] on select "Pending Sent Started Processing Pass Fail Caution Error N/A" at bounding box center [290, 227] width 195 height 29
select select "pass"
click at [193, 213] on select "Pending Sent Started Processing Pass Fail Caution Error N/A" at bounding box center [290, 227] width 195 height 29
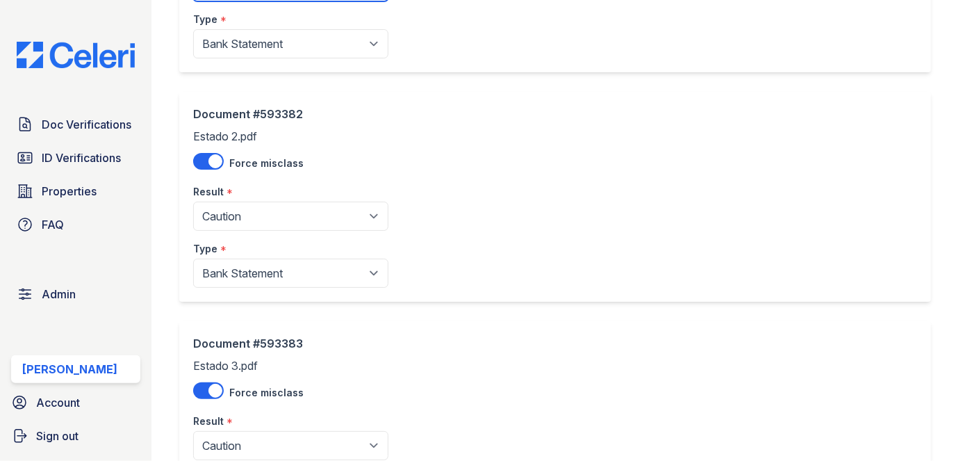
scroll to position [252, 0]
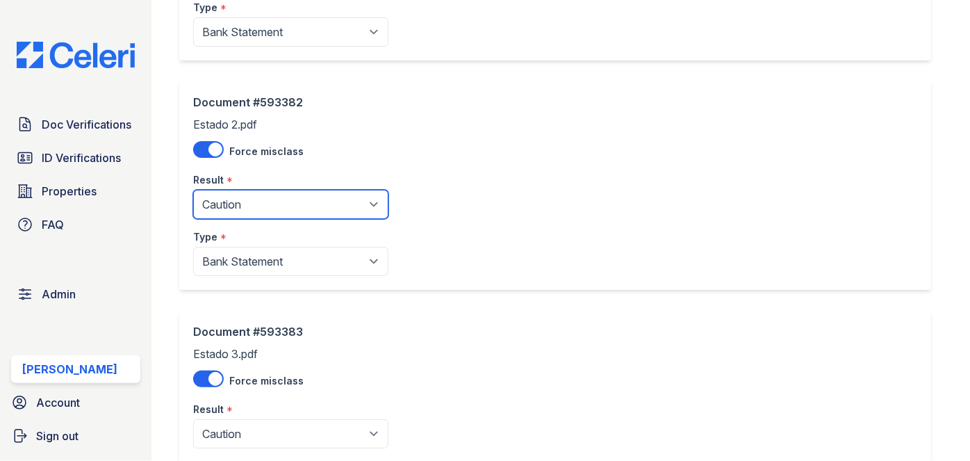
click at [247, 198] on select "Pending Sent Started Processing Pass Fail Caution Error N/A" at bounding box center [290, 204] width 195 height 29
select select "pass"
click at [193, 190] on select "Pending Sent Started Processing Pass Fail Caution Error N/A" at bounding box center [290, 204] width 195 height 29
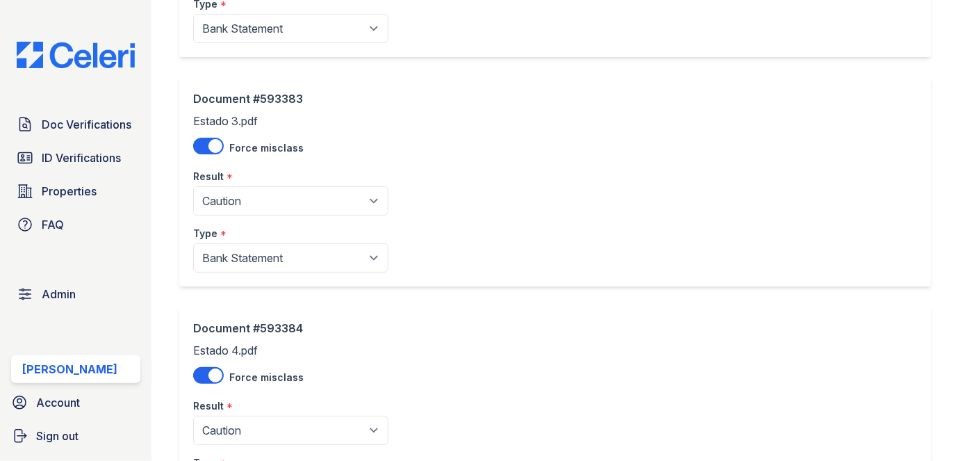
scroll to position [568, 0]
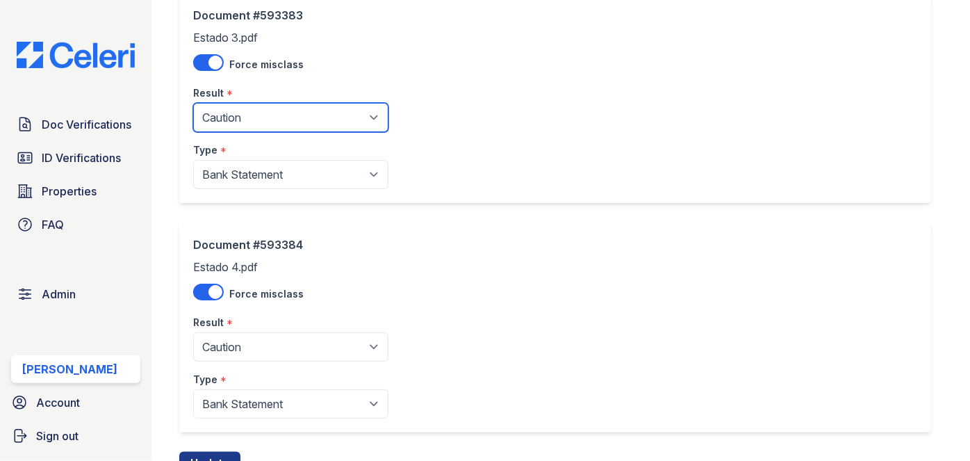
click at [250, 119] on select "Pending Sent Started Processing Pass Fail Caution Error N/A" at bounding box center [290, 117] width 195 height 29
select select "pass"
click at [193, 103] on select "Pending Sent Started Processing Pass Fail Caution Error N/A" at bounding box center [290, 117] width 195 height 29
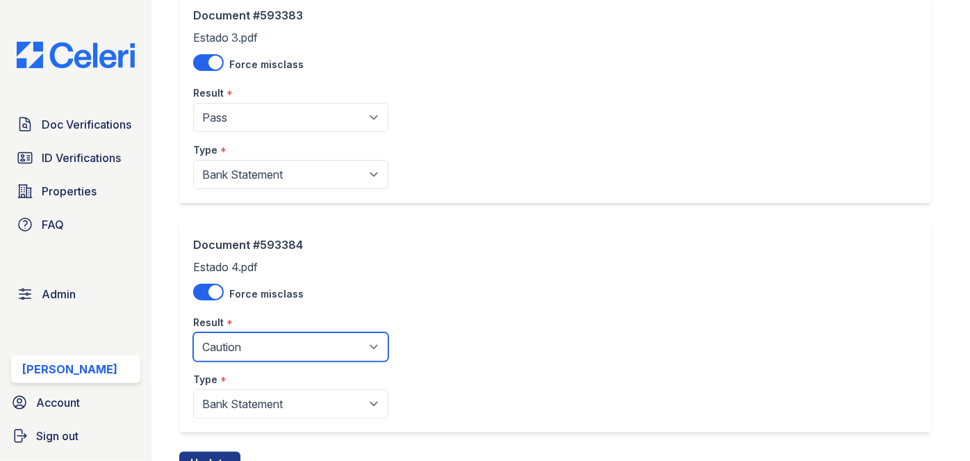
drag, startPoint x: 228, startPoint y: 345, endPoint x: 228, endPoint y: 333, distance: 11.8
click at [228, 345] on select "Pending Sent Started Processing Pass Fail Caution Error N/A" at bounding box center [290, 346] width 195 height 29
select select "pass"
click at [193, 332] on select "Pending Sent Started Processing Pass Fail Caution Error N/A" at bounding box center [290, 346] width 195 height 29
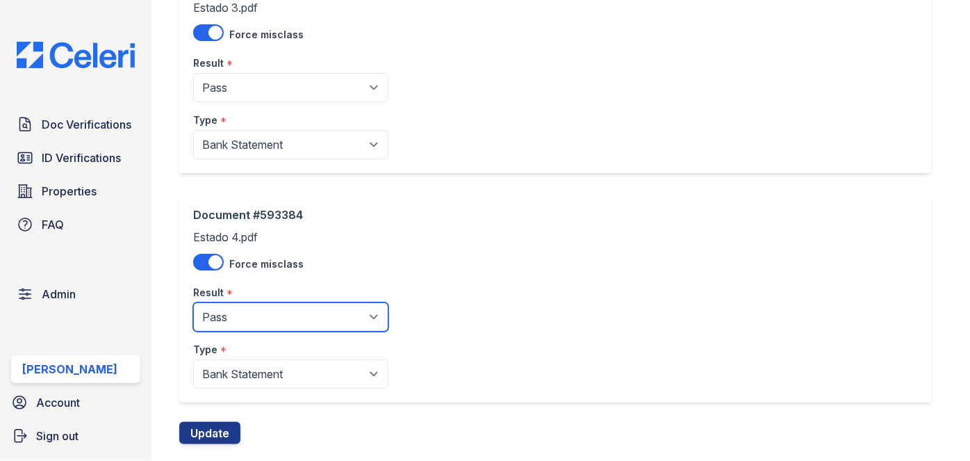
scroll to position [627, 0]
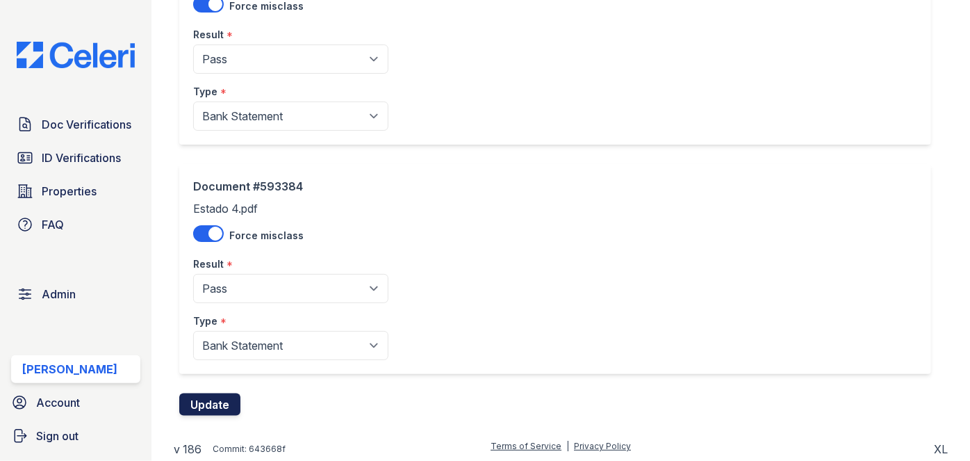
click at [215, 397] on button "Update" at bounding box center [209, 404] width 61 height 22
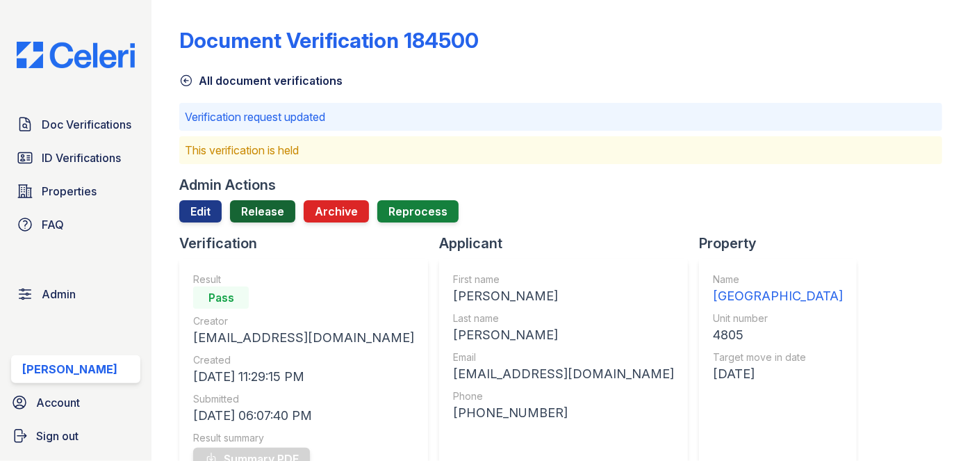
drag, startPoint x: 269, startPoint y: 210, endPoint x: 268, endPoint y: 217, distance: 7.0
click at [269, 210] on link "Release" at bounding box center [262, 211] width 65 height 22
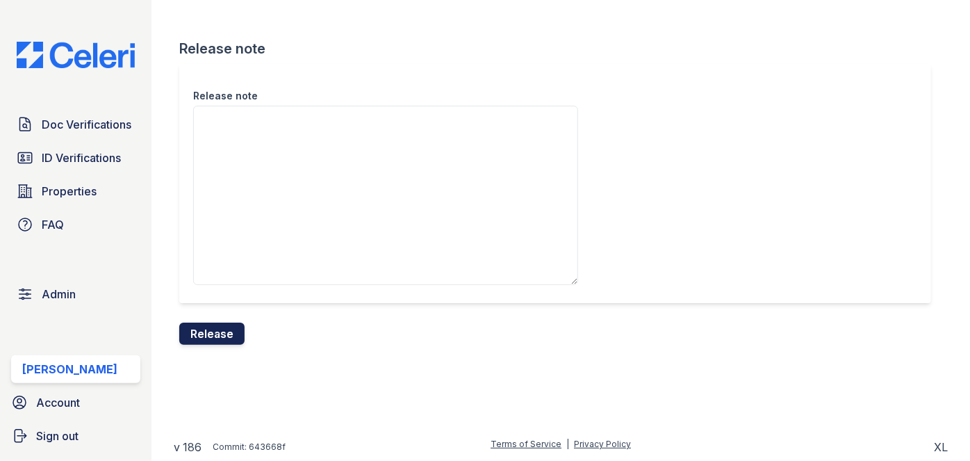
click at [218, 341] on button "Release" at bounding box center [211, 333] width 65 height 22
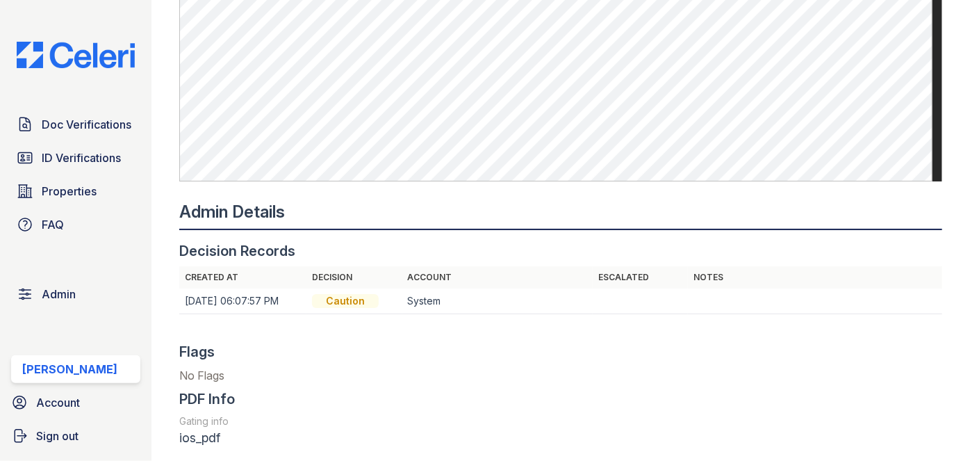
scroll to position [1136, 0]
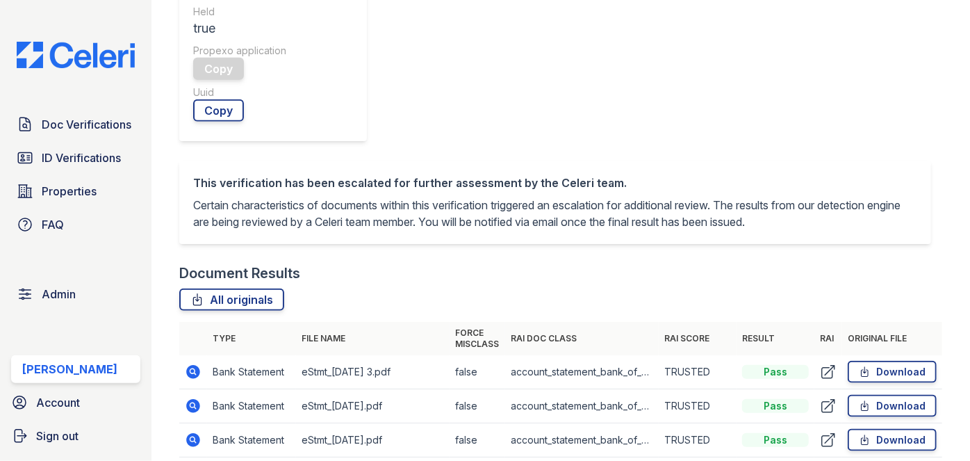
scroll to position [631, 0]
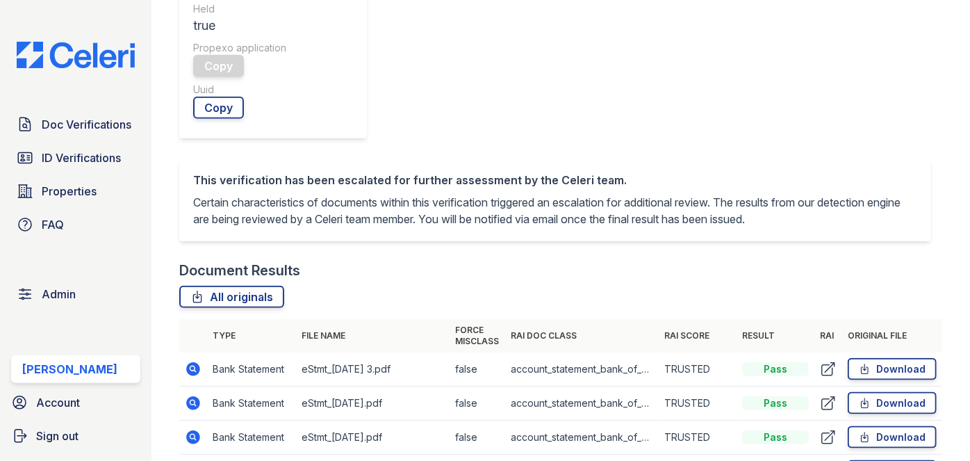
click at [198, 430] on icon at bounding box center [194, 437] width 14 height 14
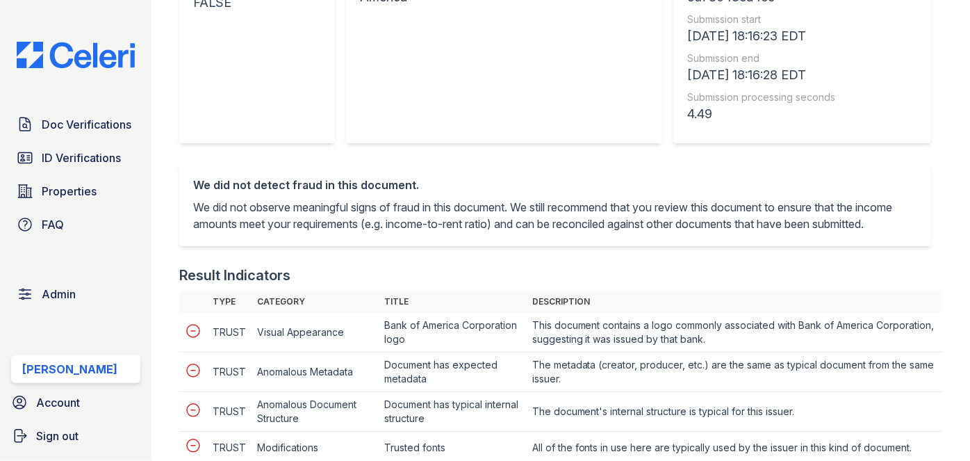
scroll to position [442, 0]
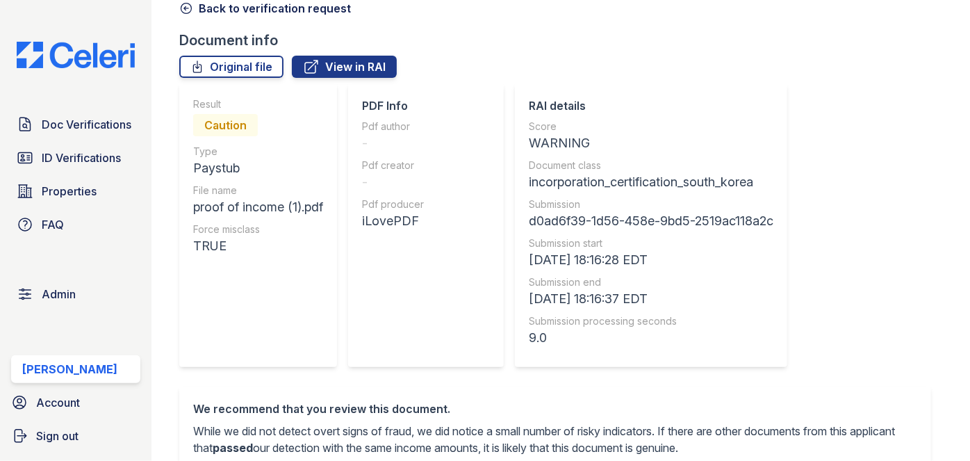
scroll to position [63, 0]
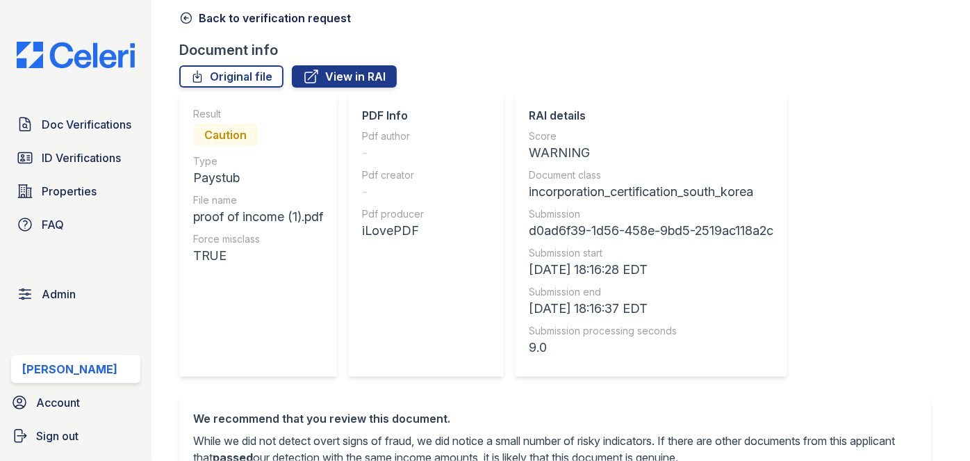
click at [183, 13] on icon at bounding box center [186, 18] width 14 height 14
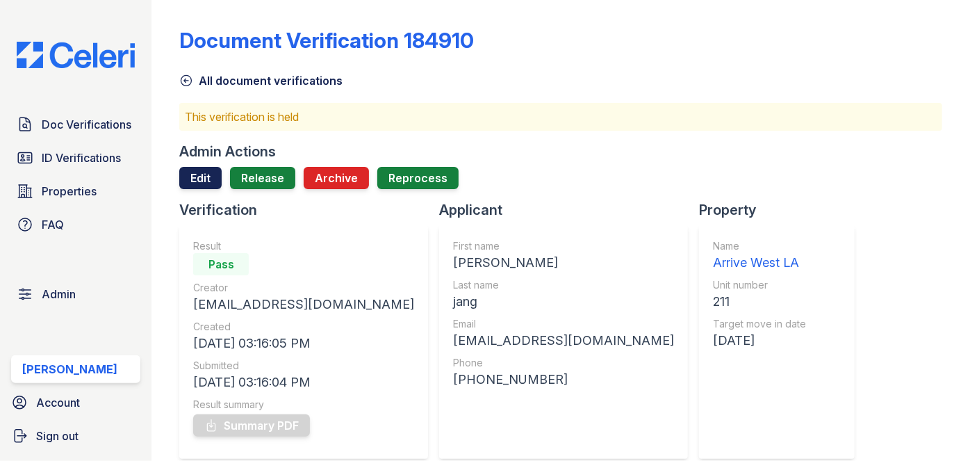
click at [190, 170] on link "Edit" at bounding box center [200, 178] width 42 height 22
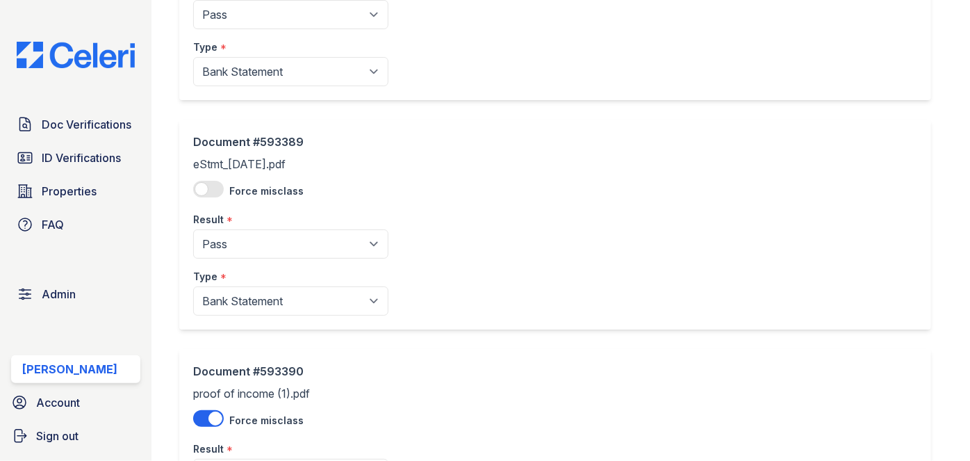
scroll to position [627, 0]
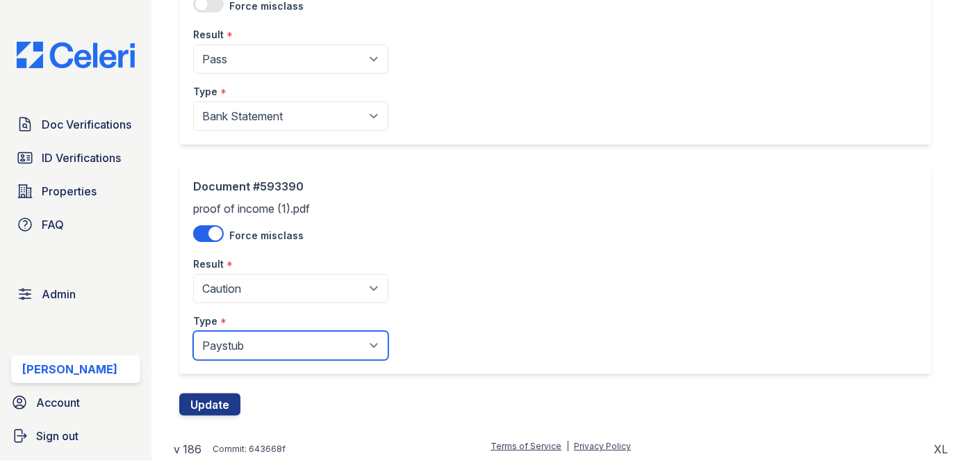
click at [240, 333] on select "Paystub Bank Statement Offer Letter Tax Documents Benefit Award Letter Investme…" at bounding box center [290, 345] width 195 height 29
select select "tax_documents"
click at [193, 331] on select "Paystub Bank Statement Offer Letter Tax Documents Benefit Award Letter Investme…" at bounding box center [290, 345] width 195 height 29
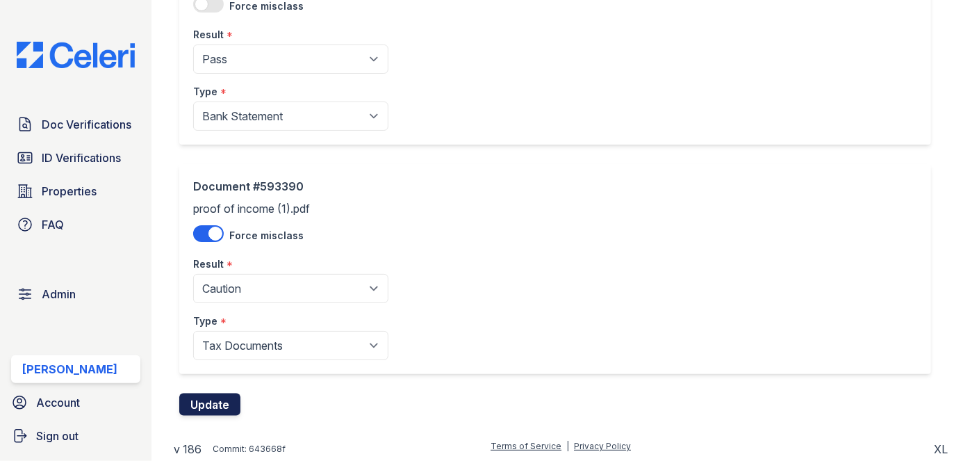
click at [222, 403] on button "Update" at bounding box center [209, 404] width 61 height 22
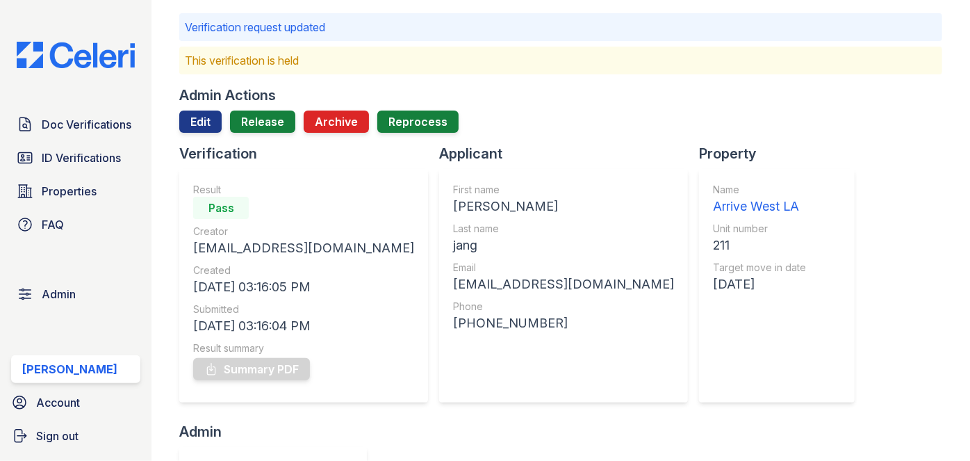
scroll to position [63, 0]
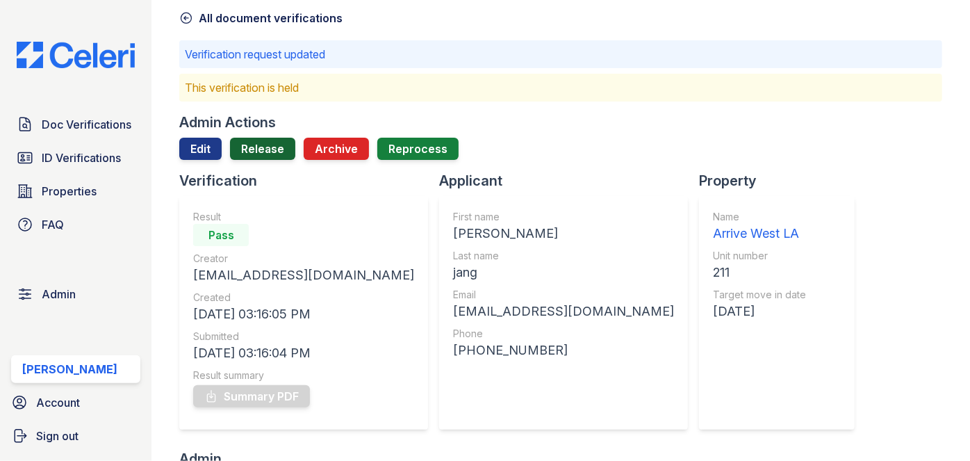
click at [261, 142] on link "Release" at bounding box center [262, 149] width 65 height 22
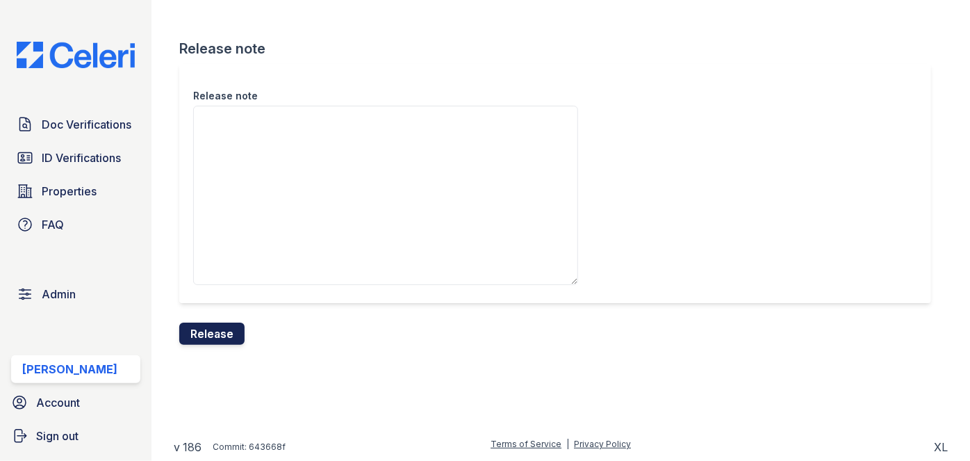
click at [232, 329] on button "Release" at bounding box center [211, 333] width 65 height 22
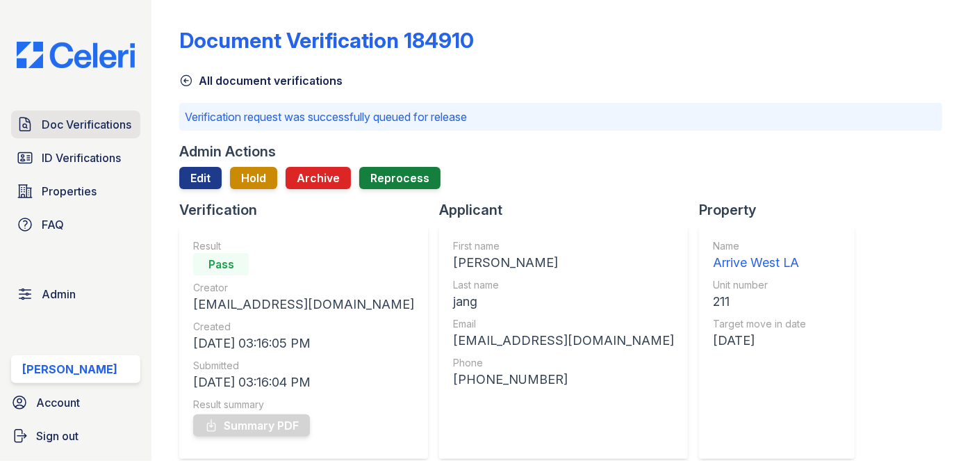
click at [117, 119] on span "Doc Verifications" at bounding box center [87, 124] width 90 height 17
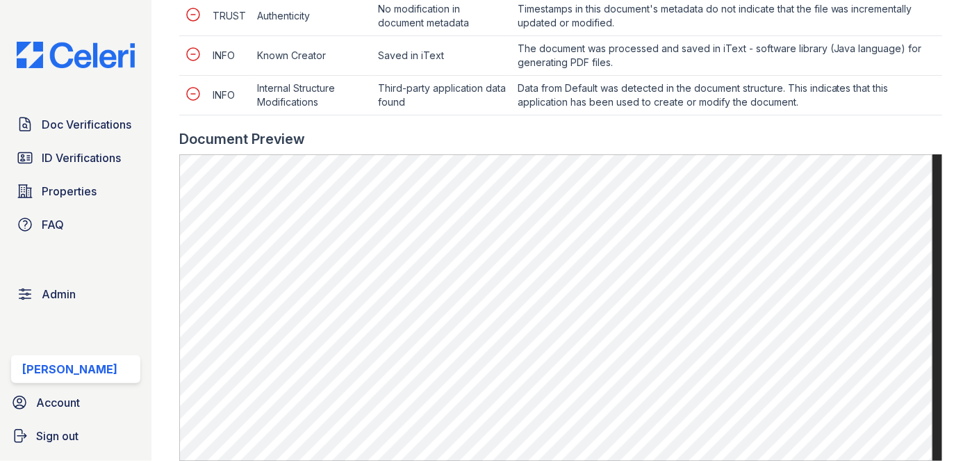
scroll to position [757, 0]
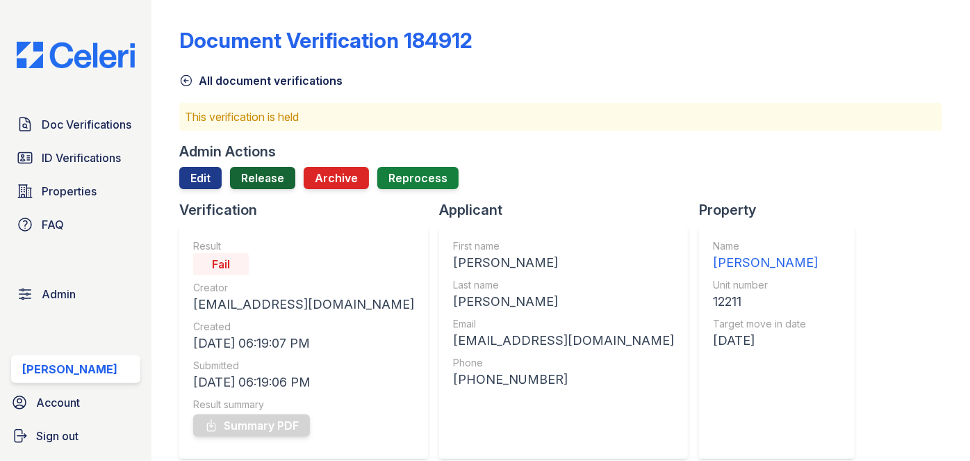
click at [261, 182] on link "Release" at bounding box center [262, 178] width 65 height 22
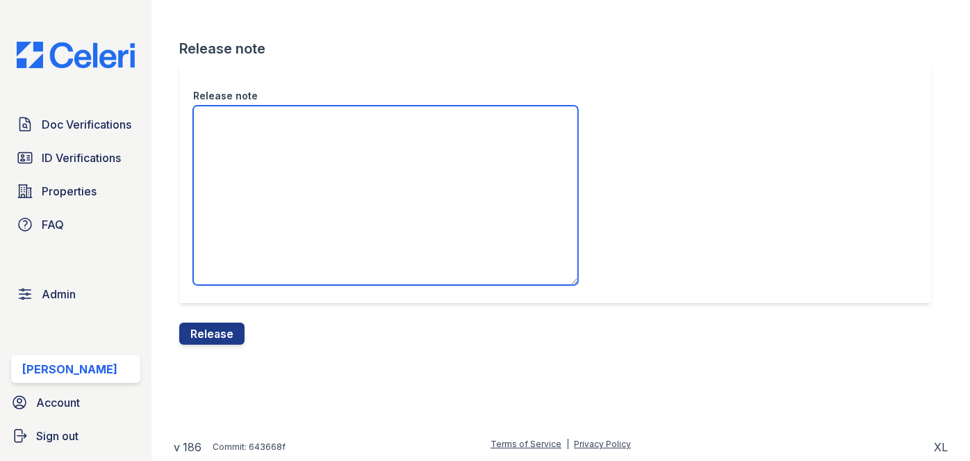
click at [256, 146] on textarea "Release note" at bounding box center [385, 195] width 385 height 179
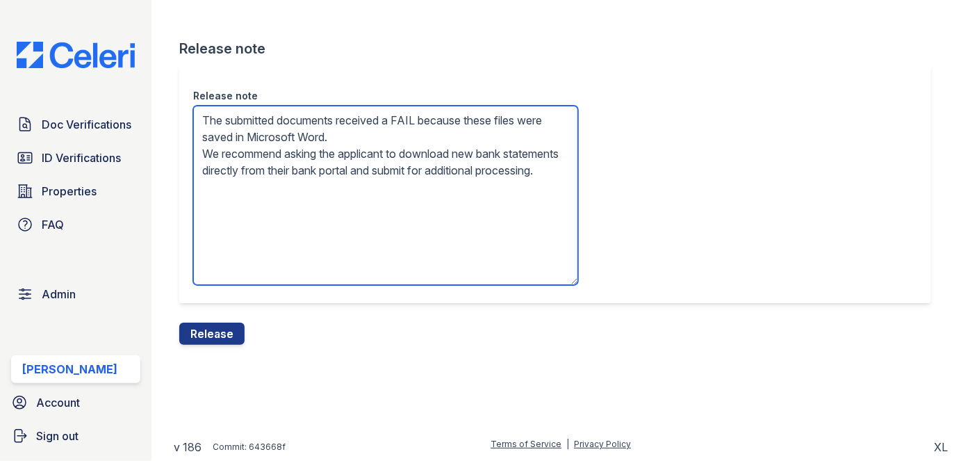
click at [321, 158] on textarea "The submitted documents received a FAIL because these files were saved in Micro…" at bounding box center [385, 195] width 385 height 179
click at [346, 125] on textarea "The submitted documents received a FAIL because these files were saved in Micro…" at bounding box center [385, 195] width 385 height 179
drag, startPoint x: 304, startPoint y: 135, endPoint x: 379, endPoint y: 135, distance: 75.0
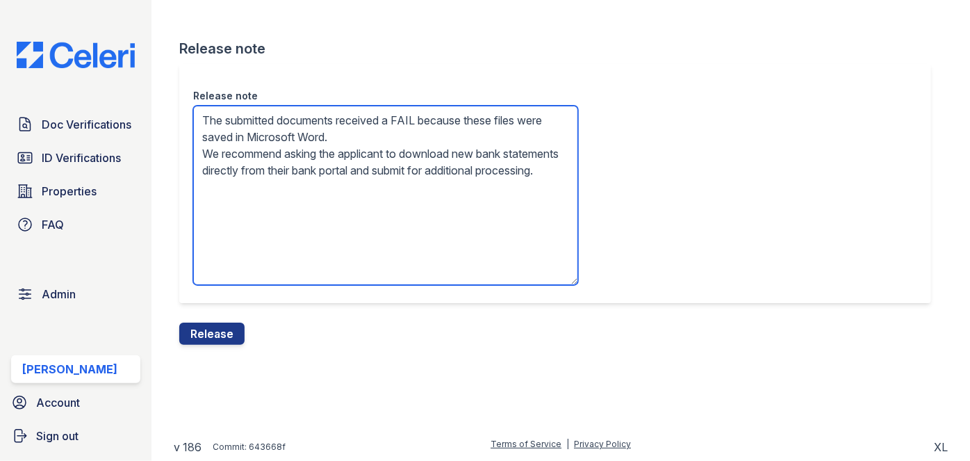
click at [379, 135] on textarea "The submitted documents received a FAIL because these files were saved in Micro…" at bounding box center [385, 195] width 385 height 179
drag, startPoint x: 301, startPoint y: 135, endPoint x: 356, endPoint y: 138, distance: 54.9
click at [356, 138] on textarea "The submitted documents received a FAIL because these files were saved in Photo…" at bounding box center [385, 195] width 385 height 179
paste textarea "Adobe"
click at [302, 135] on textarea "The submitted documents received a FAIL because these files were saved in Adobe…" at bounding box center [385, 195] width 385 height 179
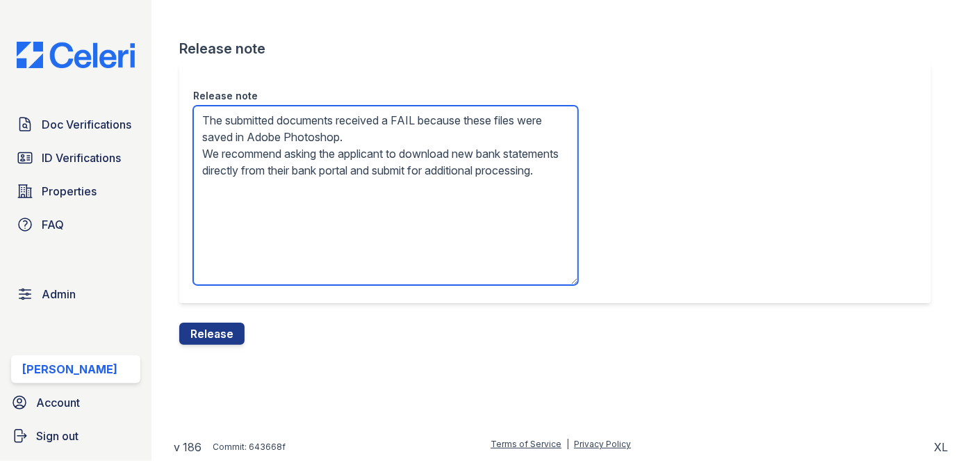
click at [427, 136] on textarea "The submitted documents received a FAIL because these files were saved in Adobe…" at bounding box center [385, 195] width 385 height 179
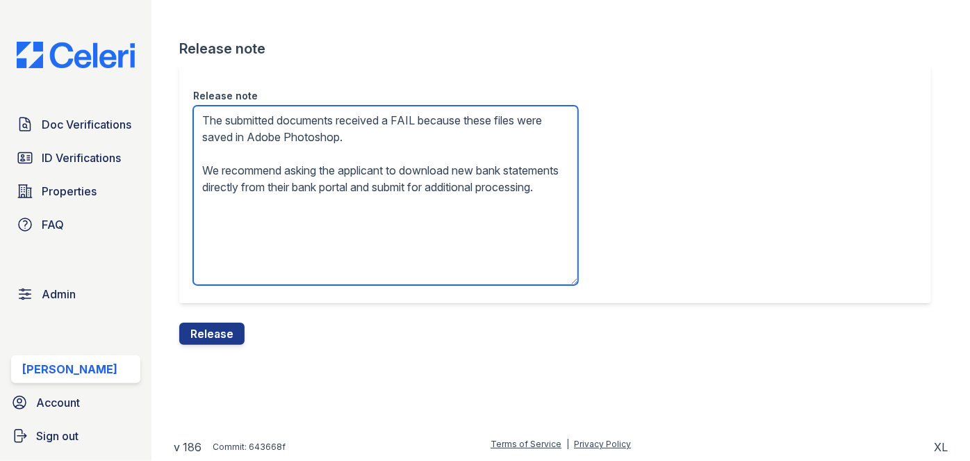
click at [274, 195] on textarea "The submitted documents received a FAIL because these files were saved in Adobe…" at bounding box center [385, 195] width 385 height 179
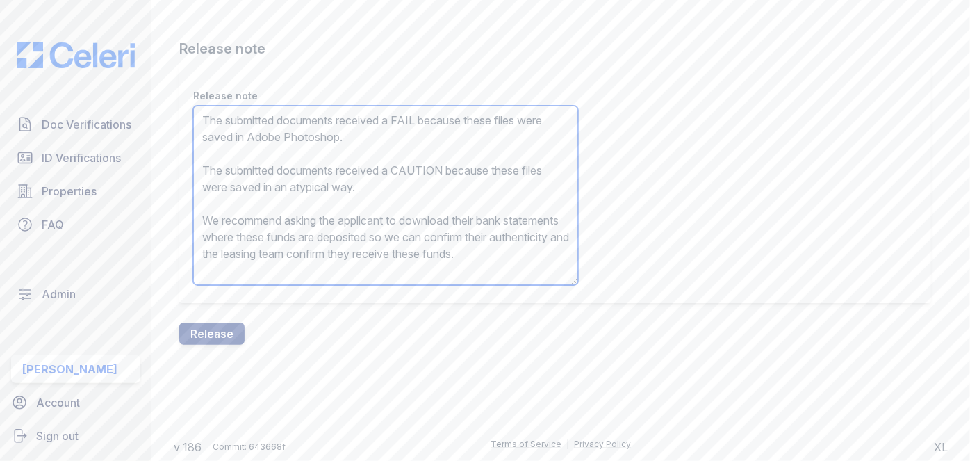
click at [275, 194] on textarea "The submitted documents received a FAIL because these files were saved in Adobe…" at bounding box center [385, 195] width 385 height 179
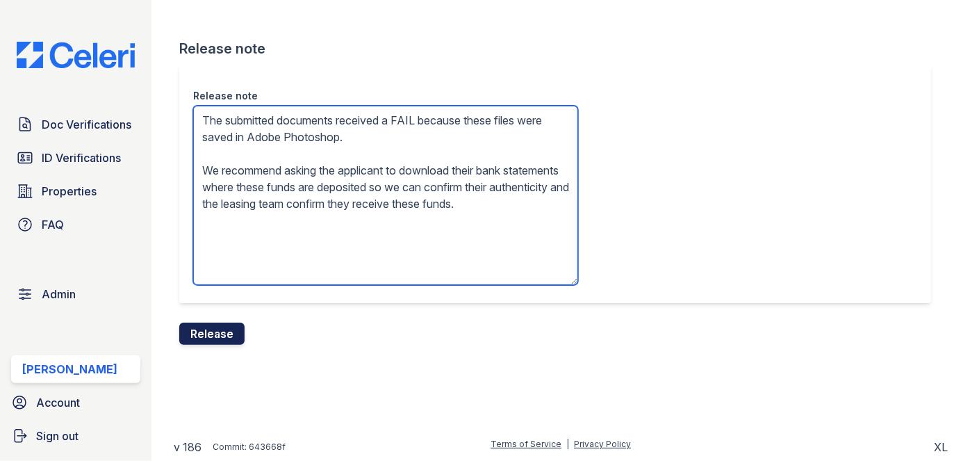
type textarea "The submitted documents received a FAIL because these files were saved in Adobe…"
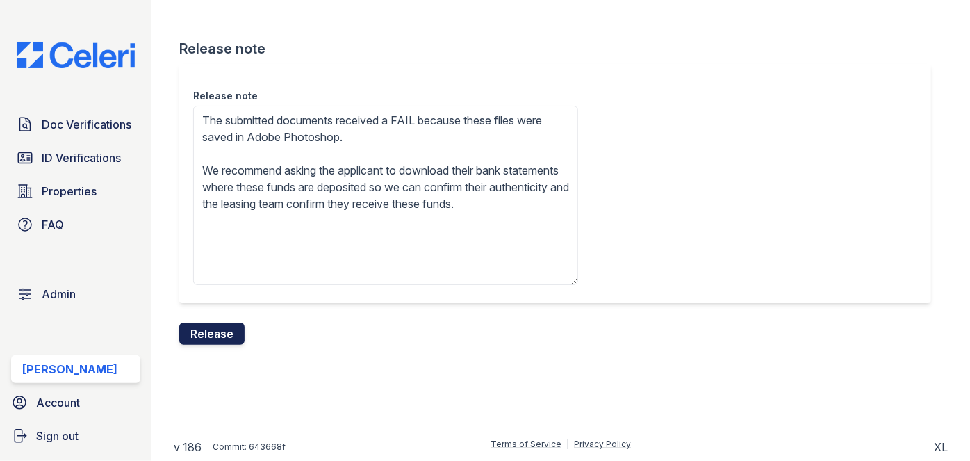
click at [218, 334] on button "Release" at bounding box center [211, 333] width 65 height 22
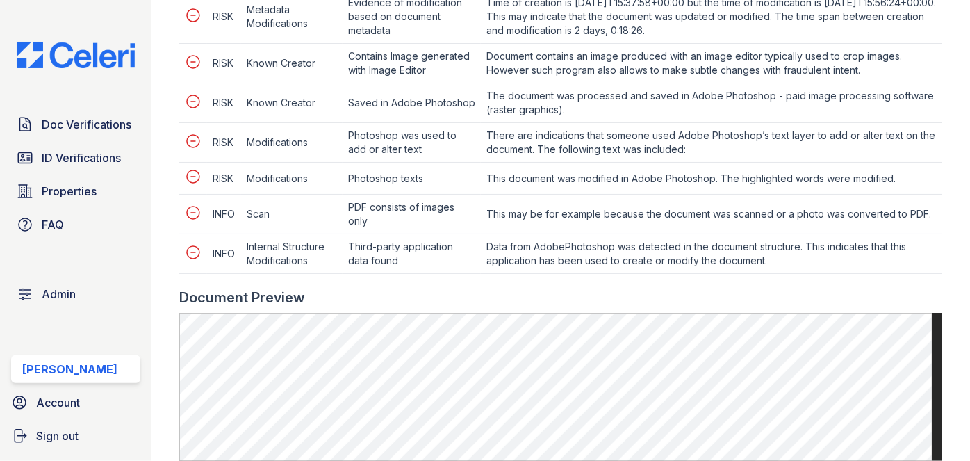
scroll to position [631, 0]
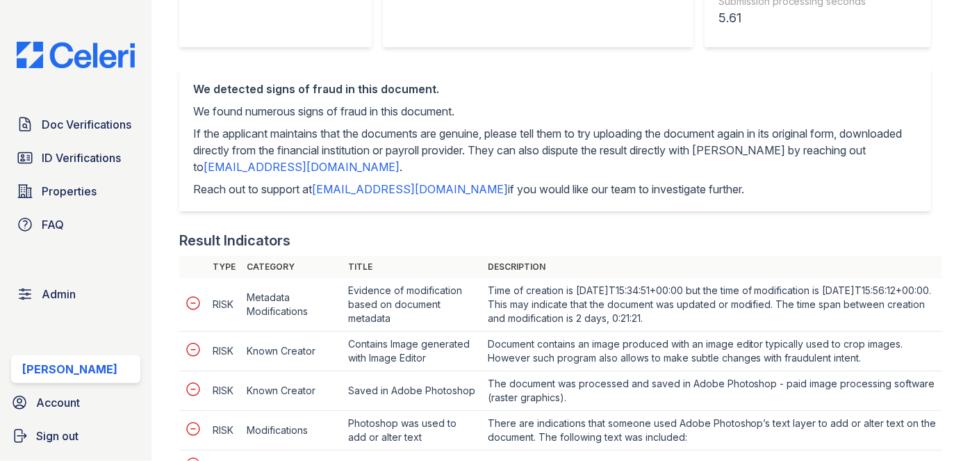
scroll to position [505, 0]
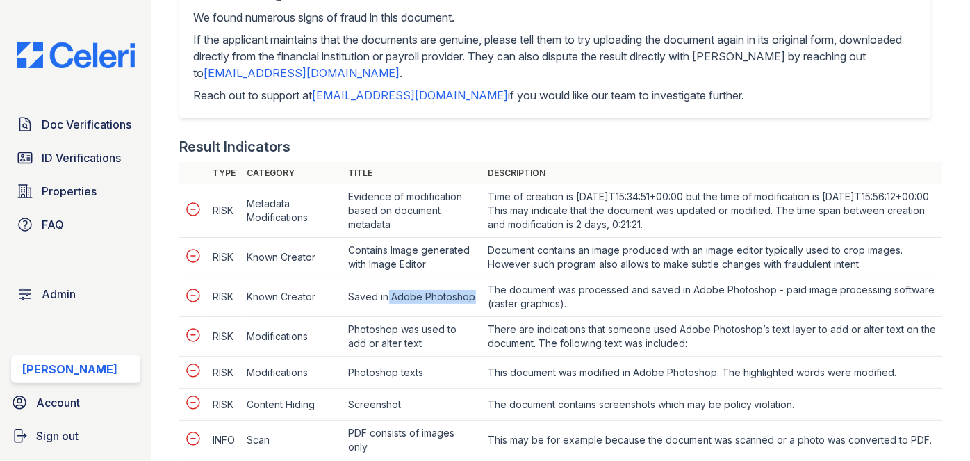
drag, startPoint x: 389, startPoint y: 297, endPoint x: 478, endPoint y: 297, distance: 88.9
click at [478, 297] on td "Saved in Adobe Photoshop" at bounding box center [412, 297] width 139 height 40
copy td "Adobe Photoshop"
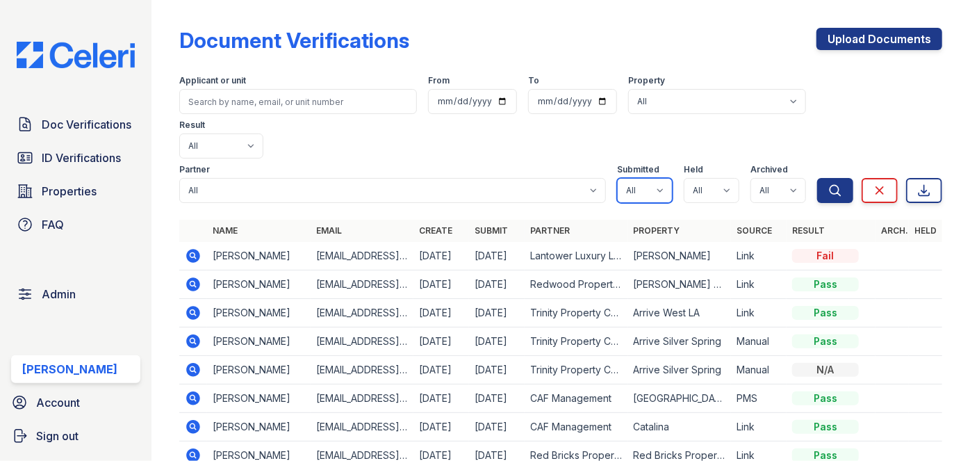
click at [648, 178] on select "All true false" at bounding box center [645, 190] width 56 height 25
select select "true"
click at [617, 178] on select "All true false" at bounding box center [645, 190] width 56 height 25
click at [704, 178] on select "All true false" at bounding box center [712, 190] width 56 height 25
select select "true"
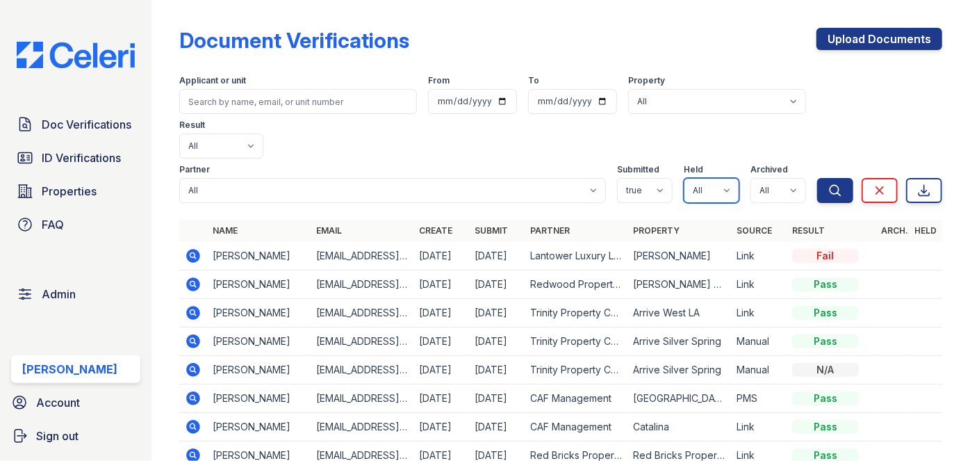
click at [684, 178] on select "All true false" at bounding box center [712, 190] width 56 height 25
click at [771, 178] on select "All true false" at bounding box center [778, 190] width 56 height 25
select select "false"
click at [750, 178] on select "All true false" at bounding box center [778, 190] width 56 height 25
click at [818, 178] on button "Search" at bounding box center [835, 190] width 36 height 25
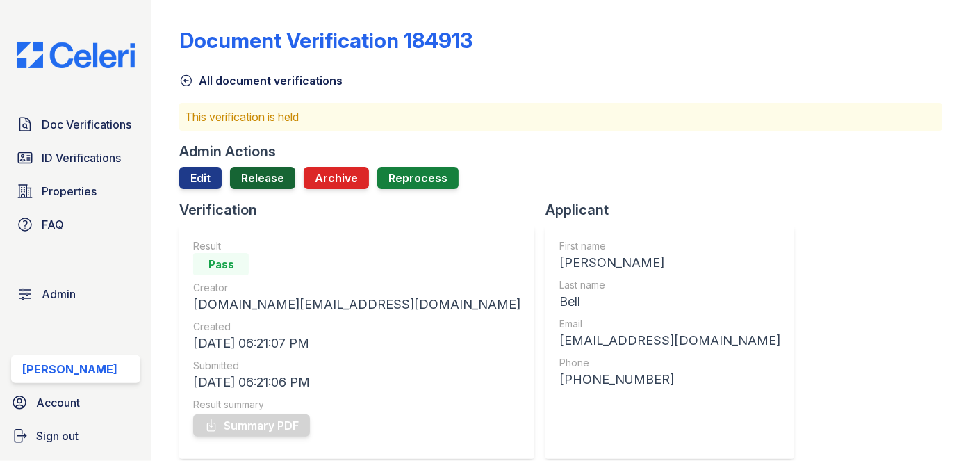
click at [259, 180] on link "Release" at bounding box center [262, 178] width 65 height 22
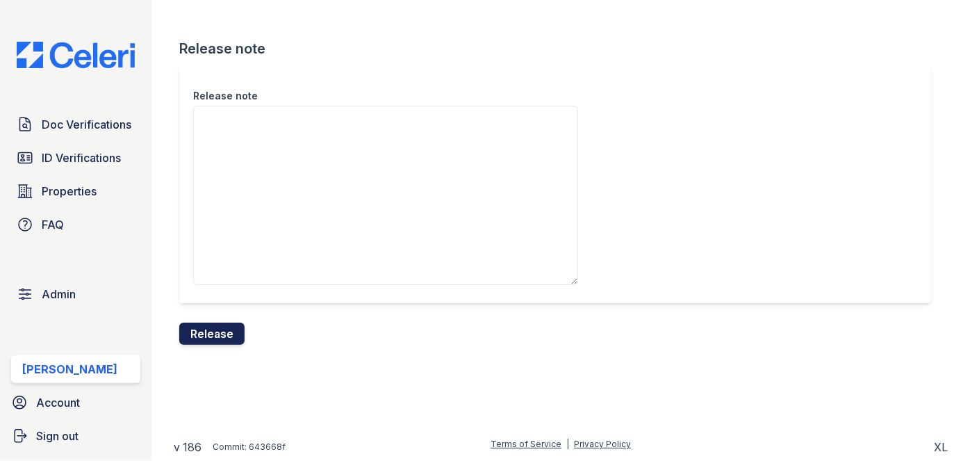
click at [218, 330] on button "Release" at bounding box center [211, 333] width 65 height 22
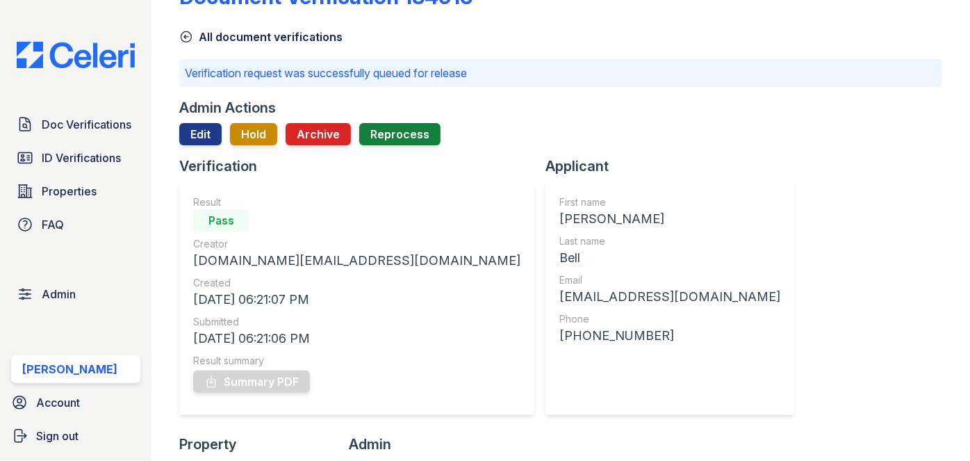
scroll to position [63, 0]
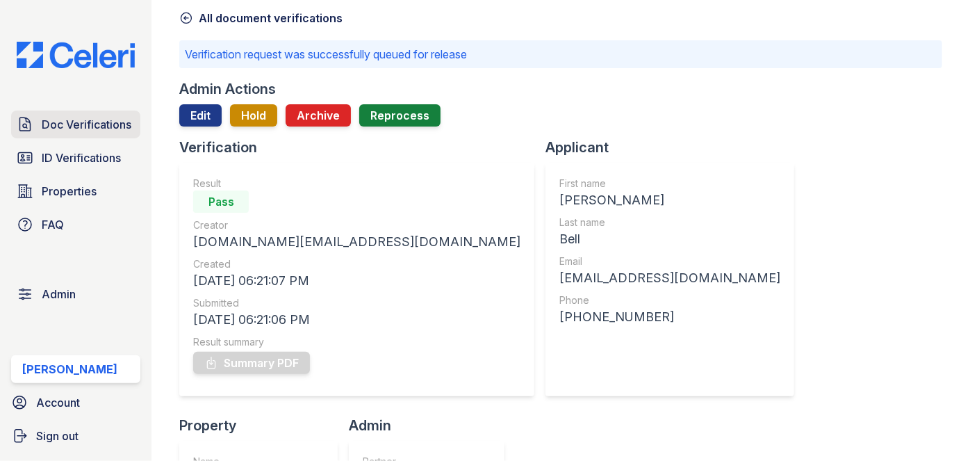
click at [84, 119] on span "Doc Verifications" at bounding box center [87, 124] width 90 height 17
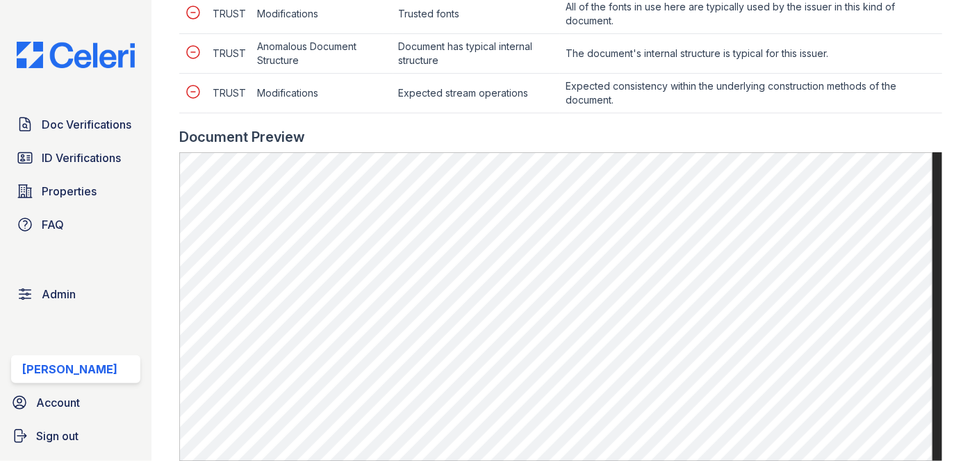
scroll to position [757, 0]
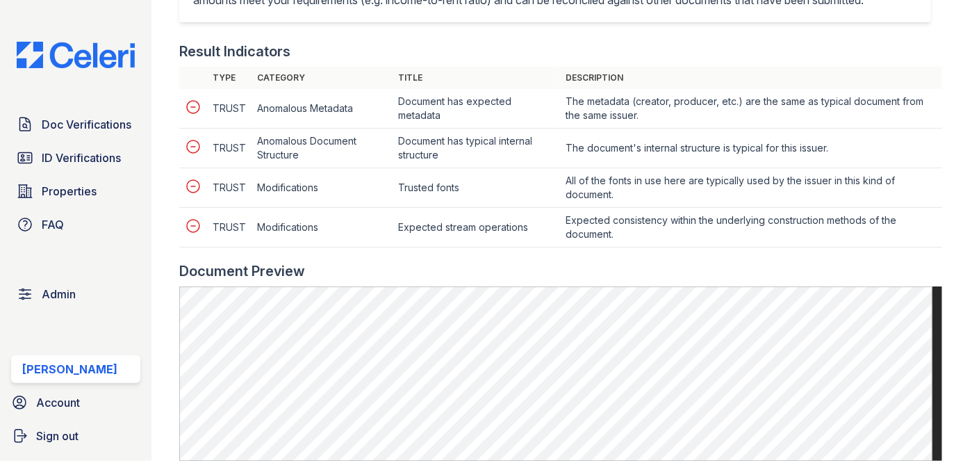
scroll to position [631, 0]
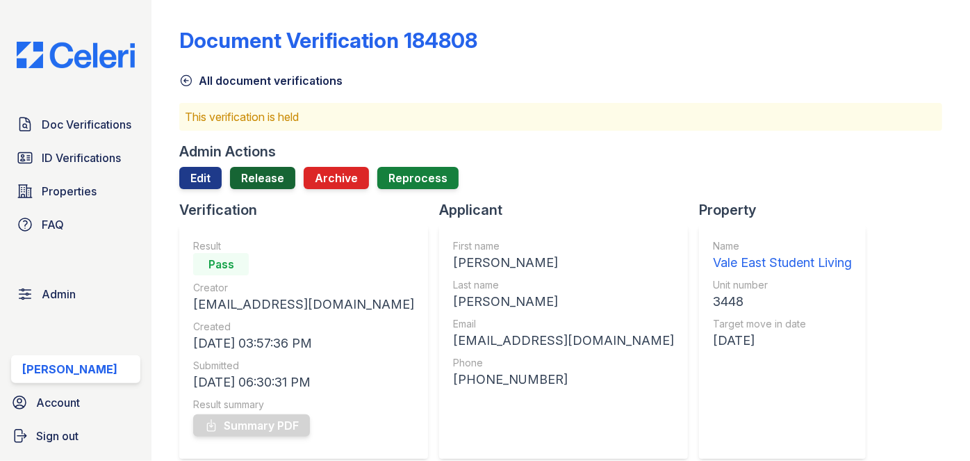
click at [275, 176] on link "Release" at bounding box center [262, 178] width 65 height 22
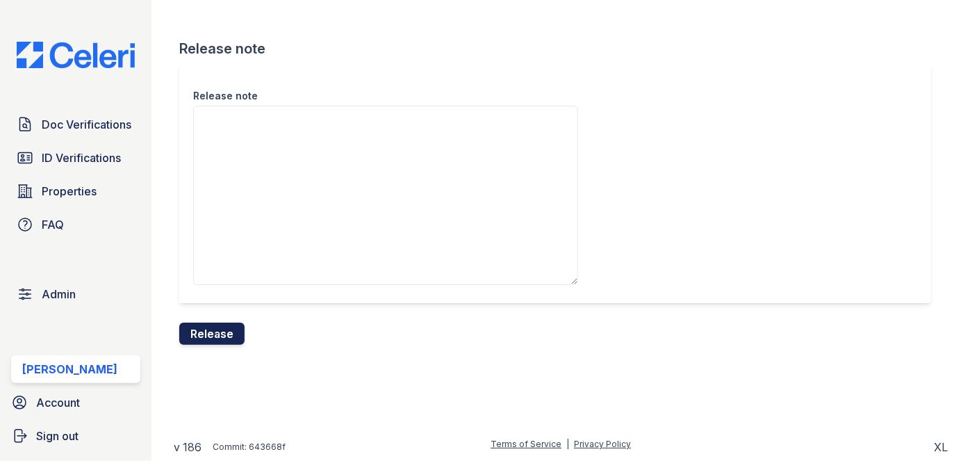
click at [240, 336] on button "Release" at bounding box center [211, 333] width 65 height 22
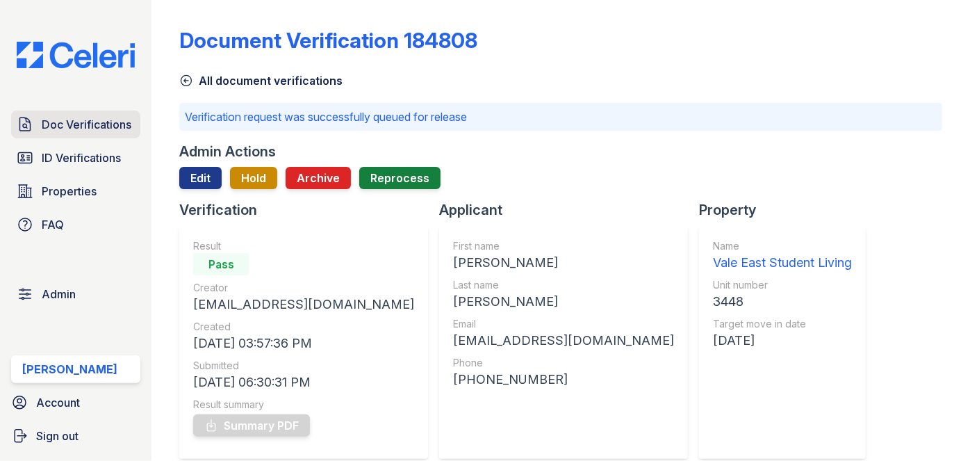
click at [113, 131] on span "Doc Verifications" at bounding box center [87, 124] width 90 height 17
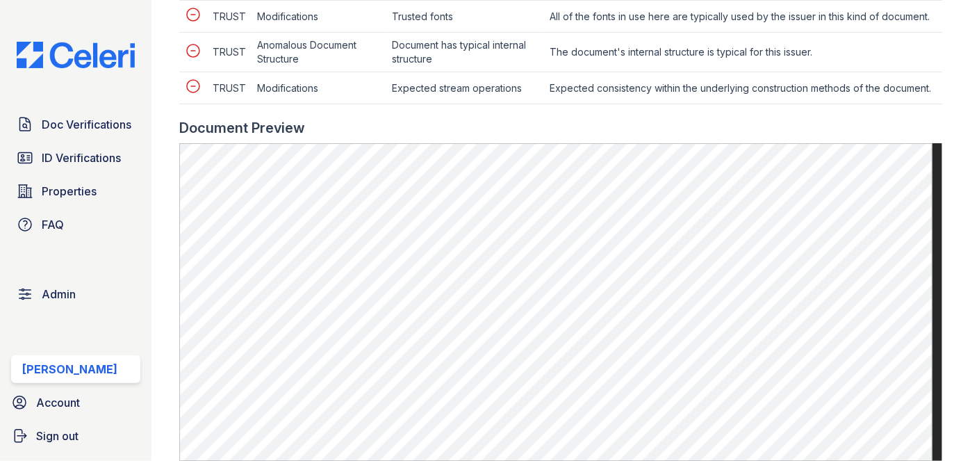
scroll to position [820, 0]
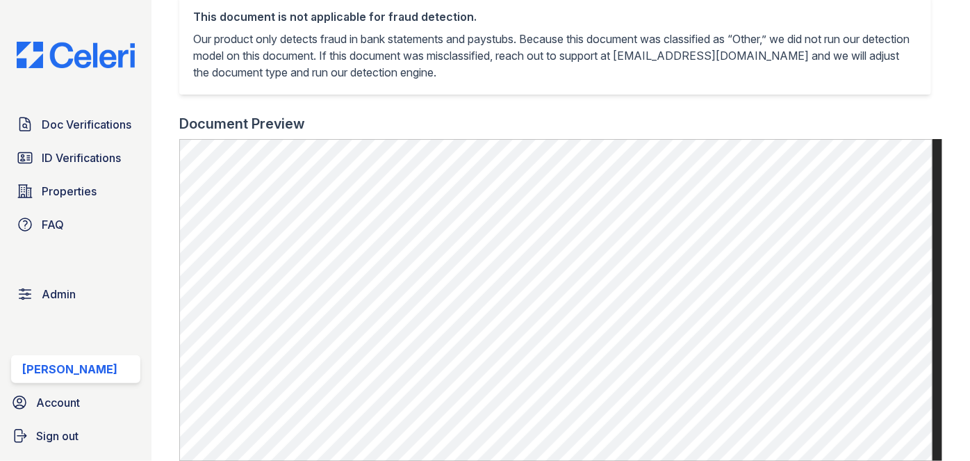
scroll to position [442, 0]
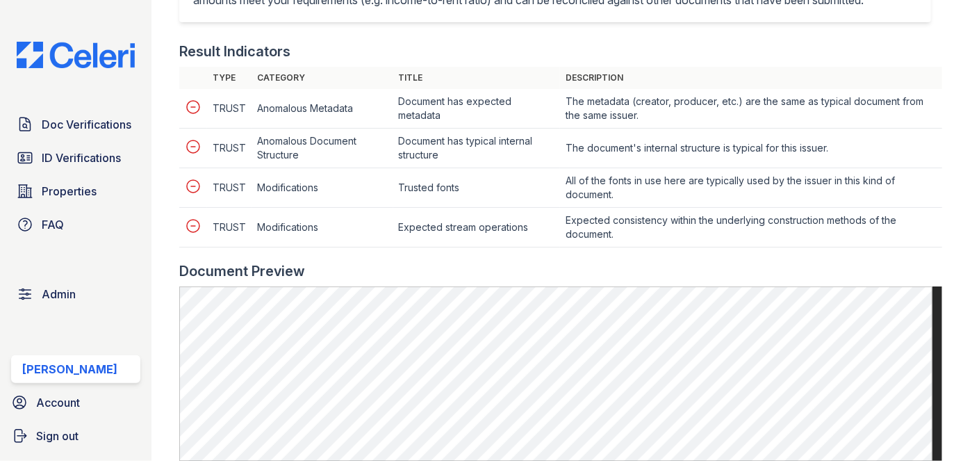
scroll to position [568, 0]
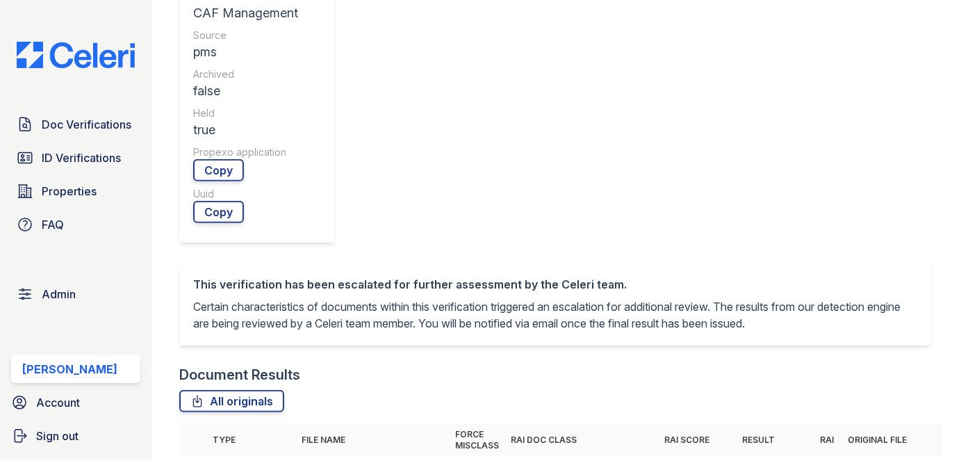
scroll to position [505, 0]
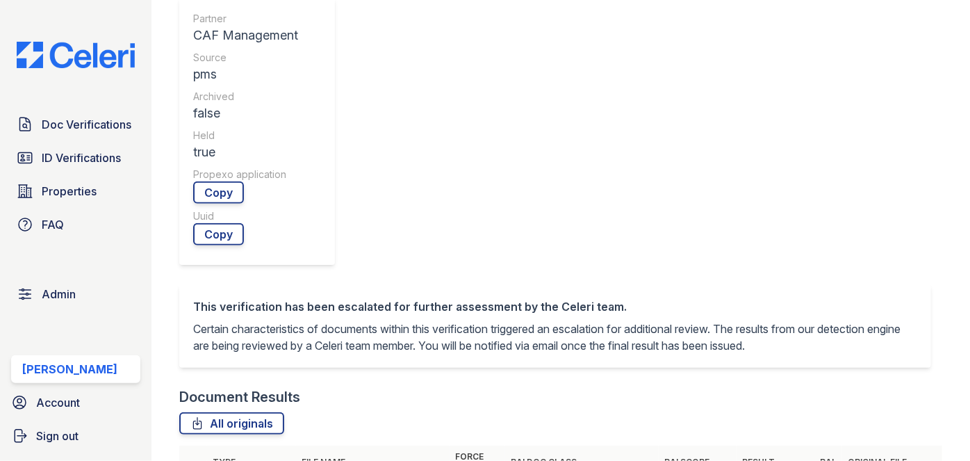
drag, startPoint x: 184, startPoint y: 217, endPoint x: 167, endPoint y: 184, distance: 36.7
click at [165, 181] on main "Document Verification 184700 All document verifications This verification is he…" at bounding box center [560, 230] width 818 height 461
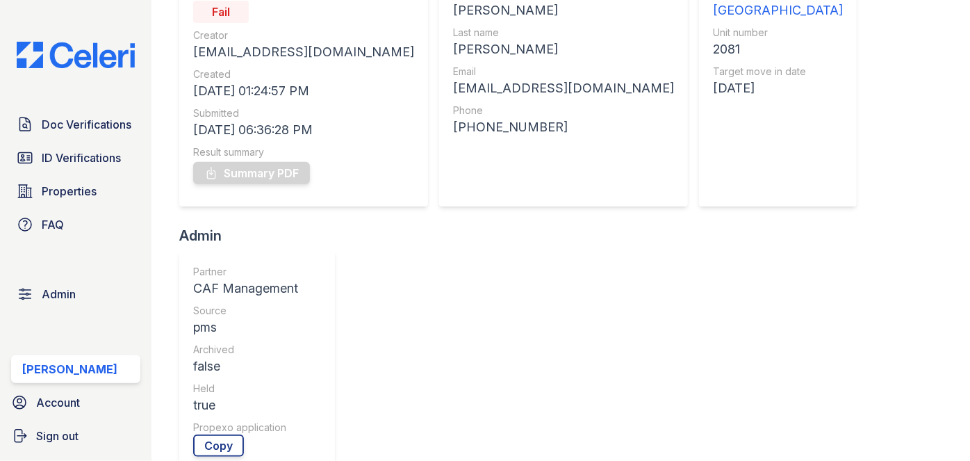
scroll to position [0, 0]
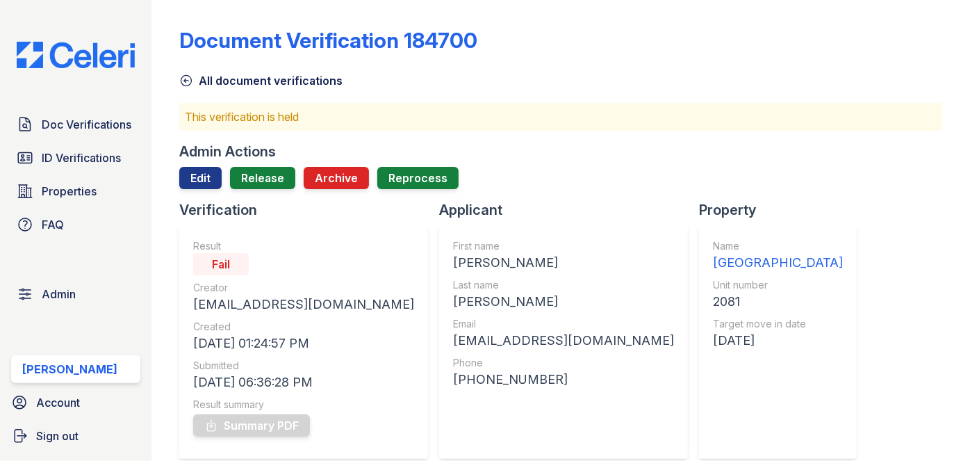
click at [198, 174] on link "Edit" at bounding box center [200, 178] width 42 height 22
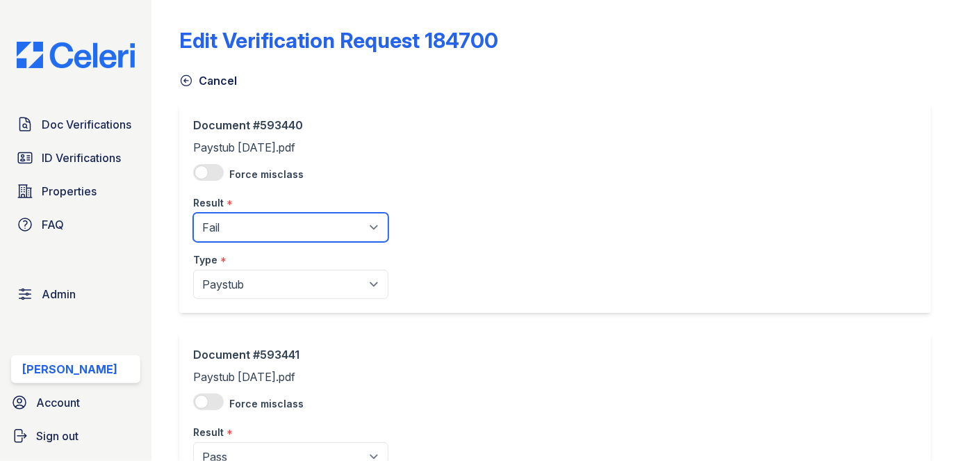
click at [233, 230] on select "Pending Sent Started Processing Pass Fail Caution Error N/A" at bounding box center [290, 227] width 195 height 29
select select "pass"
click at [193, 213] on select "Pending Sent Started Processing Pass Fail Caution Error N/A" at bounding box center [290, 227] width 195 height 29
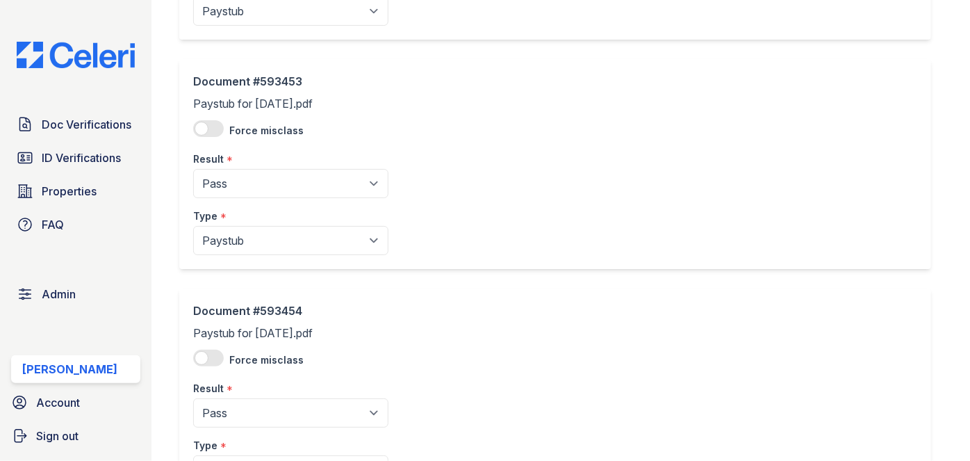
scroll to position [3144, 0]
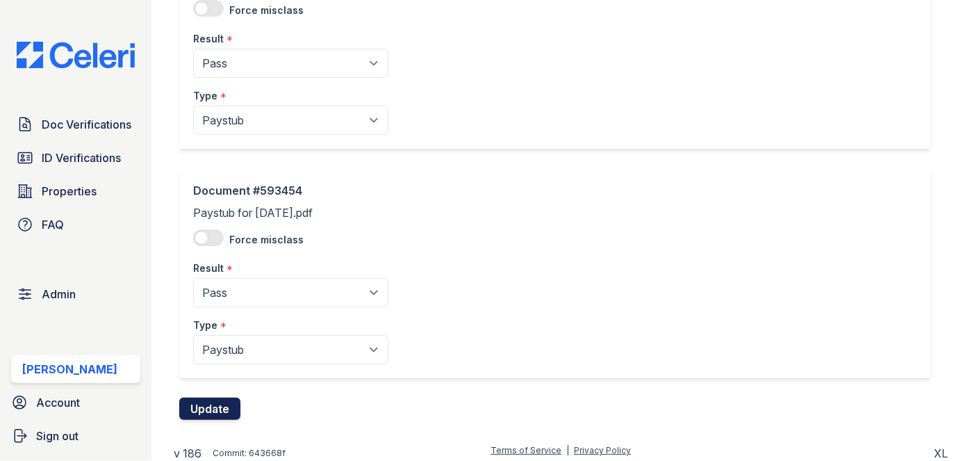
click at [213, 399] on button "Update" at bounding box center [209, 408] width 61 height 22
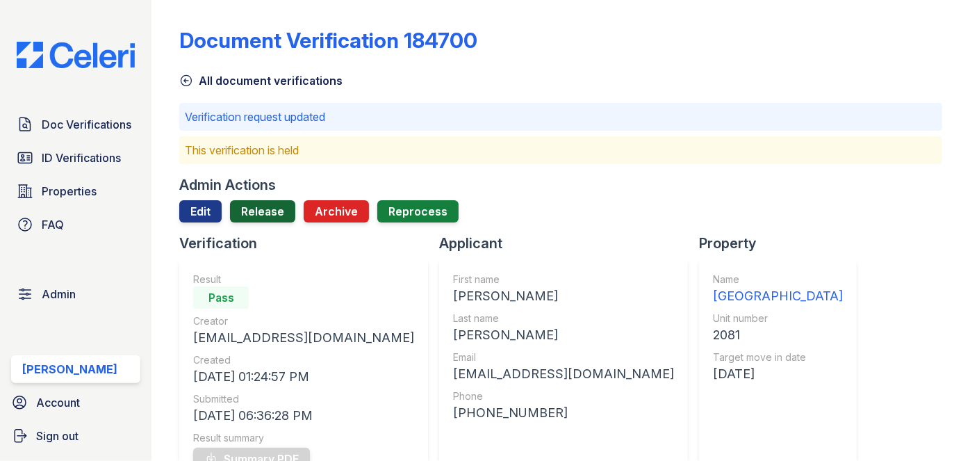
click at [253, 213] on link "Release" at bounding box center [262, 211] width 65 height 22
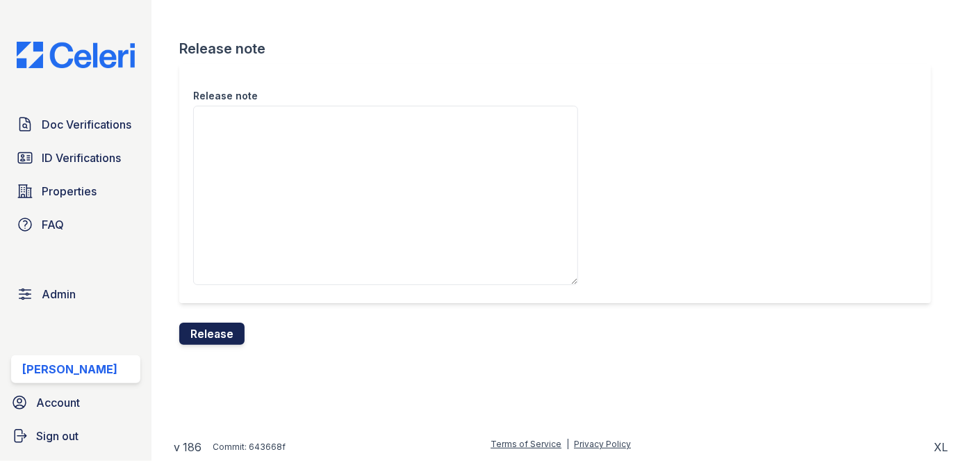
click at [213, 328] on button "Release" at bounding box center [211, 333] width 65 height 22
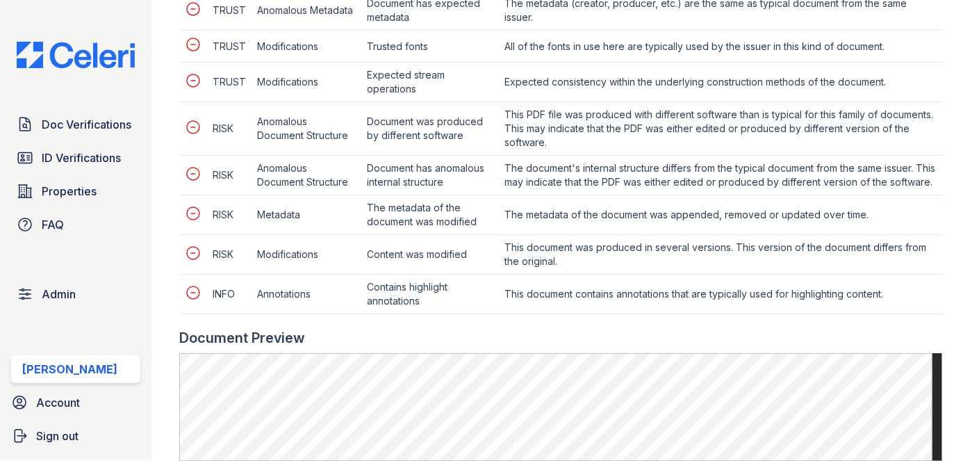
scroll to position [757, 0]
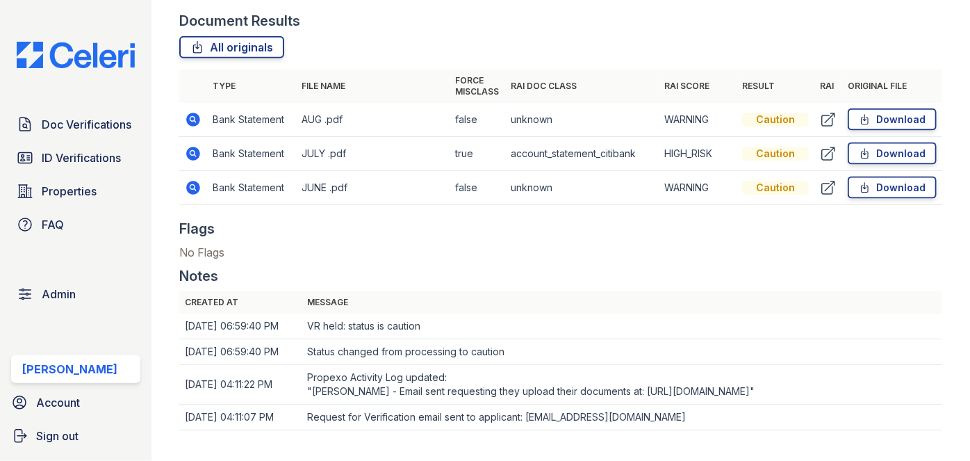
scroll to position [884, 0]
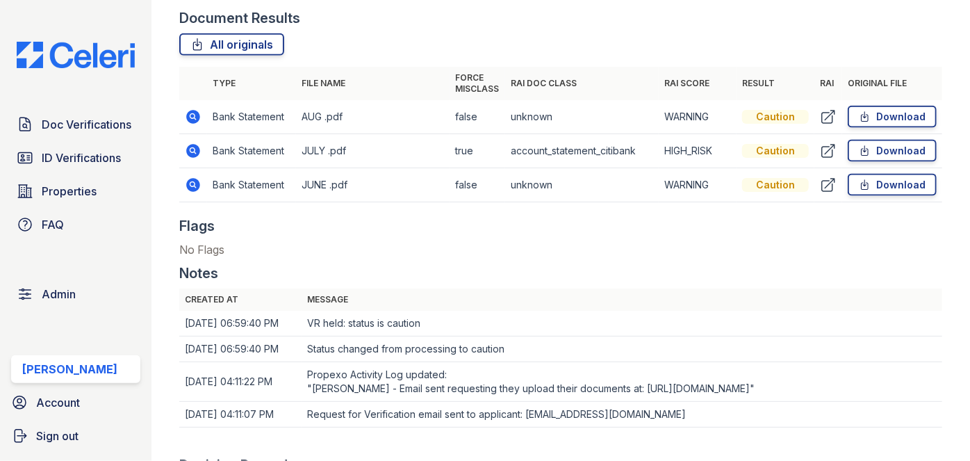
drag, startPoint x: 183, startPoint y: 112, endPoint x: 163, endPoint y: 104, distance: 22.4
click at [163, 104] on main "Document Verification 184817 All document verifications This verification is he…" at bounding box center [560, 230] width 818 height 461
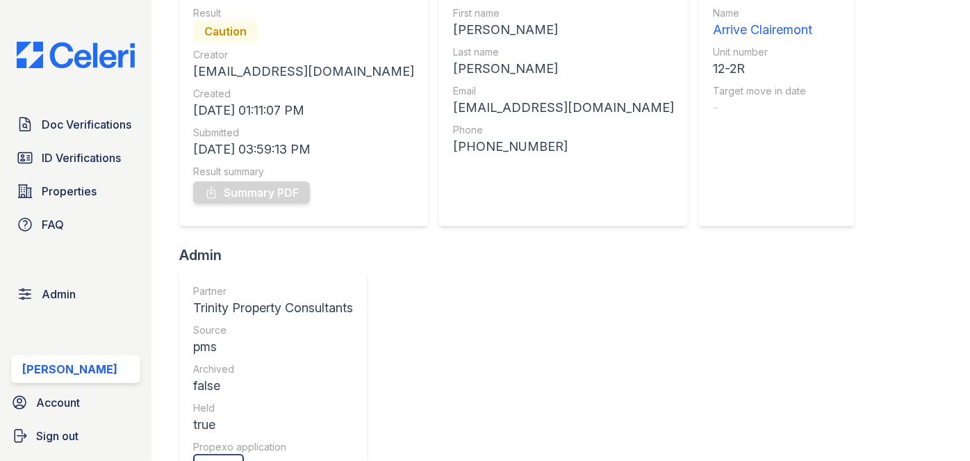
scroll to position [126, 0]
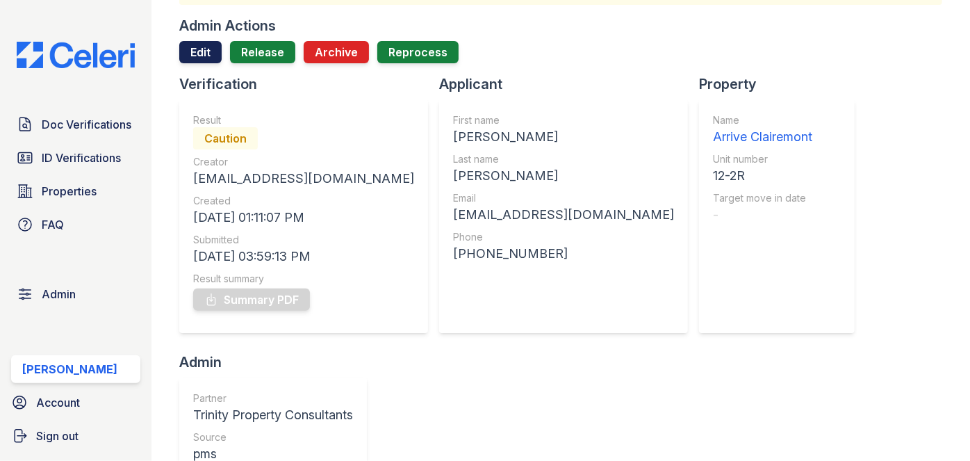
click at [204, 56] on link "Edit" at bounding box center [200, 52] width 42 height 22
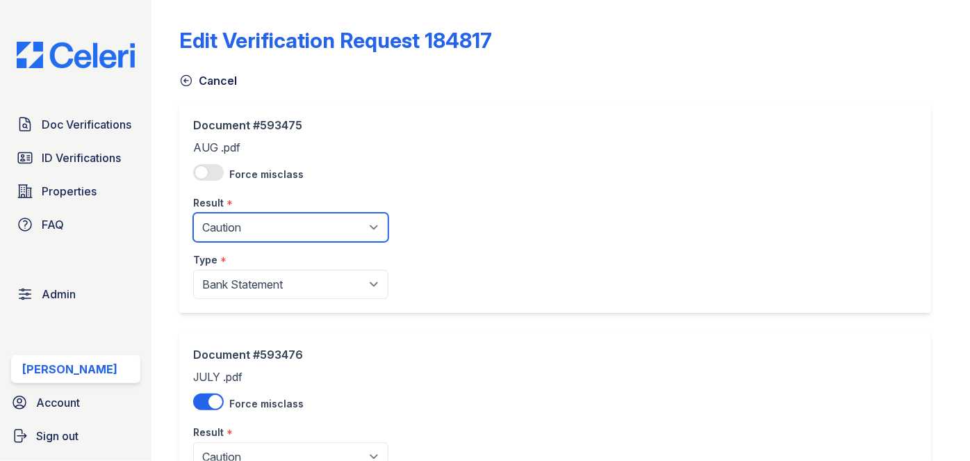
click at [237, 239] on select "Pending Sent Started Processing Pass Fail Caution Error N/A" at bounding box center [290, 227] width 195 height 29
select select "fail"
click at [193, 213] on select "Pending Sent Started Processing Pass Fail Caution Error N/A" at bounding box center [290, 227] width 195 height 29
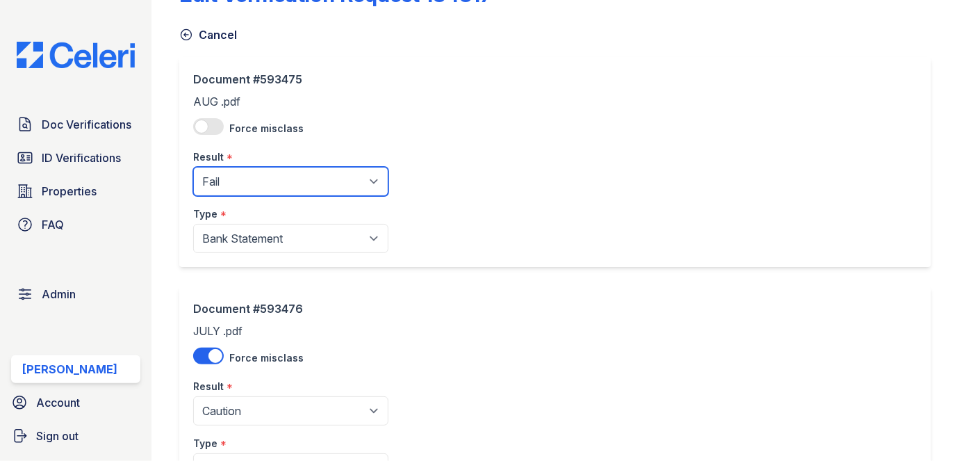
scroll to position [252, 0]
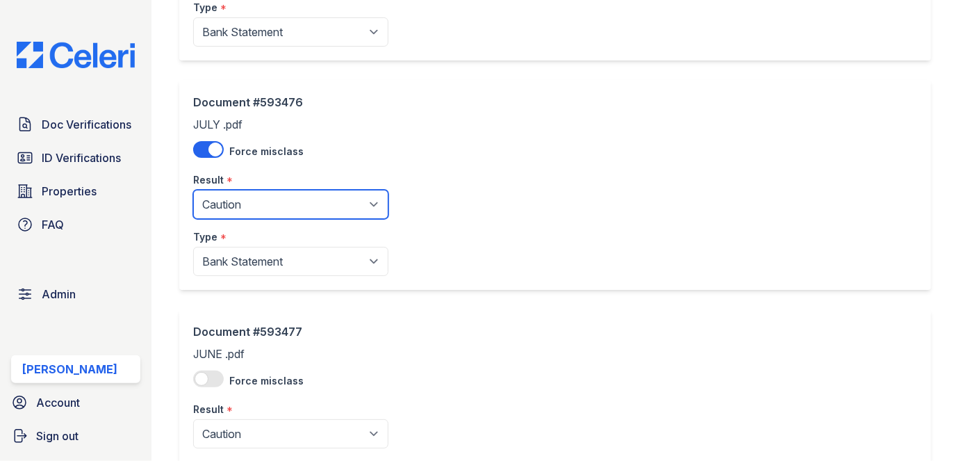
click at [247, 197] on select "Pending Sent Started Processing Pass Fail Caution Error N/A" at bounding box center [290, 204] width 195 height 29
select select "fail"
click at [193, 190] on select "Pending Sent Started Processing Pass Fail Caution Error N/A" at bounding box center [290, 204] width 195 height 29
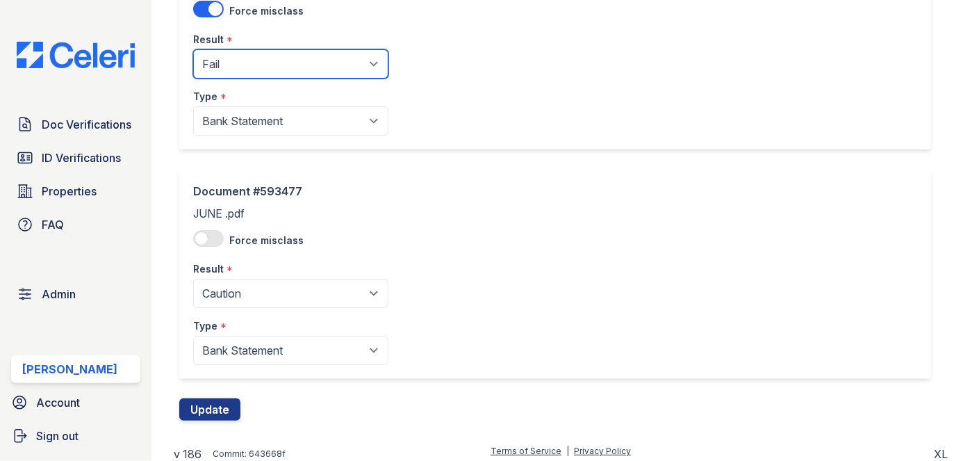
scroll to position [398, 0]
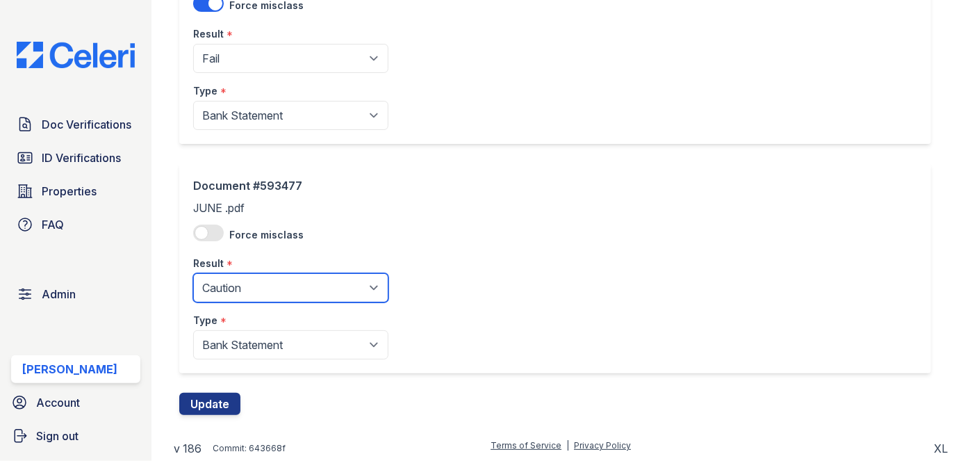
click at [251, 280] on select "Pending Sent Started Processing Pass Fail Caution Error N/A" at bounding box center [290, 287] width 195 height 29
select select "fail"
click at [193, 273] on select "Pending Sent Started Processing Pass Fail Caution Error N/A" at bounding box center [290, 287] width 195 height 29
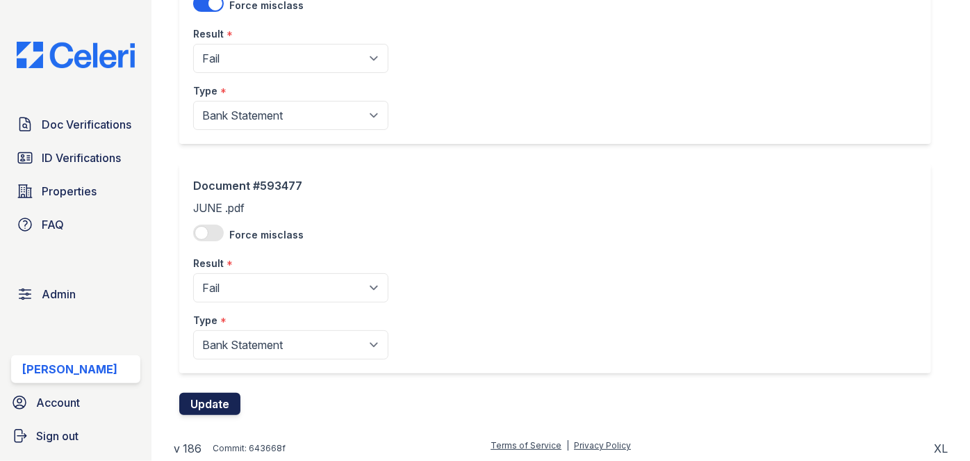
click at [229, 398] on button "Update" at bounding box center [209, 403] width 61 height 22
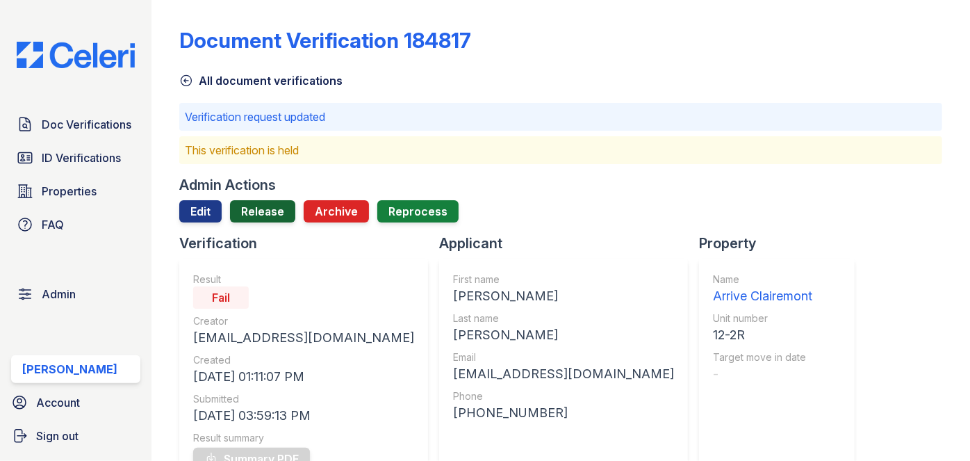
click at [254, 222] on link "Release" at bounding box center [262, 211] width 65 height 22
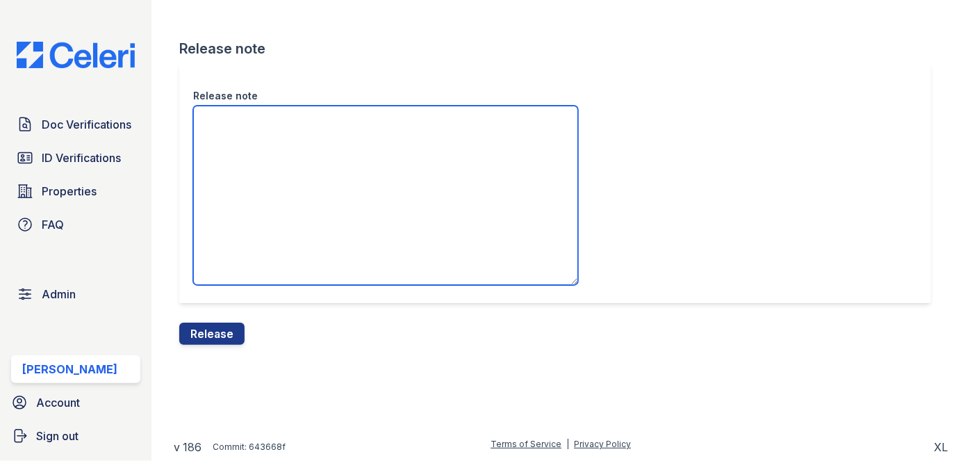
click at [233, 142] on textarea "Release note" at bounding box center [385, 195] width 385 height 179
drag, startPoint x: 208, startPoint y: 121, endPoint x: 338, endPoint y: 126, distance: 130.7
click at [338, 126] on textarea "/aonepage" at bounding box center [385, 195] width 385 height 179
click at [337, 126] on textarea "/onepage" at bounding box center [385, 195] width 385 height 179
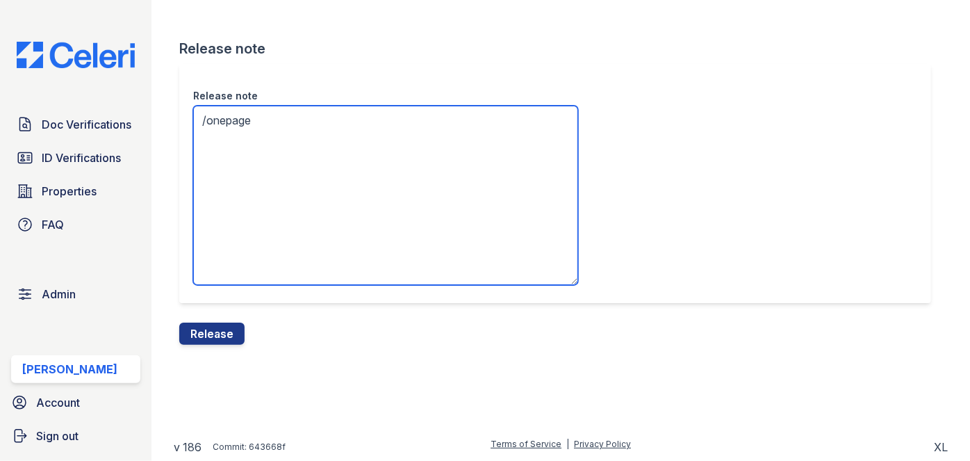
click at [337, 126] on textarea "/onepage" at bounding box center [385, 195] width 385 height 179
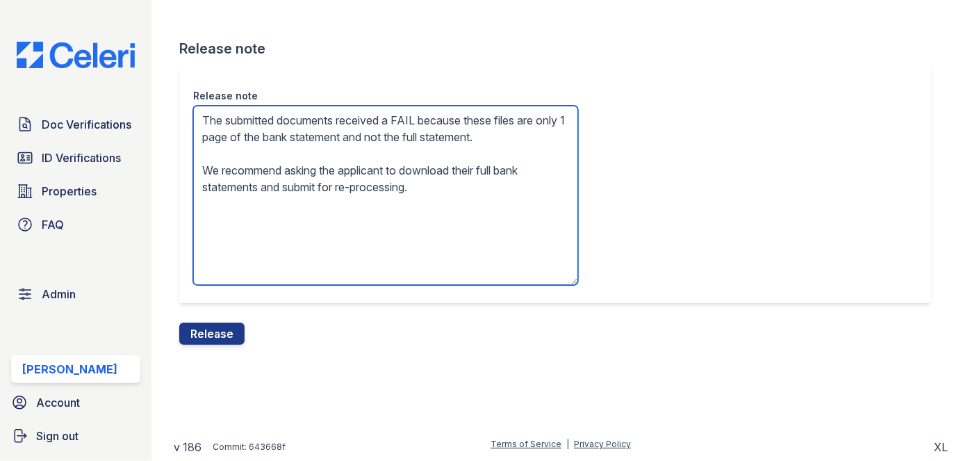
drag, startPoint x: 448, startPoint y: 138, endPoint x: 246, endPoint y: 138, distance: 202.2
click at [246, 138] on textarea "The submitted documents received a FAIL because these files are only 1 page of …" at bounding box center [385, 195] width 385 height 179
type textarea "The submitted documents received a FAIL because these files are not the full st…"
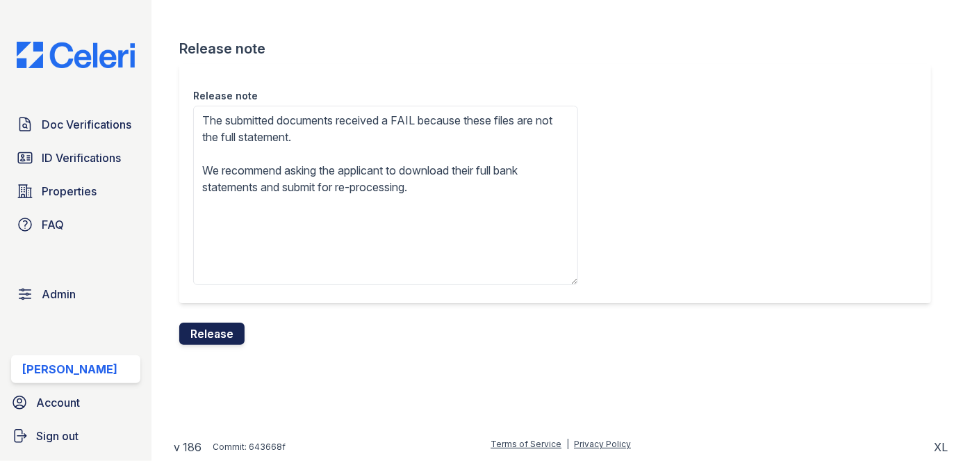
click at [232, 327] on button "Release" at bounding box center [211, 333] width 65 height 22
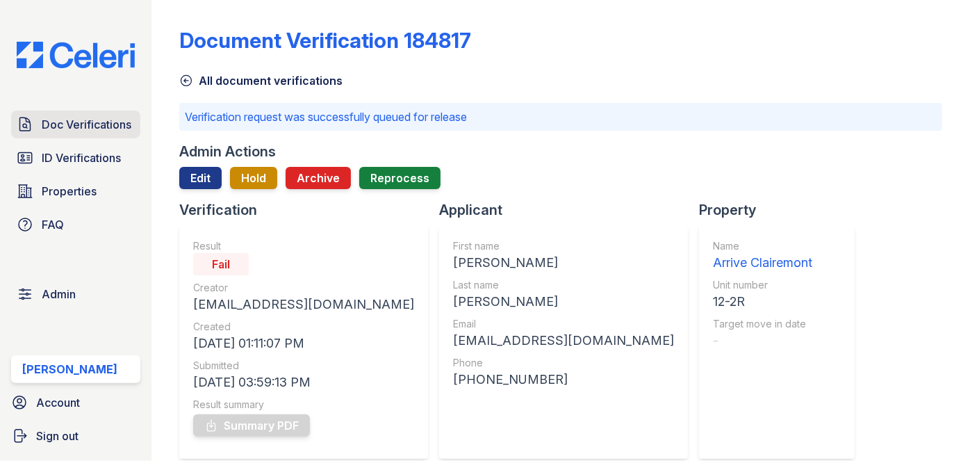
click at [135, 110] on link "Doc Verifications" at bounding box center [75, 124] width 129 height 28
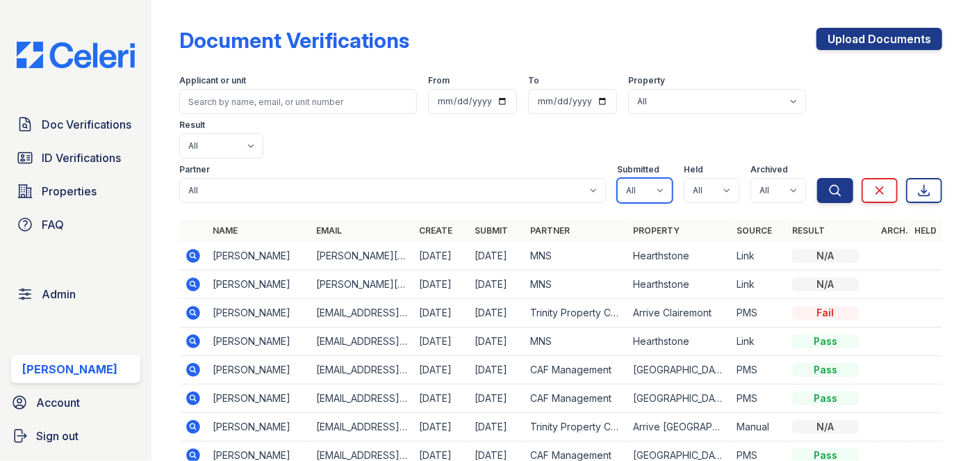
click at [652, 178] on select "All true false" at bounding box center [645, 190] width 56 height 25
select select "true"
click at [617, 178] on select "All true false" at bounding box center [645, 190] width 56 height 25
click at [707, 178] on select "All true false" at bounding box center [712, 190] width 56 height 25
select select "true"
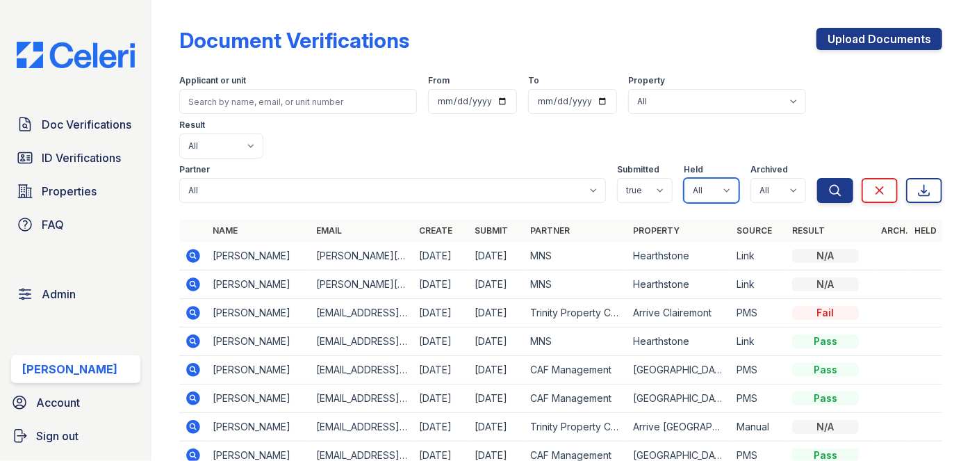
click at [684, 178] on select "All true false" at bounding box center [712, 190] width 56 height 25
click at [752, 178] on select "All true false" at bounding box center [778, 190] width 56 height 25
select select "false"
click at [750, 178] on select "All true false" at bounding box center [778, 190] width 56 height 25
click at [836, 178] on button "Search" at bounding box center [835, 190] width 36 height 25
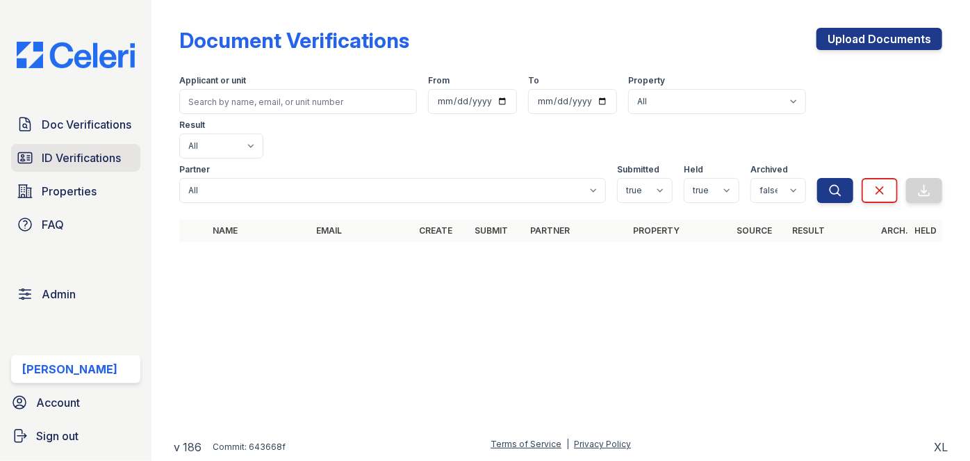
click at [73, 149] on span "ID Verifications" at bounding box center [81, 157] width 79 height 17
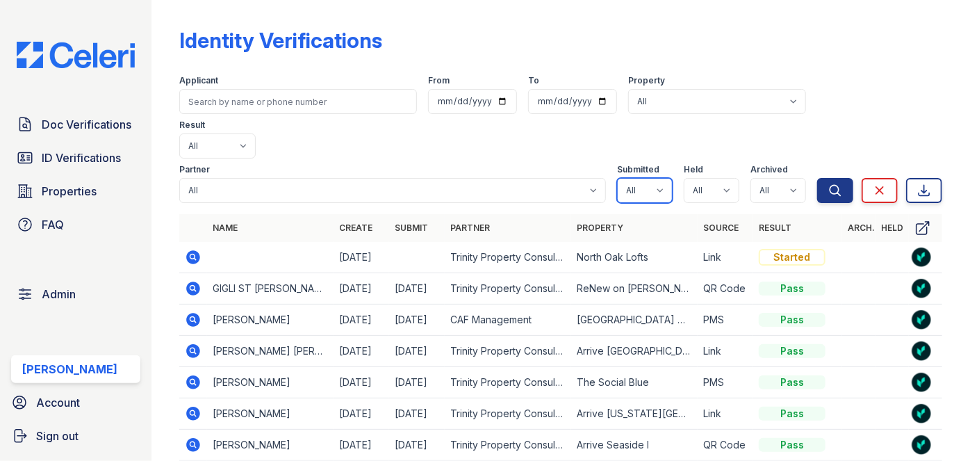
click at [652, 178] on select "All true false" at bounding box center [645, 190] width 56 height 25
select select "true"
click at [617, 178] on select "All true false" at bounding box center [645, 190] width 56 height 25
click at [699, 178] on select "All true false" at bounding box center [712, 190] width 56 height 25
select select "true"
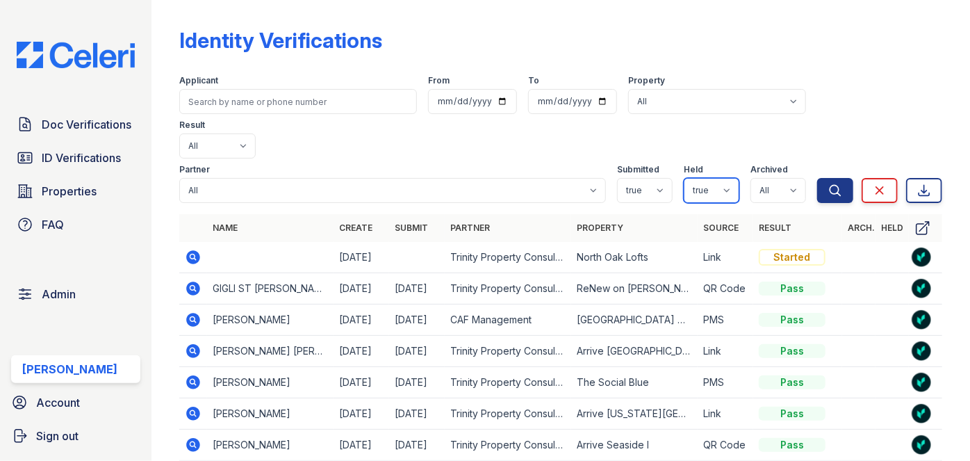
click at [684, 178] on select "All true false" at bounding box center [712, 190] width 56 height 25
drag, startPoint x: 747, startPoint y: 145, endPoint x: 748, endPoint y: 156, distance: 10.4
click at [750, 178] on select "All true false" at bounding box center [778, 190] width 56 height 25
select select "false"
click at [750, 178] on select "All true false" at bounding box center [778, 190] width 56 height 25
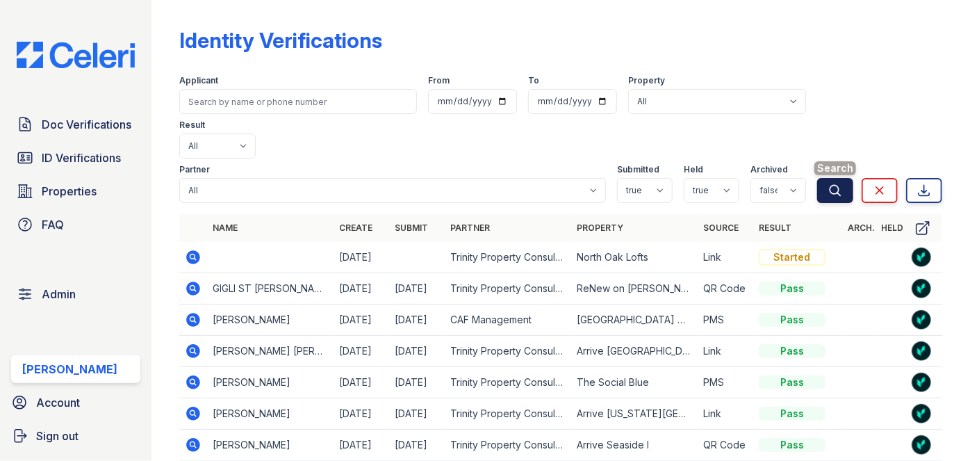
click at [828, 183] on icon "submit" at bounding box center [835, 190] width 14 height 14
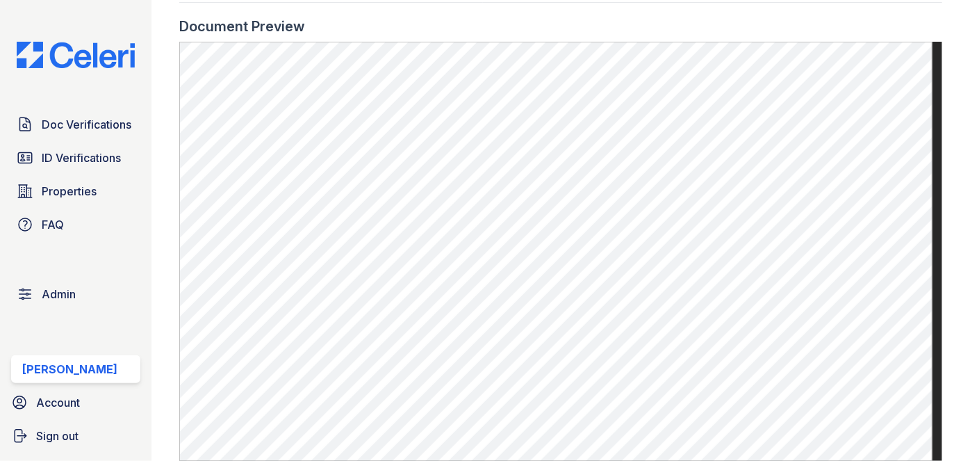
scroll to position [947, 0]
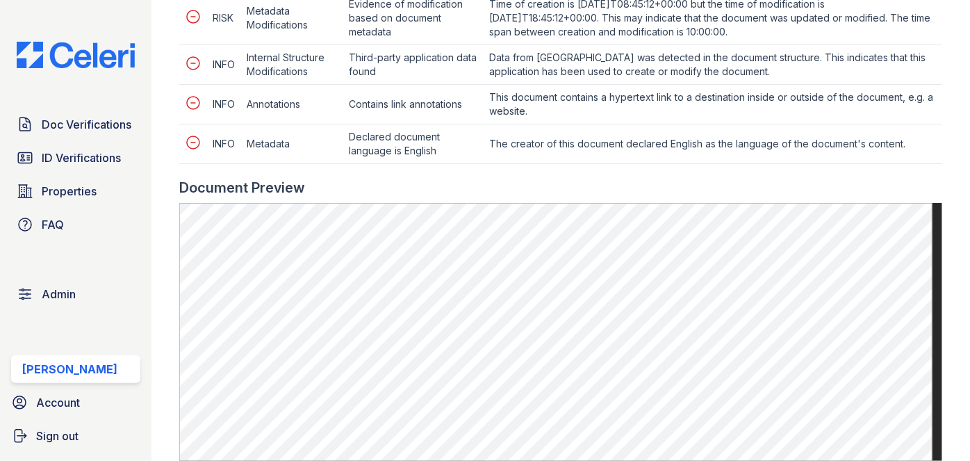
scroll to position [884, 0]
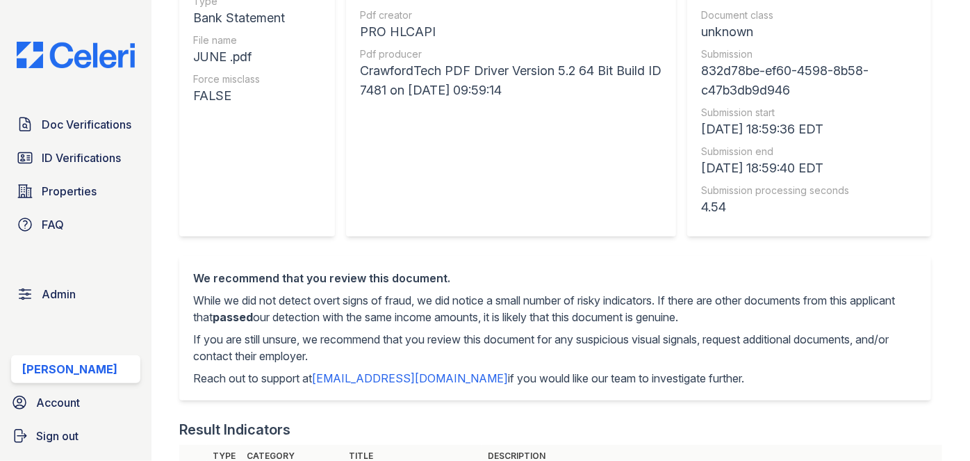
scroll to position [252, 0]
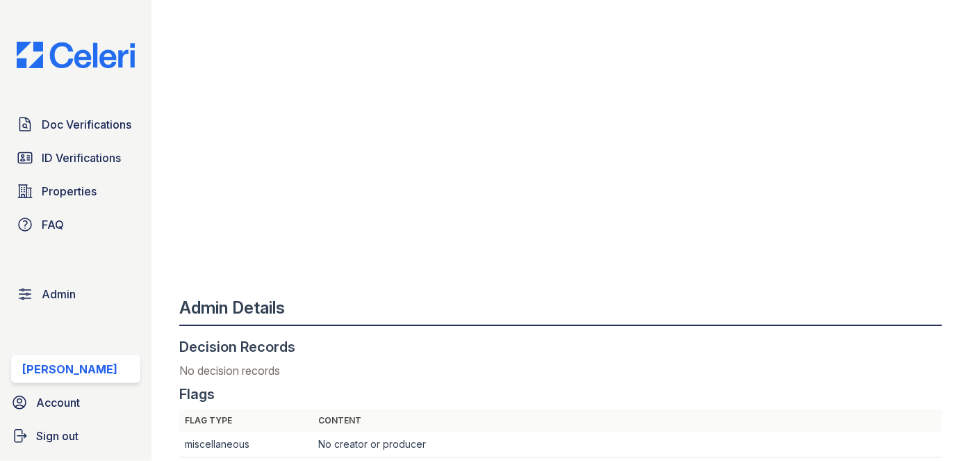
scroll to position [252, 0]
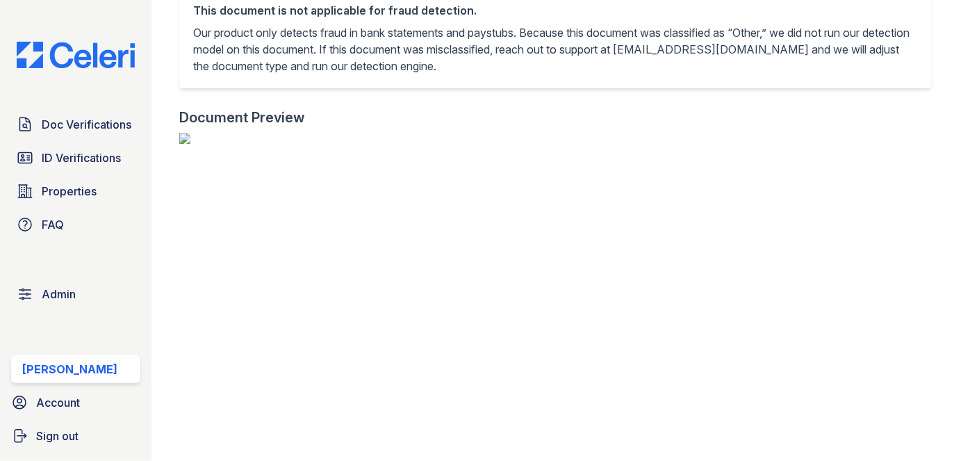
scroll to position [379, 0]
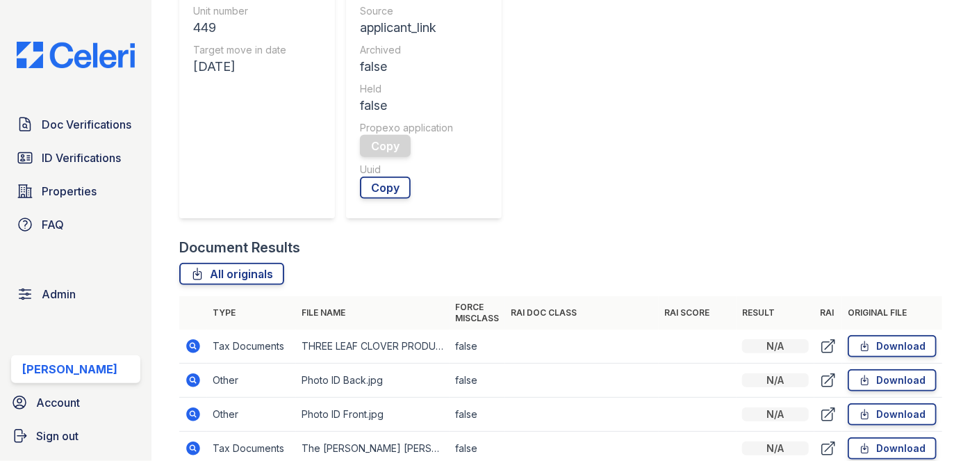
scroll to position [505, 0]
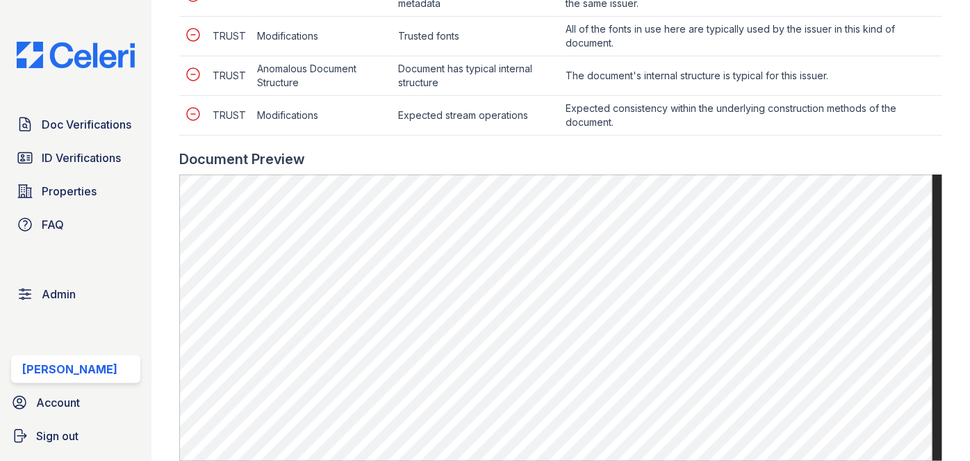
scroll to position [820, 0]
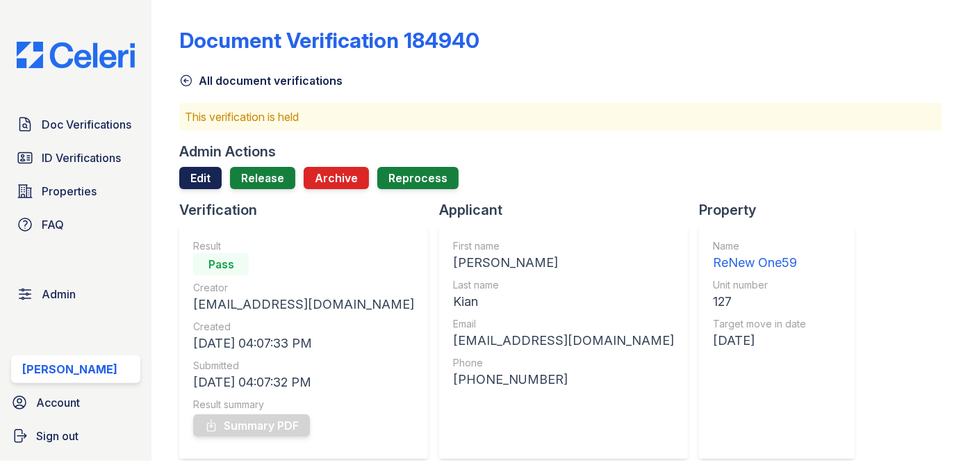
click at [200, 174] on link "Edit" at bounding box center [200, 178] width 42 height 22
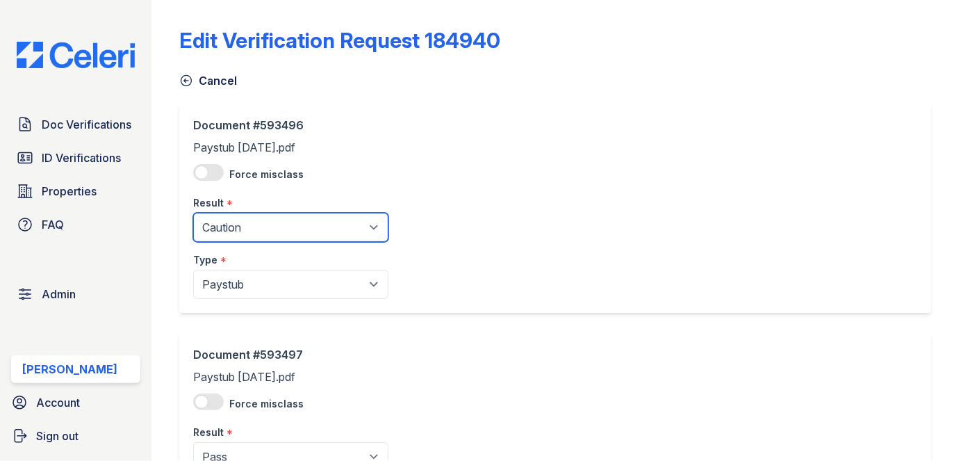
click at [252, 224] on select "Pending Sent Started Processing Pass Fail Caution Error N/A" at bounding box center [290, 227] width 195 height 29
click at [193, 213] on select "Pending Sent Started Processing Pass Fail Caution Error N/A" at bounding box center [290, 227] width 195 height 29
click at [240, 228] on select "Pending Sent Started Processing Pass Fail Caution Error N/A" at bounding box center [290, 227] width 195 height 29
select select "pass"
click at [193, 213] on select "Pending Sent Started Processing Pass Fail Caution Error N/A" at bounding box center [290, 227] width 195 height 29
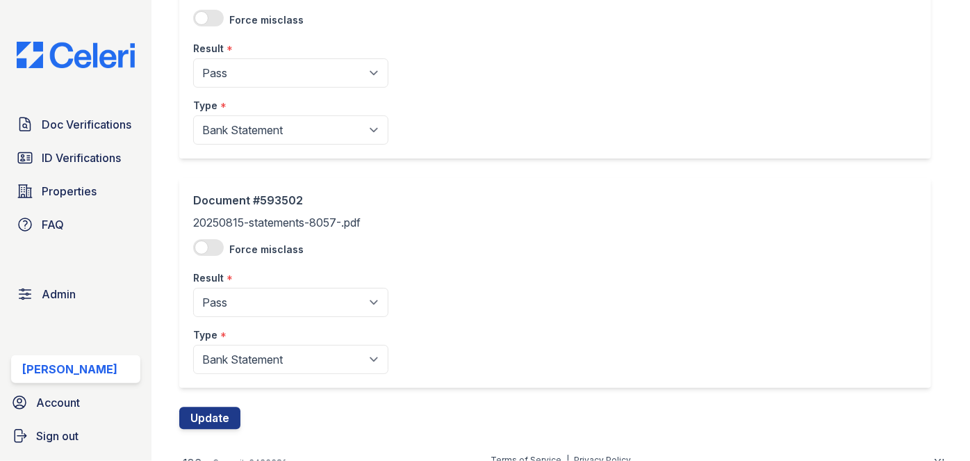
scroll to position [1313, 0]
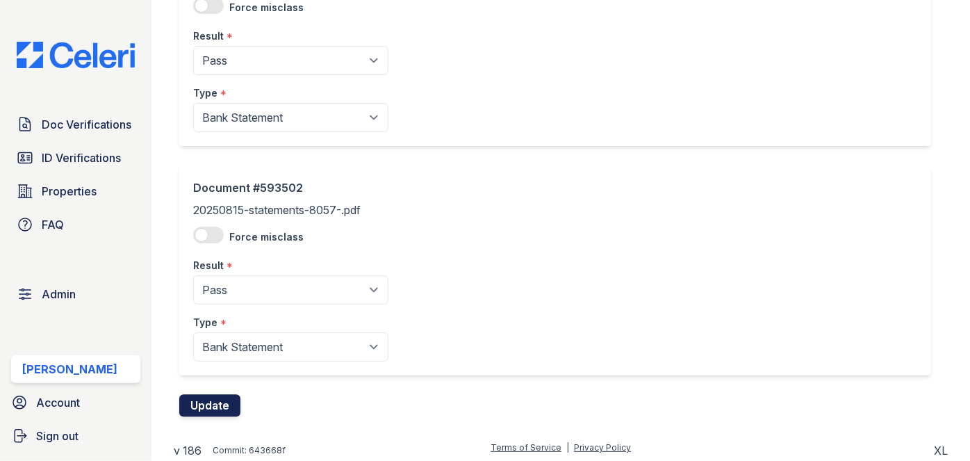
click at [215, 395] on button "Update" at bounding box center [209, 406] width 61 height 22
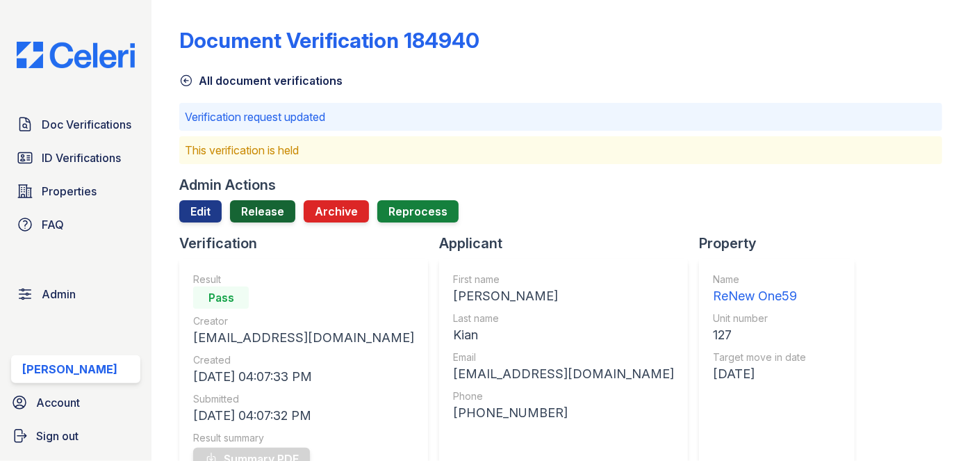
click at [241, 209] on link "Release" at bounding box center [262, 211] width 65 height 22
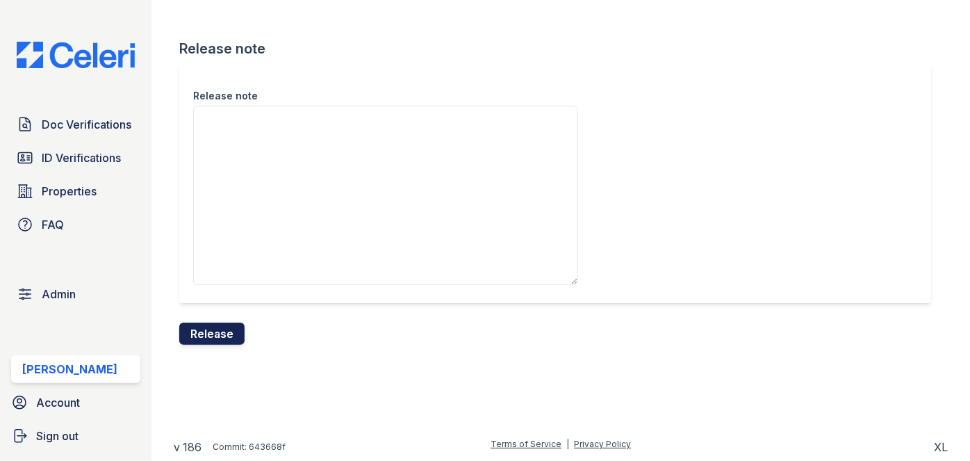
click at [218, 326] on button "Release" at bounding box center [211, 333] width 65 height 22
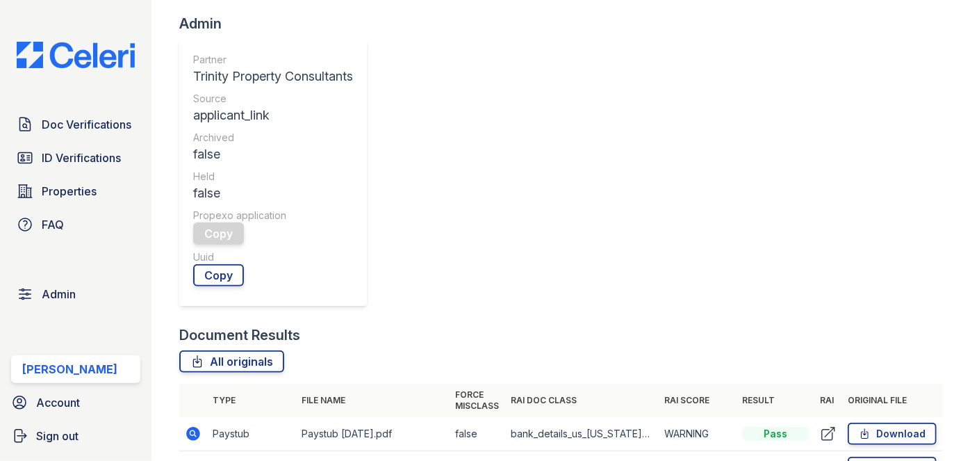
scroll to position [568, 0]
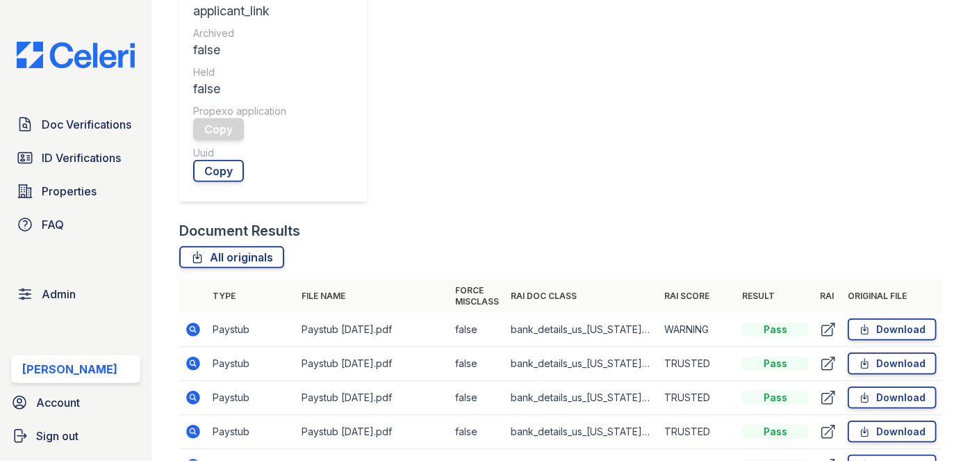
click at [195, 389] on icon at bounding box center [193, 397] width 17 height 17
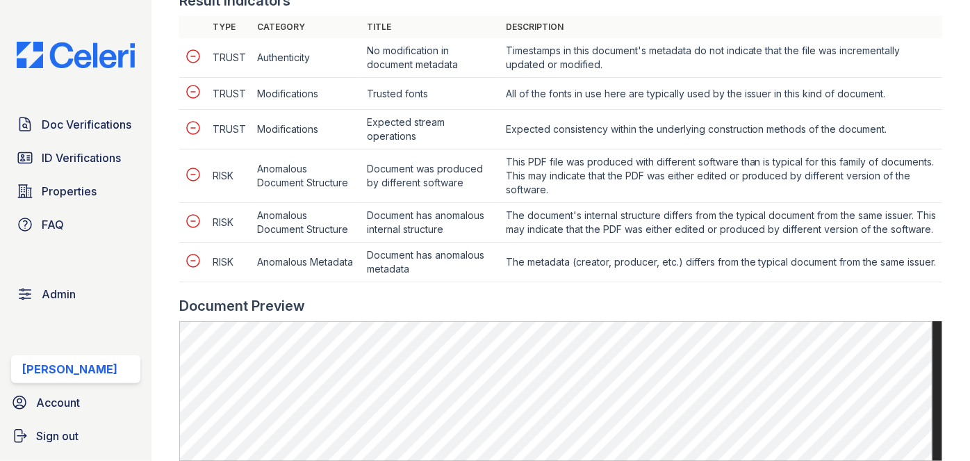
scroll to position [820, 0]
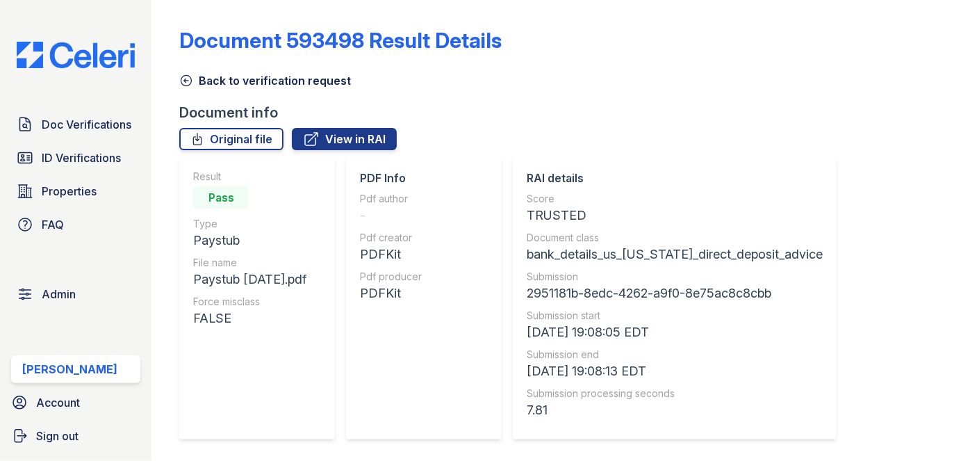
click at [183, 79] on icon at bounding box center [186, 81] width 14 height 14
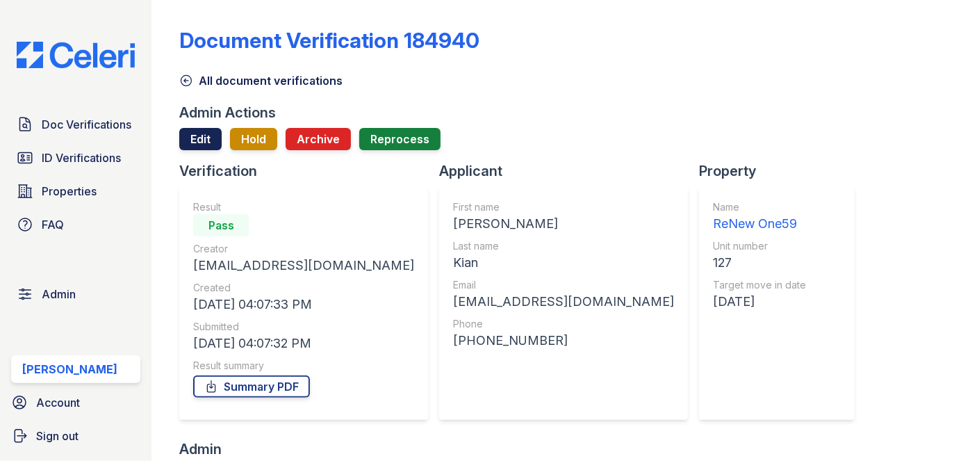
click at [196, 139] on link "Edit" at bounding box center [200, 139] width 42 height 22
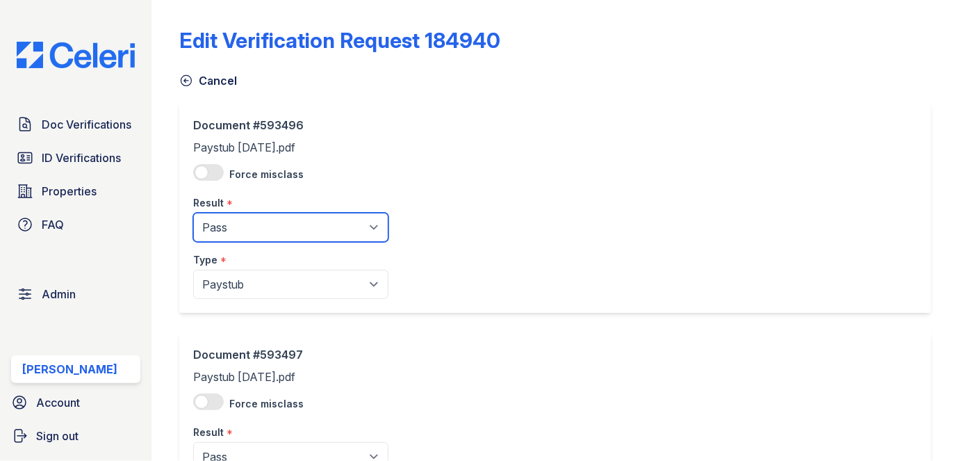
click at [231, 229] on select "Pending Sent Started Processing Pass Fail Caution Error N/A" at bounding box center [290, 227] width 195 height 29
select select "caution"
click at [193, 213] on select "Pending Sent Started Processing Pass Fail Caution Error N/A" at bounding box center [290, 227] width 195 height 29
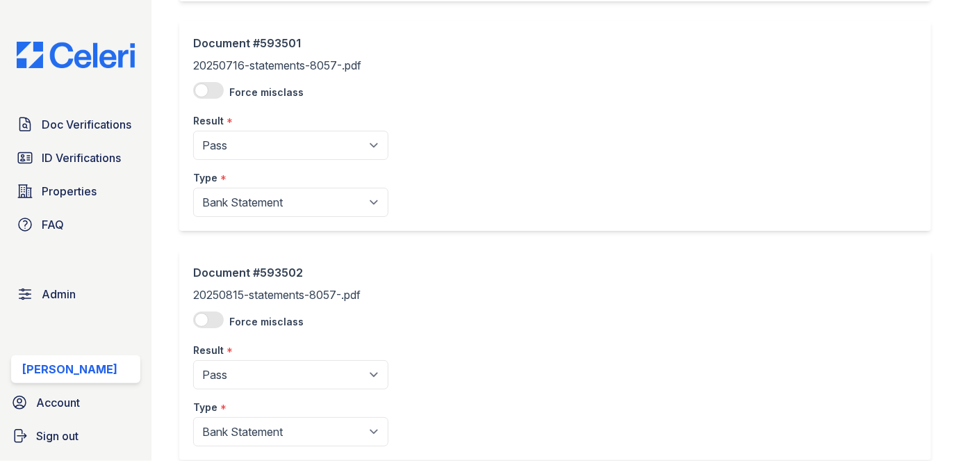
scroll to position [1313, 0]
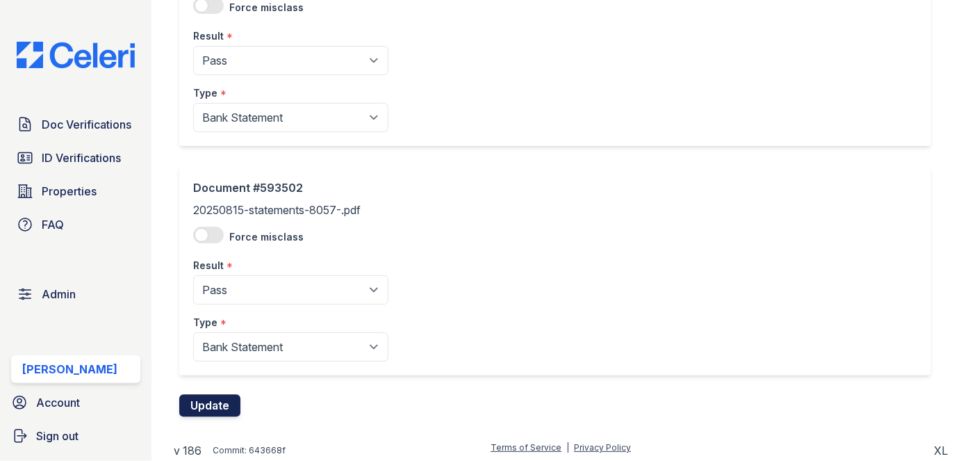
click at [215, 399] on button "Update" at bounding box center [209, 406] width 61 height 22
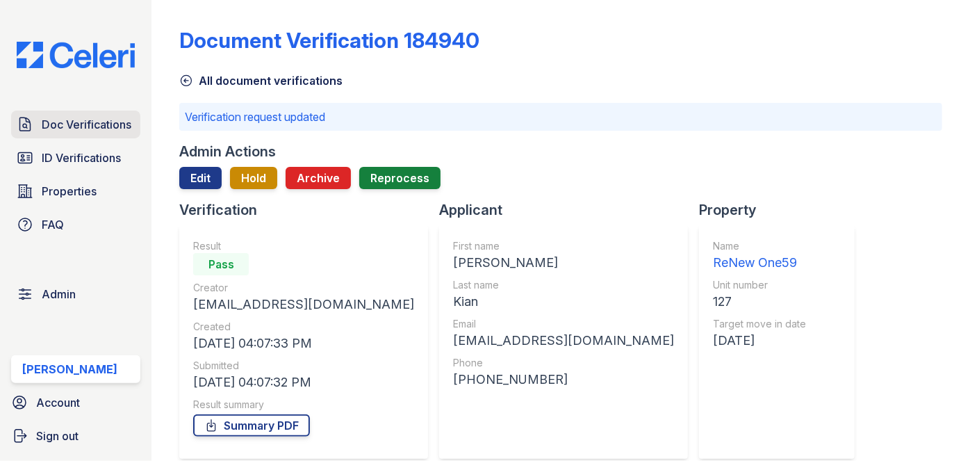
click at [100, 124] on span "Doc Verifications" at bounding box center [87, 124] width 90 height 17
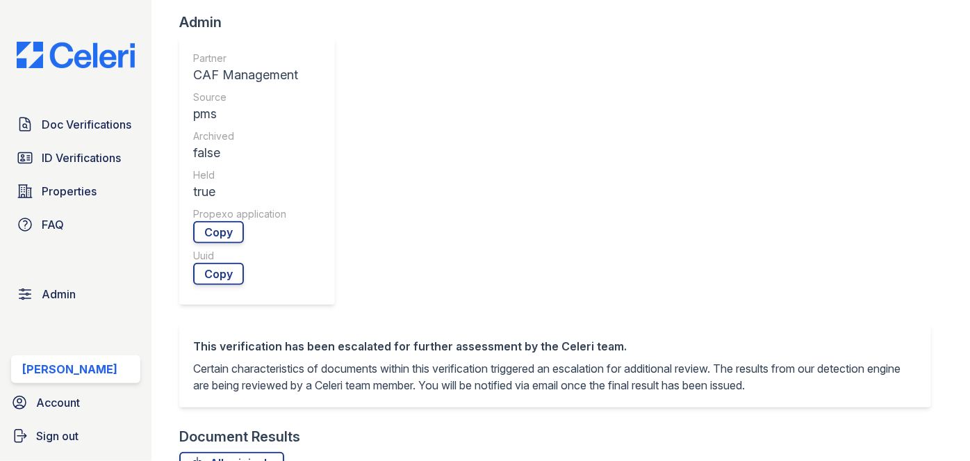
scroll to position [631, 0]
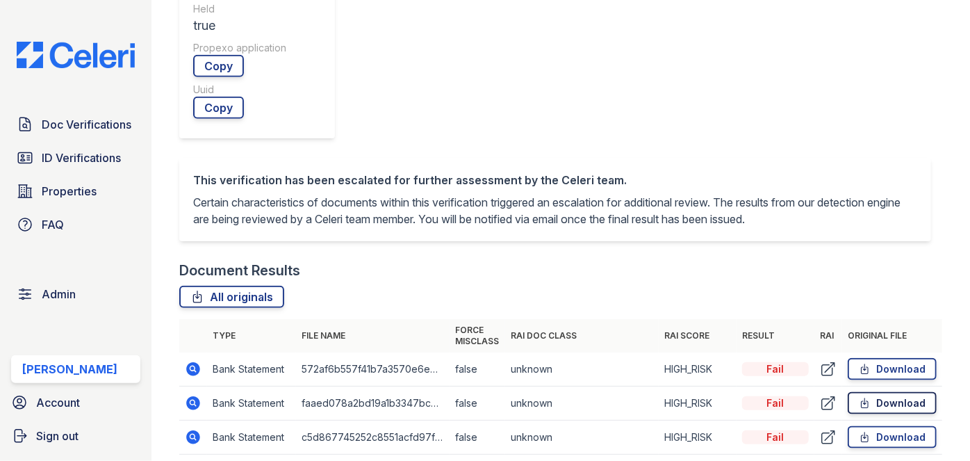
click at [915, 392] on link "Download" at bounding box center [892, 403] width 89 height 22
click at [907, 426] on link "Download" at bounding box center [892, 437] width 89 height 22
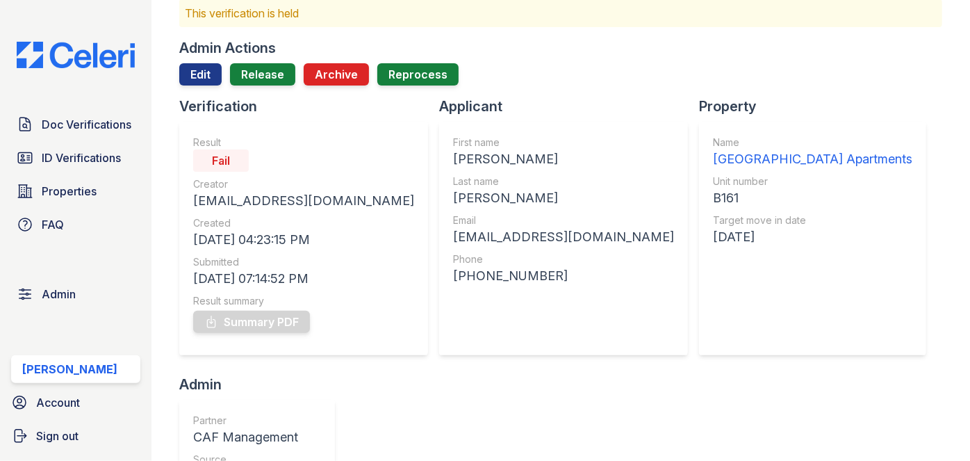
scroll to position [0, 0]
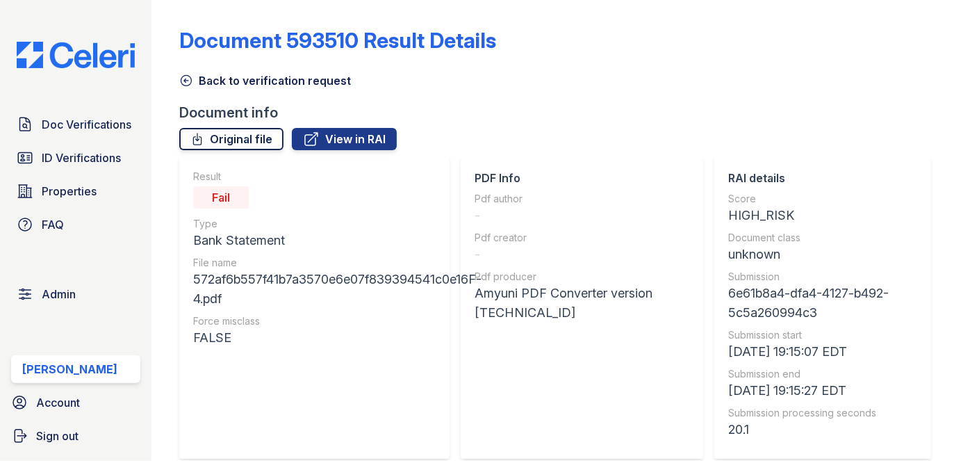
click at [259, 138] on link "Original file" at bounding box center [231, 139] width 104 height 22
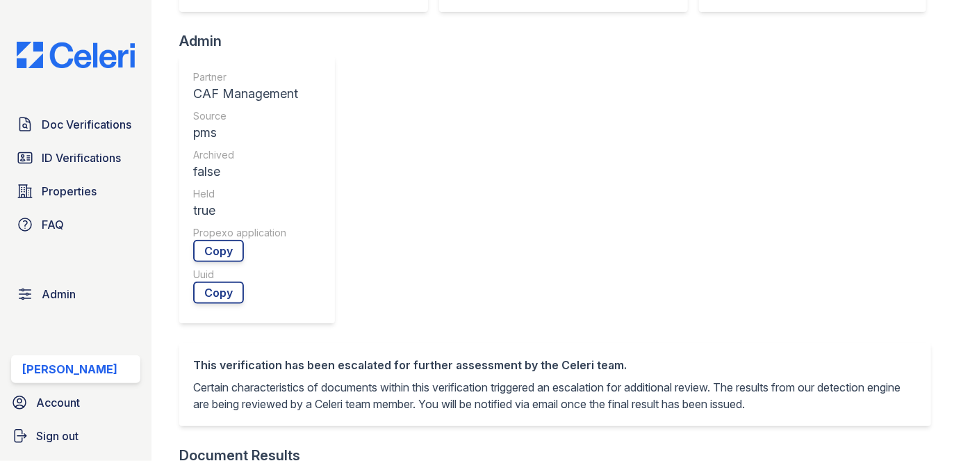
scroll to position [636, 0]
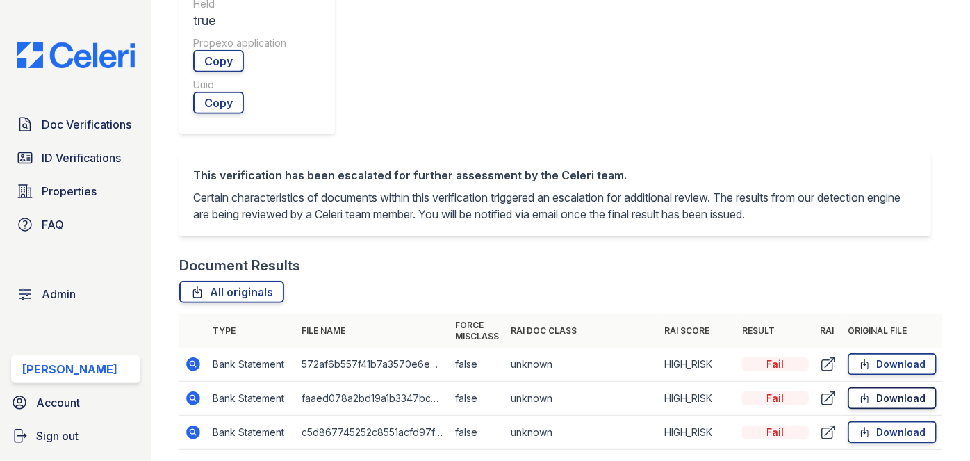
click at [879, 387] on link "Download" at bounding box center [892, 398] width 89 height 22
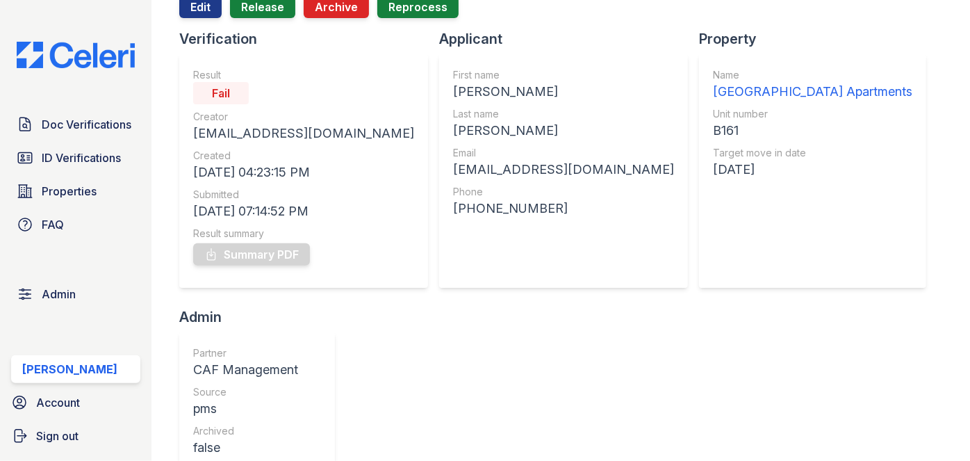
scroll to position [0, 0]
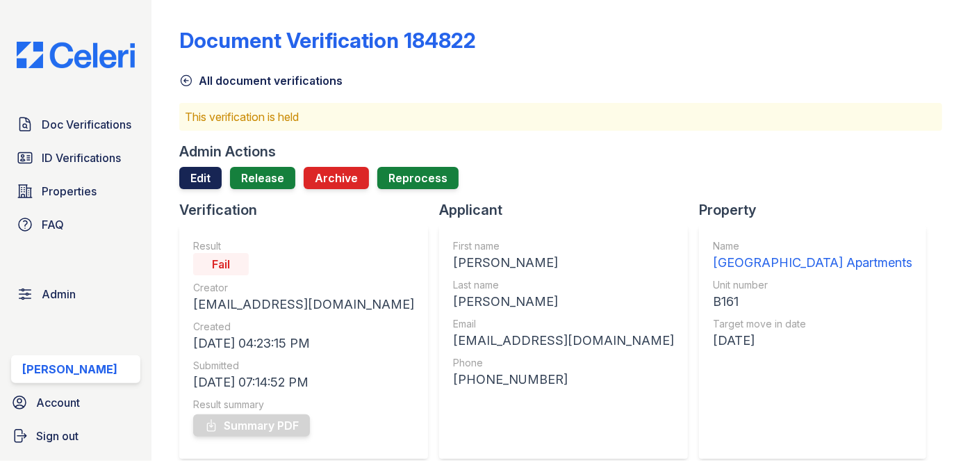
click at [206, 181] on link "Edit" at bounding box center [200, 178] width 42 height 22
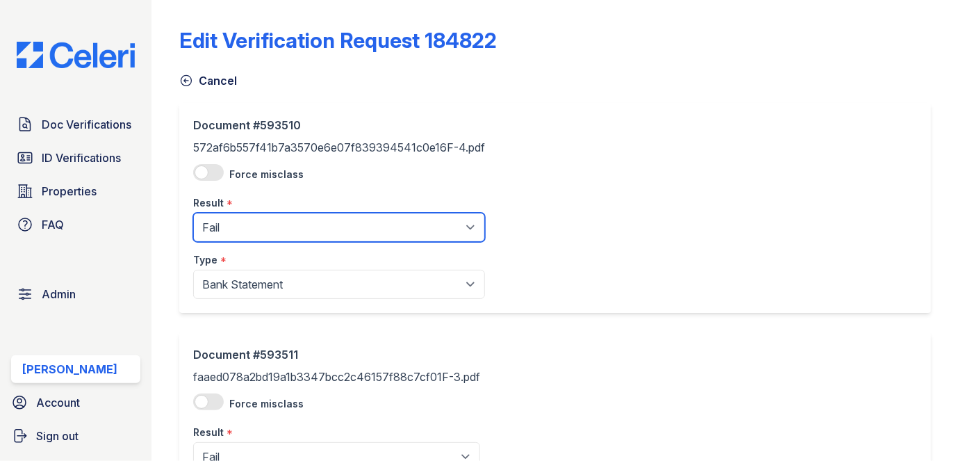
click at [254, 233] on select "Pending Sent Started Processing Pass Fail Caution Error N/A" at bounding box center [339, 227] width 292 height 29
select select "pass"
click at [193, 213] on select "Pending Sent Started Processing Pass Fail Caution Error N/A" at bounding box center [339, 227] width 292 height 29
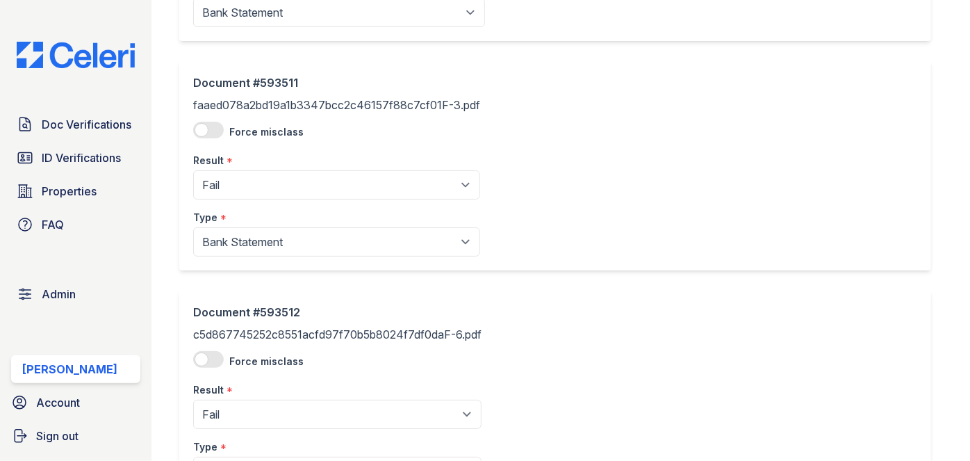
scroll to position [315, 0]
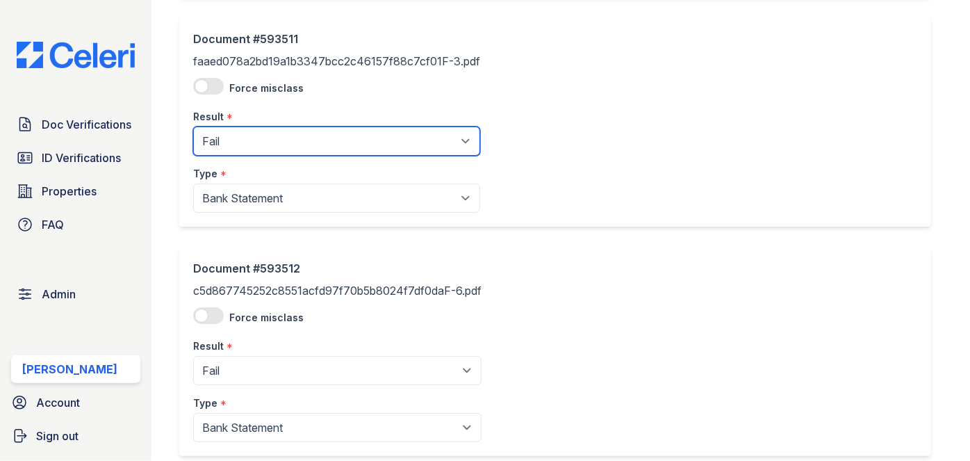
click at [254, 145] on select "Pending Sent Started Processing Pass Fail Caution Error N/A" at bounding box center [336, 140] width 287 height 29
select select "pass"
click at [193, 126] on select "Pending Sent Started Processing Pass Fail Caution Error N/A" at bounding box center [336, 140] width 287 height 29
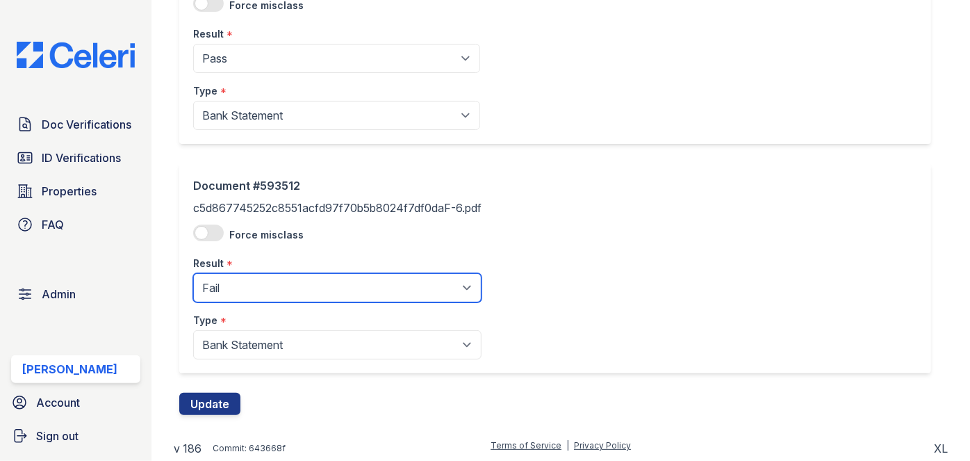
click at [256, 283] on select "Pending Sent Started Processing Pass Fail Caution Error N/A" at bounding box center [337, 287] width 288 height 29
click at [242, 282] on select "Pending Sent Started Processing Pass Fail Caution Error N/A" at bounding box center [337, 287] width 288 height 29
select select "pass"
click at [193, 273] on select "Pending Sent Started Processing Pass Fail Caution Error N/A" at bounding box center [337, 287] width 288 height 29
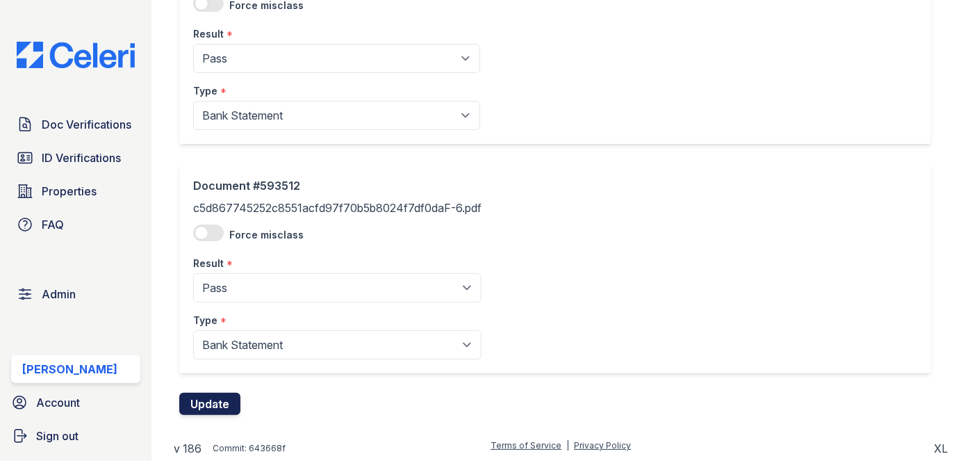
click at [223, 402] on button "Update" at bounding box center [209, 403] width 61 height 22
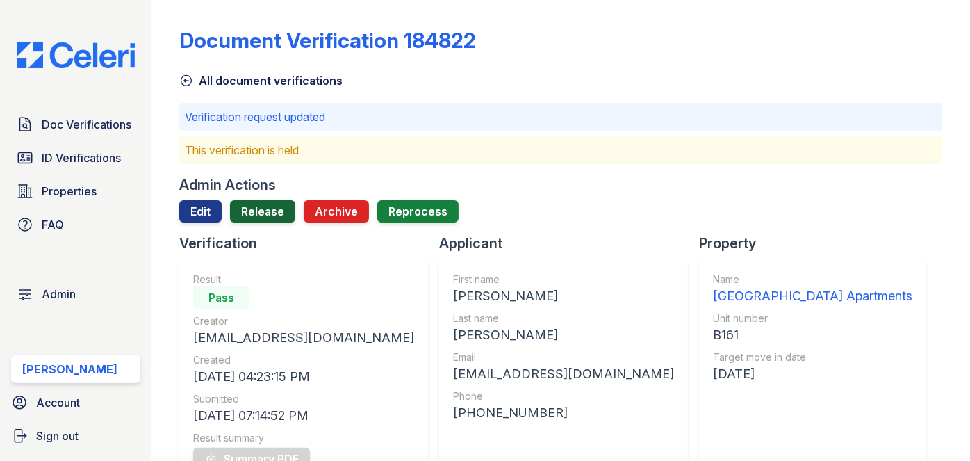
click at [268, 214] on link "Release" at bounding box center [262, 211] width 65 height 22
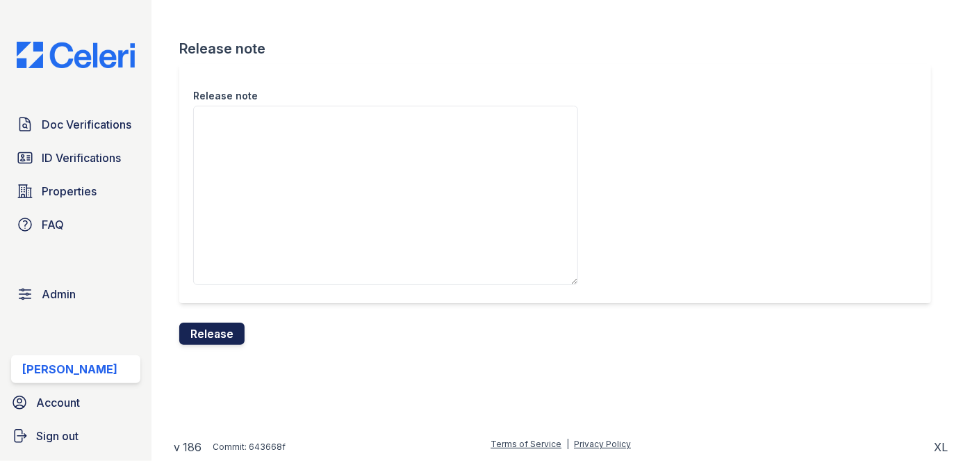
click at [232, 327] on button "Release" at bounding box center [211, 333] width 65 height 22
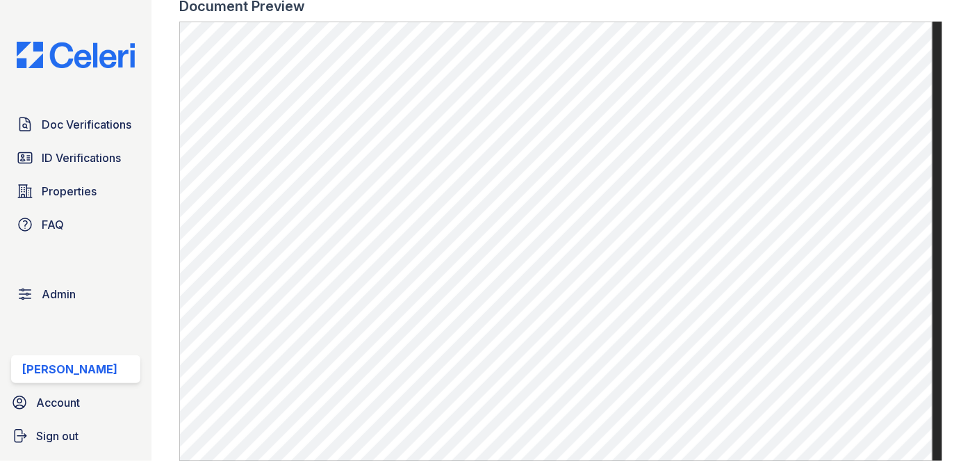
scroll to position [568, 0]
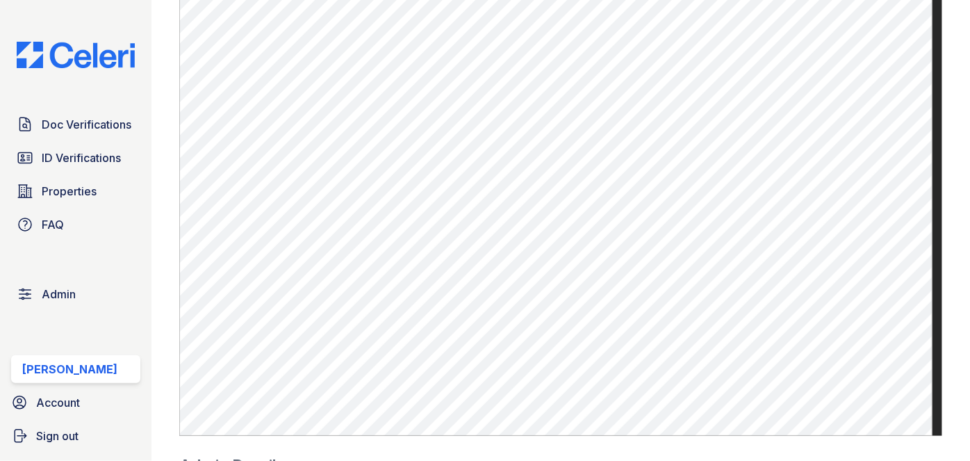
scroll to position [631, 0]
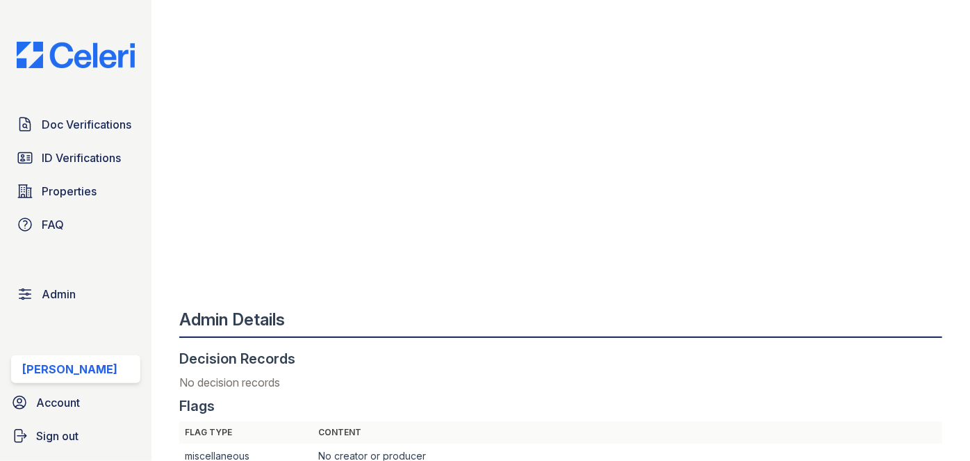
scroll to position [695, 0]
